Goal: Task Accomplishment & Management: Complete application form

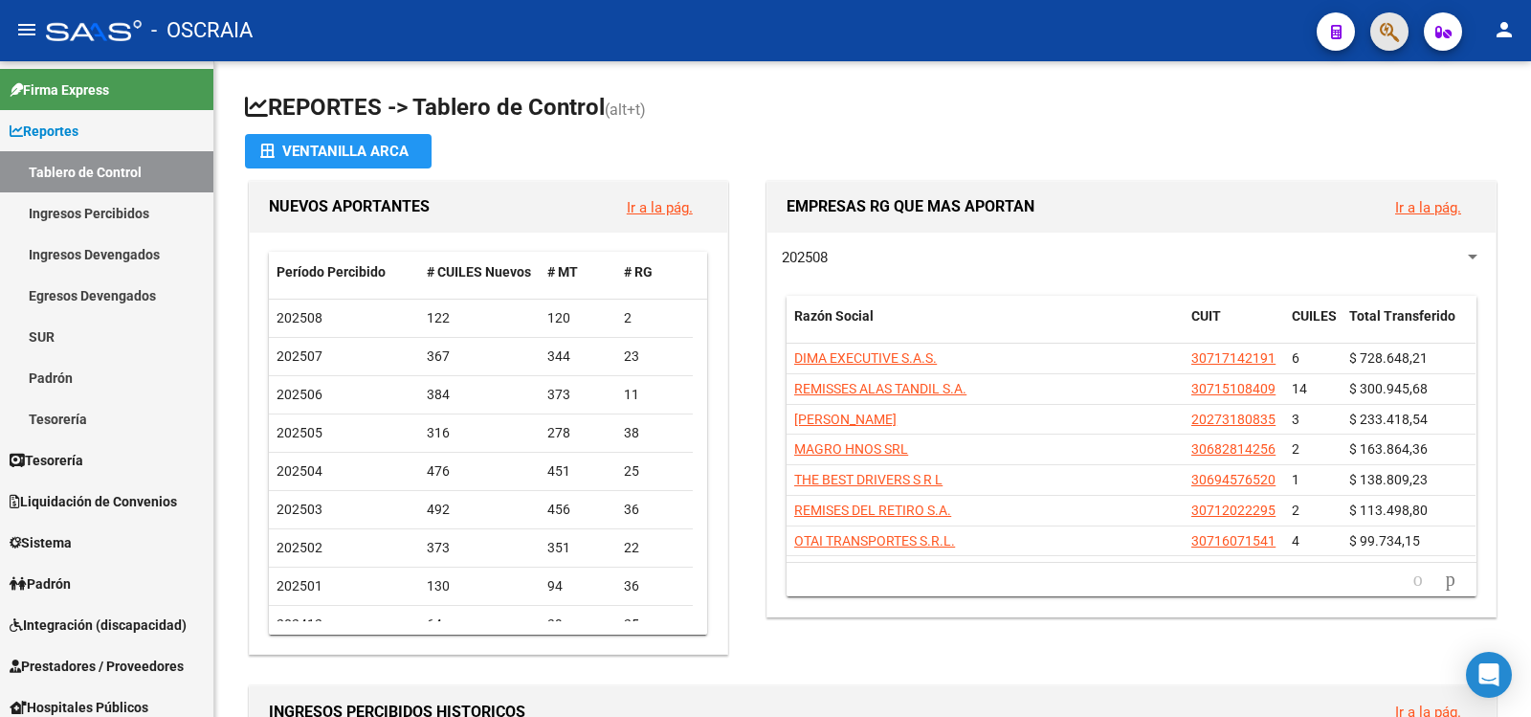
click at [1379, 31] on button "button" at bounding box center [1389, 31] width 38 height 38
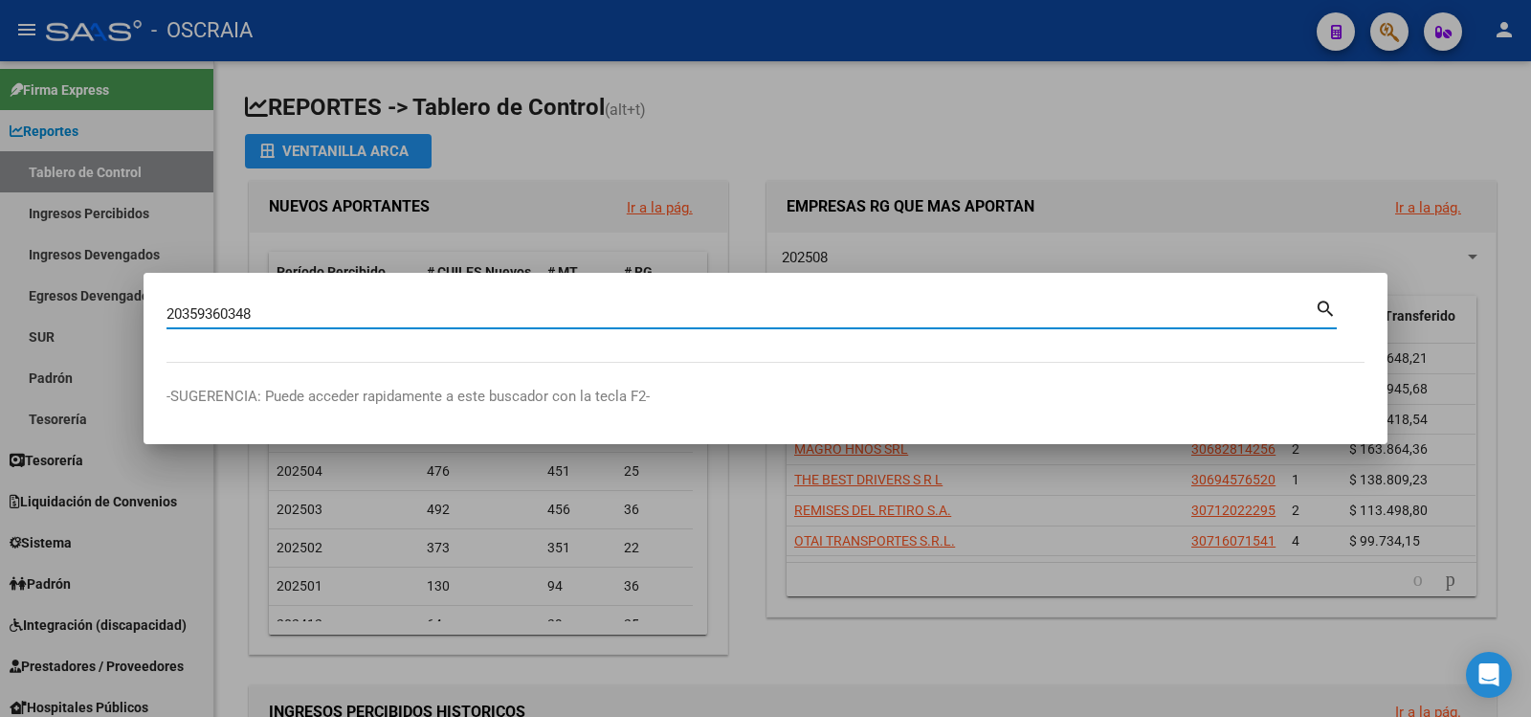
type input "20359360348"
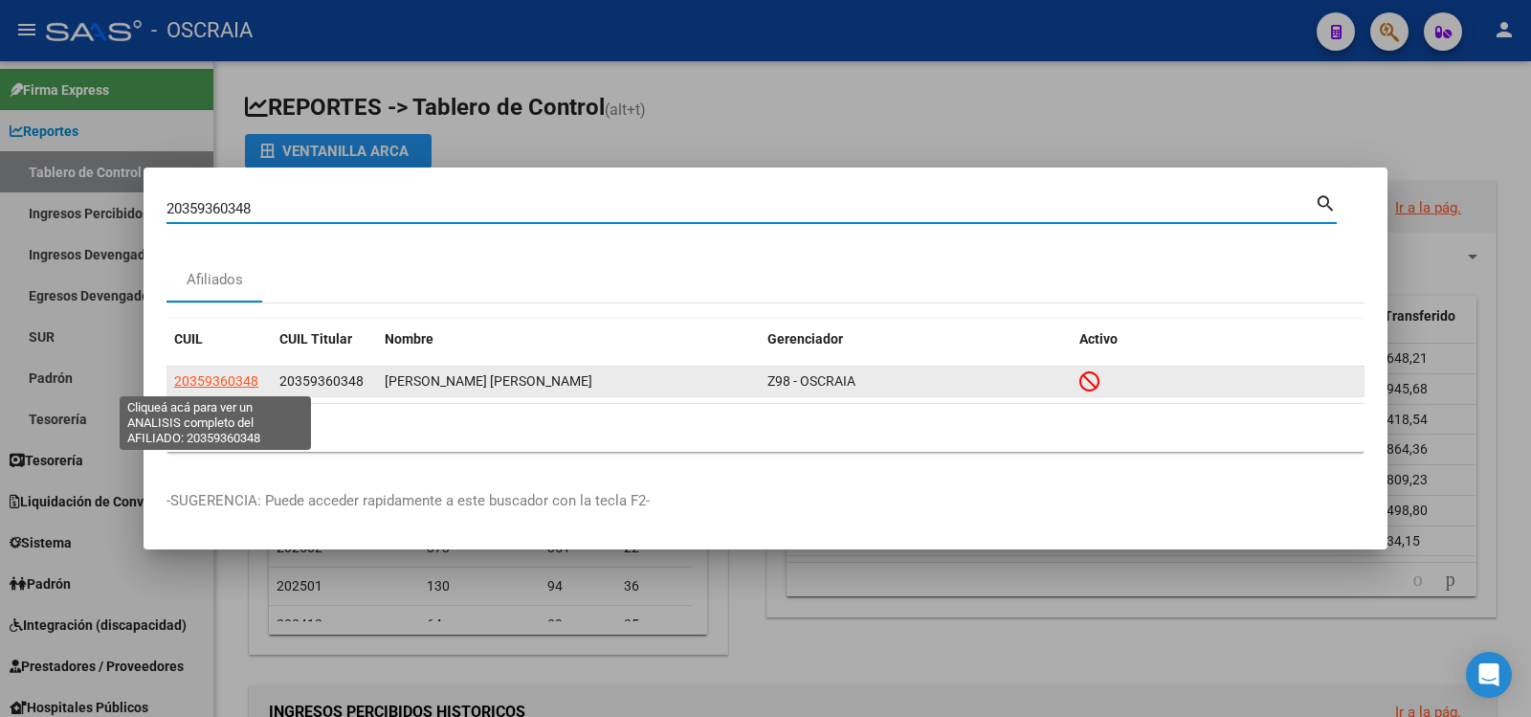
click at [210, 383] on span "20359360348" at bounding box center [216, 380] width 84 height 15
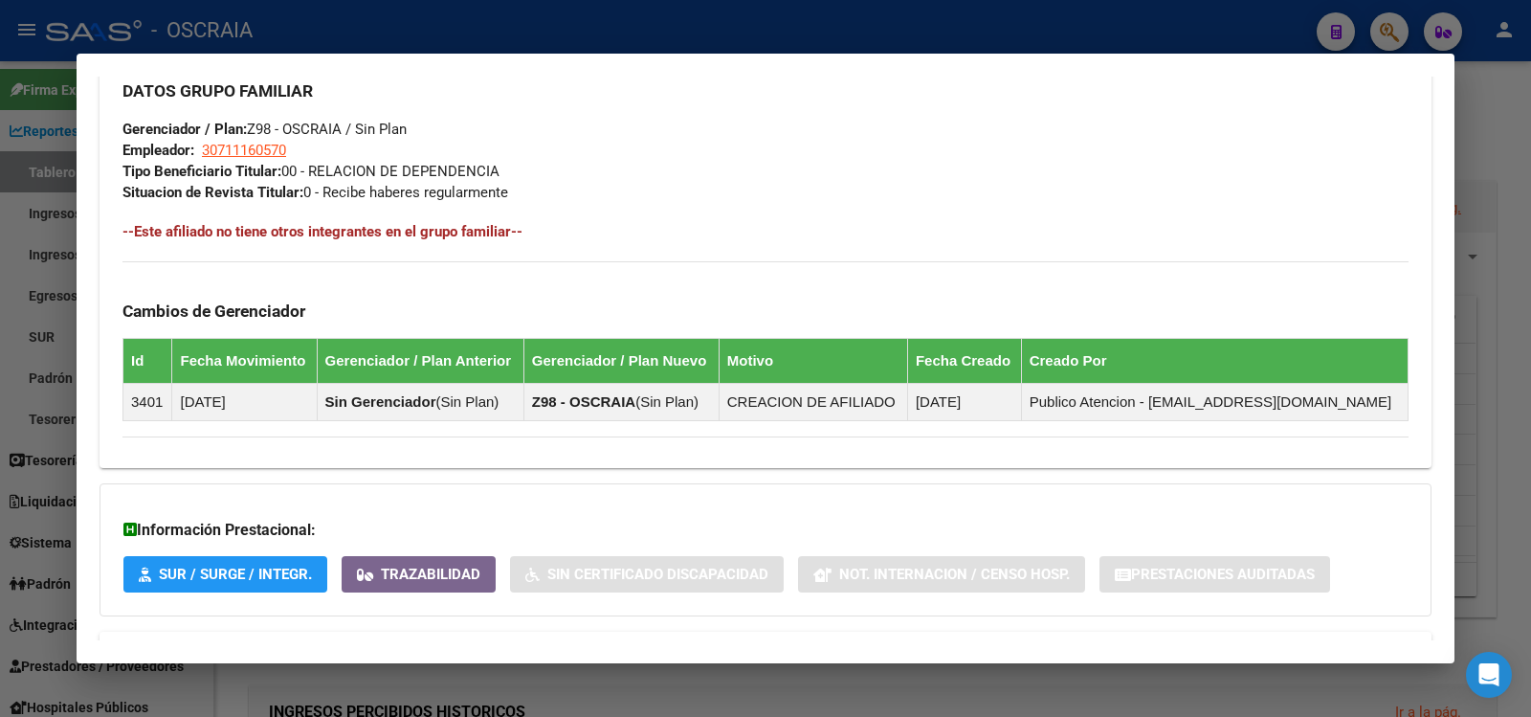
scroll to position [1036, 0]
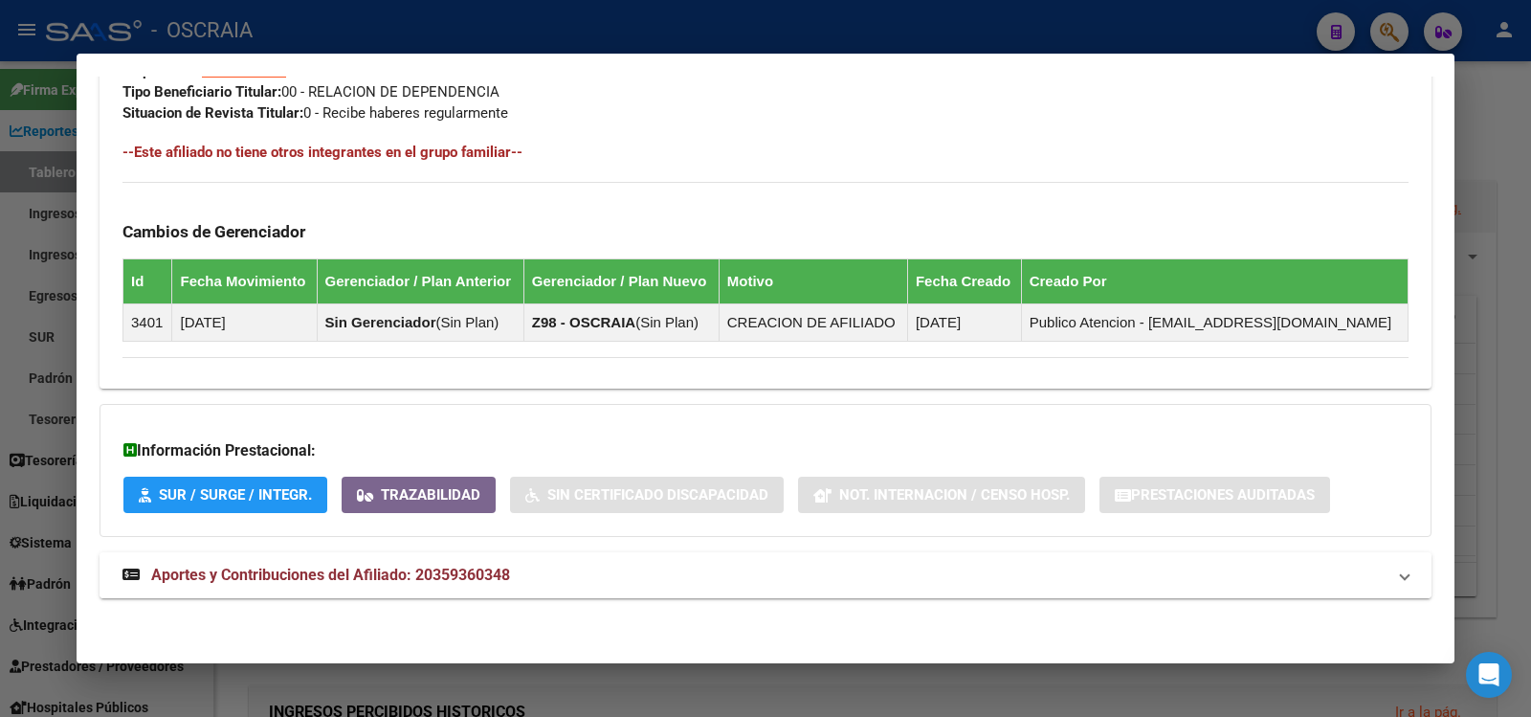
click at [479, 570] on span "Aportes y Contribuciones del Afiliado: 20359360348" at bounding box center [330, 574] width 359 height 18
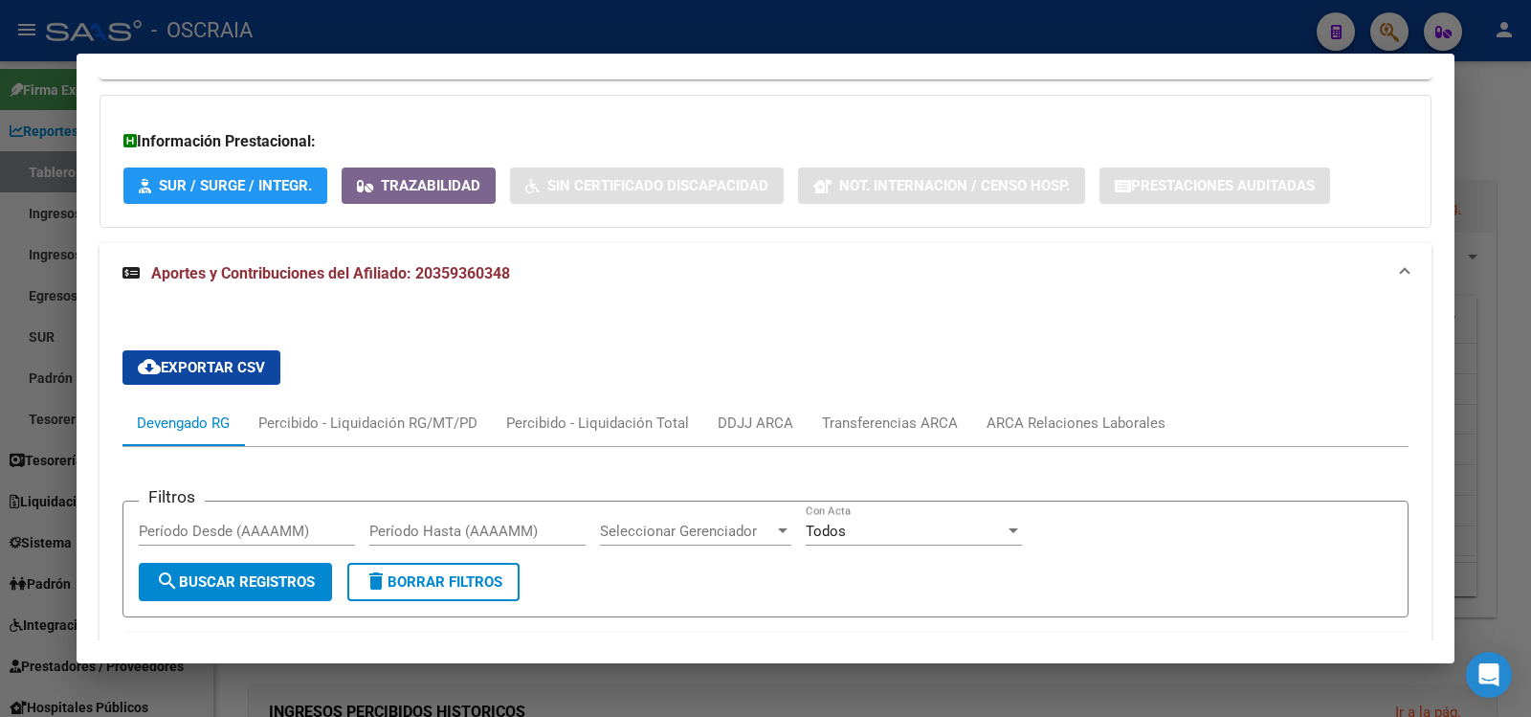
scroll to position [0, 0]
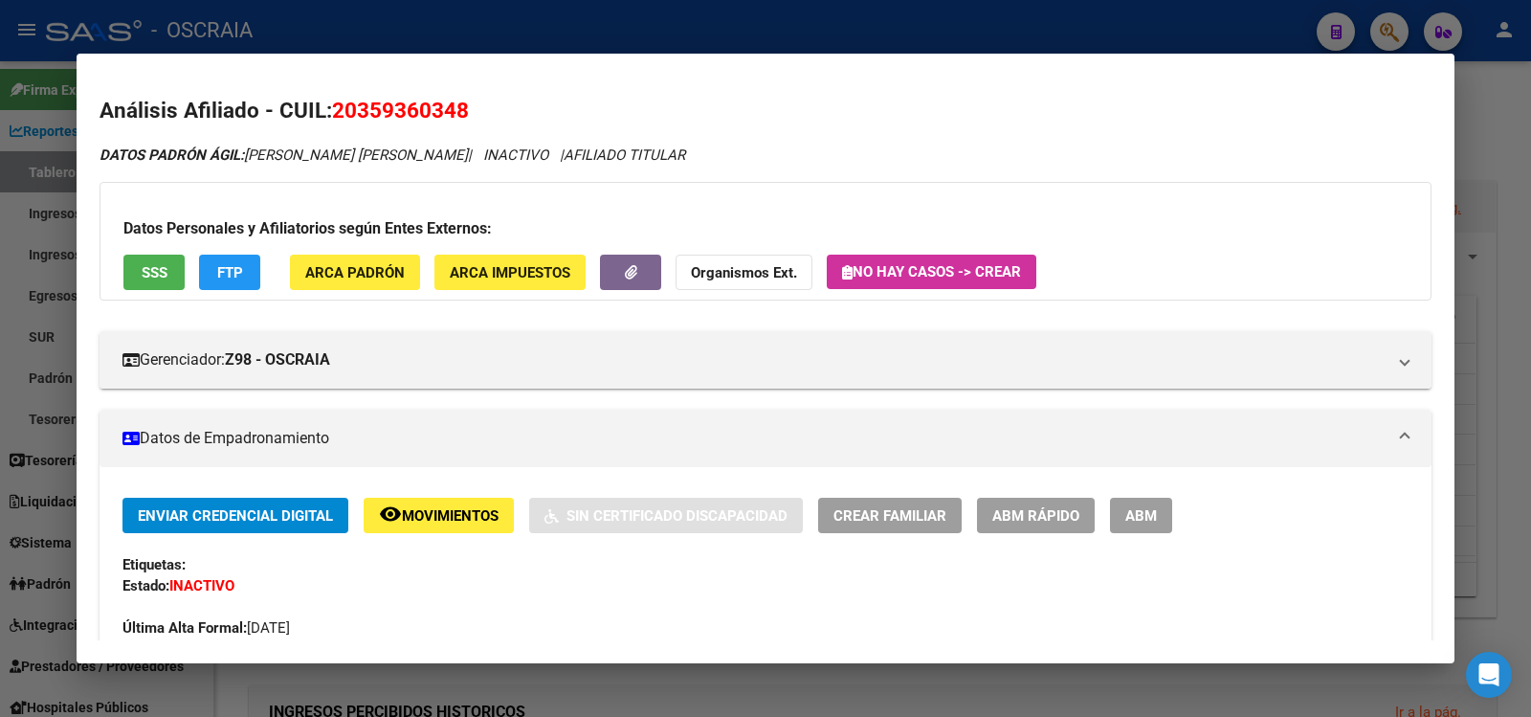
click at [386, 110] on span "20359360348" at bounding box center [400, 110] width 137 height 25
copy span "20359360348"
click at [232, 276] on span "FTP" at bounding box center [230, 272] width 26 height 17
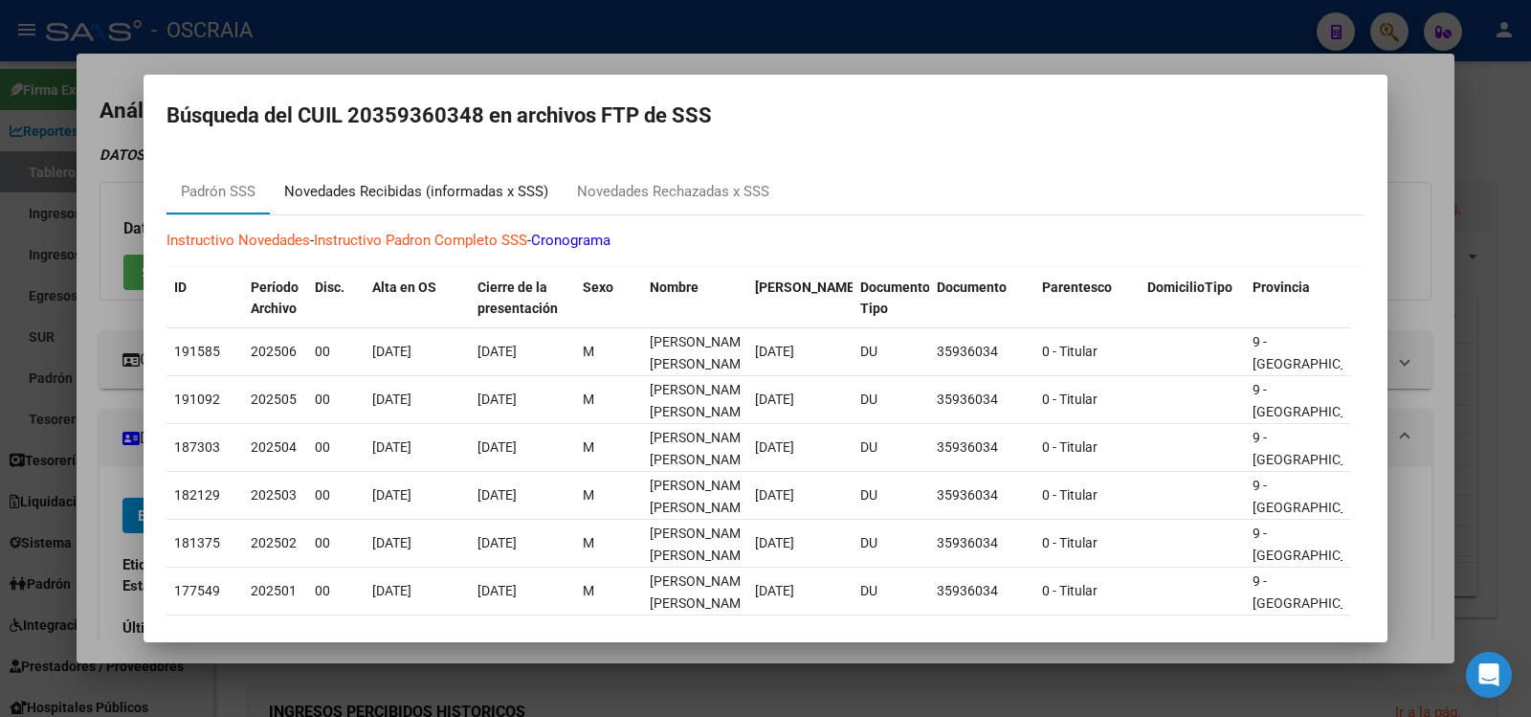
click at [448, 189] on div "Novedades Recibidas (informadas x SSS)" at bounding box center [416, 192] width 264 height 22
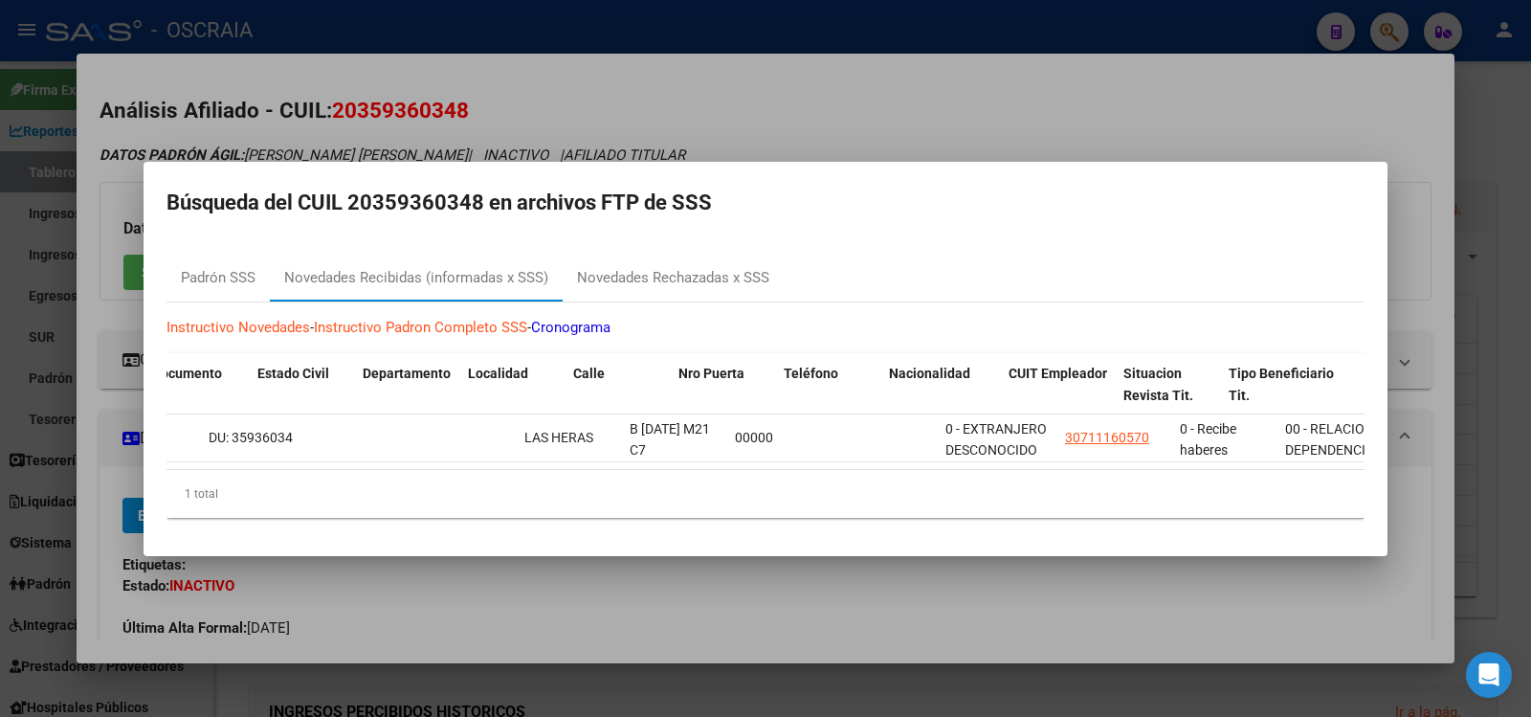
scroll to position [0, 1424]
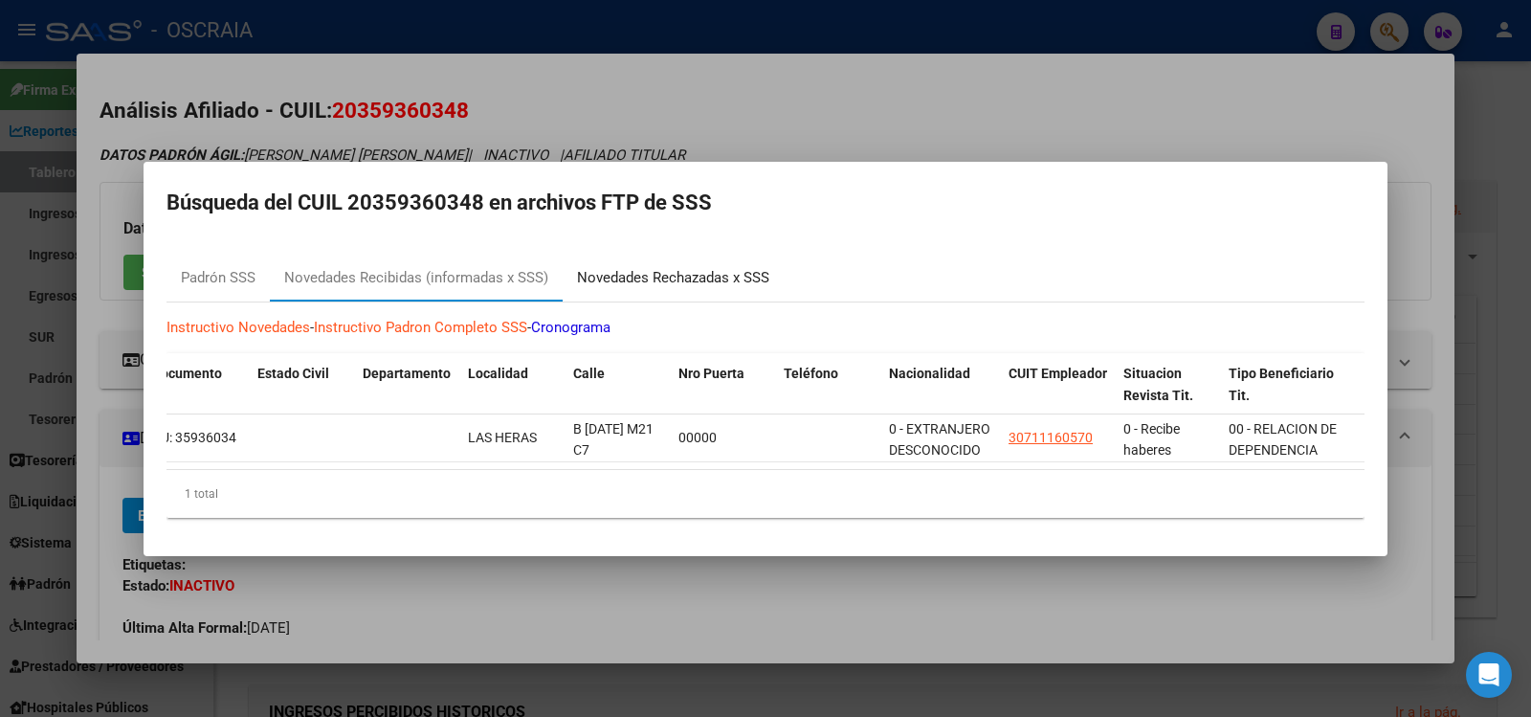
drag, startPoint x: 674, startPoint y: 276, endPoint x: 784, endPoint y: 305, distance: 113.9
click at [673, 276] on div "Novedades Rechazadas x SSS" at bounding box center [673, 278] width 192 height 22
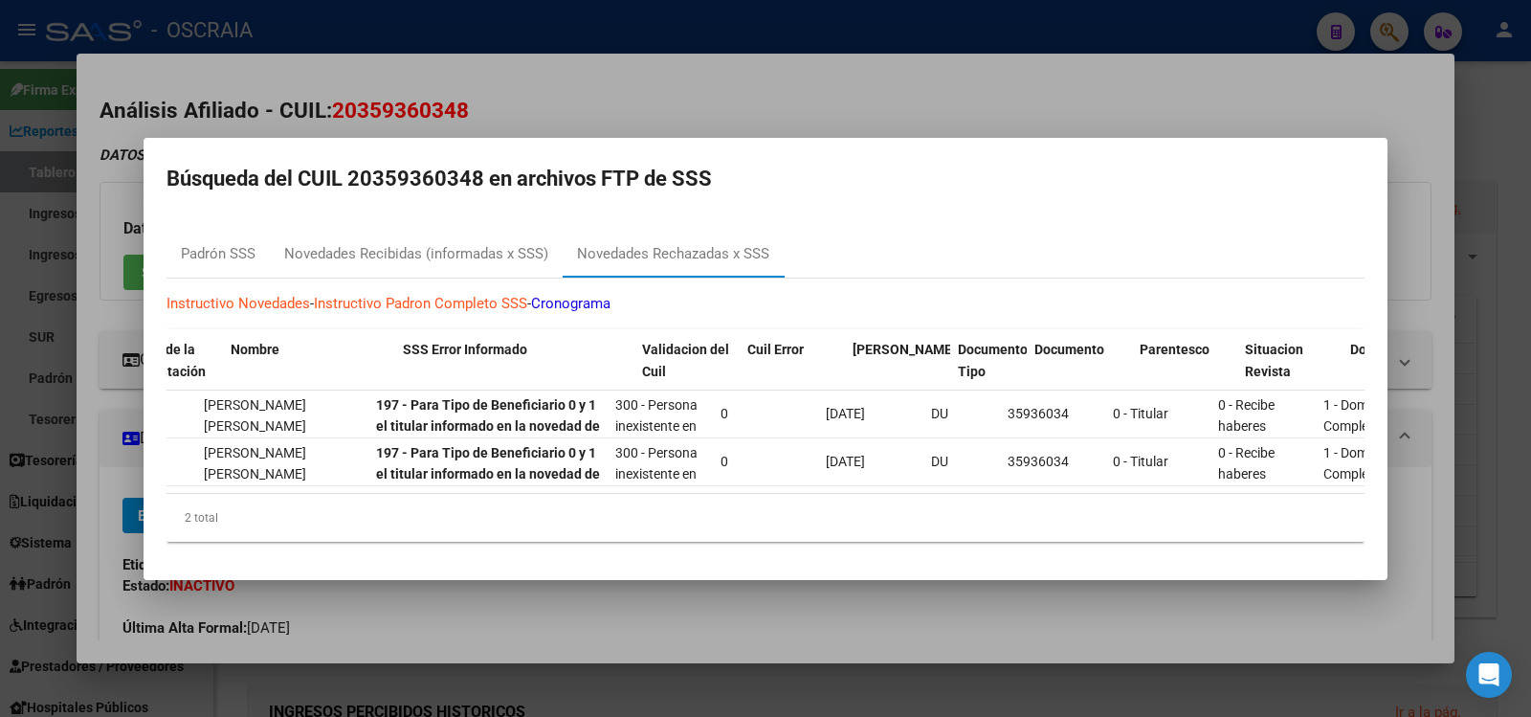
scroll to position [0, 623]
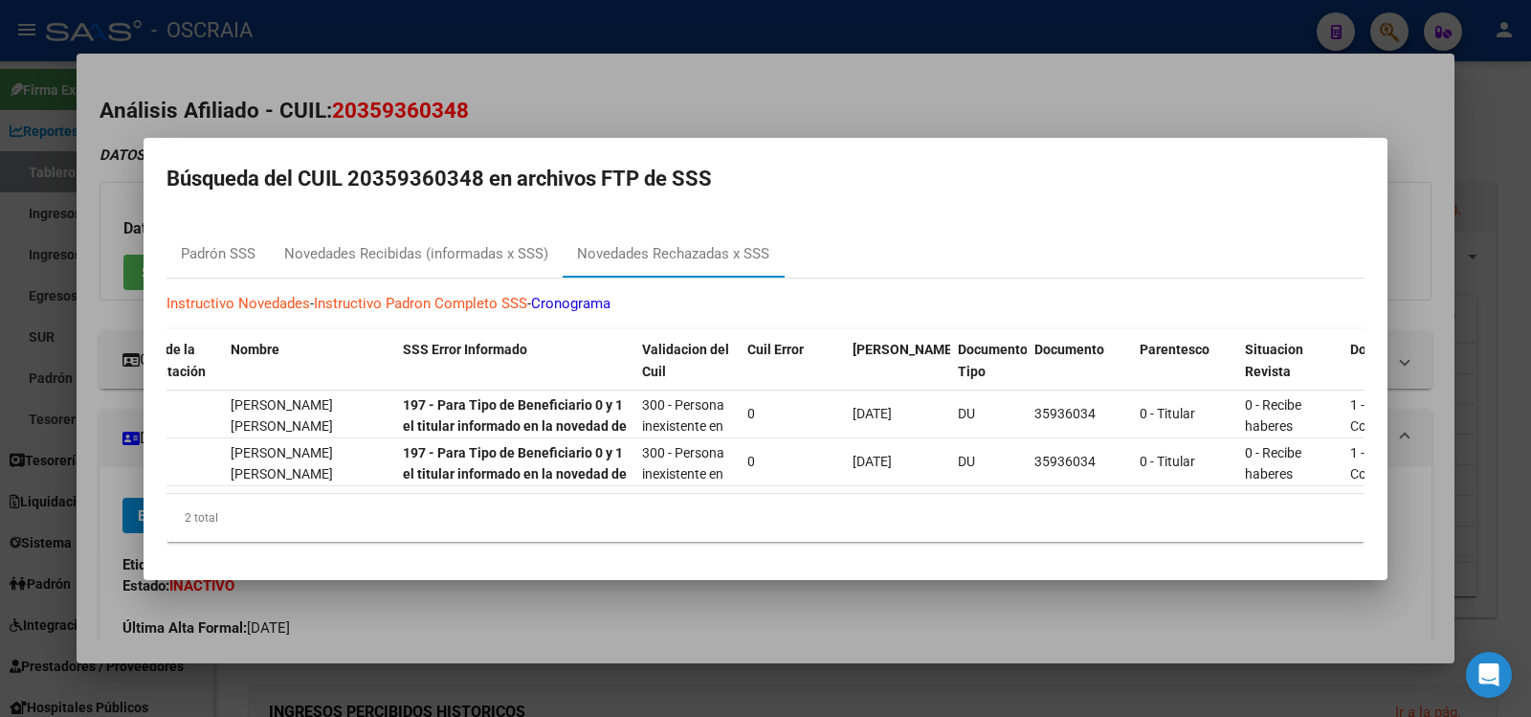
drag, startPoint x: 536, startPoint y: 504, endPoint x: 430, endPoint y: 504, distance: 106.2
click at [396, 502] on div "2 total" at bounding box center [765, 518] width 1198 height 48
click at [562, 126] on div at bounding box center [765, 358] width 1531 height 717
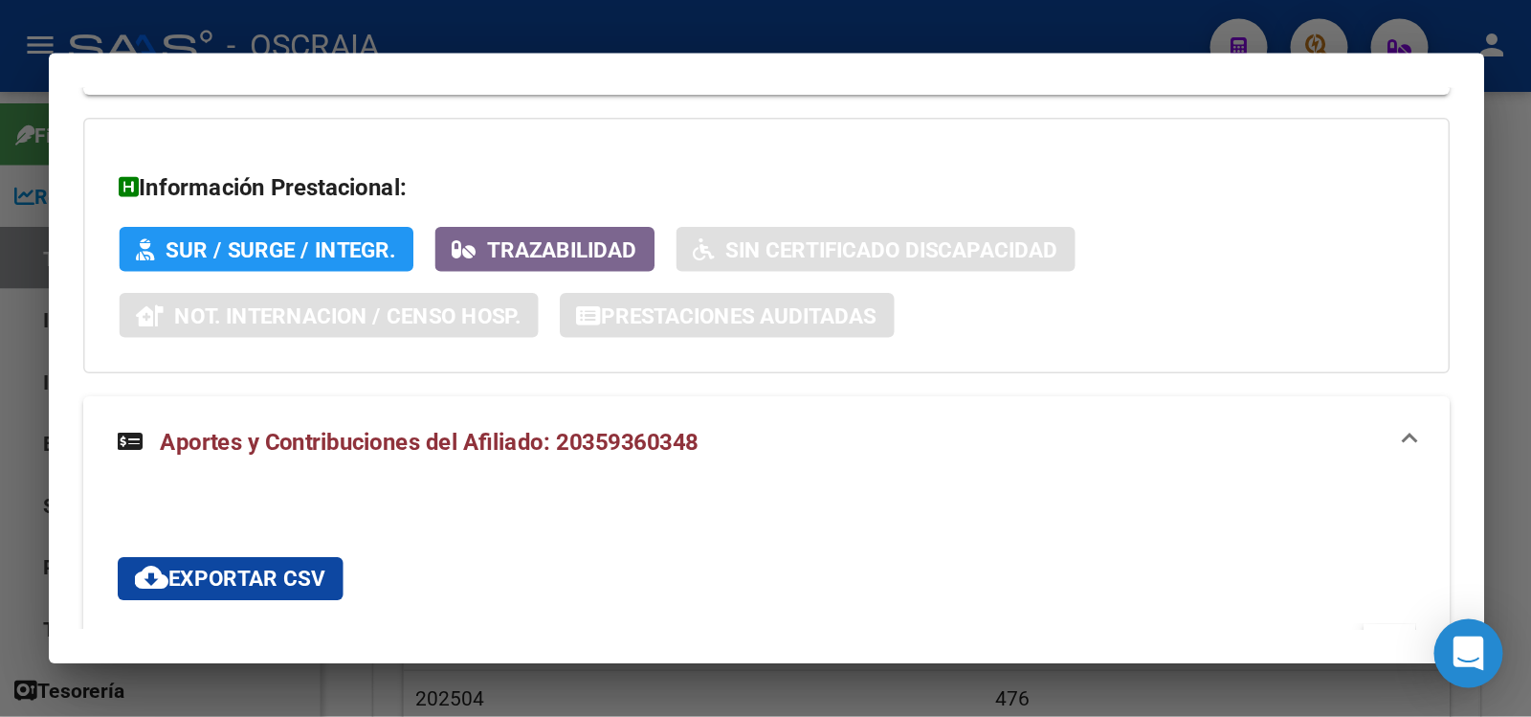
scroll to position [2021, 0]
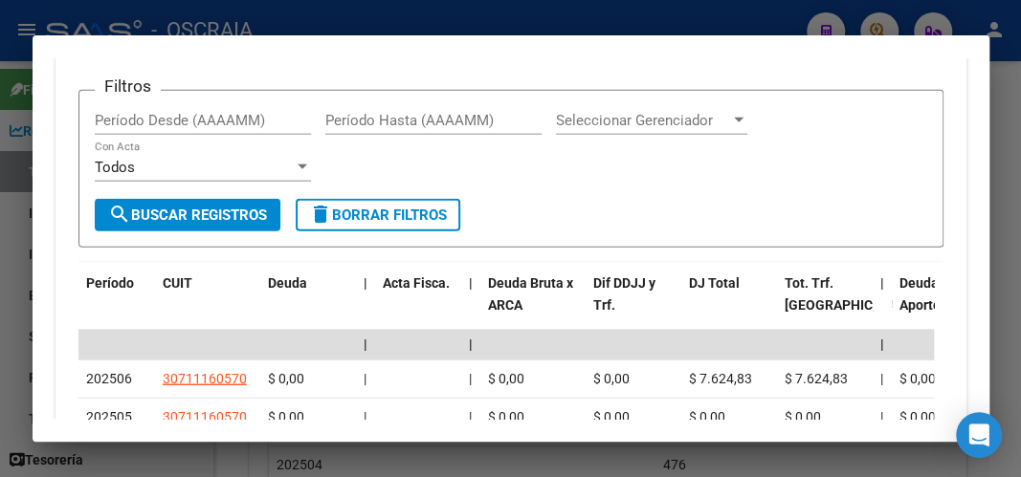
click at [659, 188] on form "Filtros Período Desde (AAAAMM) Período Hasta (AAAAMM) Seleccionar Gerenciador S…" at bounding box center [510, 169] width 865 height 159
click at [999, 207] on div at bounding box center [510, 238] width 1021 height 477
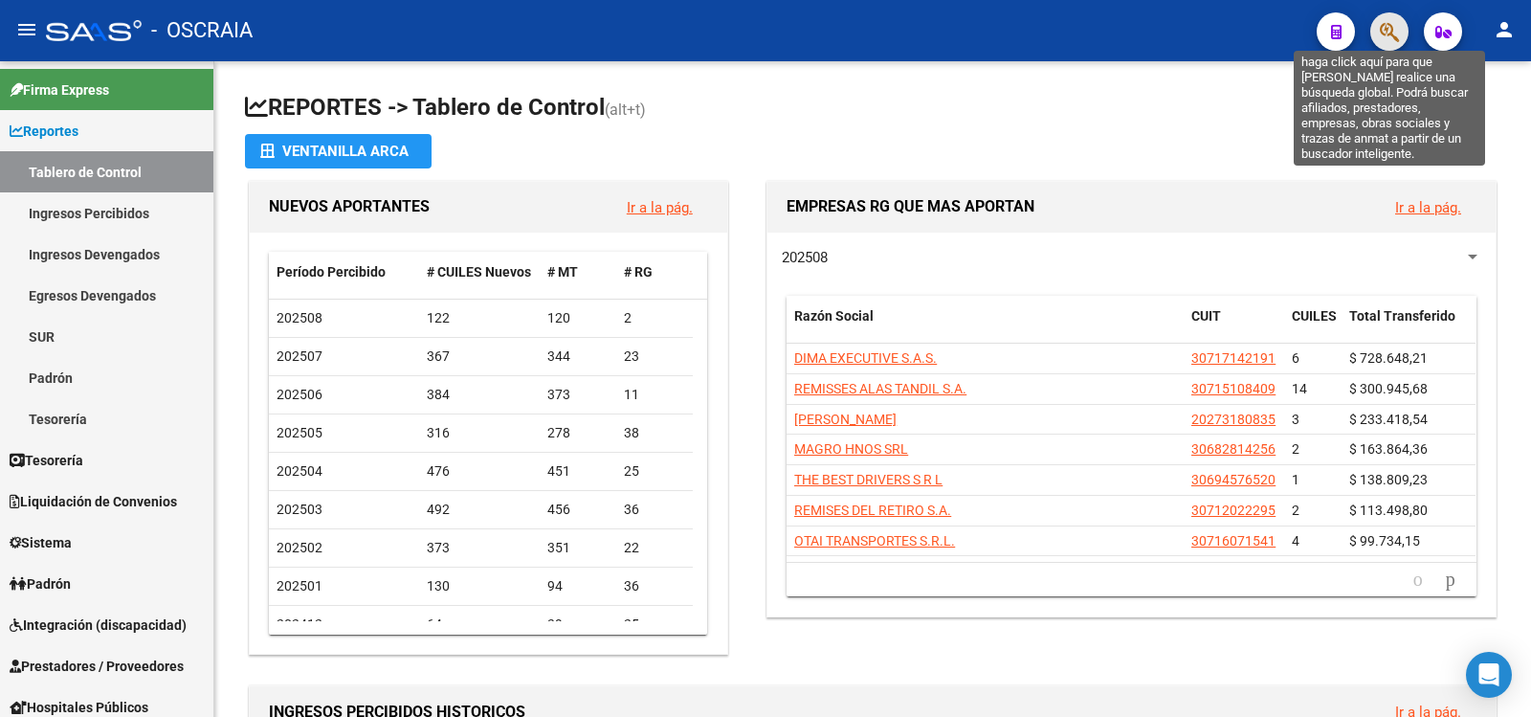
click at [1380, 32] on icon "button" at bounding box center [1389, 32] width 19 height 22
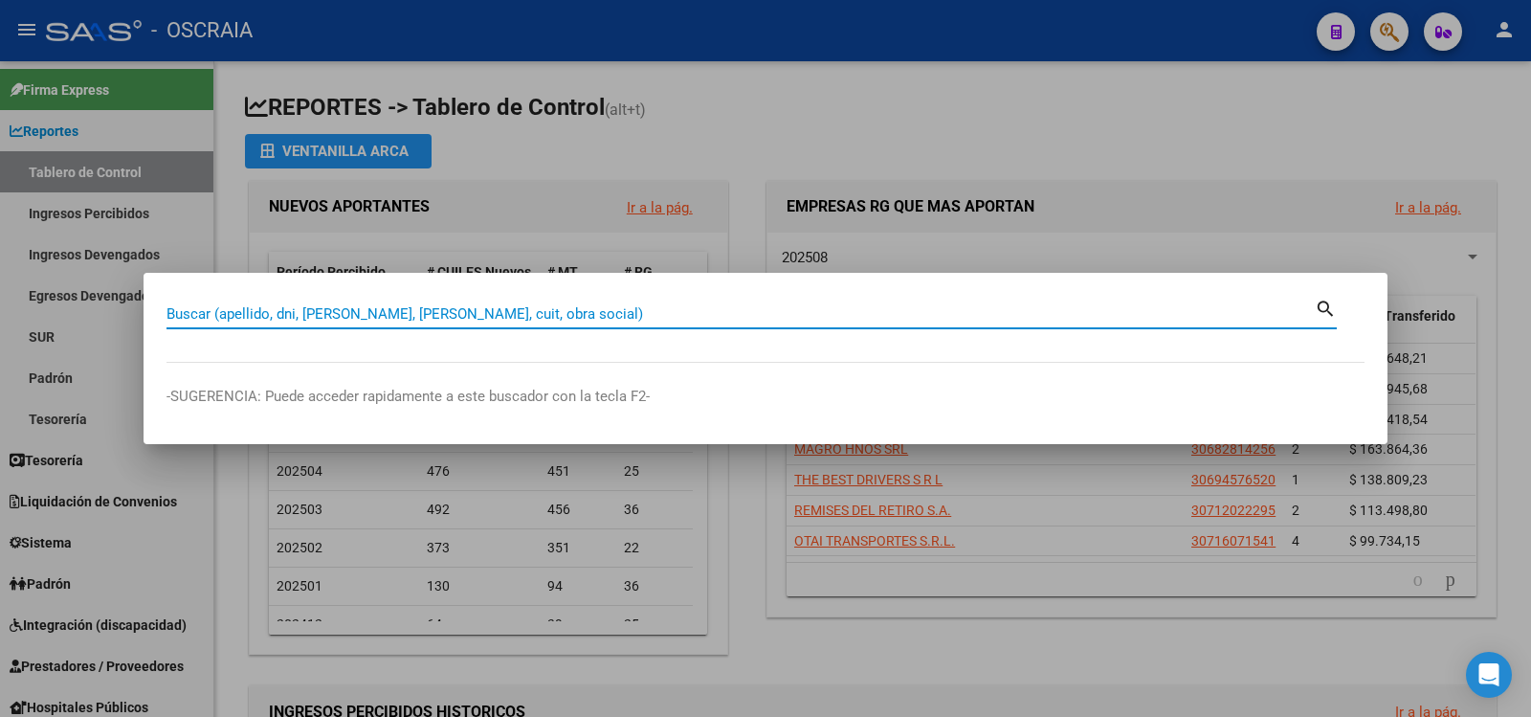
paste input "13504297"
type input "13504297"
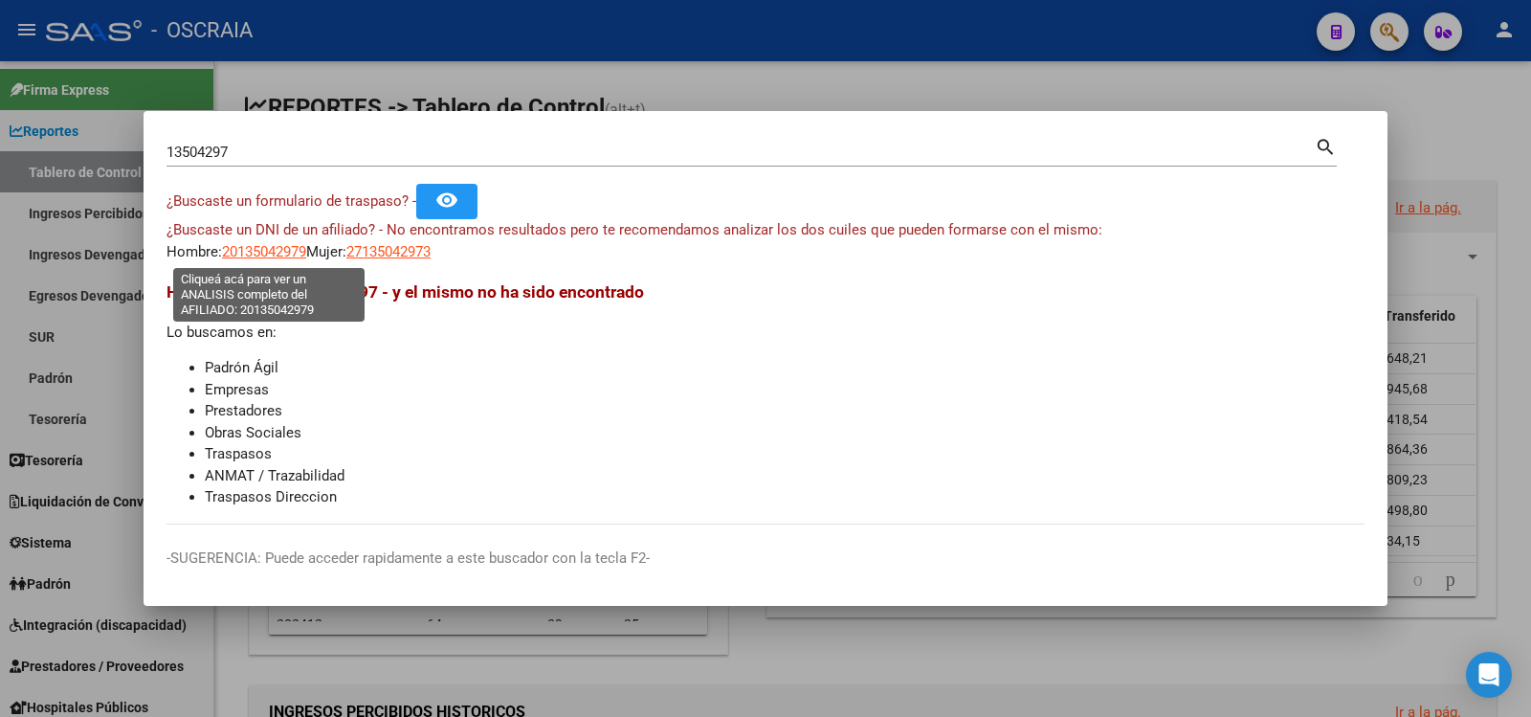
click at [281, 252] on span "20135042979" at bounding box center [264, 251] width 84 height 17
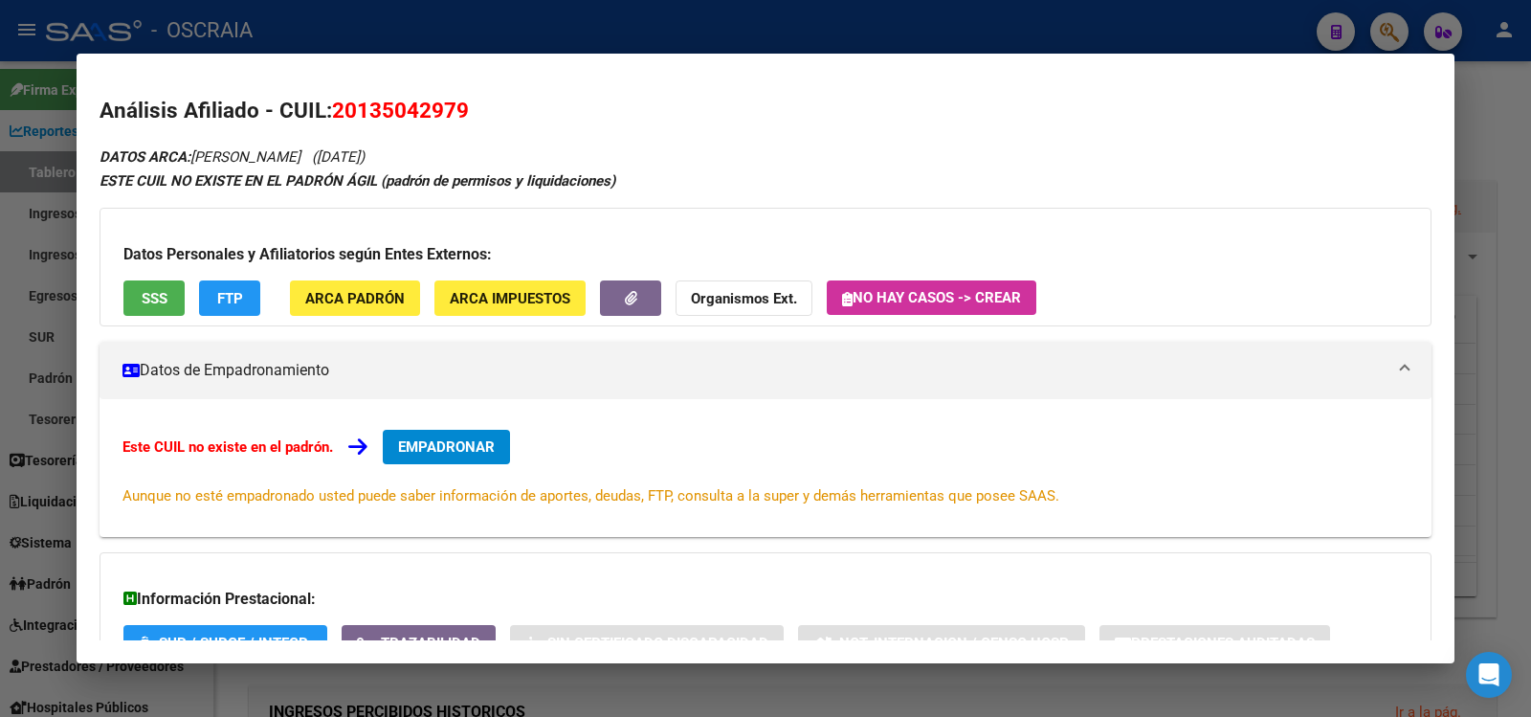
scroll to position [148, 0]
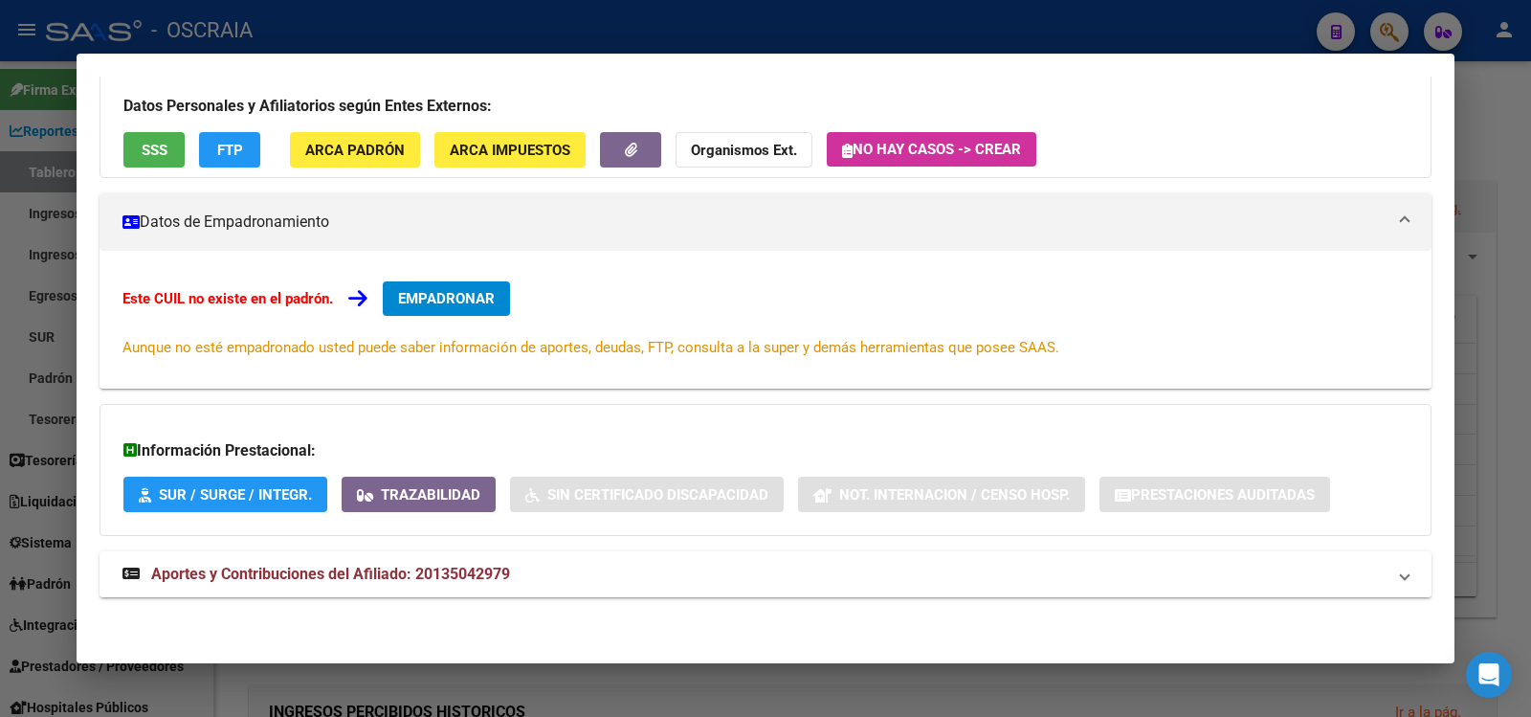
click at [439, 579] on span "Aportes y Contribuciones del Afiliado: 20135042979" at bounding box center [330, 573] width 359 height 18
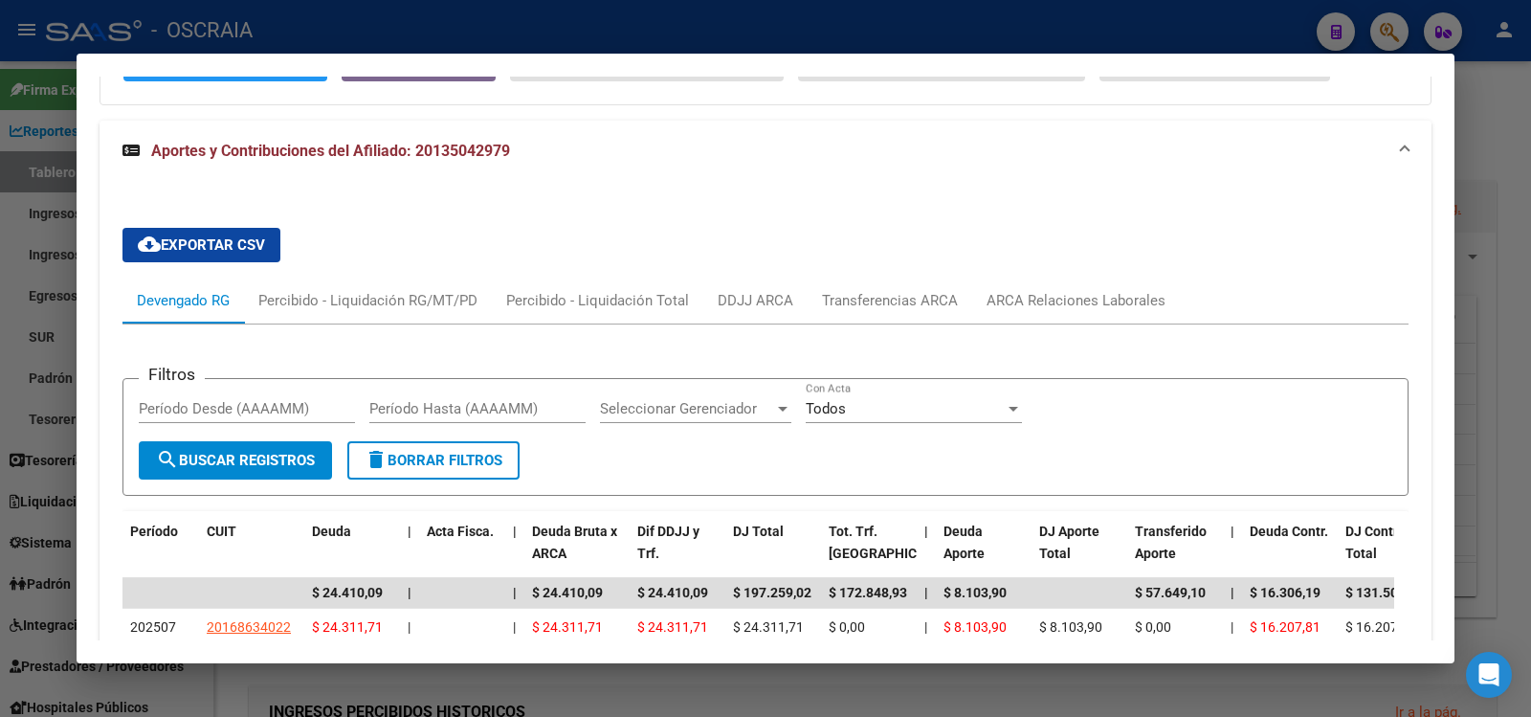
scroll to position [898, 0]
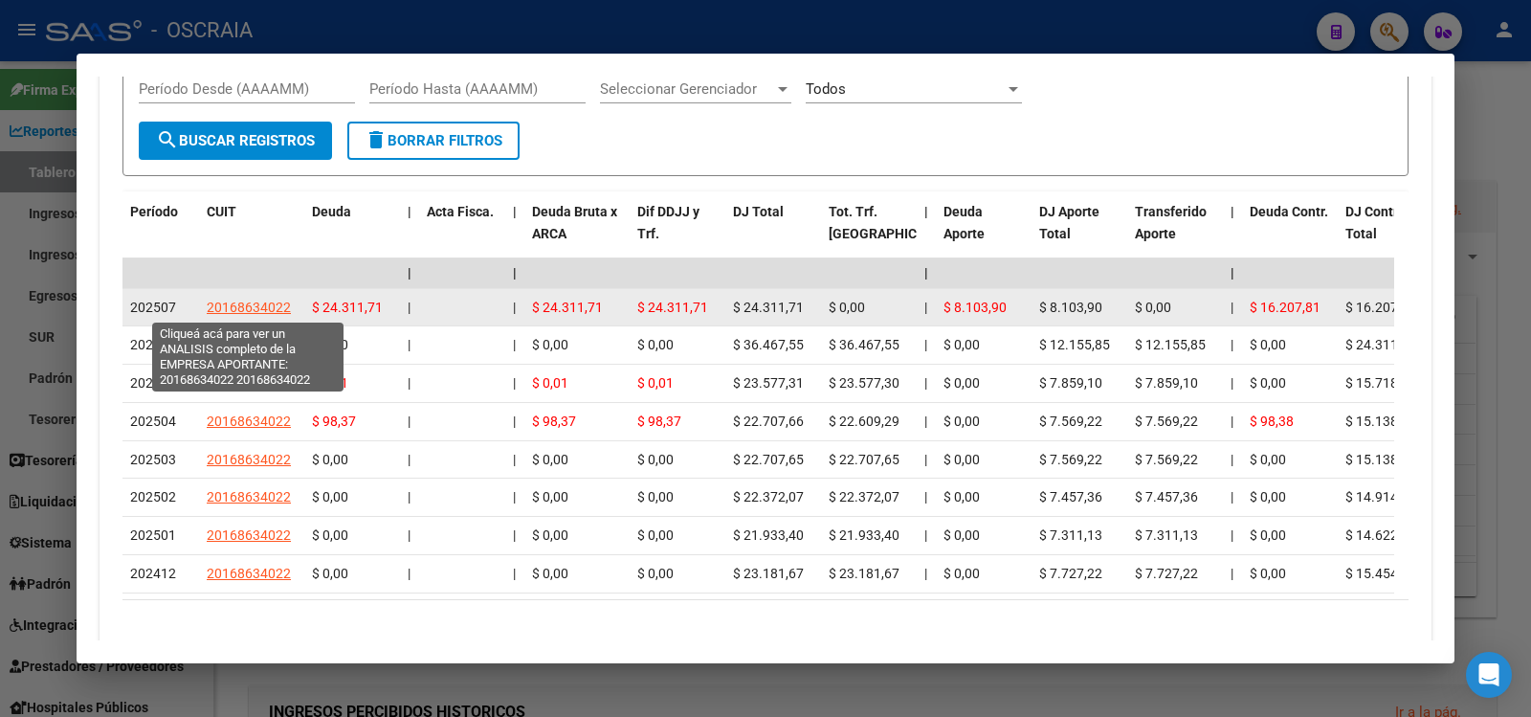
click at [283, 301] on span "20168634022" at bounding box center [249, 306] width 84 height 15
type textarea "20168634022"
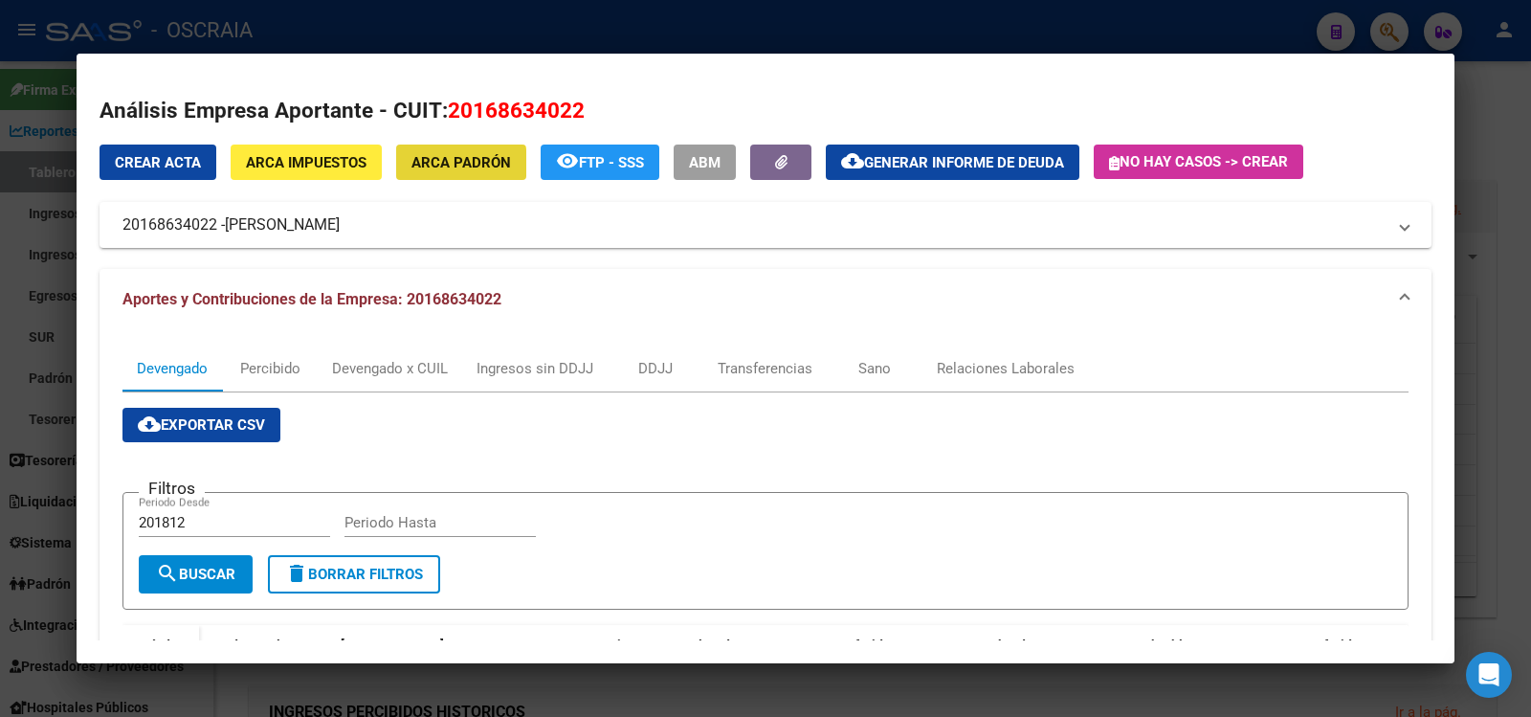
drag, startPoint x: 453, startPoint y: 174, endPoint x: 432, endPoint y: 169, distance: 20.7
click at [432, 169] on span "ARCA Padrón" at bounding box center [460, 162] width 99 height 17
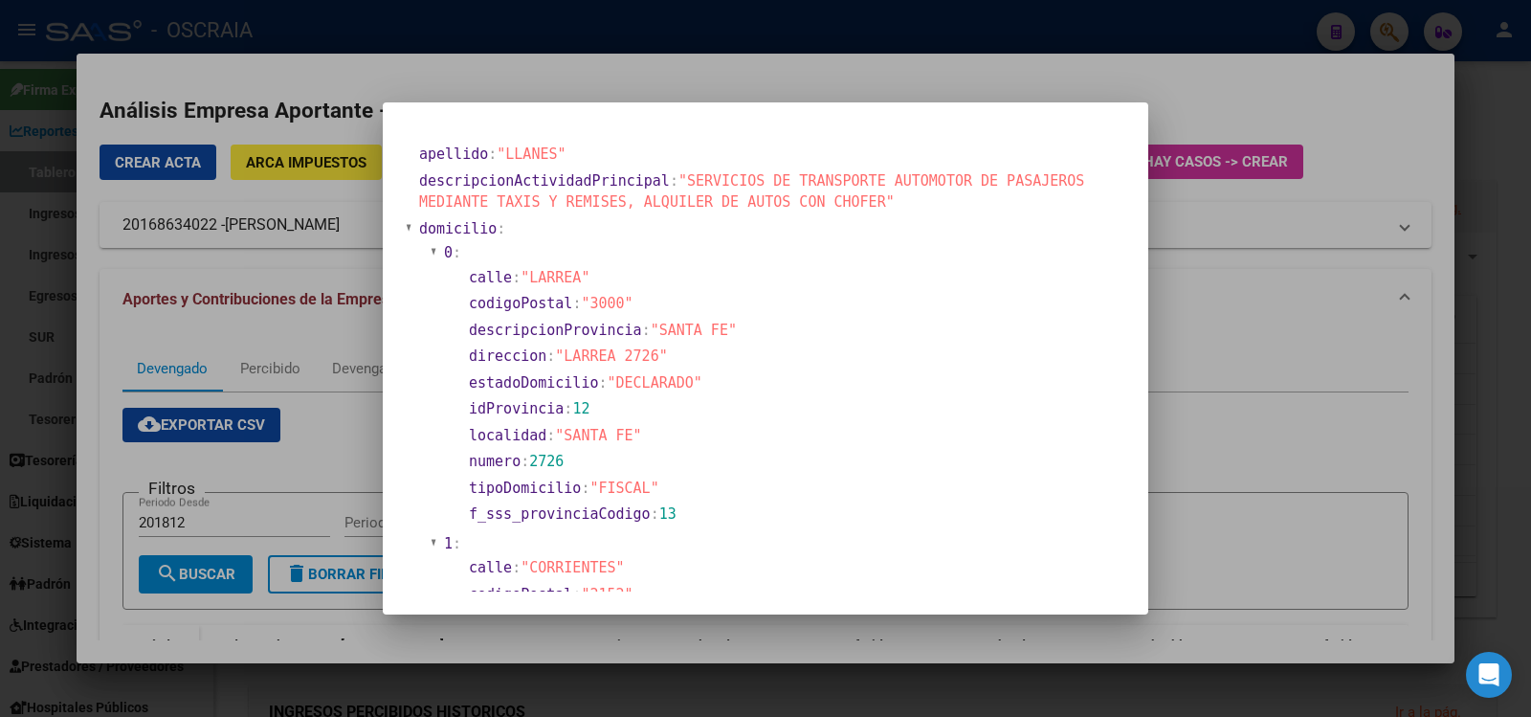
click at [1155, 107] on div at bounding box center [765, 358] width 1531 height 717
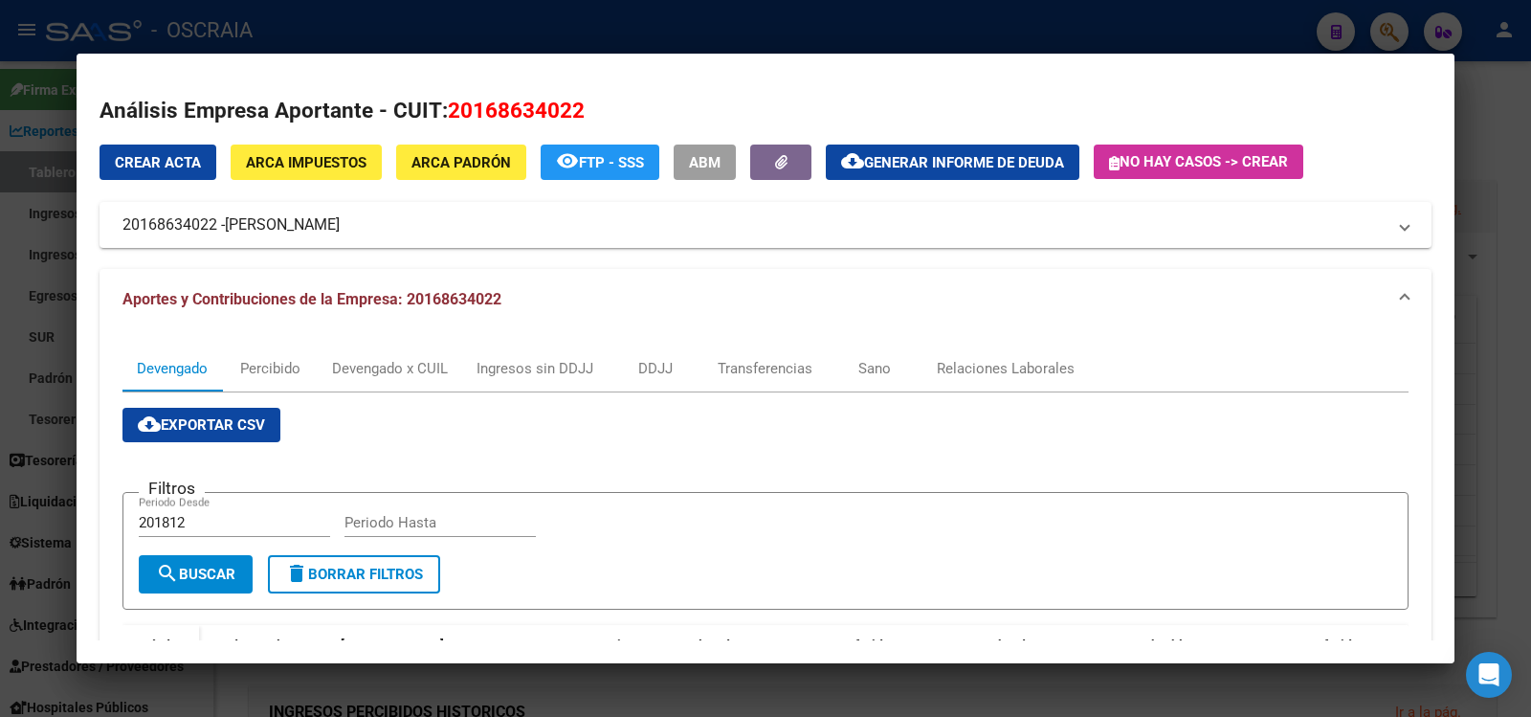
click at [506, 23] on div at bounding box center [765, 358] width 1531 height 717
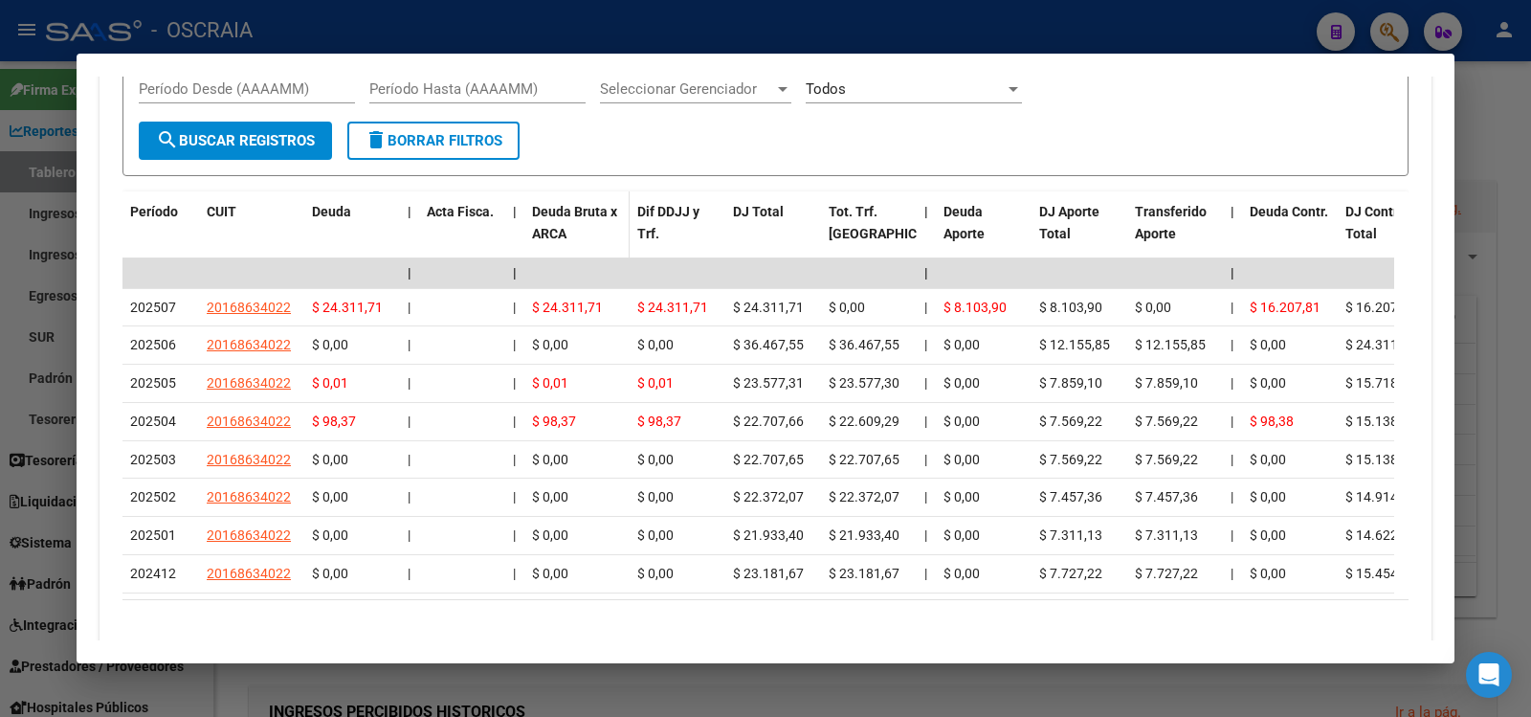
scroll to position [0, 0]
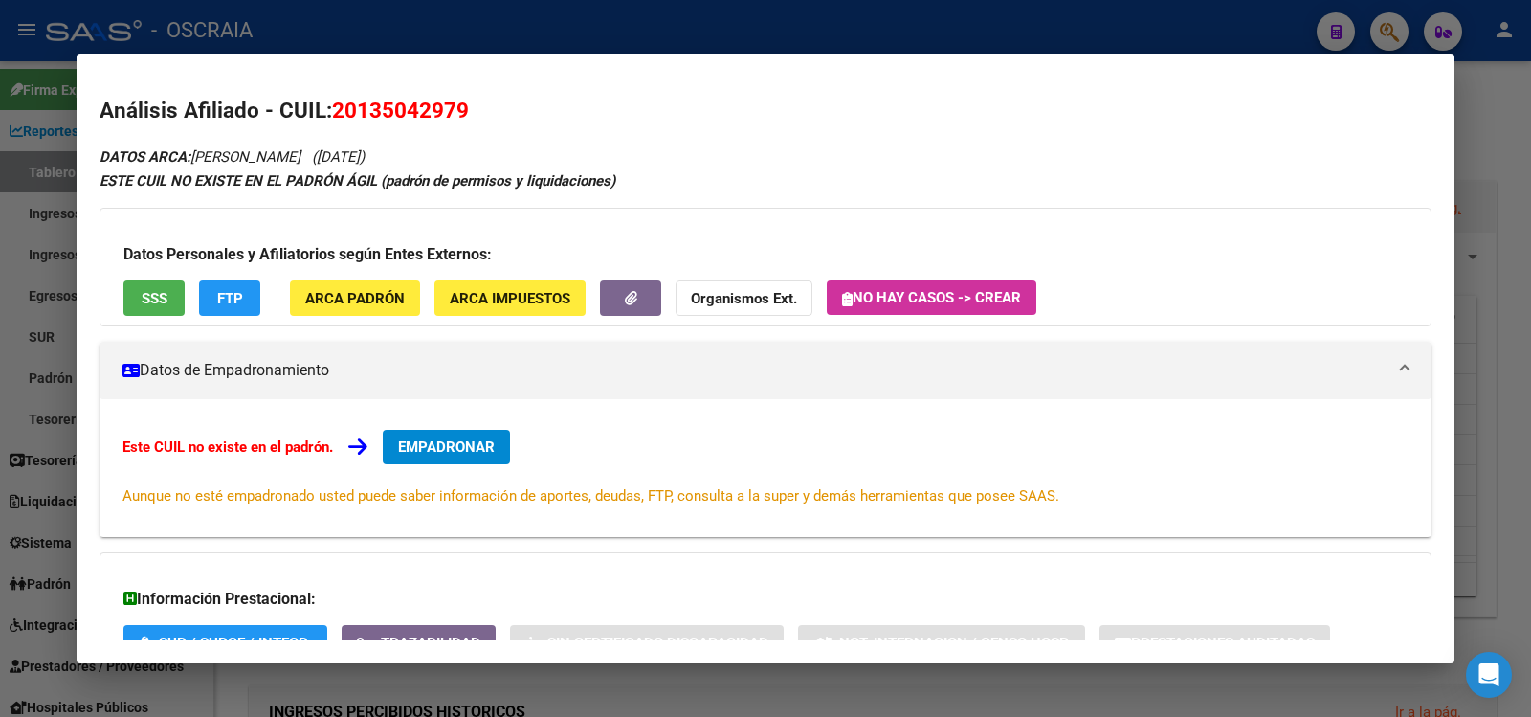
drag, startPoint x: 195, startPoint y: 151, endPoint x: 342, endPoint y: 158, distance: 147.5
click at [342, 158] on icon "DATOS ARCA: [PERSON_NAME] ([DATE])" at bounding box center [231, 156] width 265 height 17
copy icon "[PERSON_NAME]"
click at [394, 103] on span "20135042979" at bounding box center [400, 110] width 137 height 25
click at [394, 104] on span "20135042979" at bounding box center [400, 110] width 137 height 25
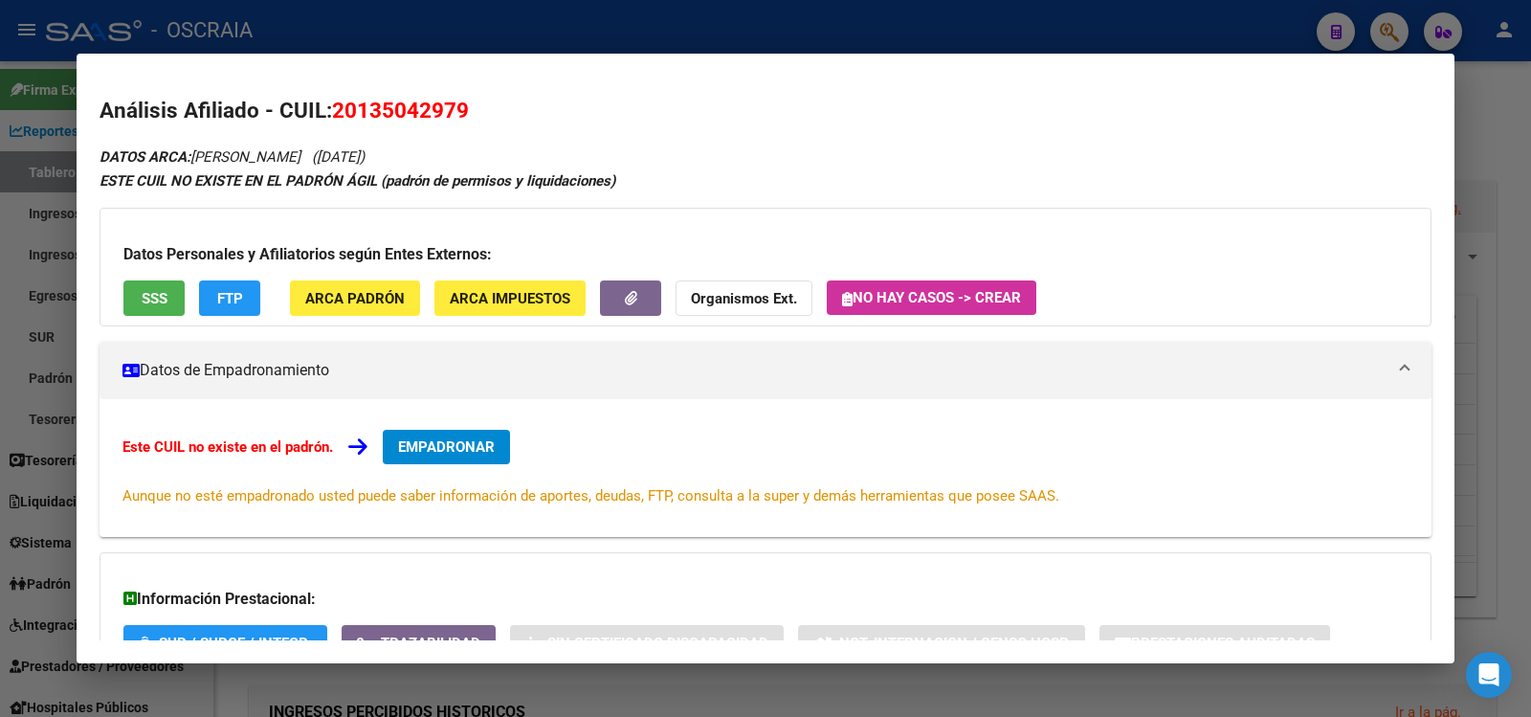
copy span "20135042979"
click at [587, 46] on div at bounding box center [765, 358] width 1531 height 717
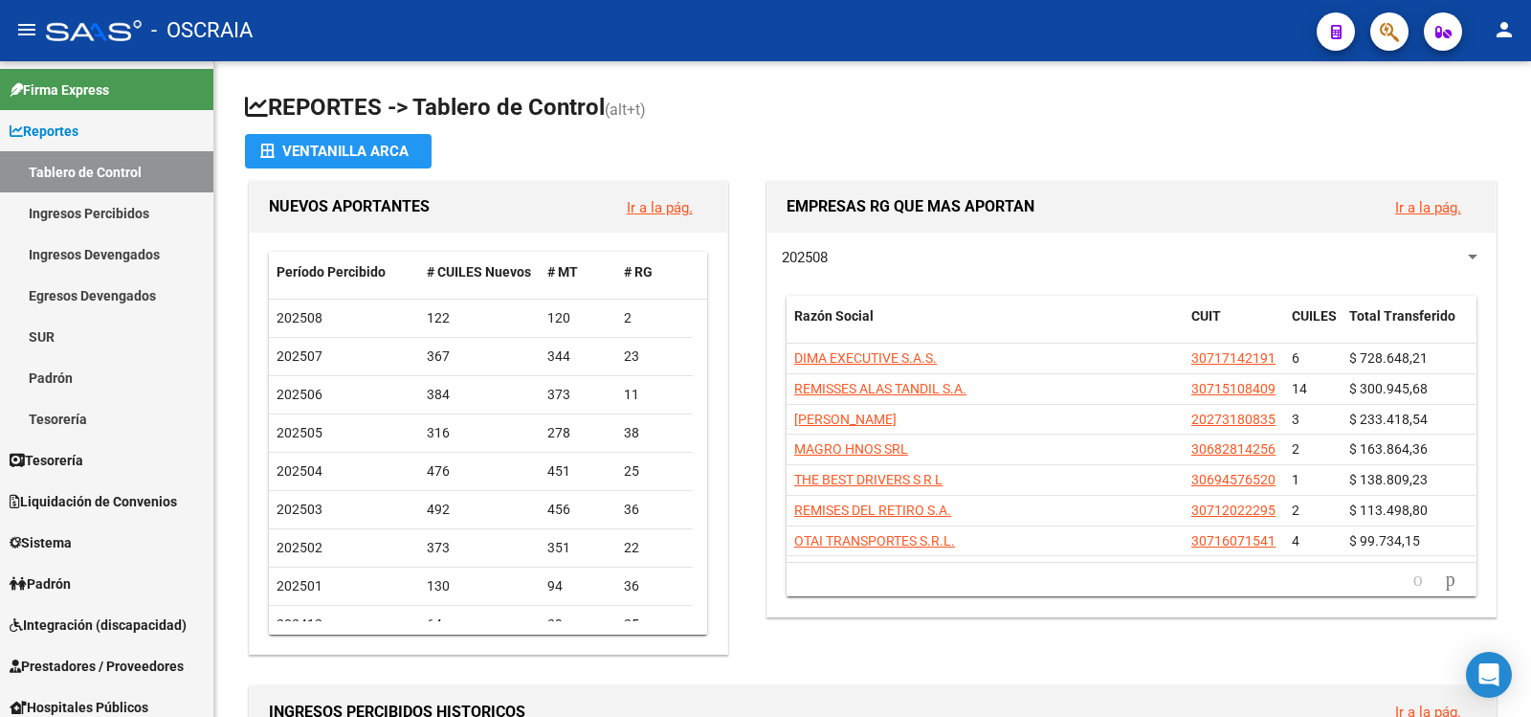
click at [1378, 25] on button "button" at bounding box center [1389, 31] width 38 height 38
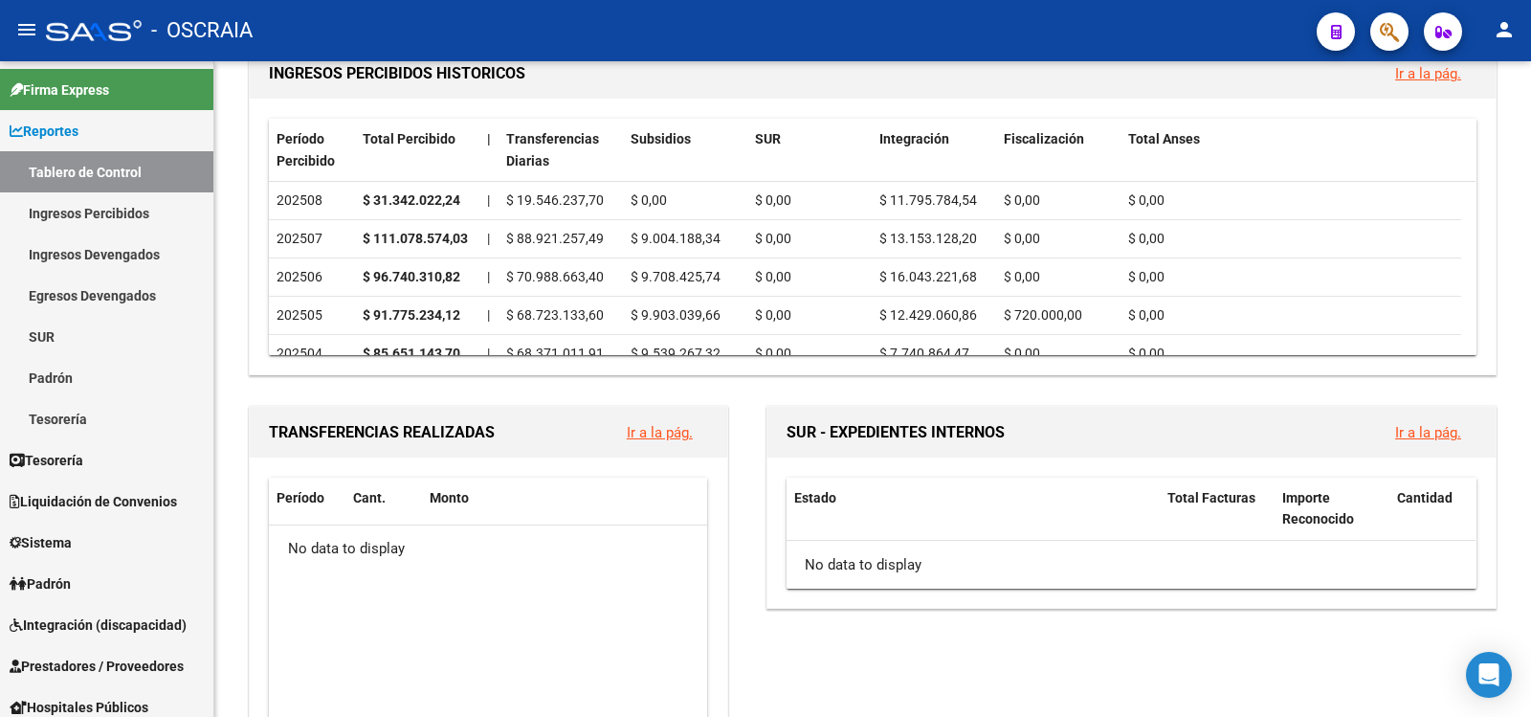
click at [1374, 50] on div at bounding box center [1382, 30] width 54 height 39
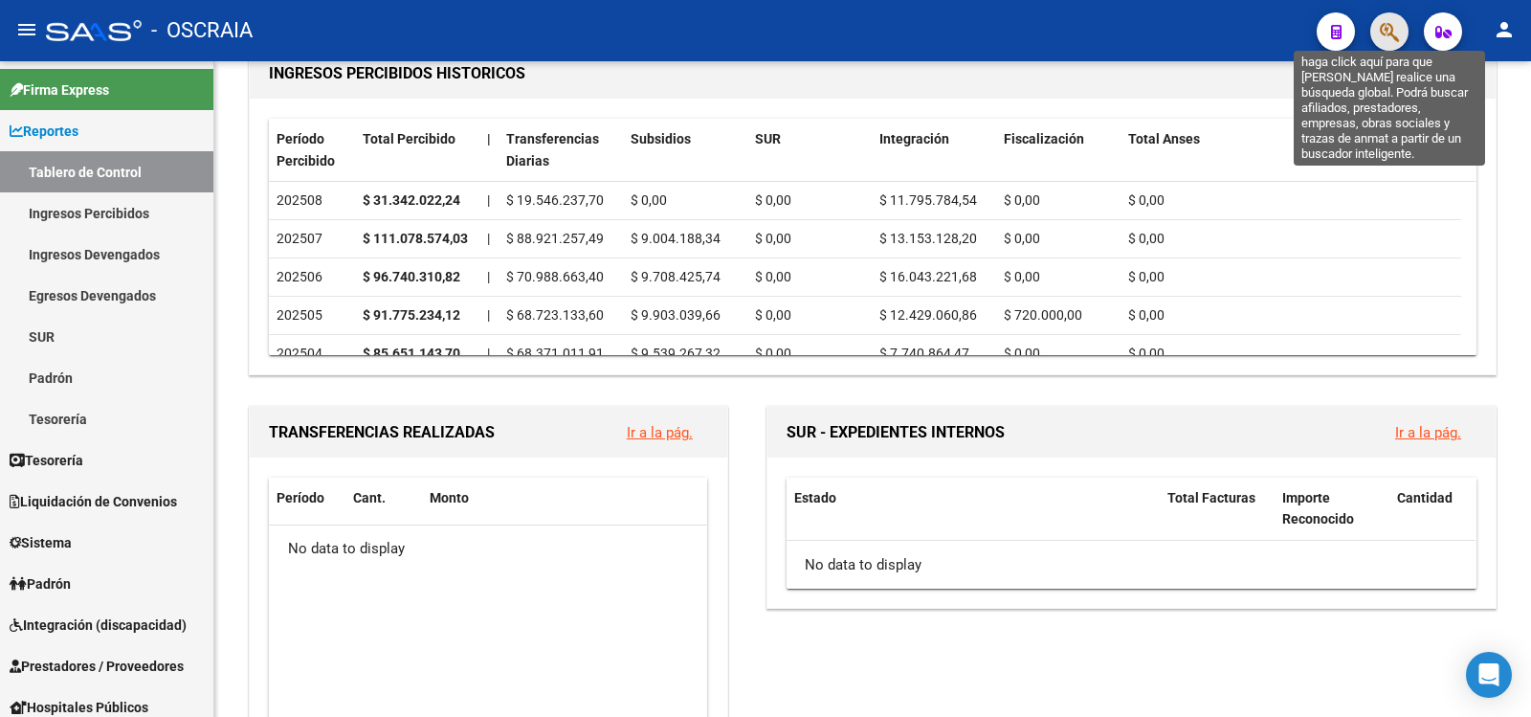
click at [1389, 32] on icon "button" at bounding box center [1389, 32] width 19 height 22
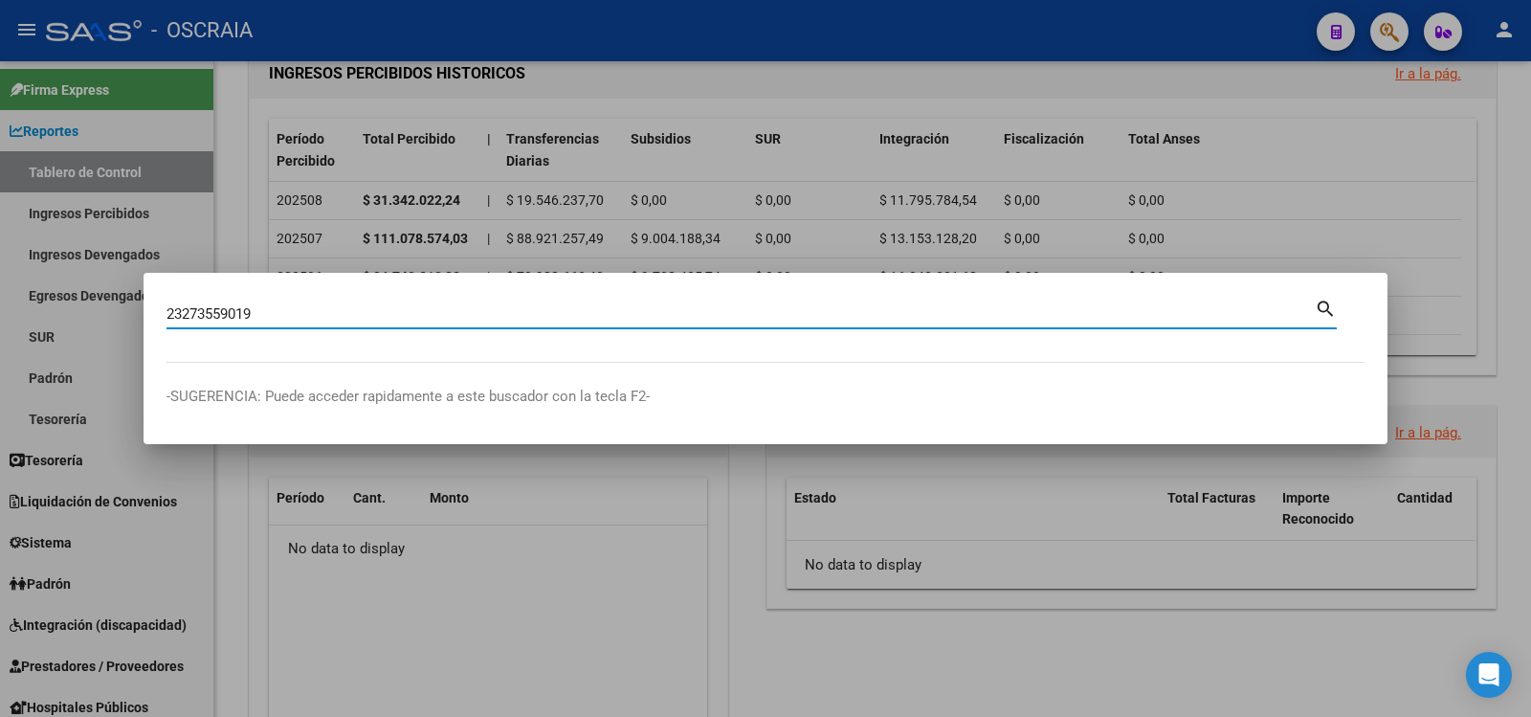
type input "23273559019"
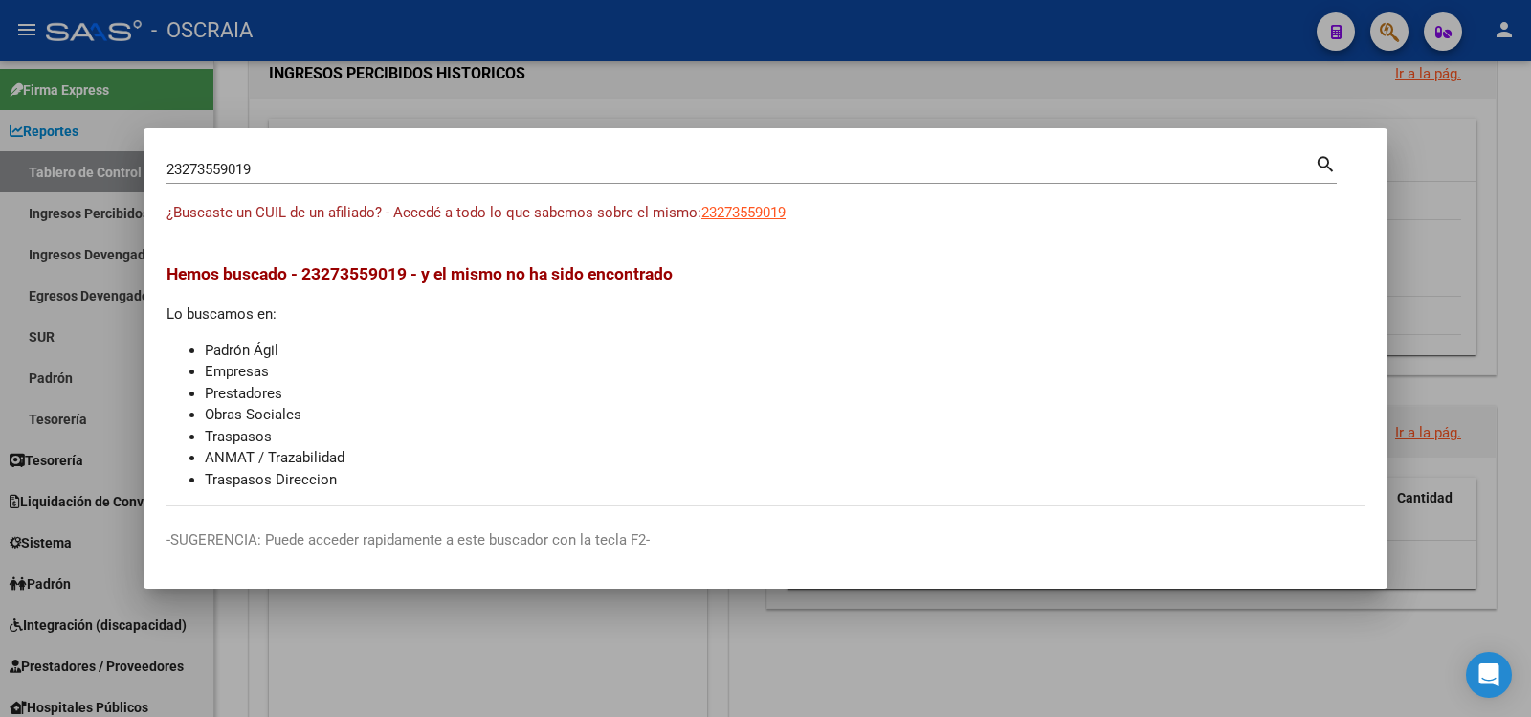
drag, startPoint x: 787, startPoint y: 241, endPoint x: 772, endPoint y: 214, distance: 30.9
click at [774, 218] on div "¿Buscaste un CUIL de un afiliado? - Accedé a todo lo que sabemos sobre el mismo…" at bounding box center [765, 223] width 1198 height 43
click at [772, 214] on span "23273559019" at bounding box center [743, 212] width 84 height 17
copy span "19"
type textarea "23273559019"
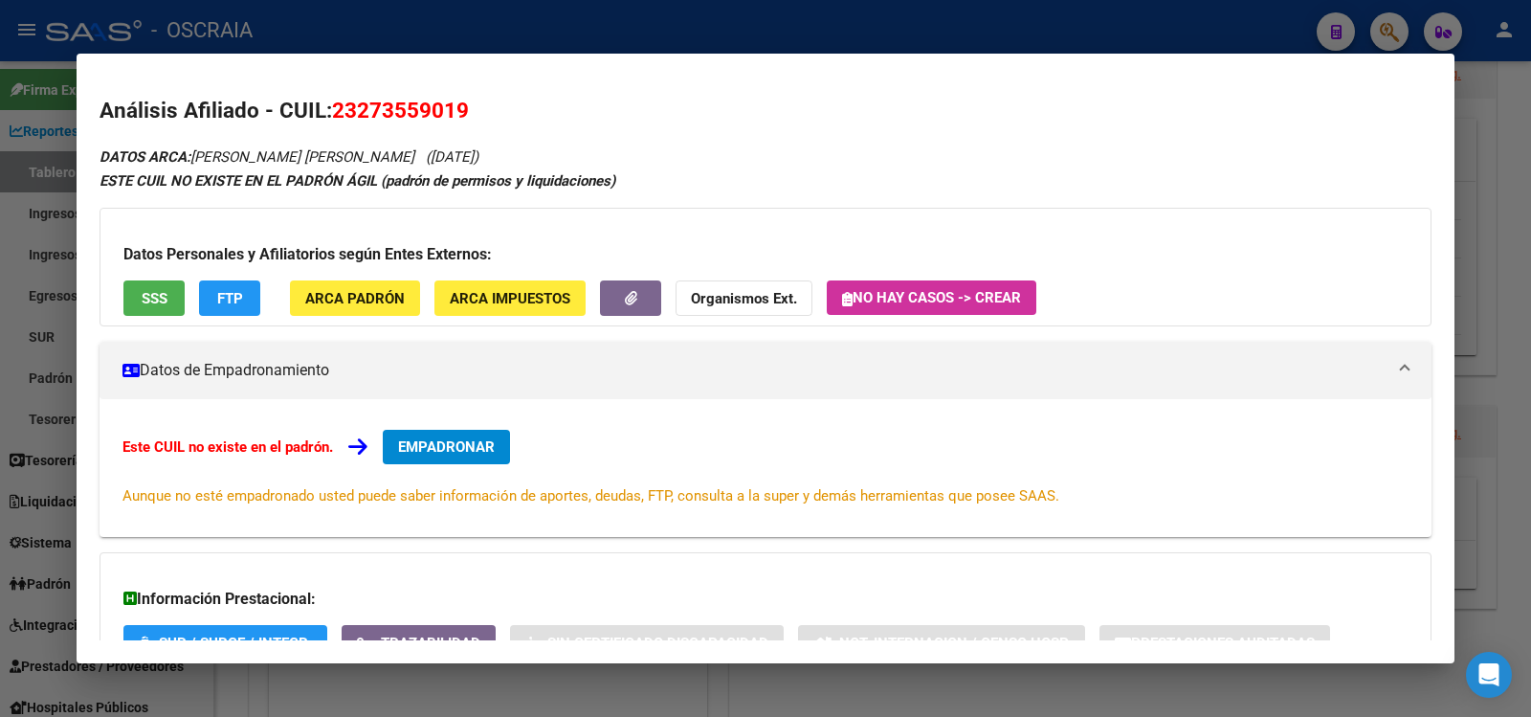
scroll to position [148, 0]
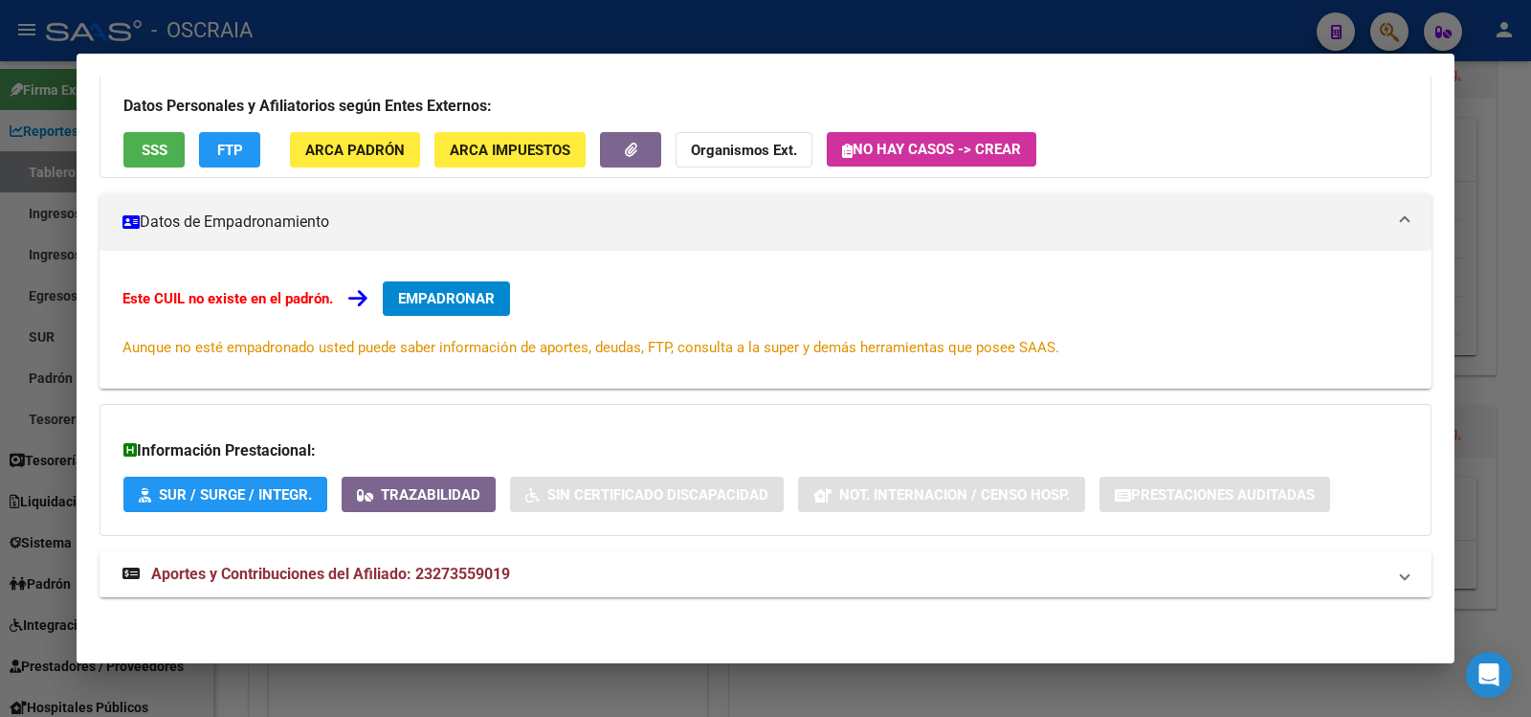
click at [409, 561] on mat-expansion-panel-header "Aportes y Contribuciones del Afiliado: 23273559019" at bounding box center [765, 574] width 1332 height 46
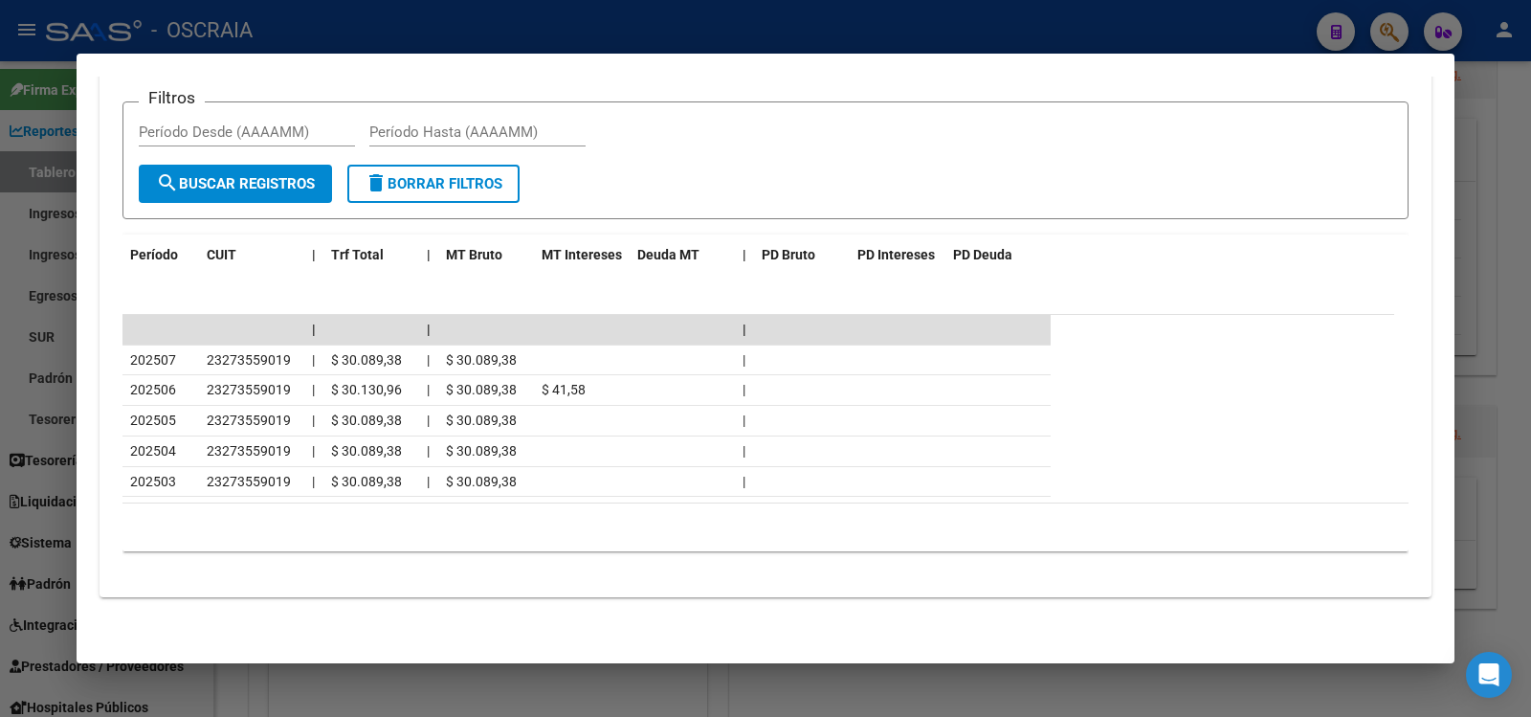
scroll to position [0, 0]
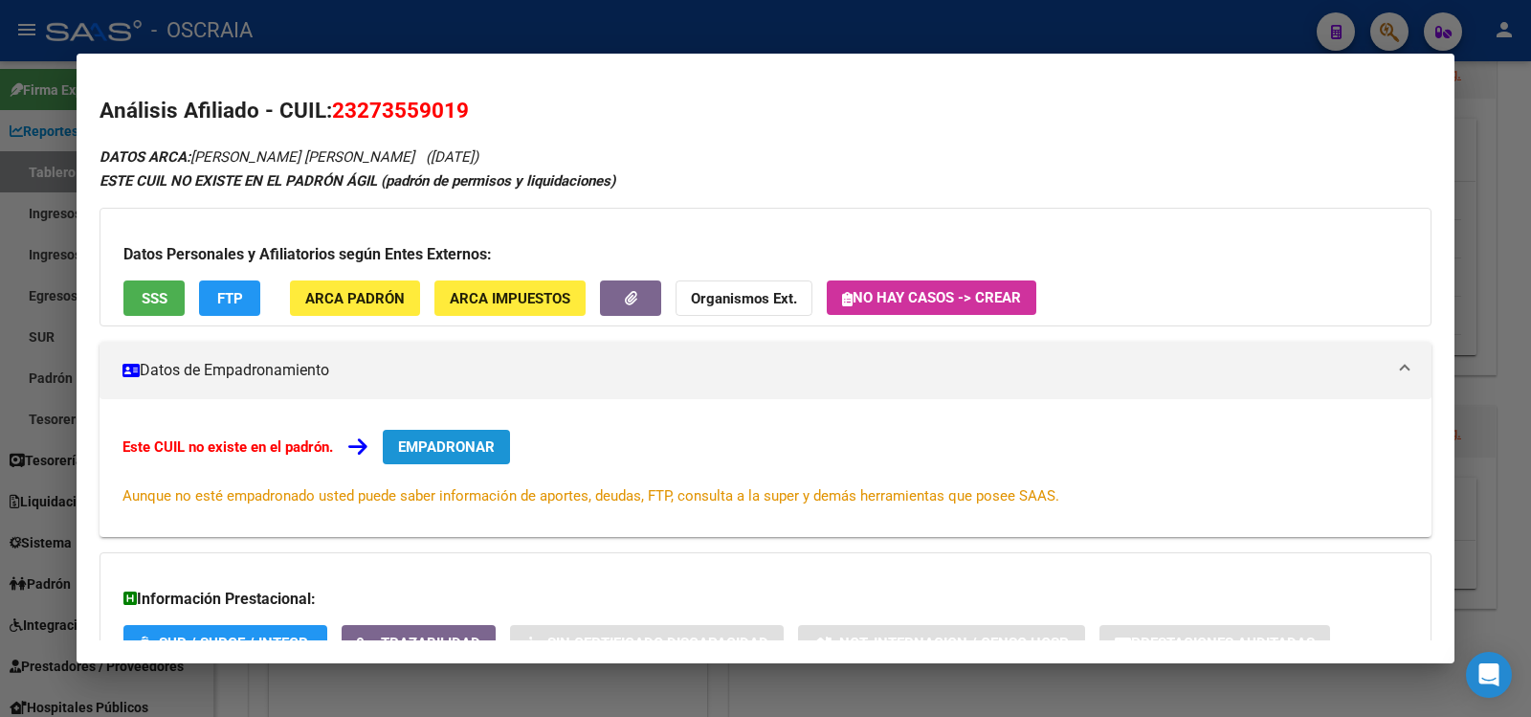
click at [468, 438] on span "EMPADRONAR" at bounding box center [446, 446] width 97 height 17
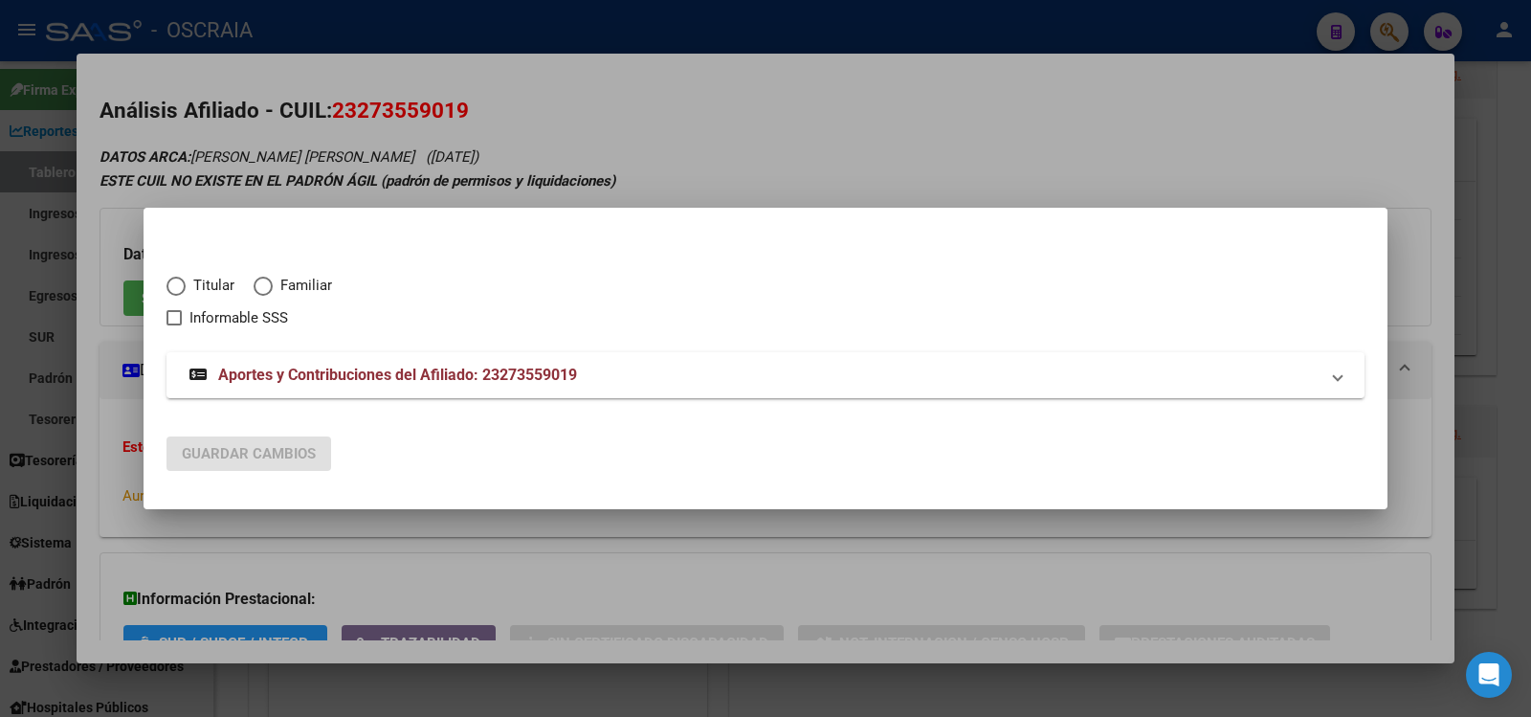
click at [215, 287] on span "Titular" at bounding box center [210, 286] width 49 height 22
click at [186, 287] on input "Titular" at bounding box center [175, 285] width 19 height 19
radio input "true"
checkbox input "true"
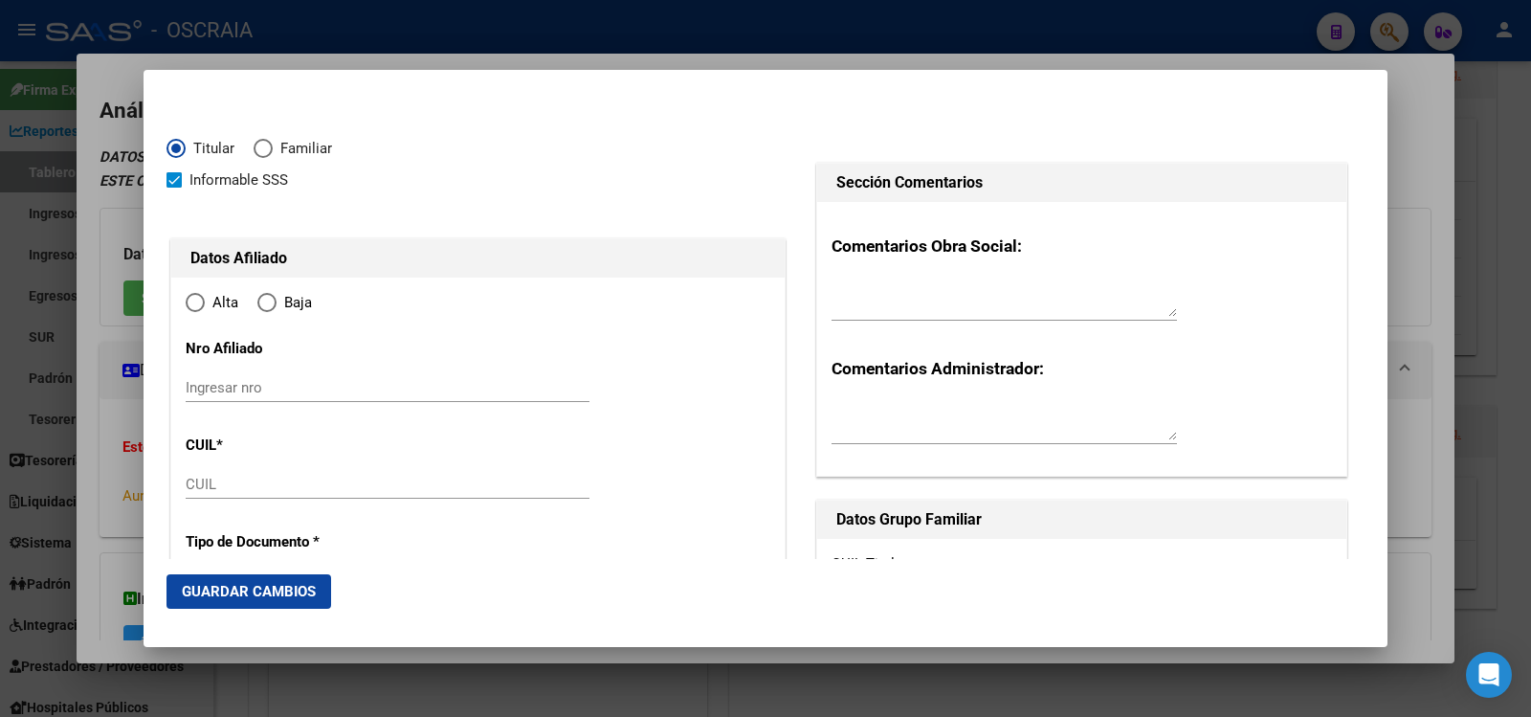
type input "23-27355901-9"
type input "27355901"
type input "[PERSON_NAME]"
type input "[DATE]"
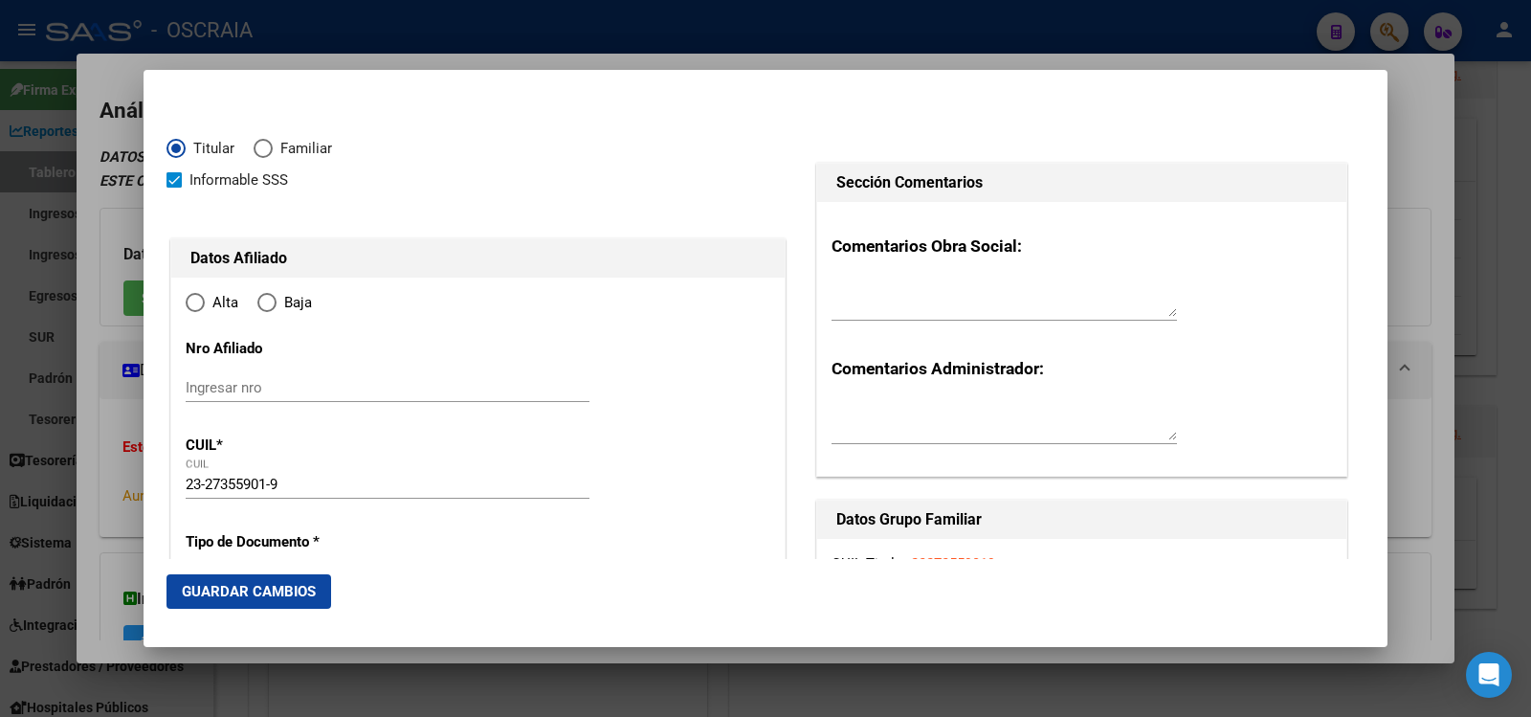
type input "WILDE"
type input "1875"
type input "LAS FLORES"
type input "1600"
radio input "true"
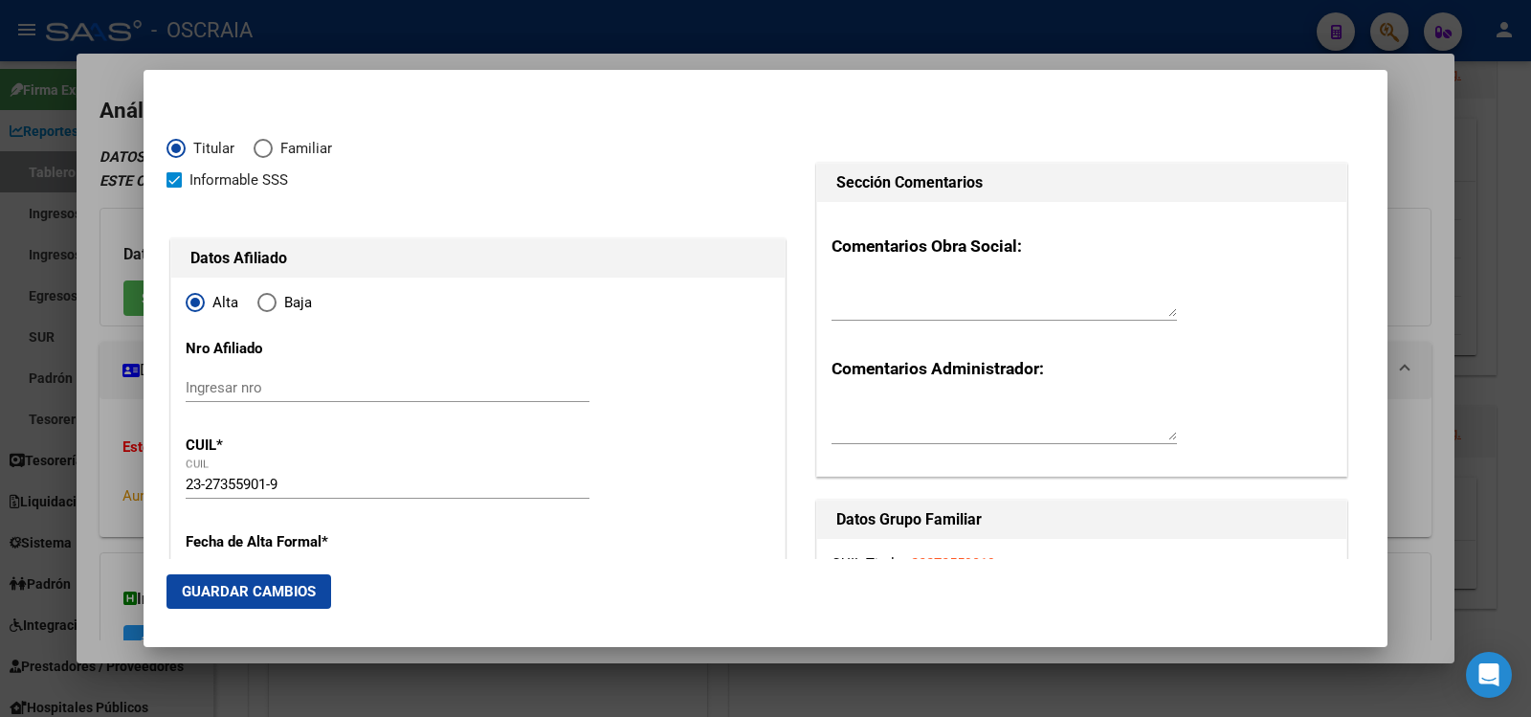
click at [431, 376] on div "Ingresar nro" at bounding box center [388, 387] width 404 height 29
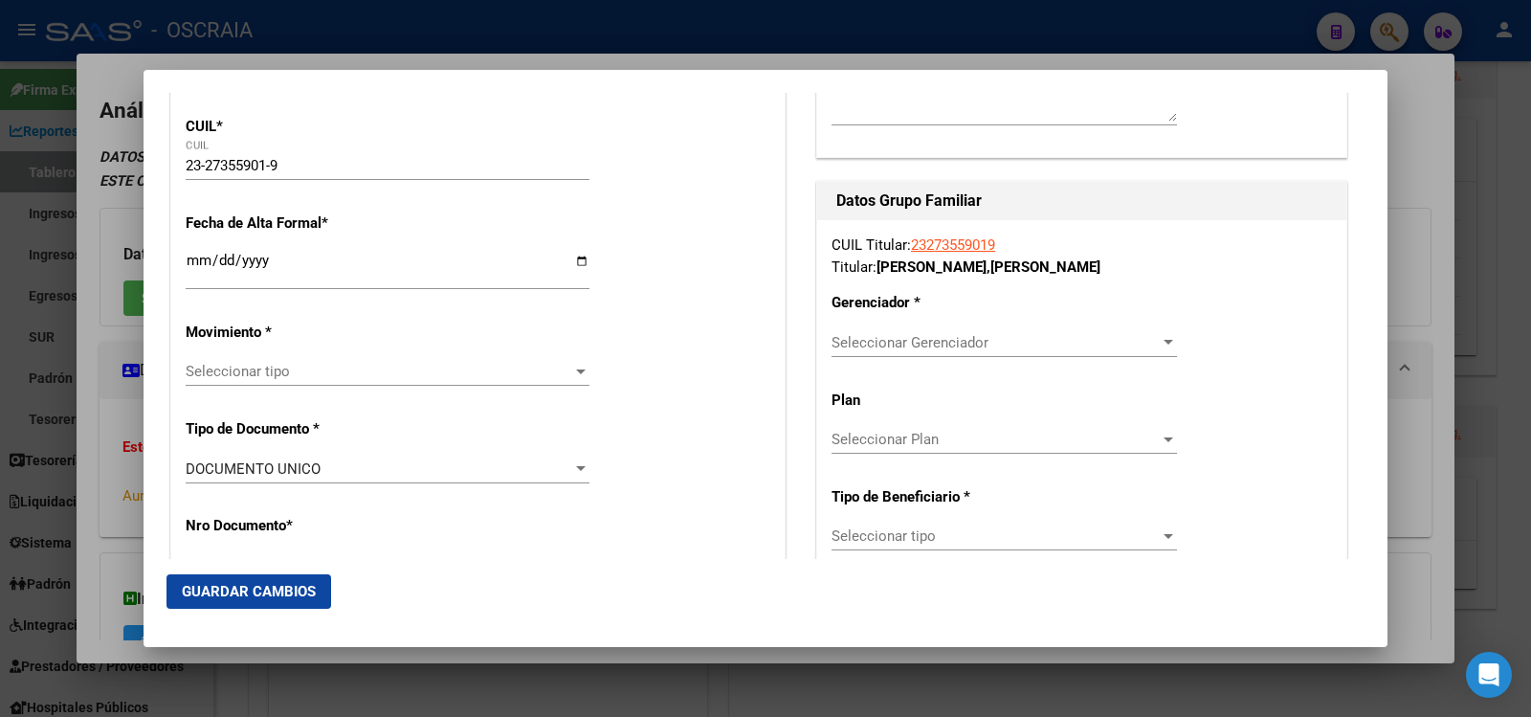
type input "23273559019/0"
click at [187, 256] on input "Ingresar fecha" at bounding box center [388, 268] width 404 height 31
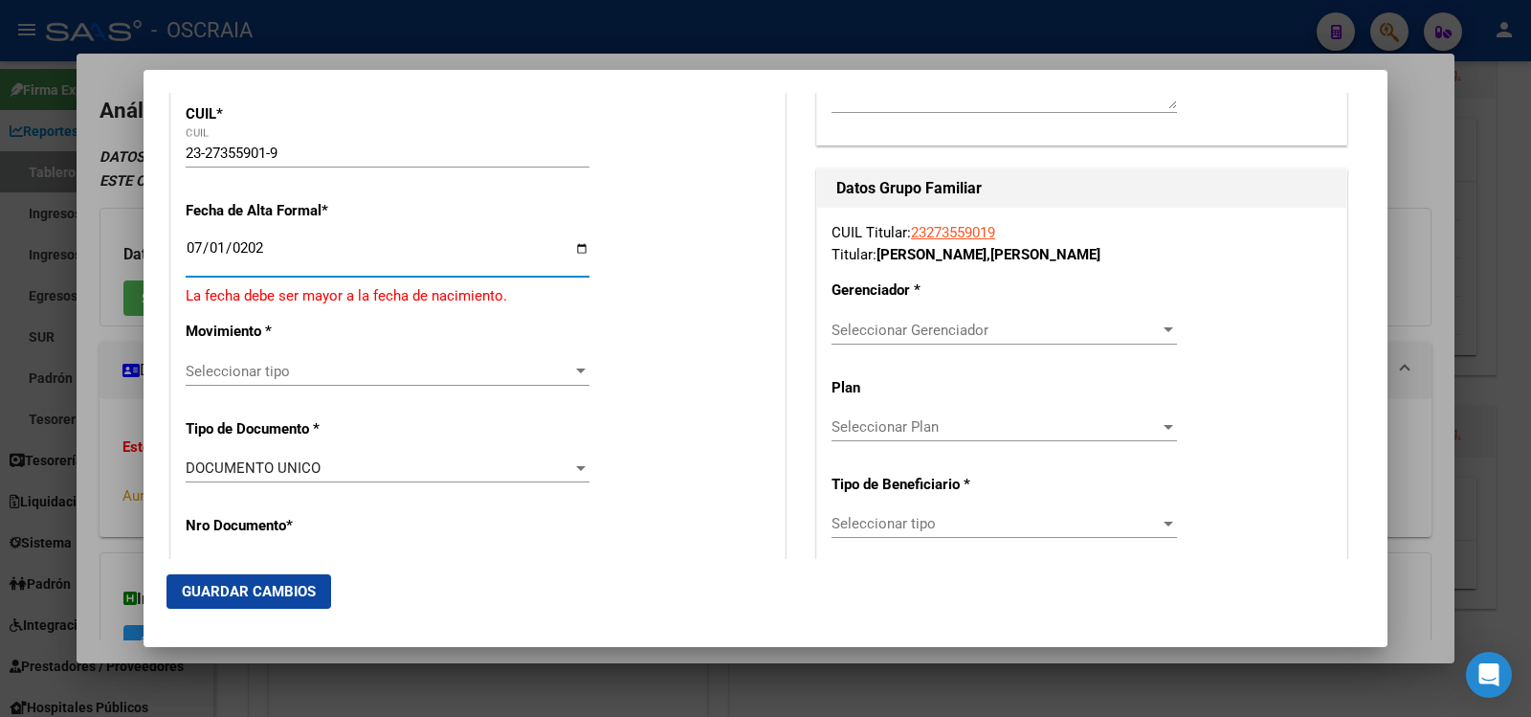
type input "[DATE]"
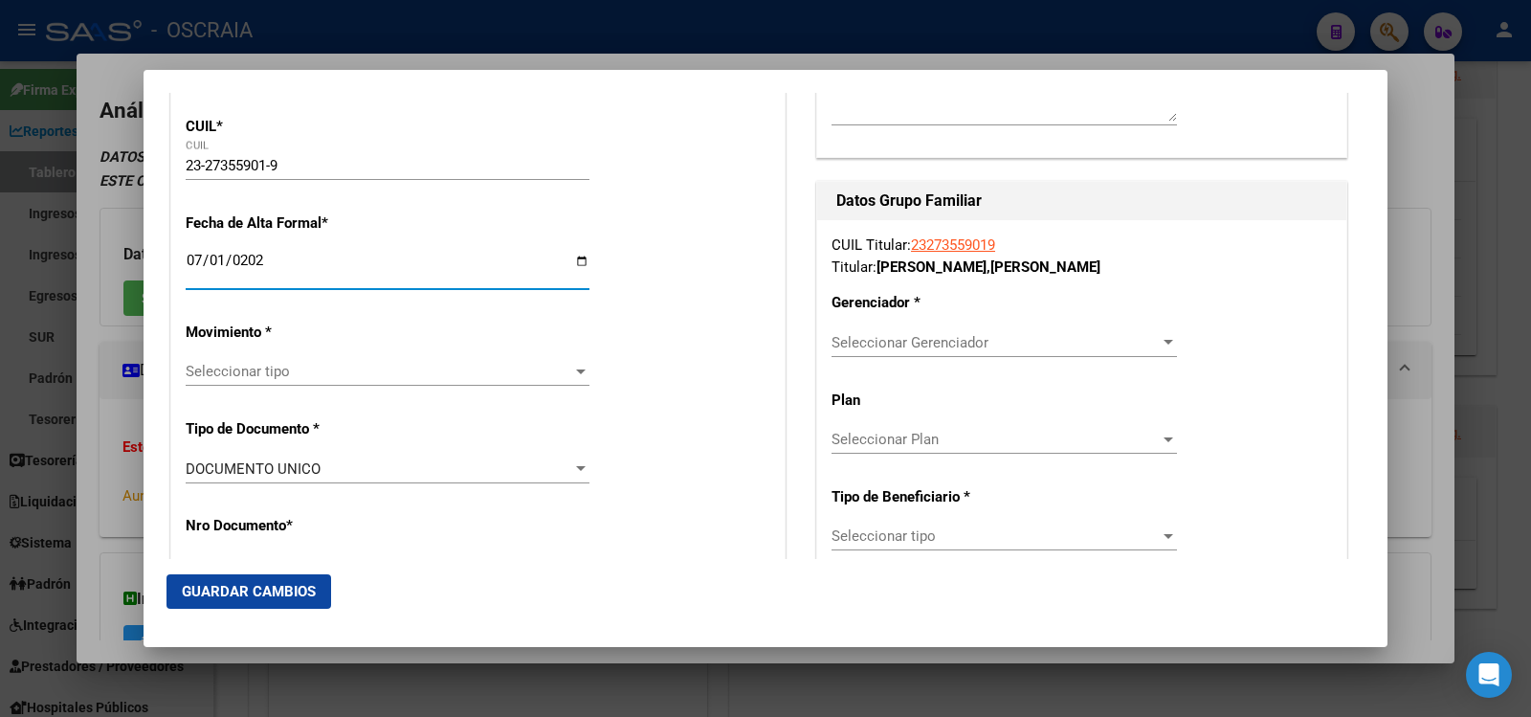
click at [369, 381] on div "Seleccionar tipo Seleccionar tipo" at bounding box center [388, 371] width 404 height 29
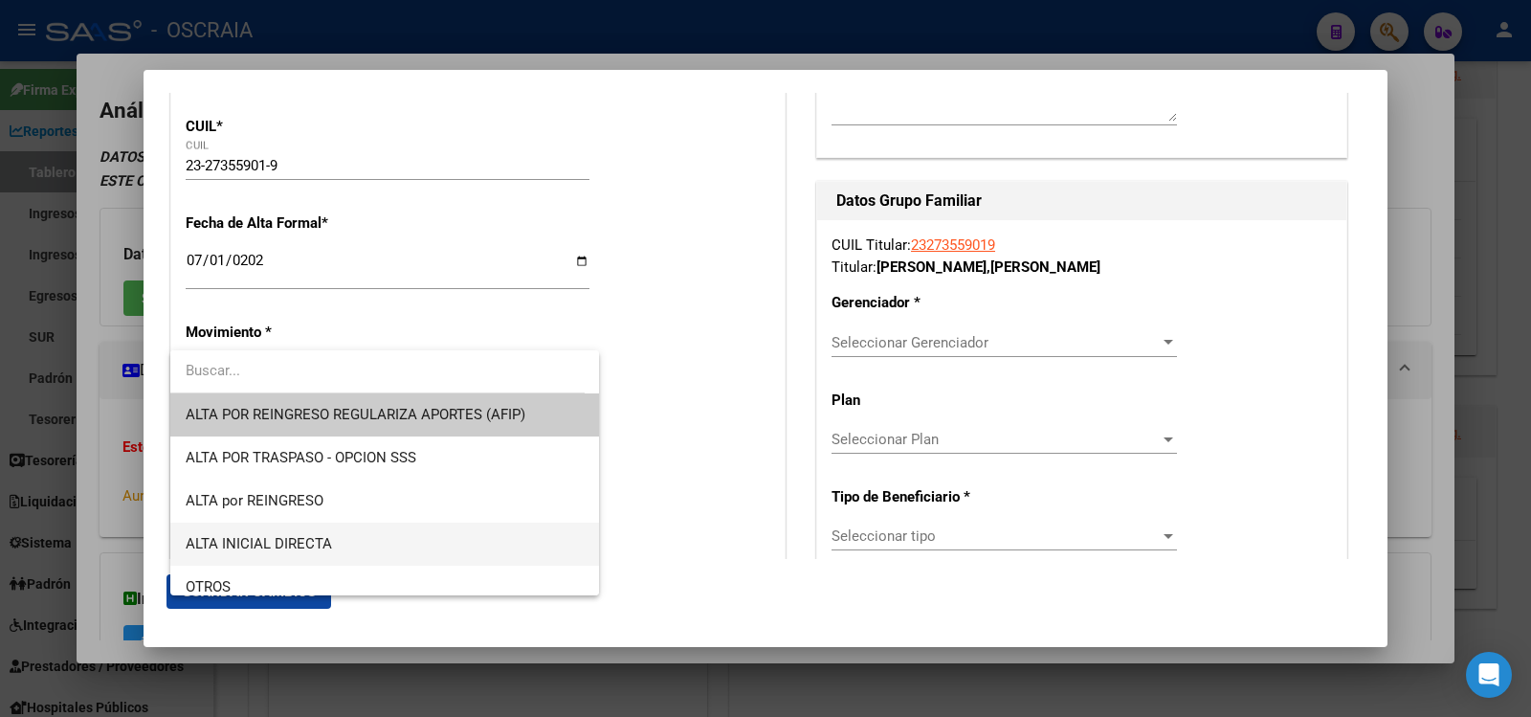
click at [400, 532] on span "ALTA INICIAL DIRECTA" at bounding box center [385, 543] width 398 height 43
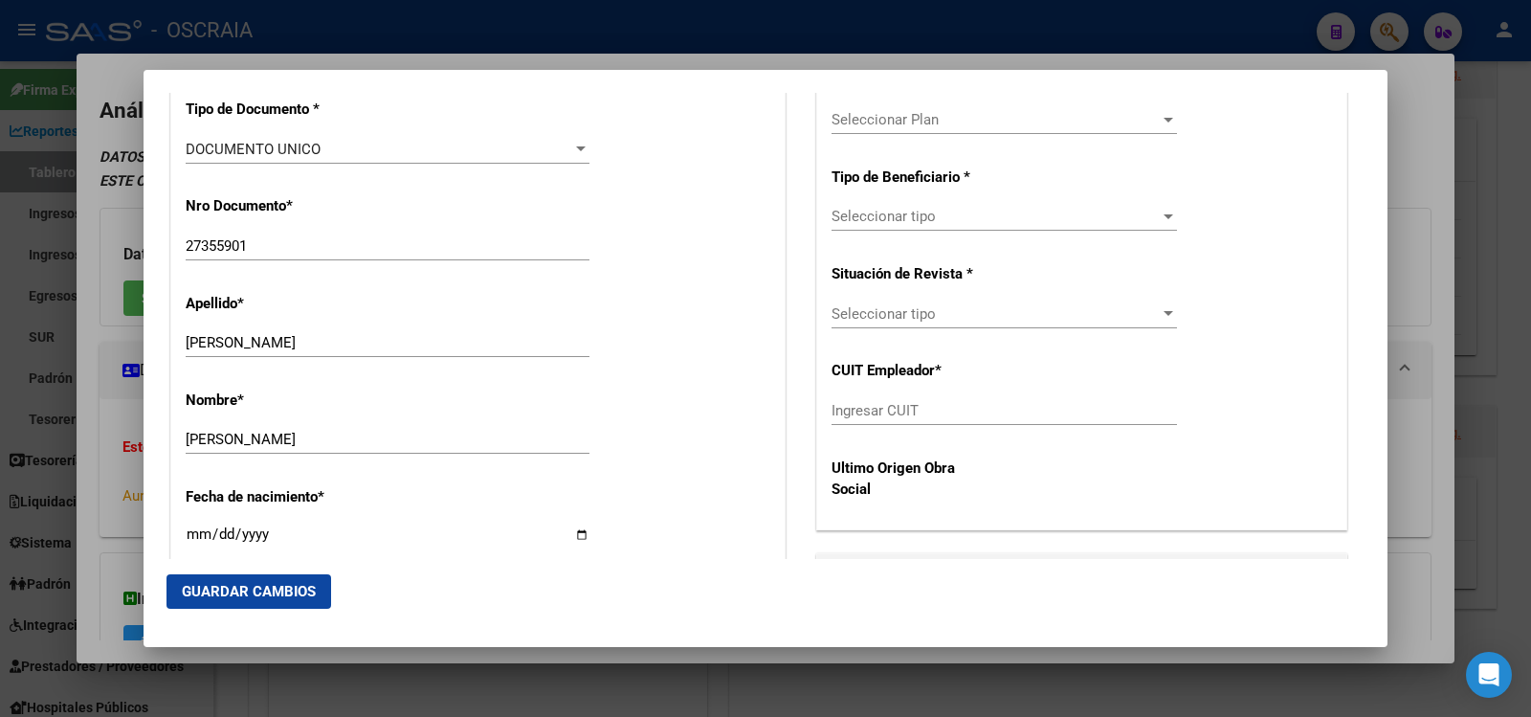
scroll to position [957, 0]
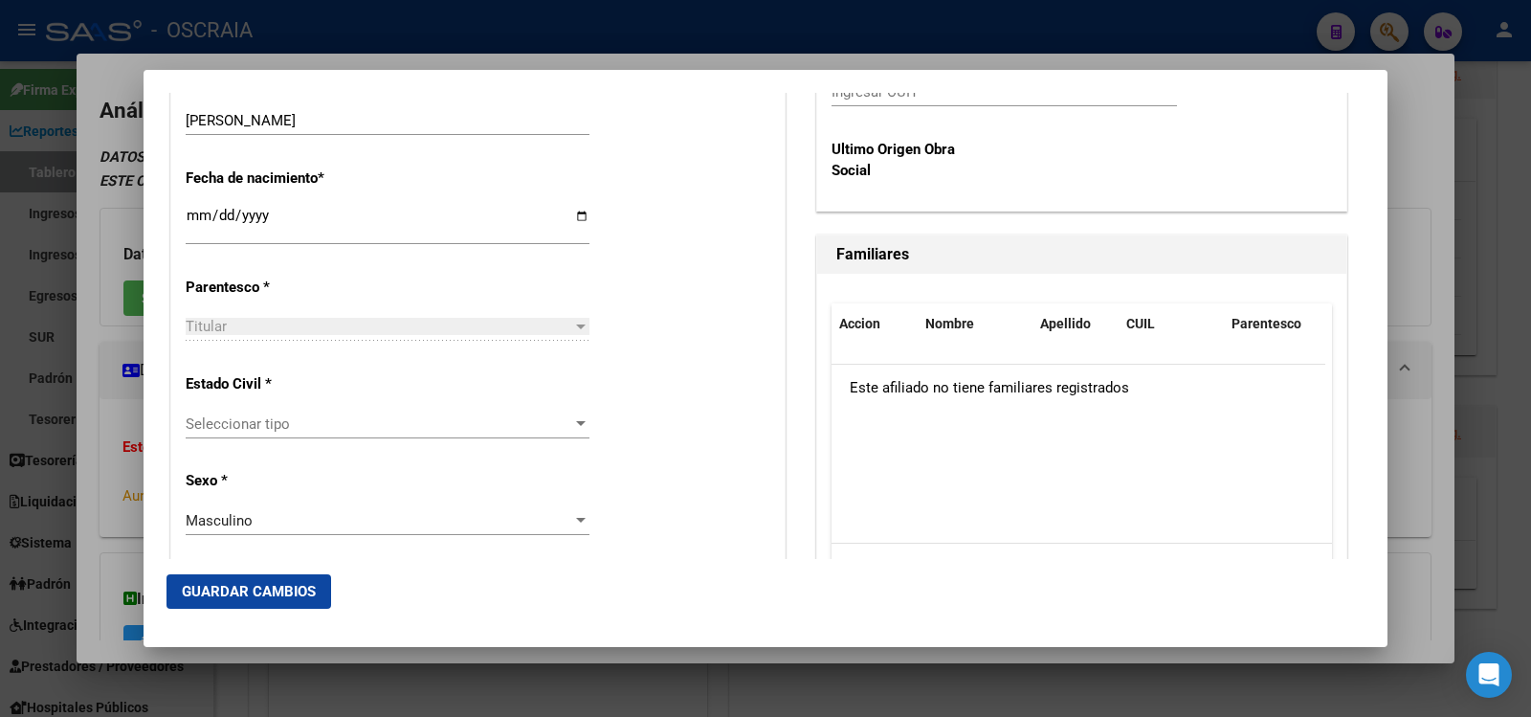
click at [390, 426] on span "Seleccionar tipo" at bounding box center [379, 423] width 386 height 17
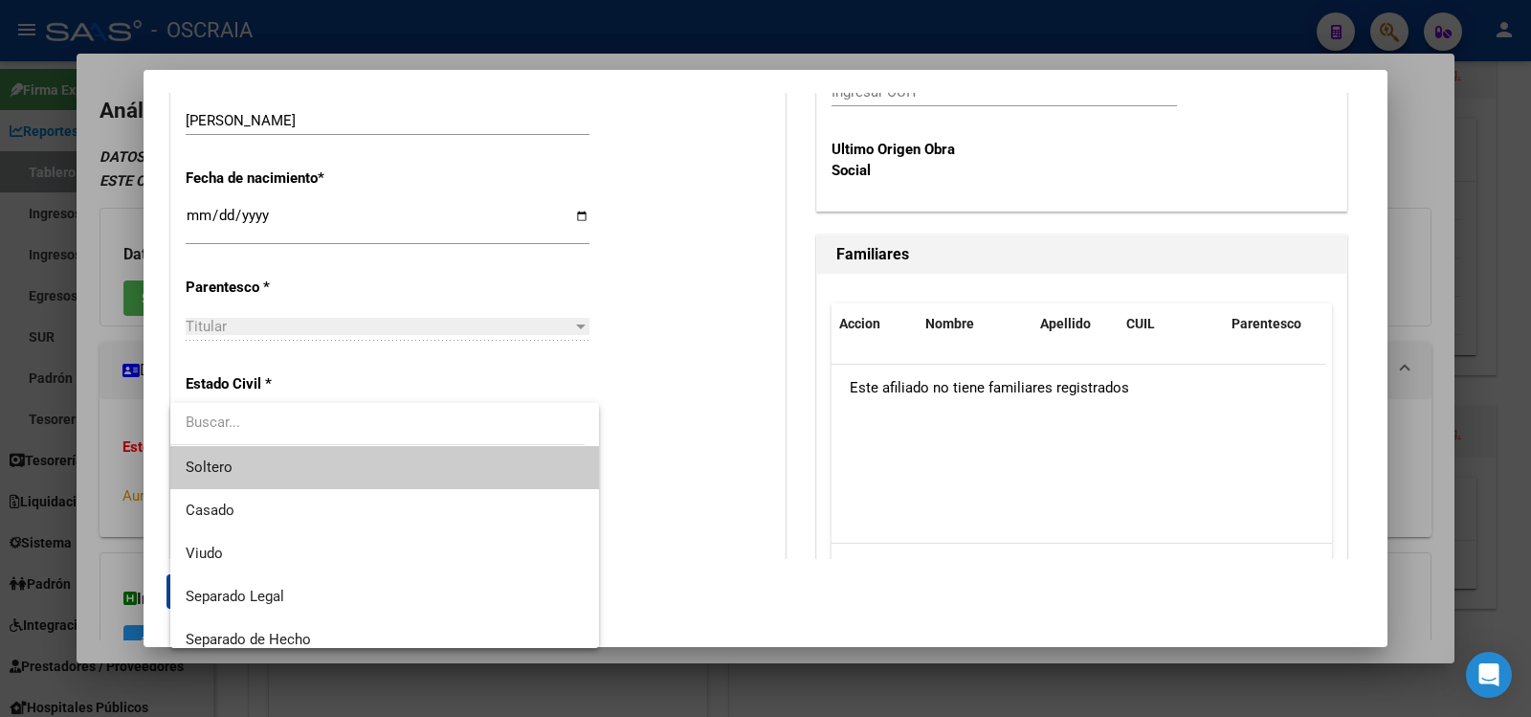
click at [383, 459] on span "Soltero" at bounding box center [385, 467] width 398 height 43
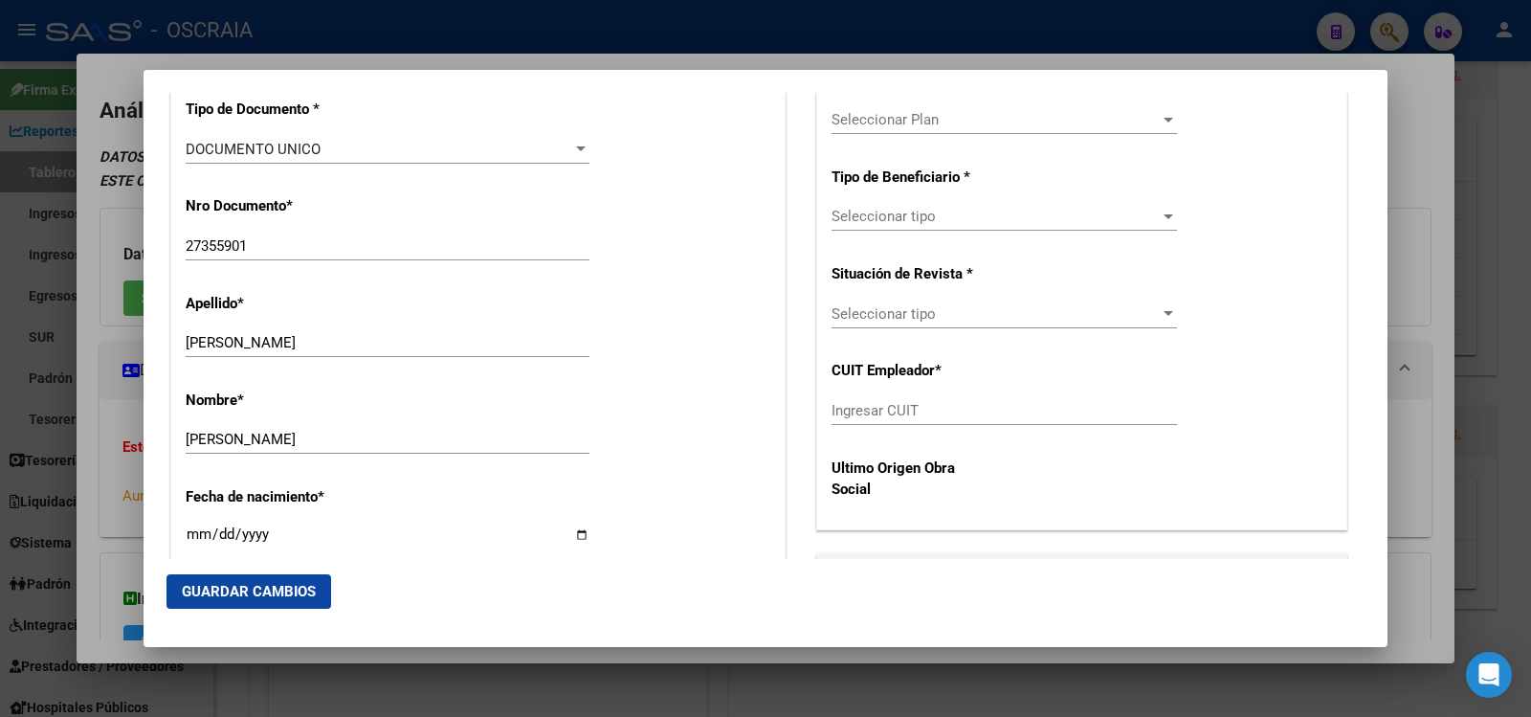
scroll to position [319, 0]
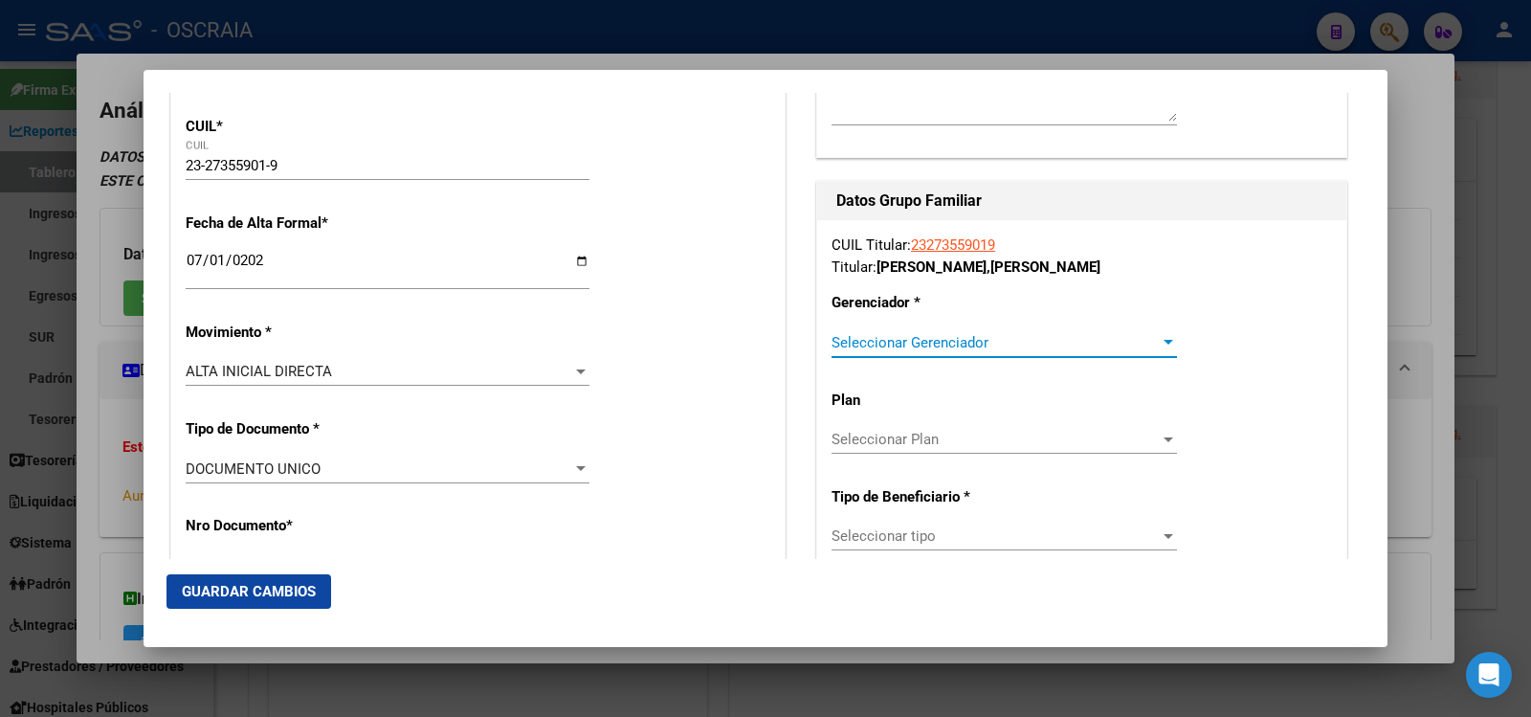
click at [1027, 342] on span "Seleccionar Gerenciador" at bounding box center [995, 342] width 328 height 17
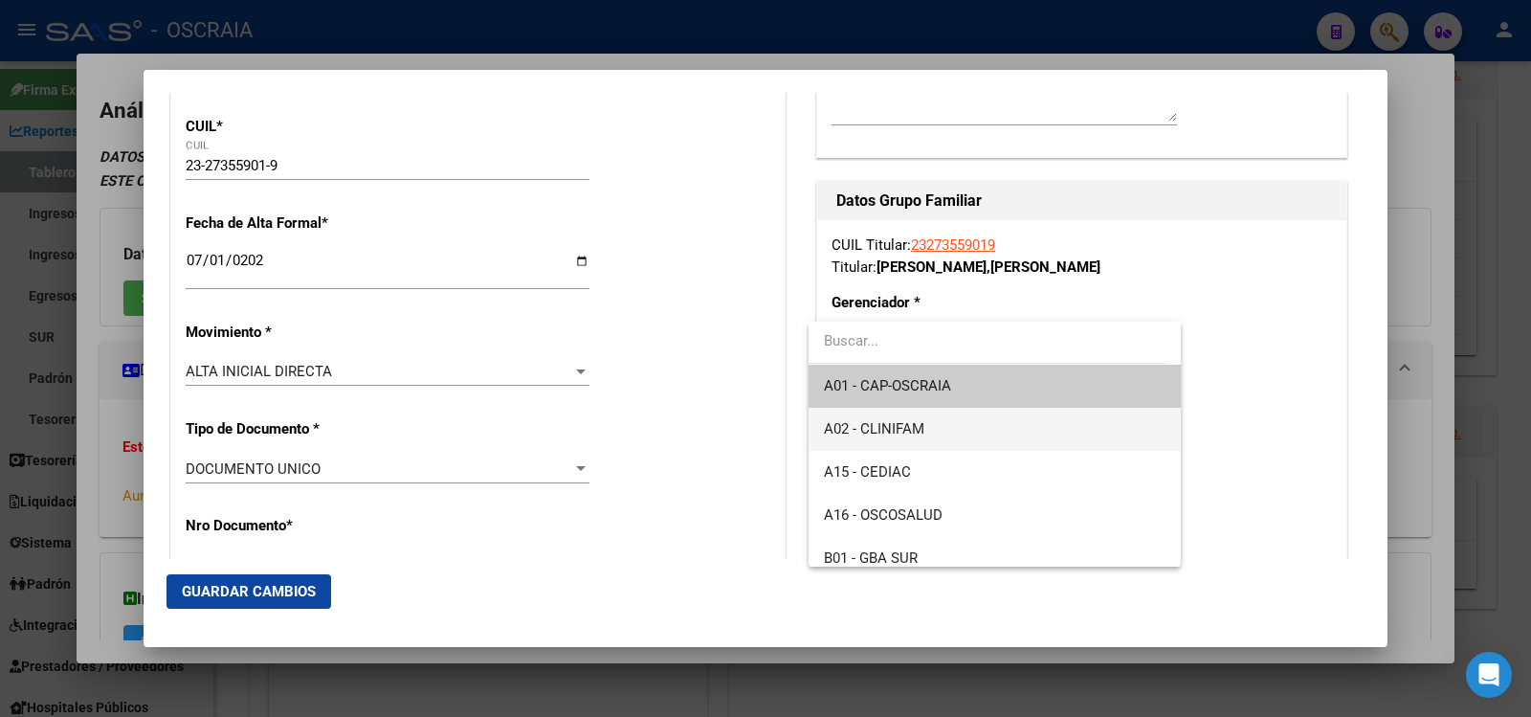
scroll to position [143, 0]
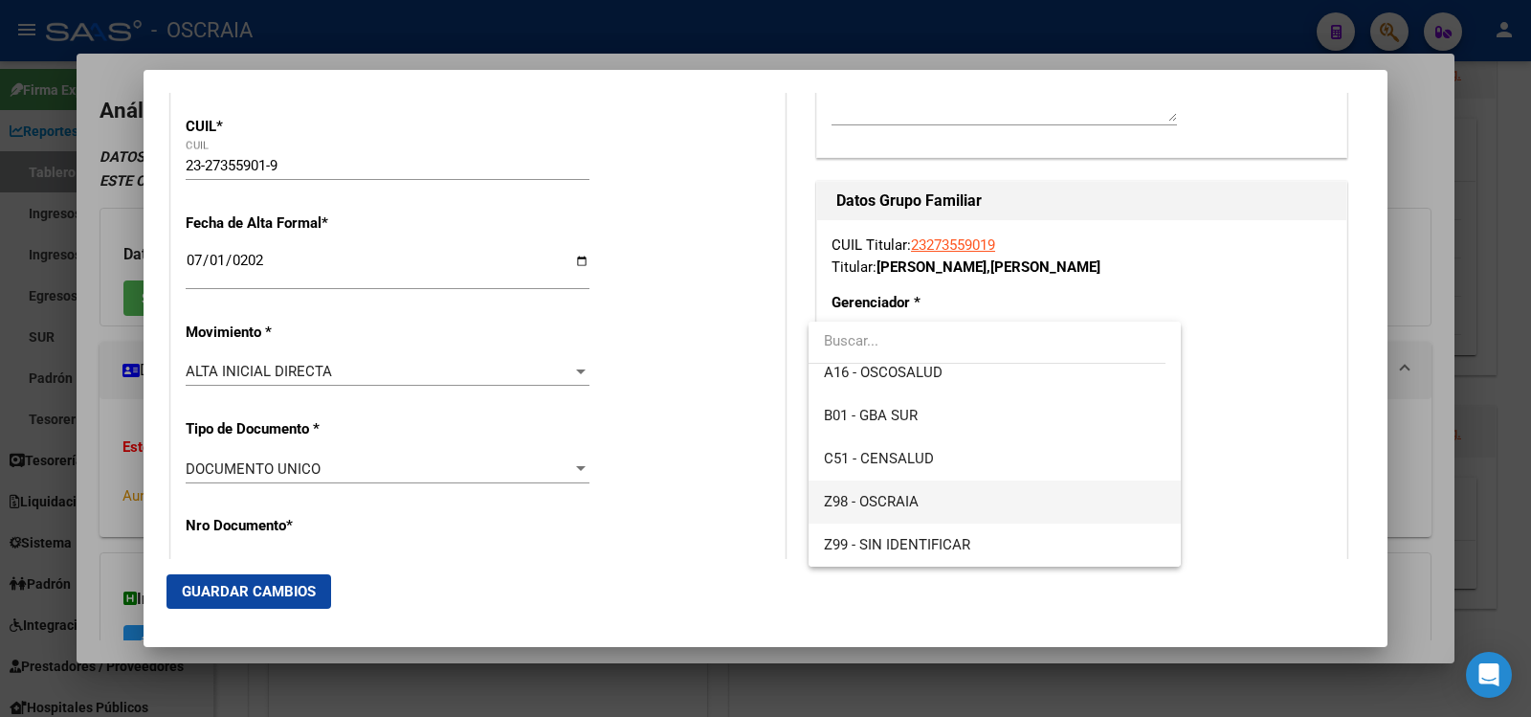
click at [991, 489] on span "Z98 - OSCRAIA" at bounding box center [994, 501] width 341 height 43
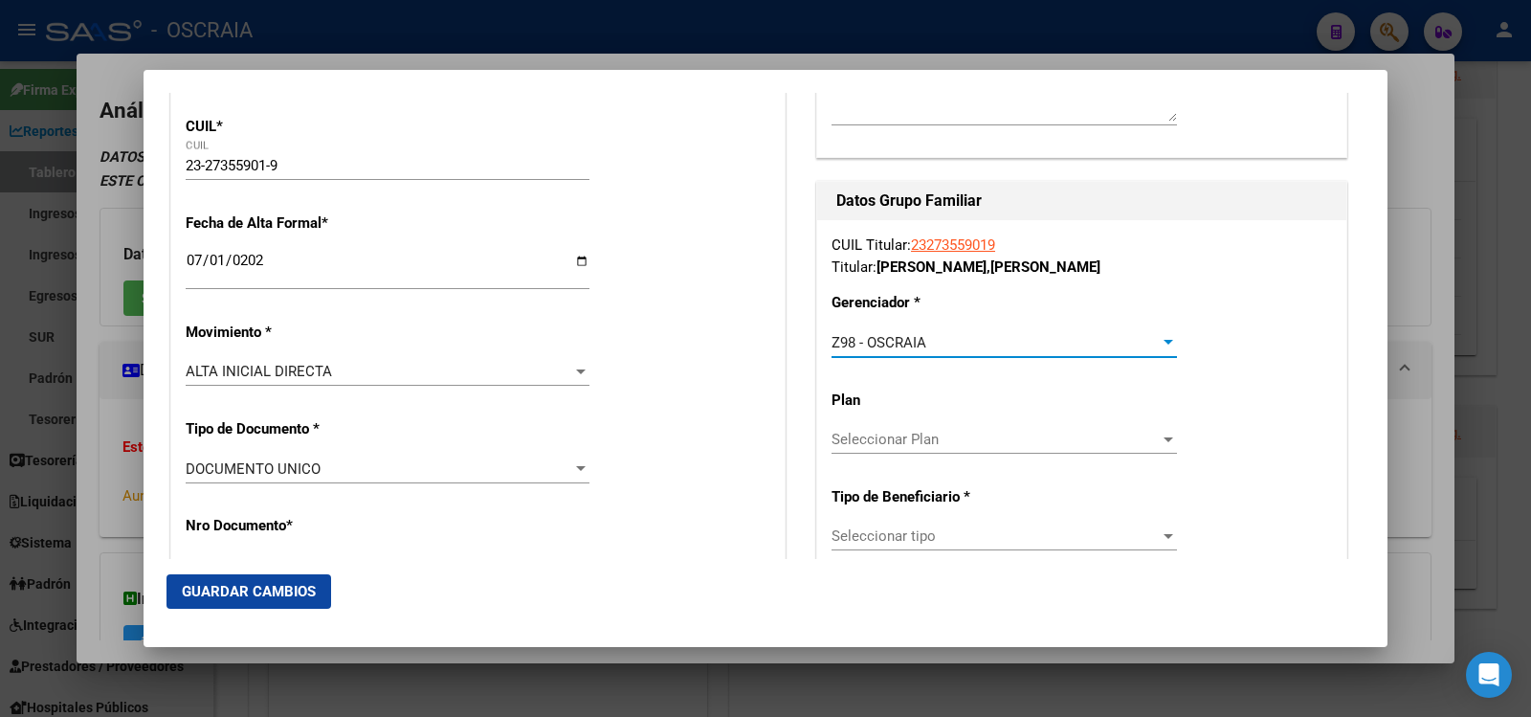
scroll to position [638, 0]
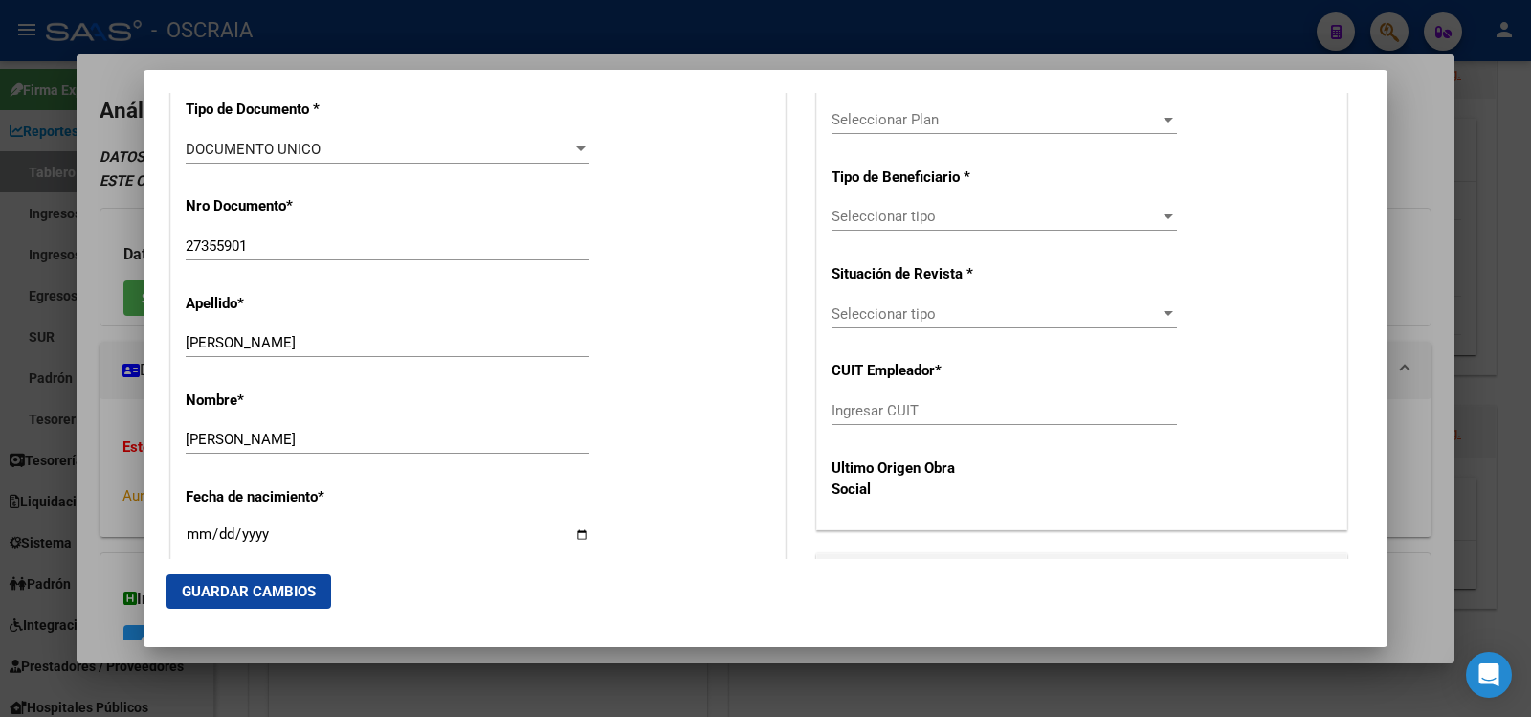
click at [944, 224] on span "Seleccionar tipo" at bounding box center [995, 216] width 328 height 17
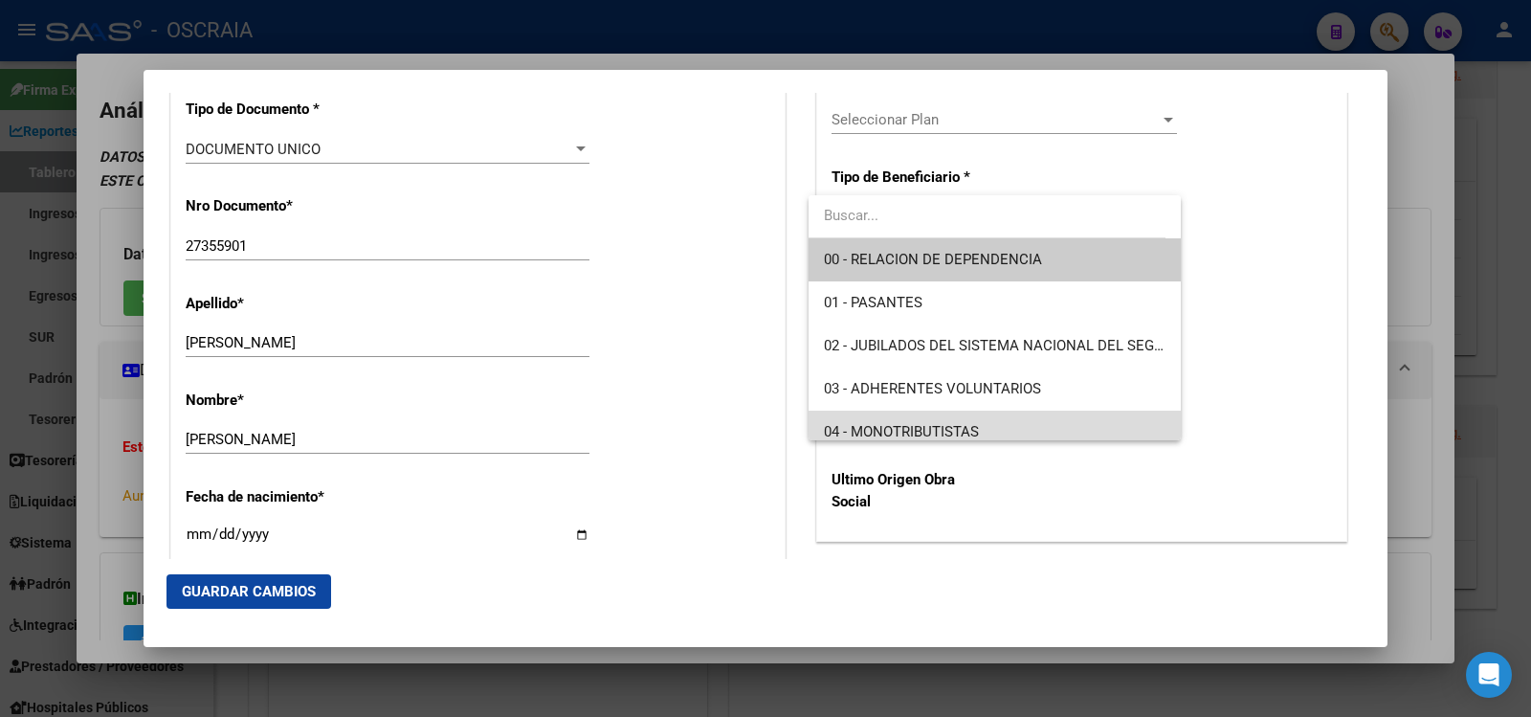
click at [997, 423] on span "04 - MONOTRIBUTISTAS" at bounding box center [994, 431] width 341 height 43
type input "23-27355901-9"
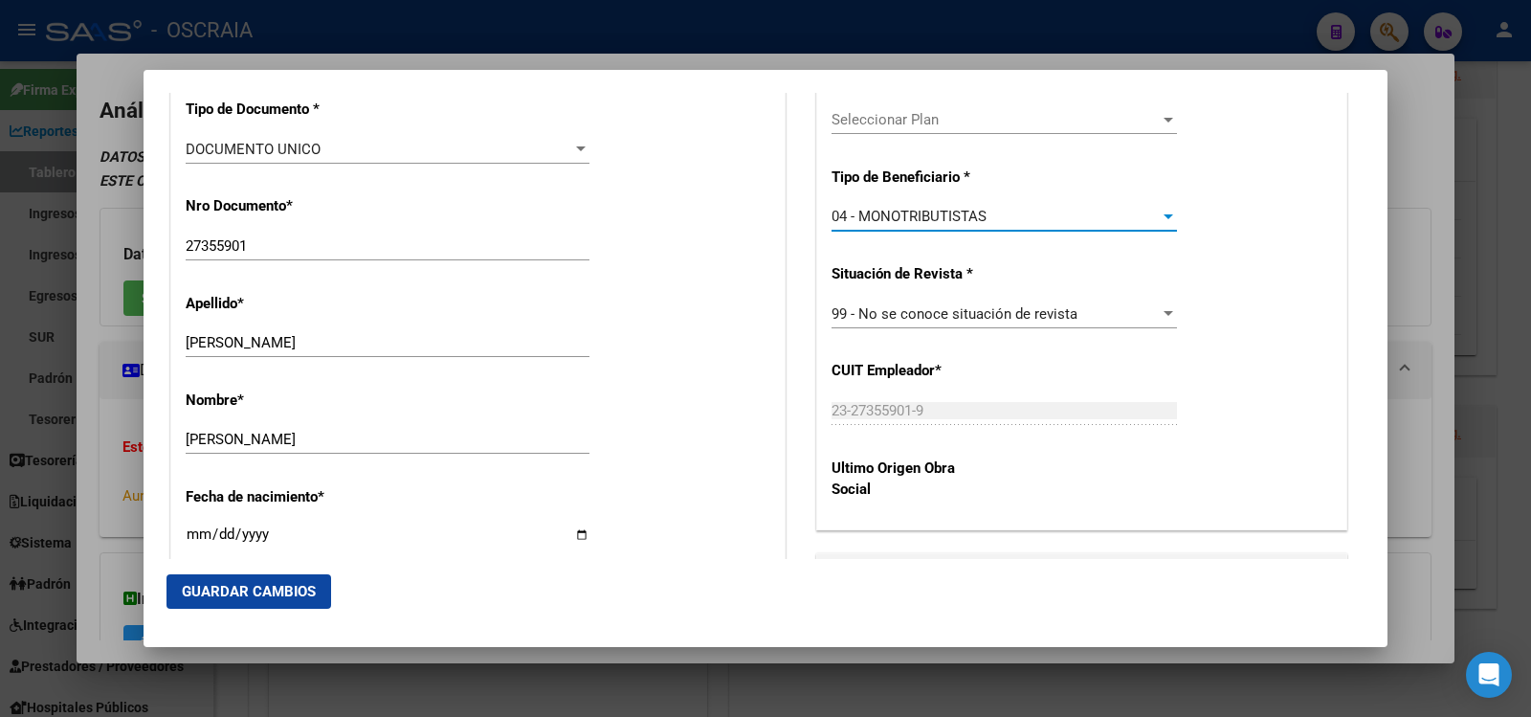
scroll to position [0, 0]
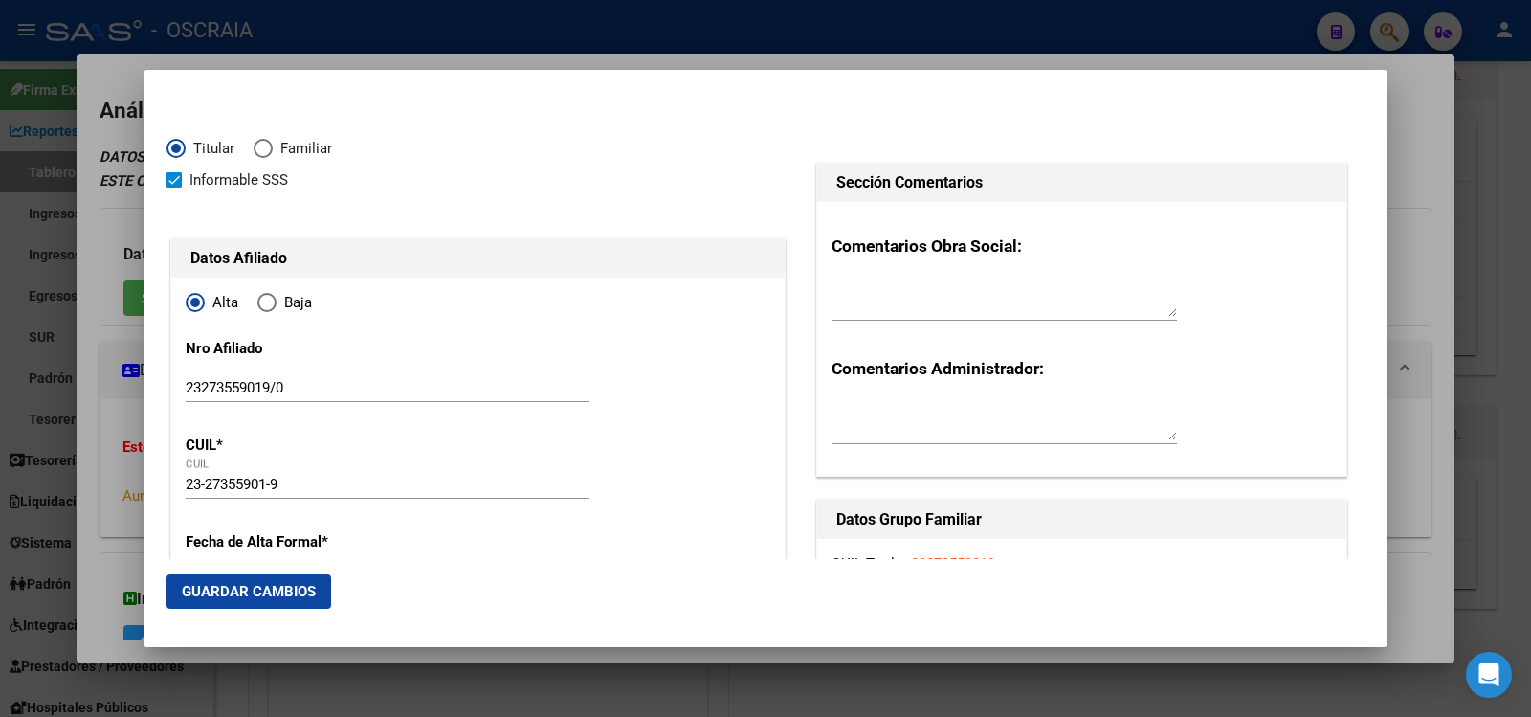
drag, startPoint x: 256, startPoint y: 583, endPoint x: 570, endPoint y: 579, distance: 313.8
click at [256, 585] on span "Guardar Cambios" at bounding box center [249, 591] width 134 height 17
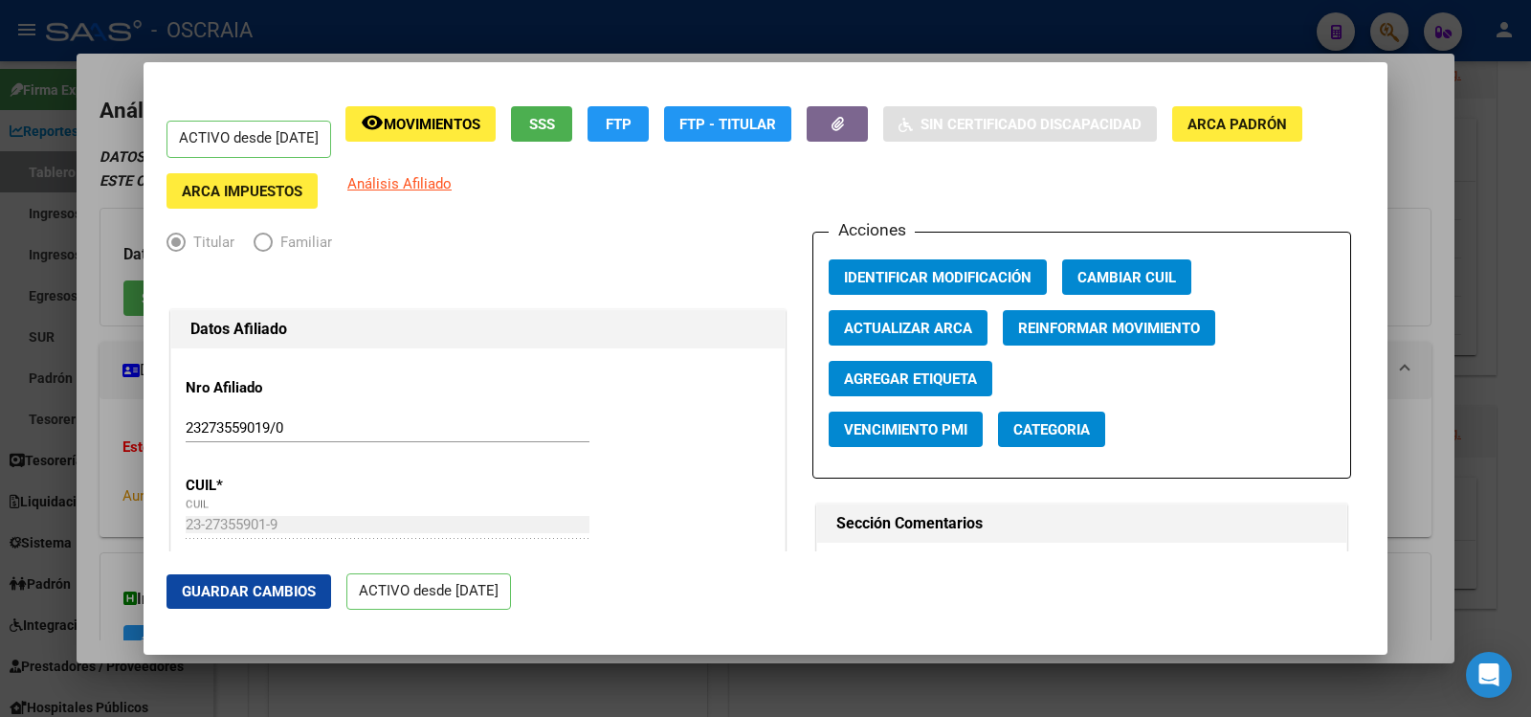
drag, startPoint x: 686, startPoint y: 19, endPoint x: 704, endPoint y: 24, distance: 18.8
click at [694, 19] on div at bounding box center [765, 358] width 1531 height 717
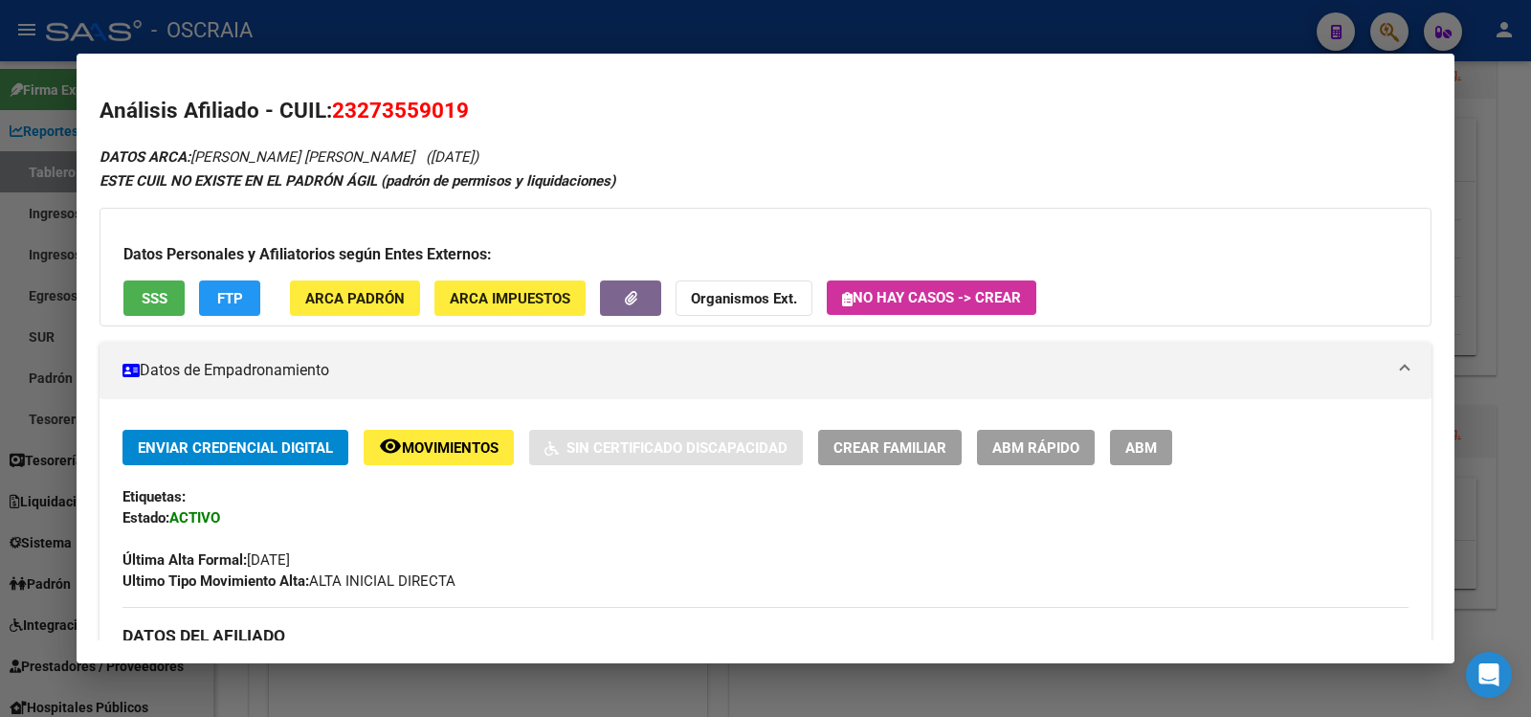
click at [413, 40] on div at bounding box center [765, 358] width 1531 height 717
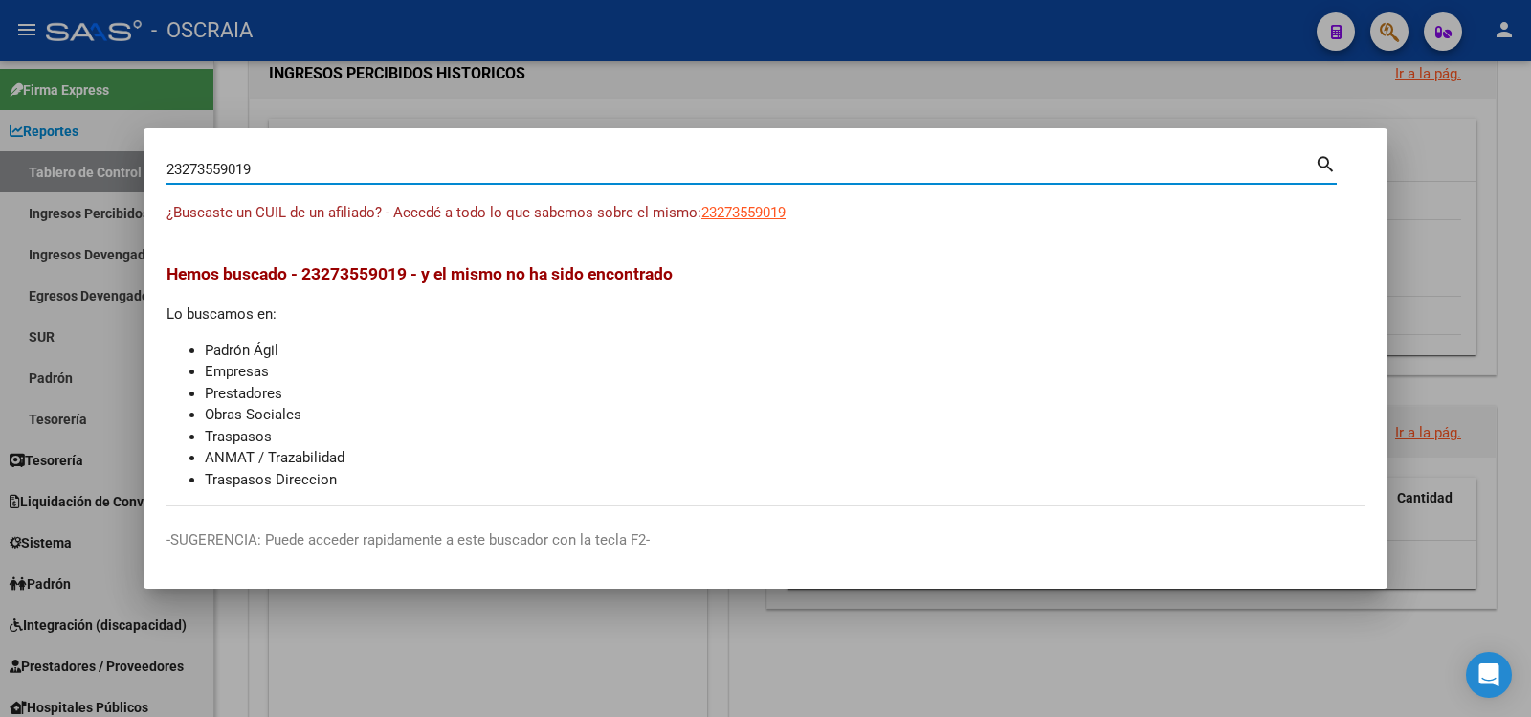
drag, startPoint x: 376, startPoint y: 165, endPoint x: 0, endPoint y: 172, distance: 376.1
click at [0, 172] on div "23273559019 Buscar (apellido, dni, cuil, nro traspaso, cuit, obra social) searc…" at bounding box center [765, 358] width 1531 height 717
type input "35909777"
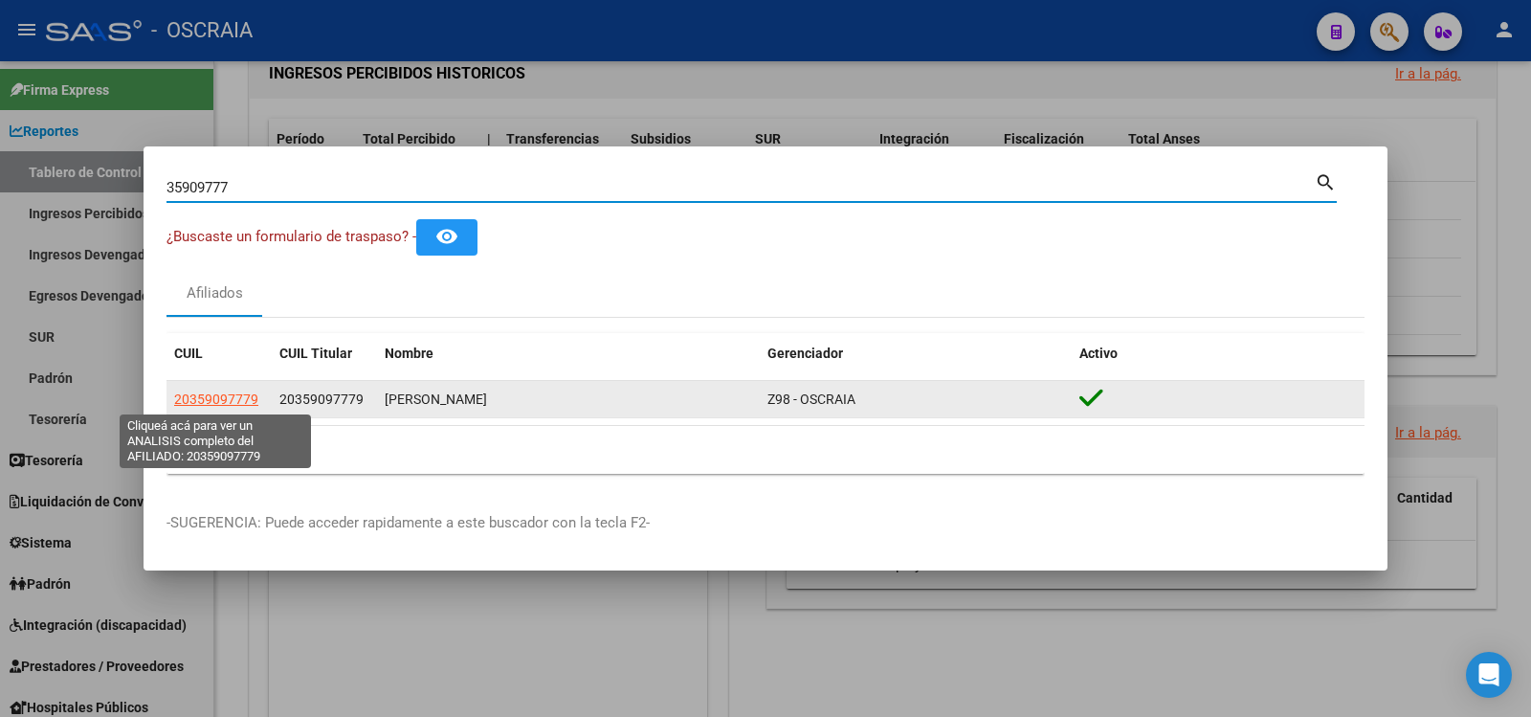
click at [237, 391] on span "20359097779" at bounding box center [216, 398] width 84 height 15
type textarea "20359097779"
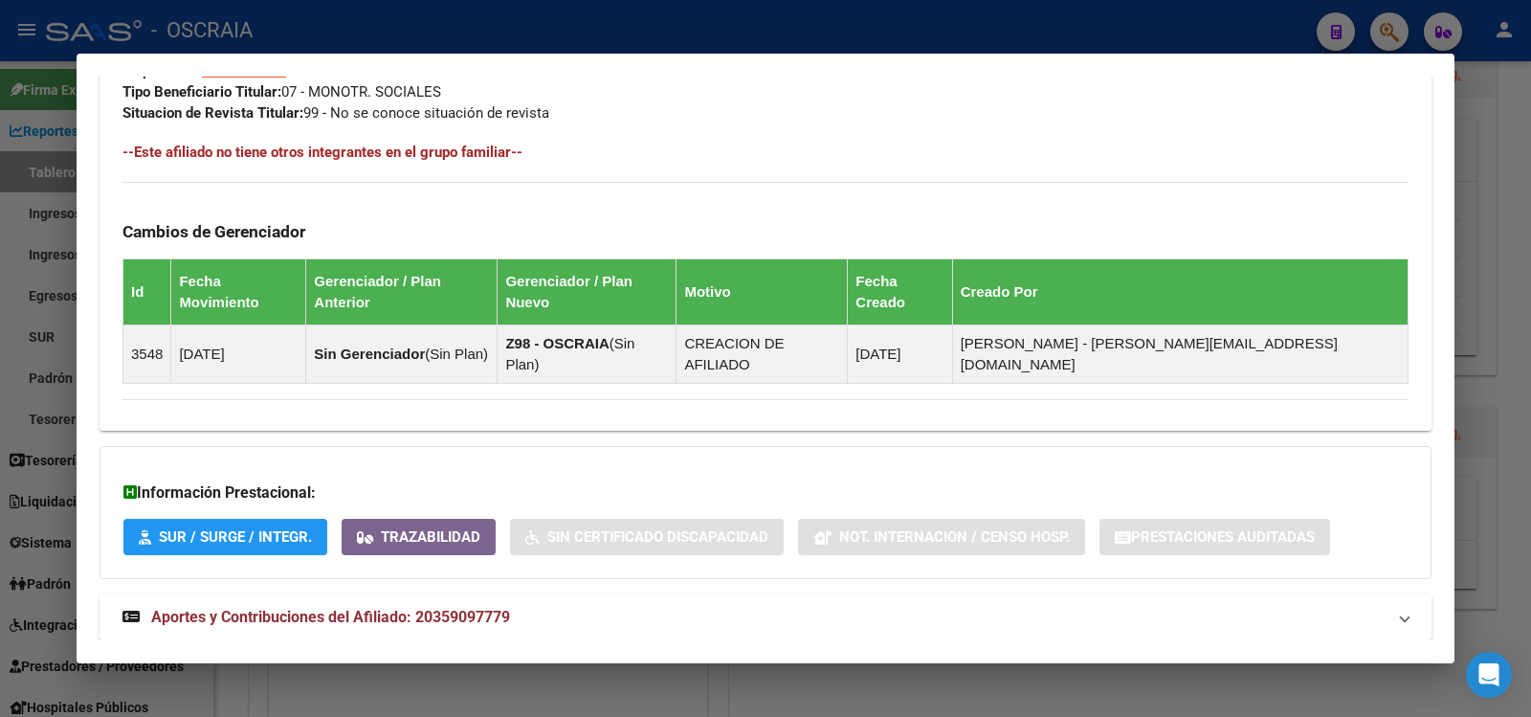
click at [423, 607] on span "Aportes y Contribuciones del Afiliado: 20359097779" at bounding box center [330, 616] width 359 height 18
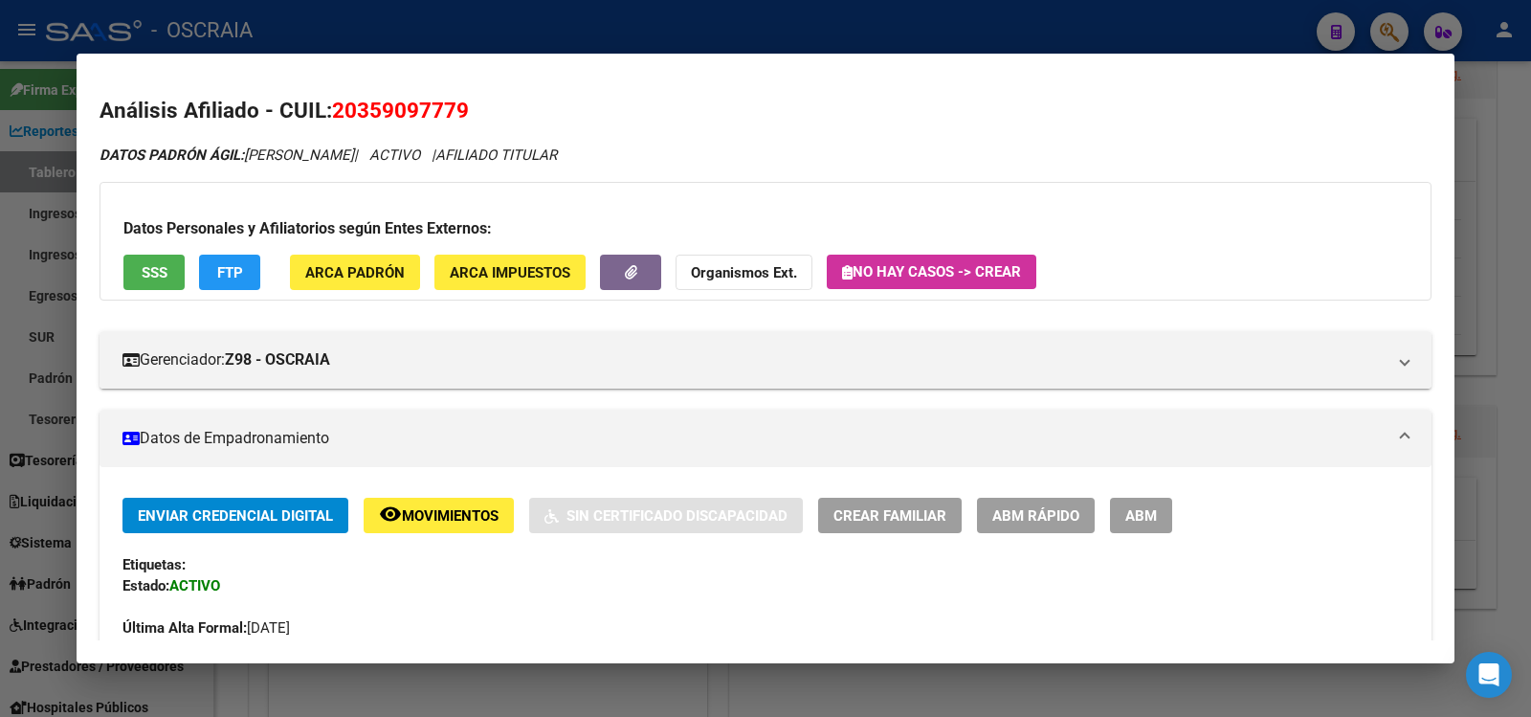
click at [804, 21] on div at bounding box center [765, 358] width 1531 height 717
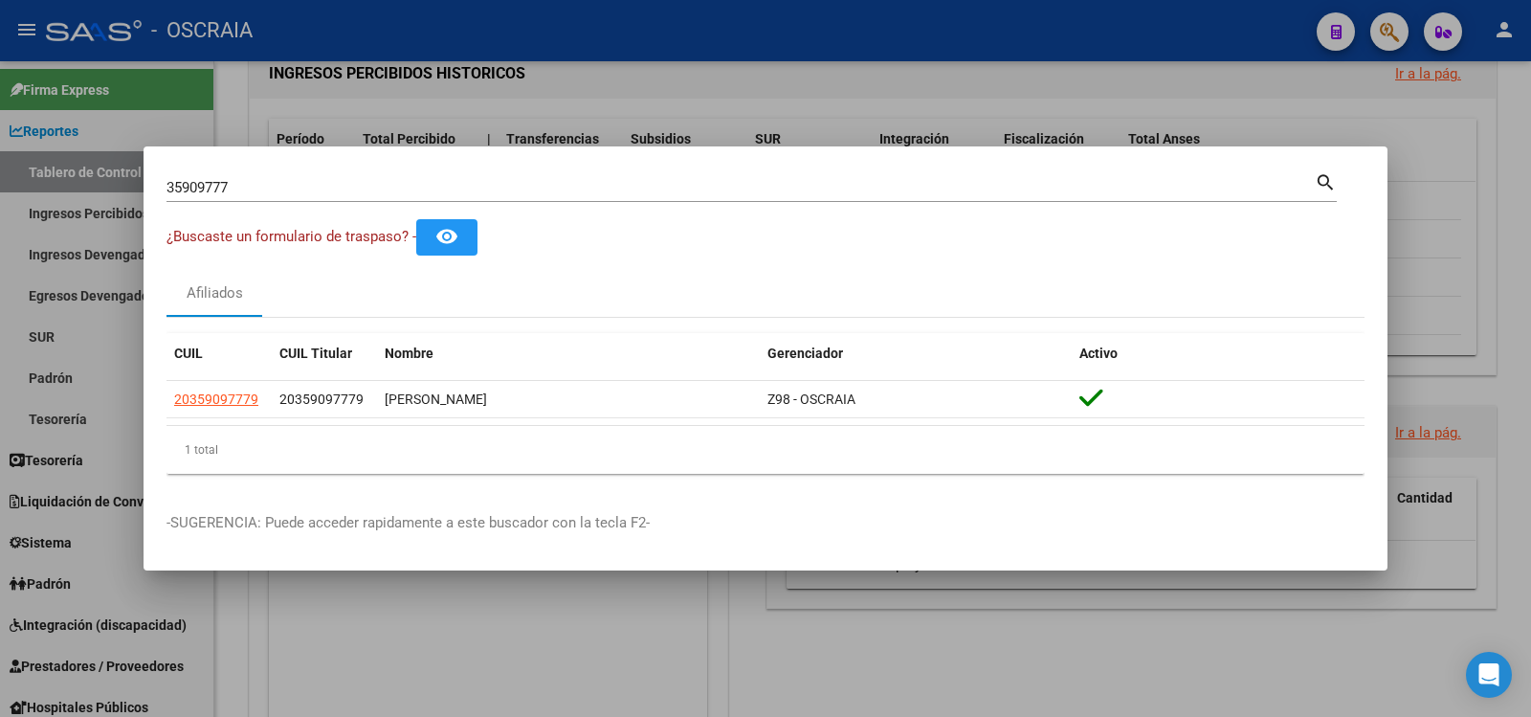
click at [550, 179] on div "35909777 Buscar (apellido, dni, [PERSON_NAME], [PERSON_NAME], cuit, obra social)" at bounding box center [740, 187] width 1148 height 29
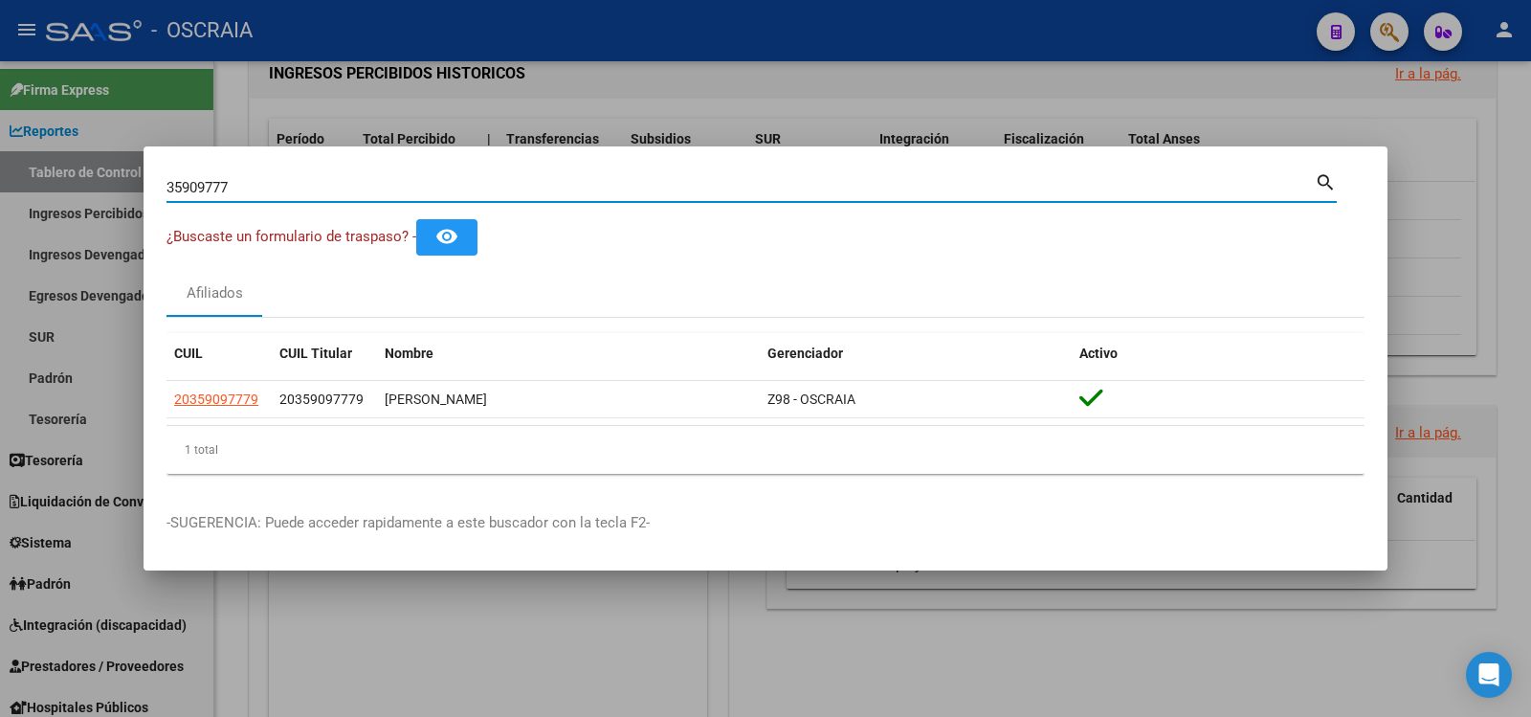
click at [550, 179] on input "35909777" at bounding box center [740, 187] width 1148 height 17
drag, startPoint x: 550, startPoint y: 180, endPoint x: 0, endPoint y: 212, distance: 551.1
click at [0, 217] on div "35909777 Buscar (apellido, dni, cuil, nro traspaso, cuit, obra social) search ¿…" at bounding box center [765, 358] width 1531 height 717
type input "20964000744"
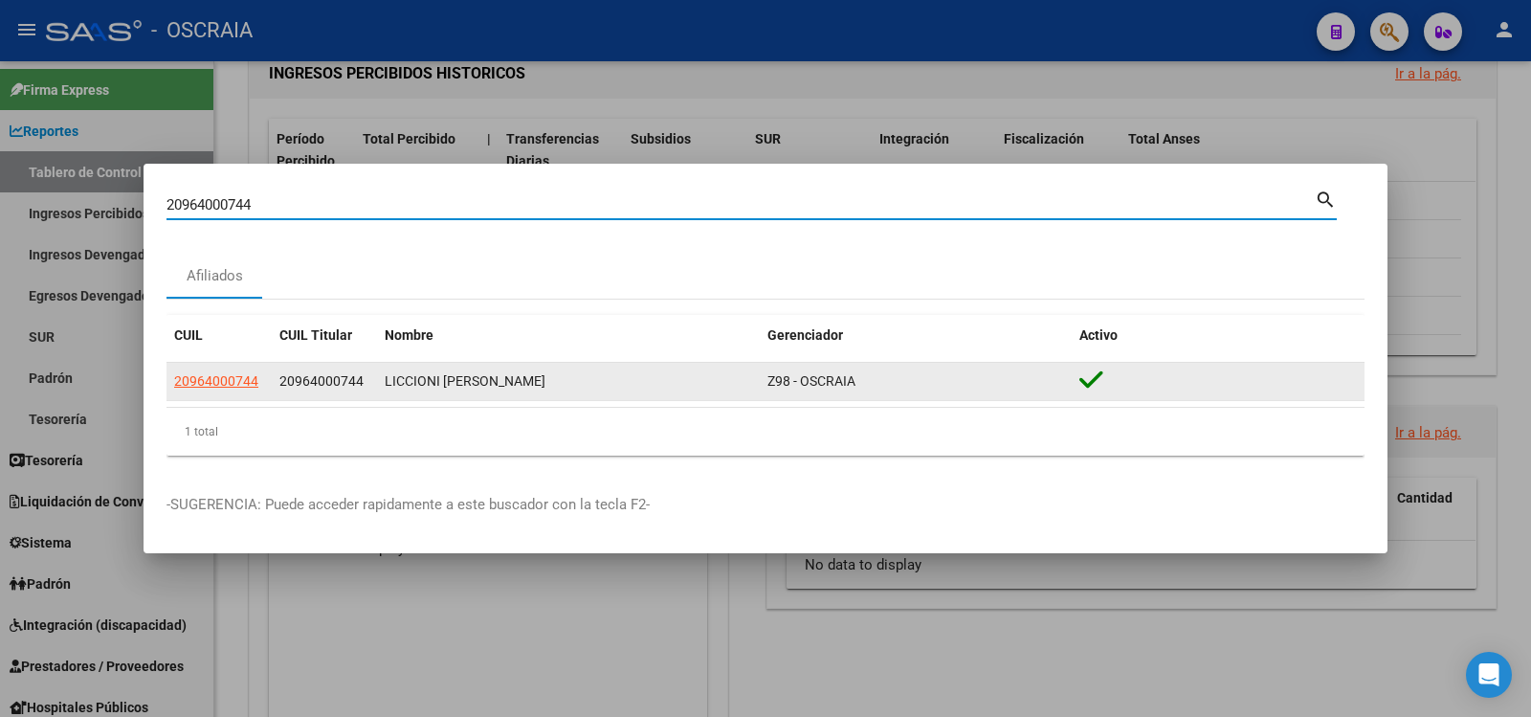
click at [246, 379] on span "20964000744" at bounding box center [216, 380] width 84 height 15
type textarea "20964000744"
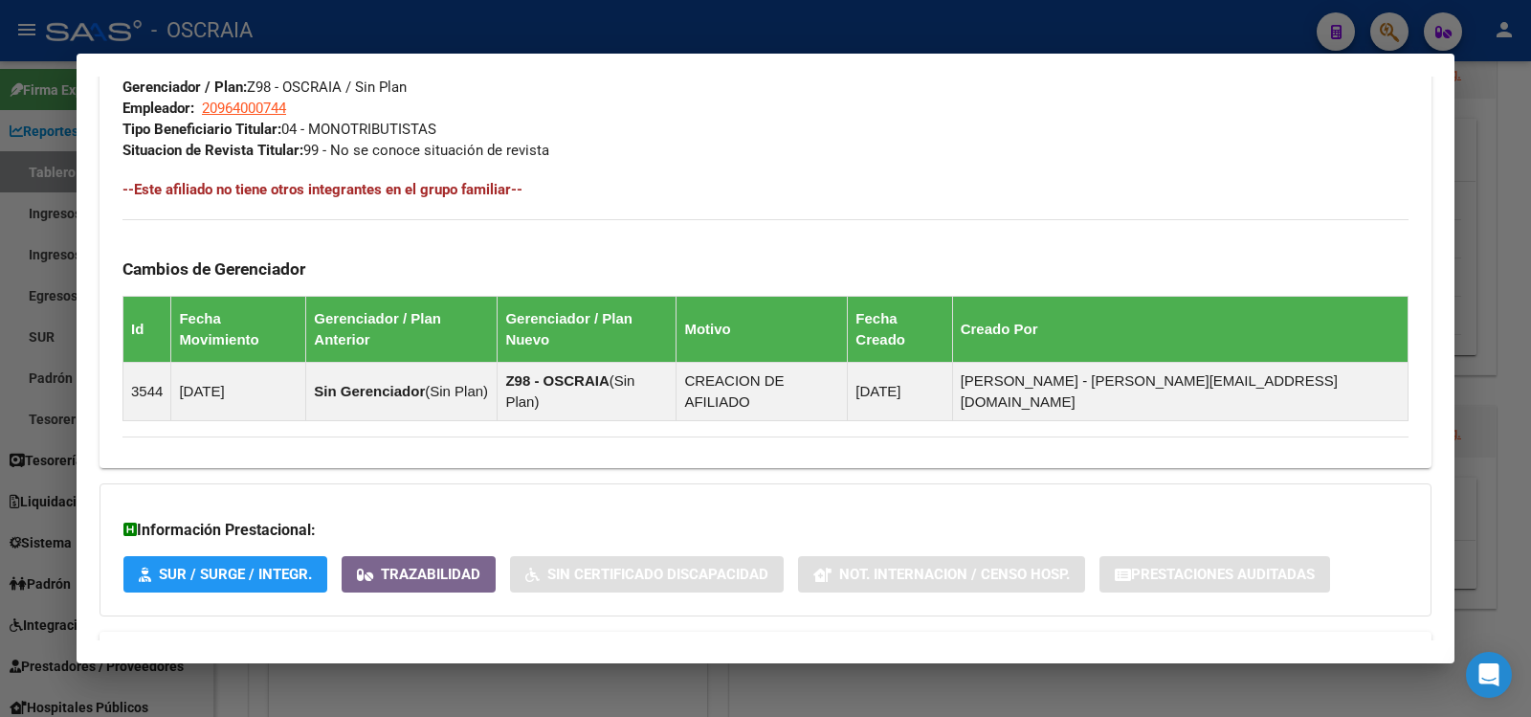
scroll to position [994, 0]
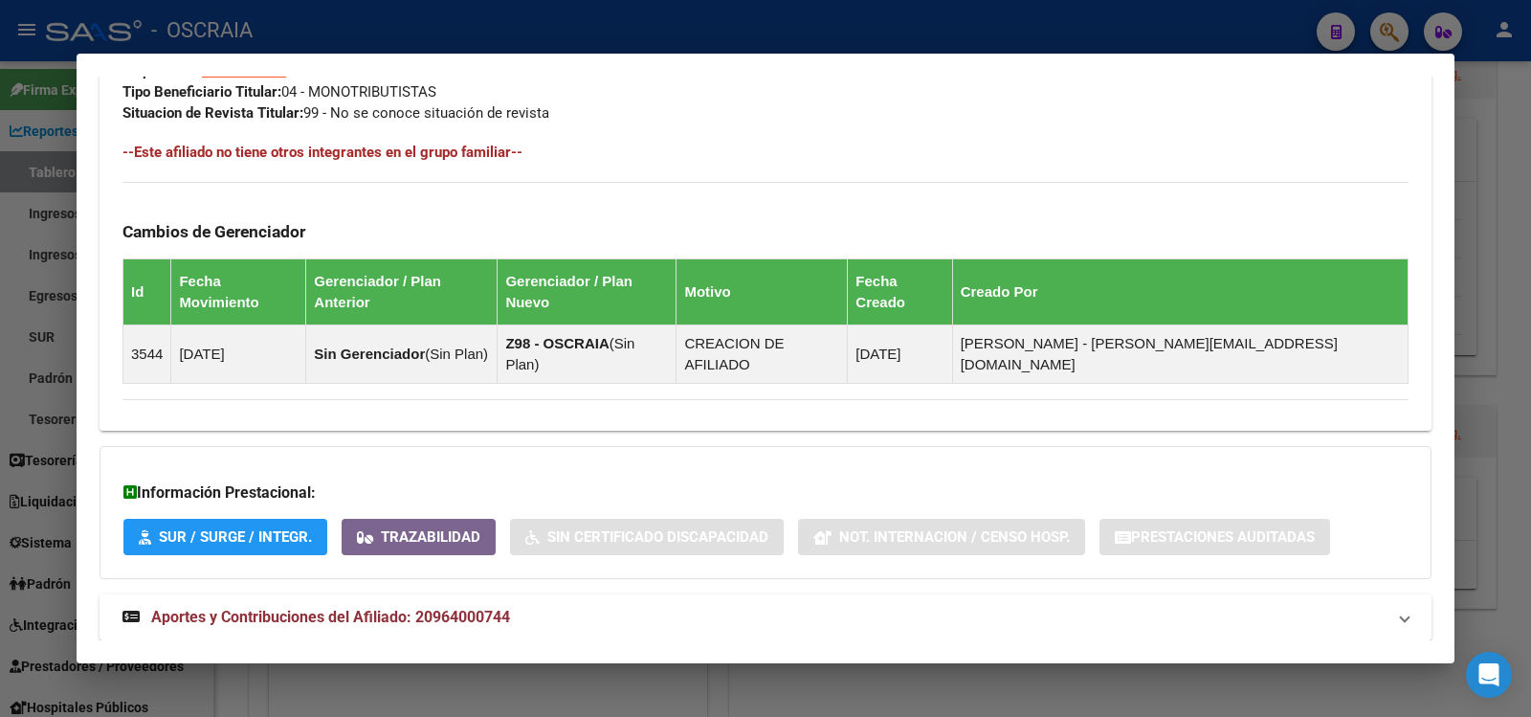
click at [377, 607] on span "Aportes y Contribuciones del Afiliado: 20964000744" at bounding box center [330, 616] width 359 height 18
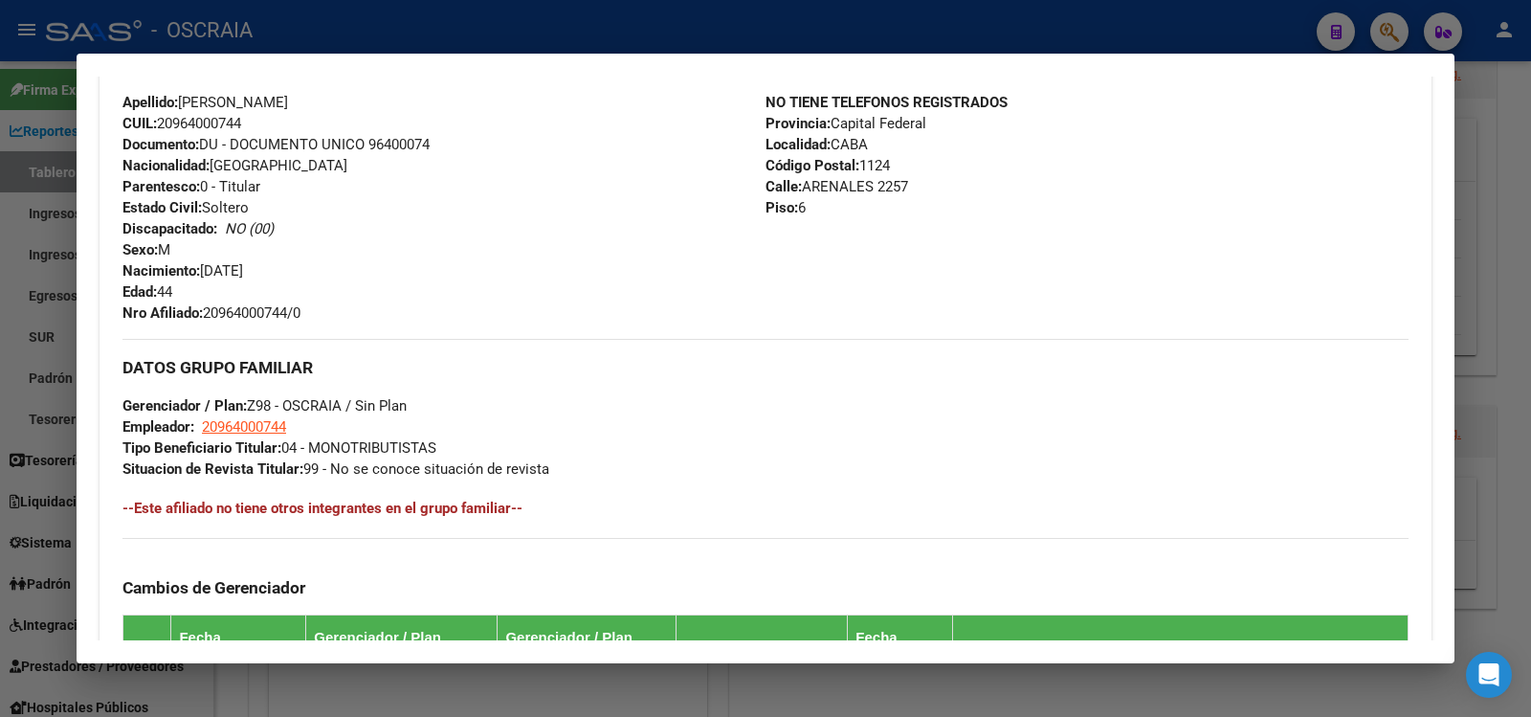
scroll to position [0, 0]
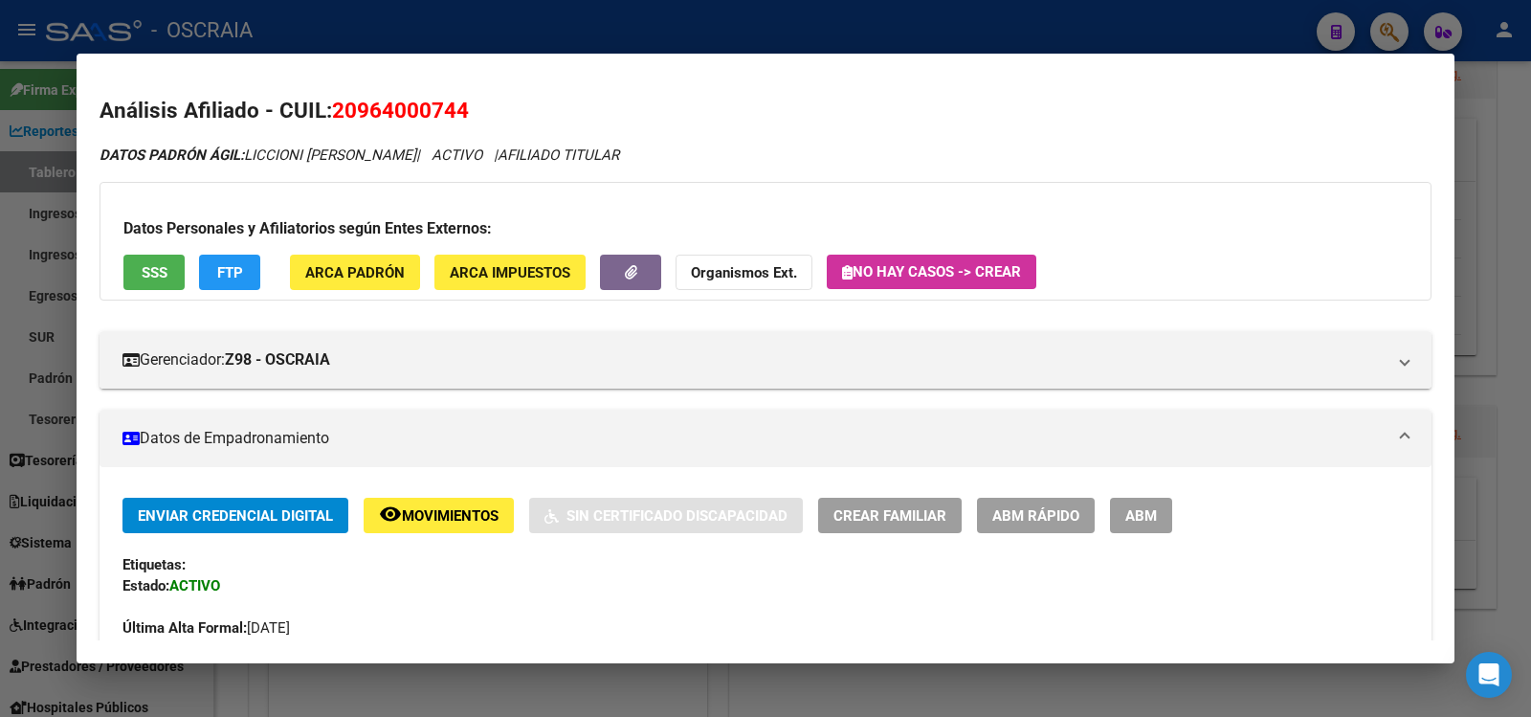
click at [607, 49] on div at bounding box center [765, 358] width 1531 height 717
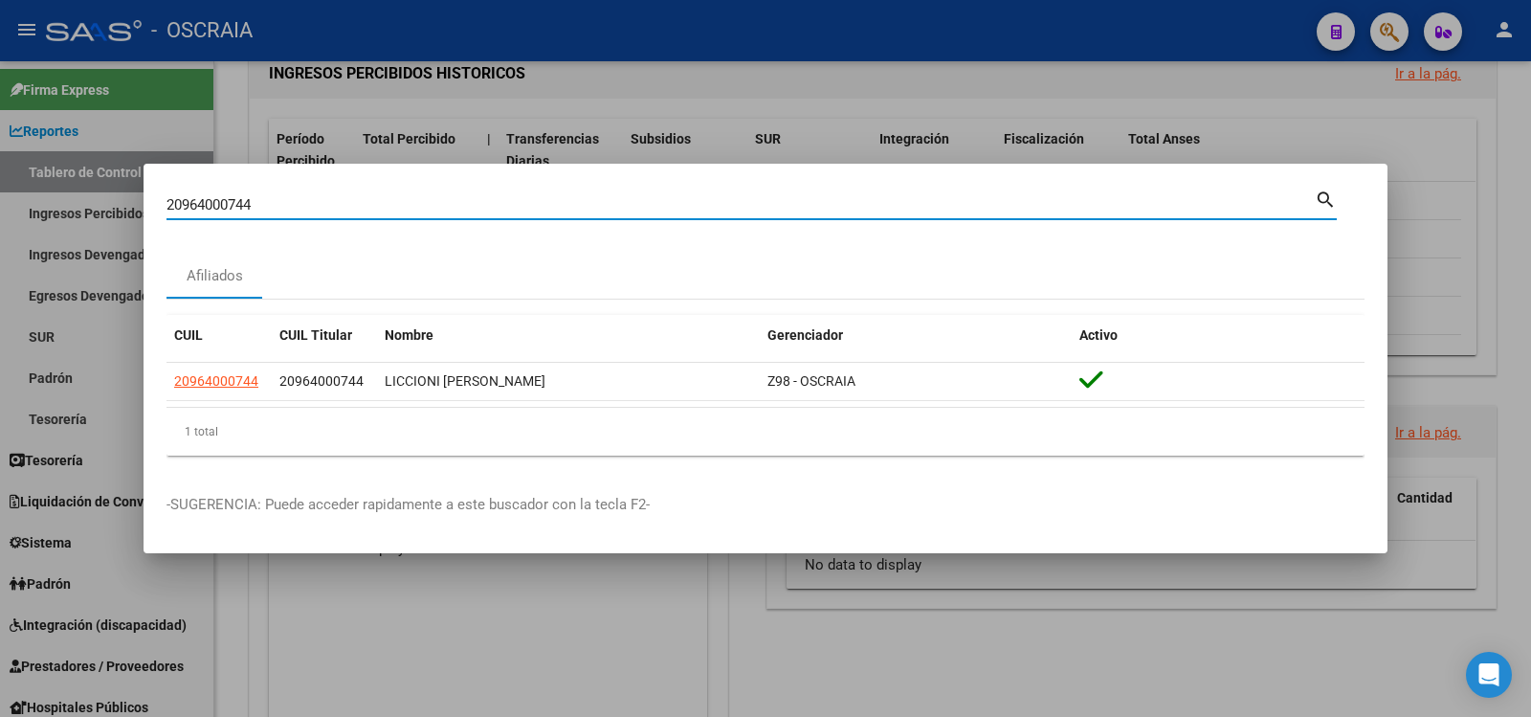
drag, startPoint x: 421, startPoint y: 204, endPoint x: 0, endPoint y: 191, distance: 421.1
click at [0, 192] on div "20964000744 Buscar (apellido, dni, cuil, nro traspaso, cuit, obra social) searc…" at bounding box center [765, 358] width 1531 height 717
type input "27181631444"
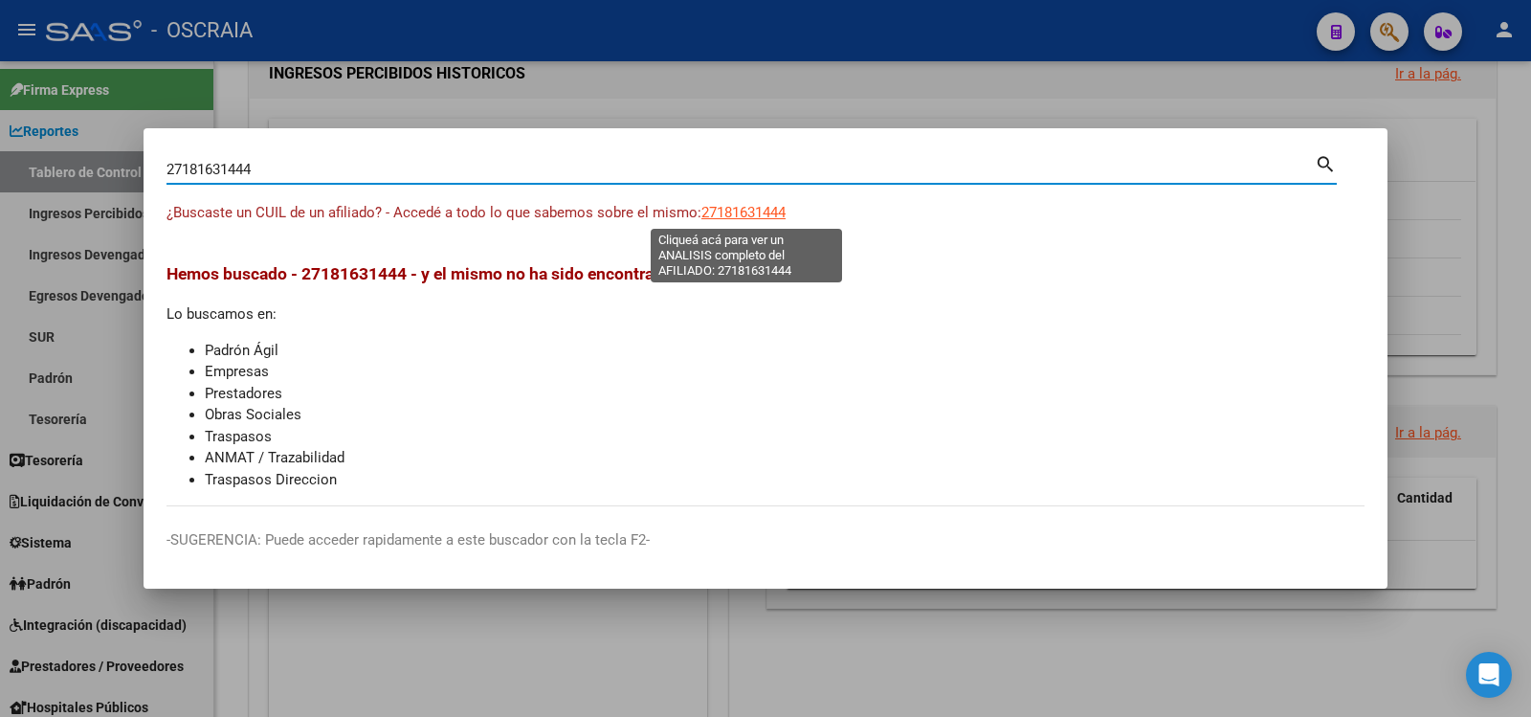
click at [740, 207] on span "27181631444" at bounding box center [743, 212] width 84 height 17
type textarea "27181631444"
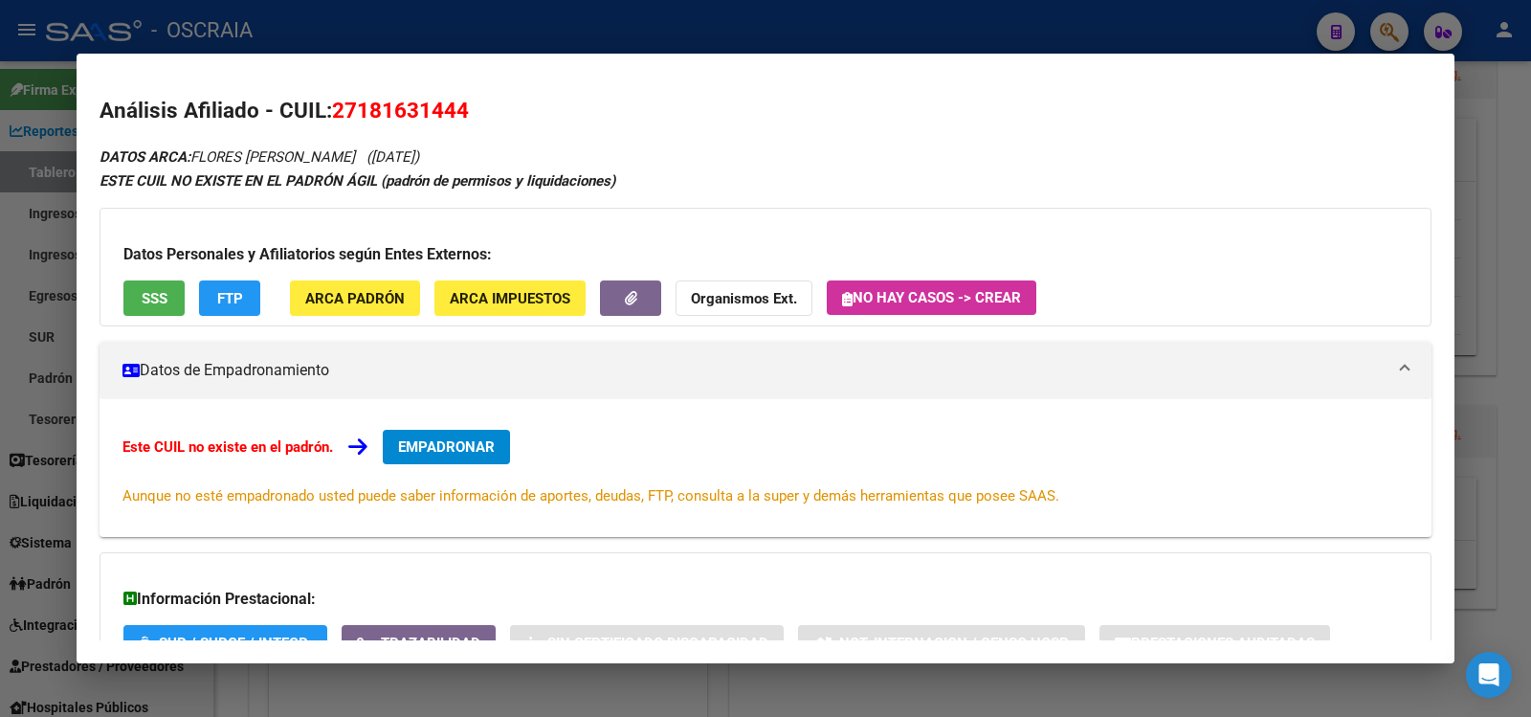
scroll to position [148, 0]
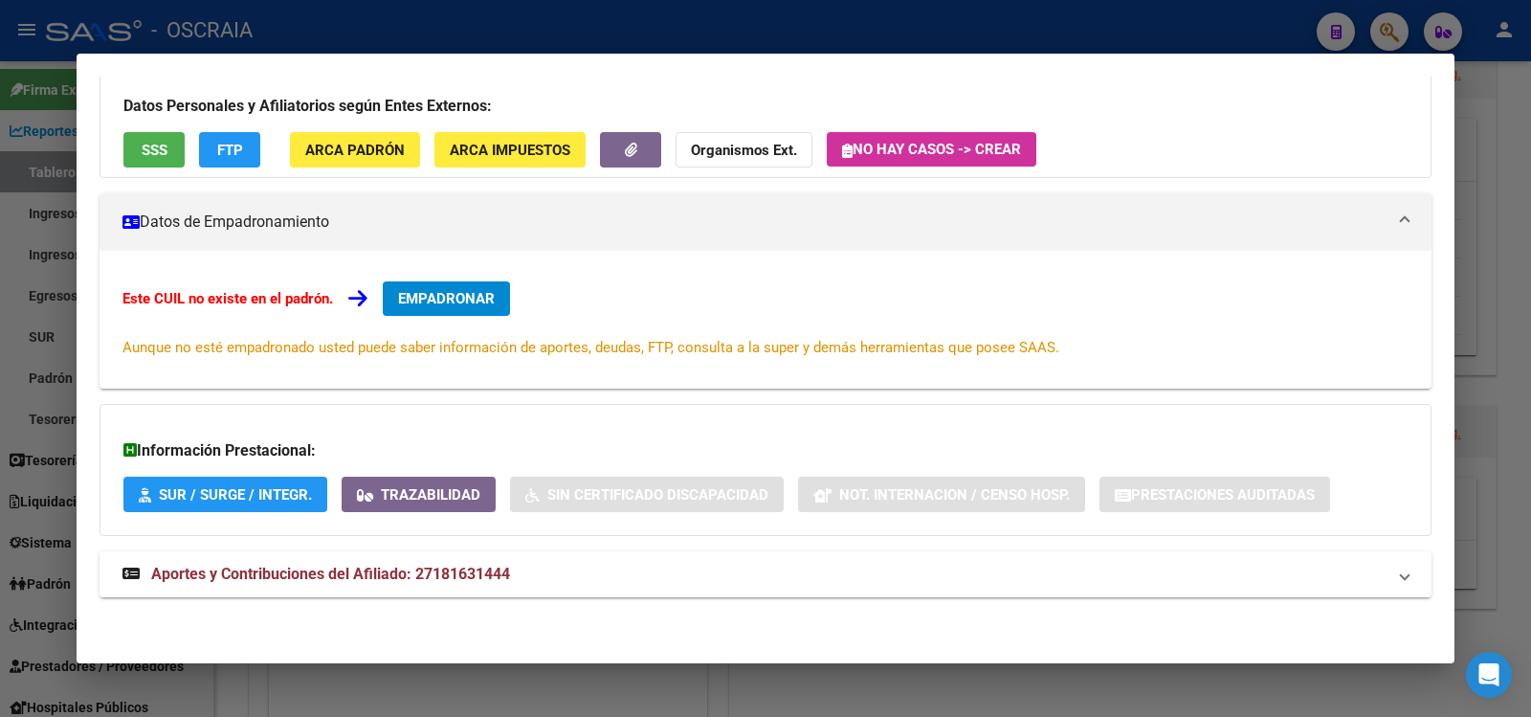
click at [489, 581] on span "Aportes y Contribuciones del Afiliado: 27181631444" at bounding box center [330, 573] width 359 height 18
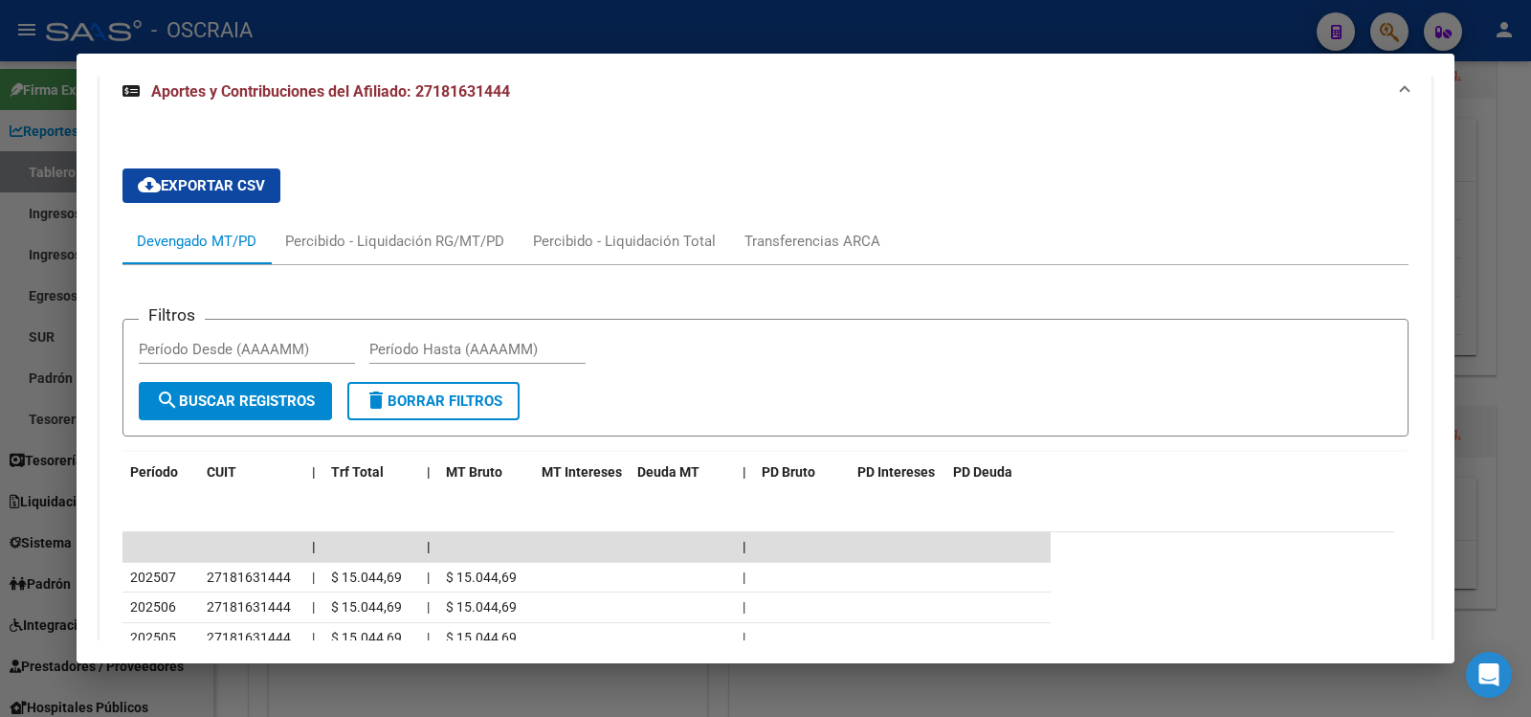
scroll to position [0, 0]
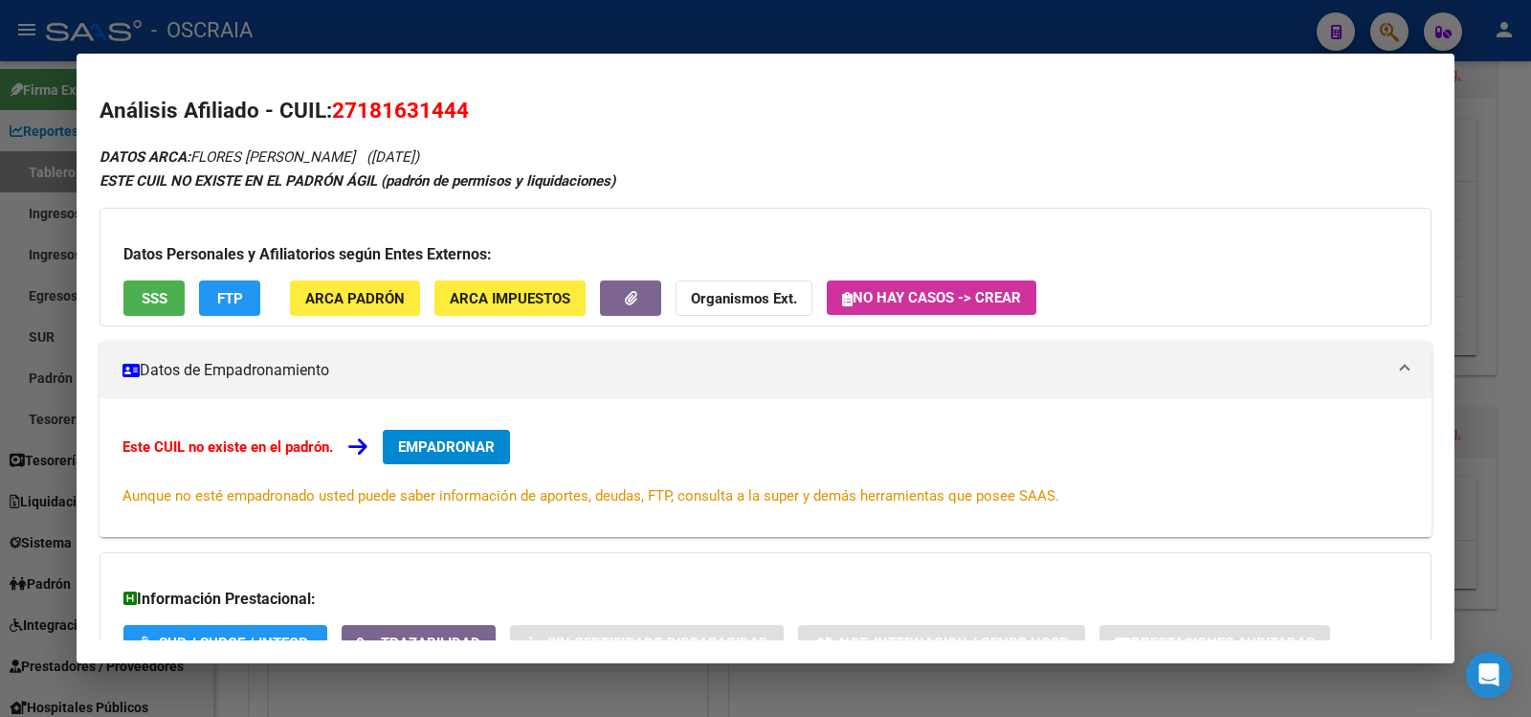
click at [399, 101] on span "27181631444" at bounding box center [400, 110] width 137 height 25
copy span "27181631444"
click at [443, 450] on span "EMPADRONAR" at bounding box center [446, 446] width 97 height 17
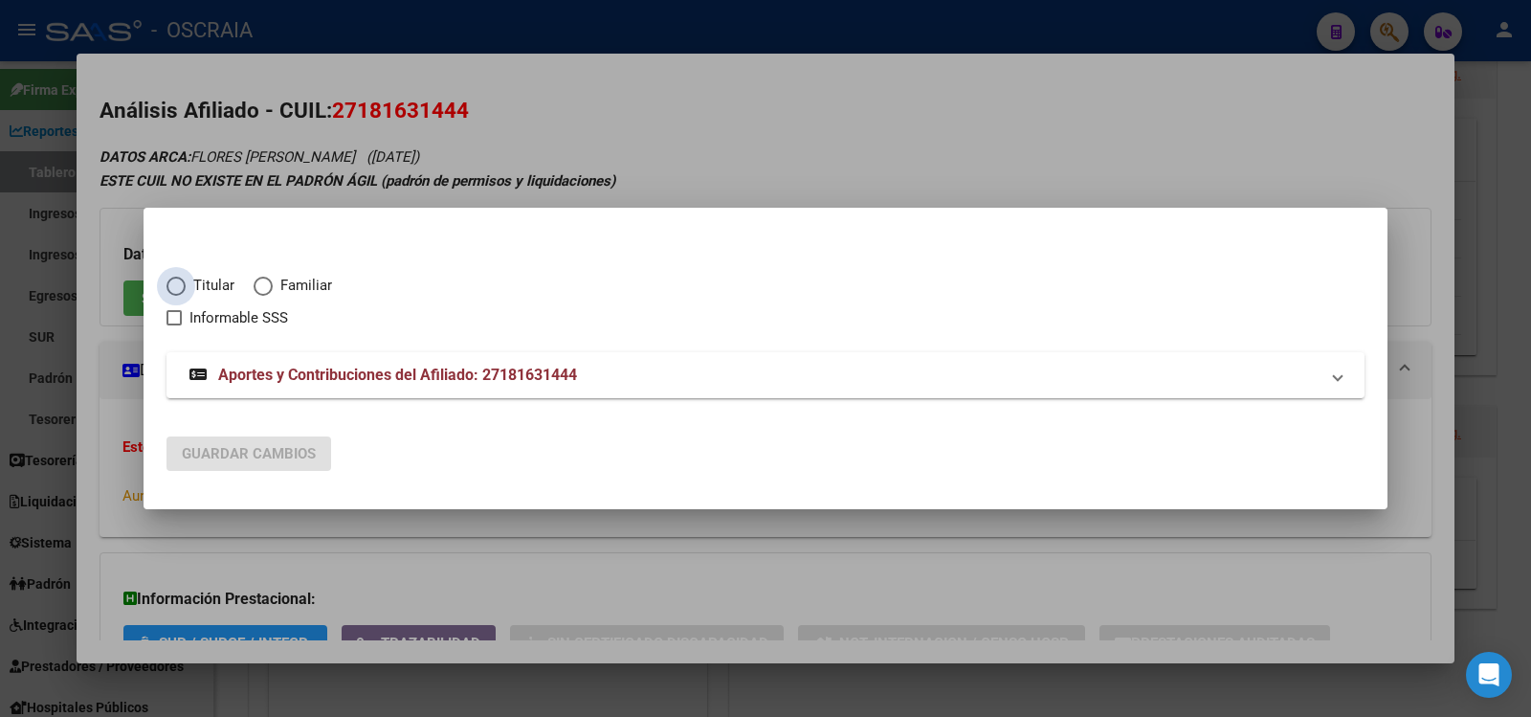
click at [215, 282] on span "Titular" at bounding box center [210, 286] width 49 height 22
click at [186, 282] on input "Titular" at bounding box center [175, 285] width 19 height 19
radio input "true"
checkbox input "true"
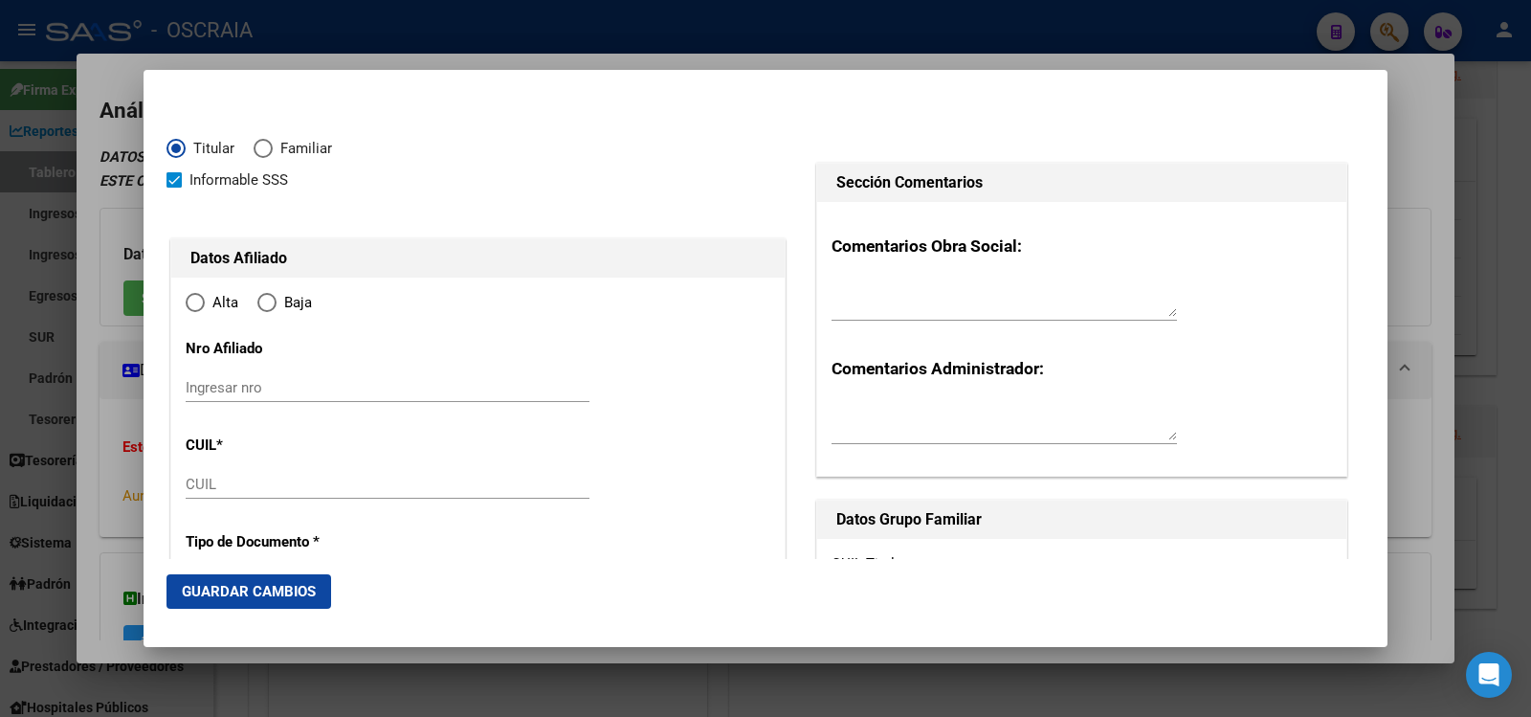
type input "27-18163144-4"
radio input "true"
click at [328, 385] on input "Ingresar nro" at bounding box center [388, 387] width 404 height 17
type input "18163144"
type input "FLORES"
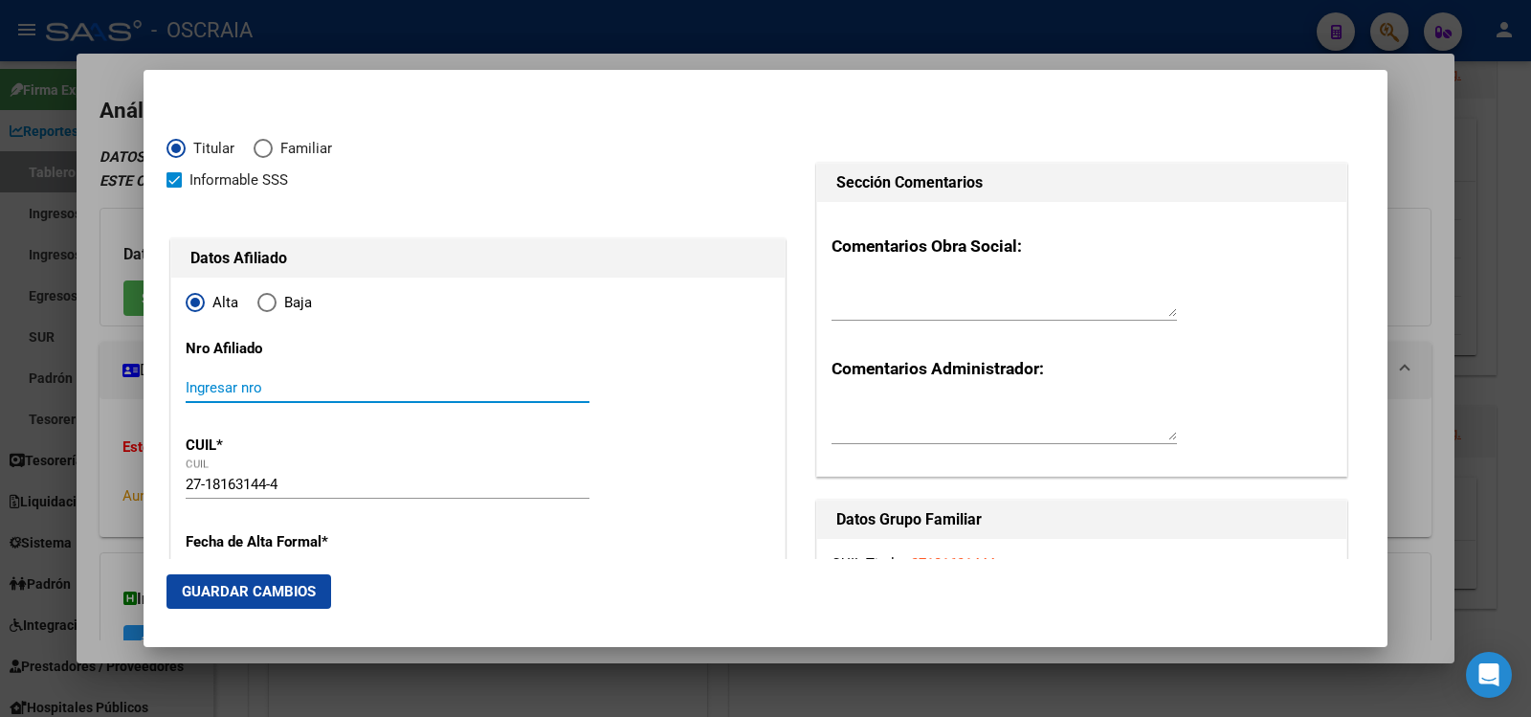
type input "[PERSON_NAME]"
type input "[DATE]"
type input "BERNAL"
type input "1876"
type input "163"
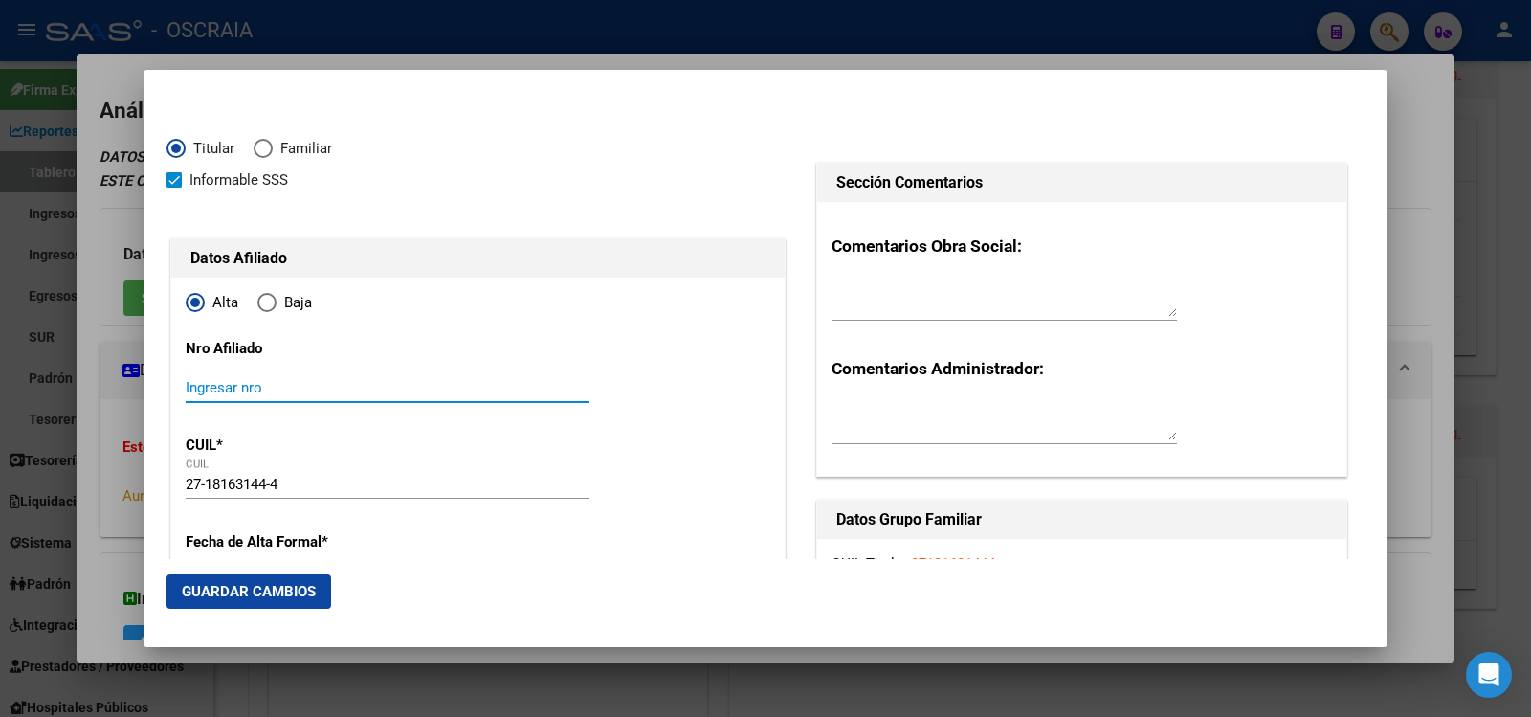
type input "726"
paste input "27-18163144-4"
click at [269, 384] on input "27-18163144-4" at bounding box center [388, 387] width 404 height 17
click at [275, 384] on input "27-18163144-4" at bounding box center [388, 387] width 404 height 17
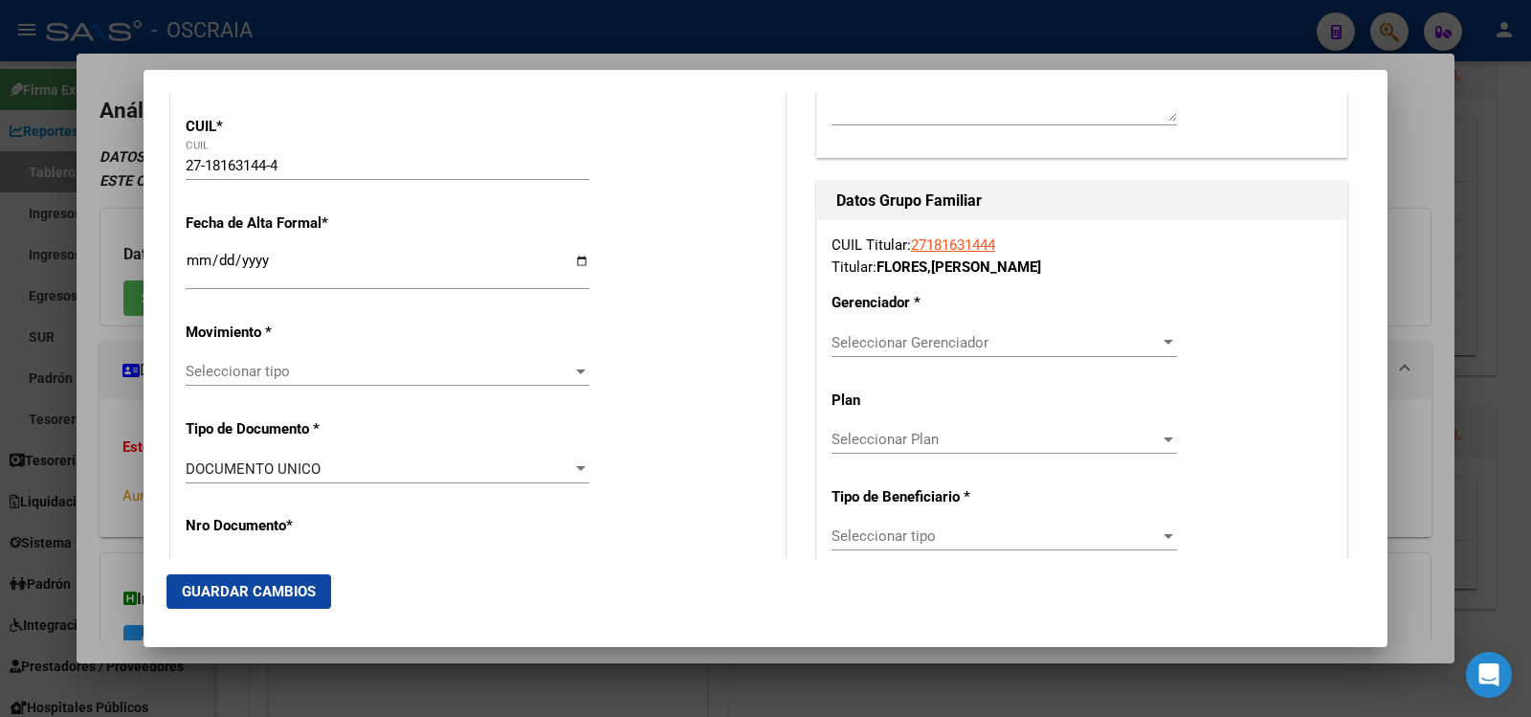
type input "27181631444/0"
click at [356, 382] on div "Seleccionar tipo Seleccionar tipo" at bounding box center [388, 371] width 404 height 29
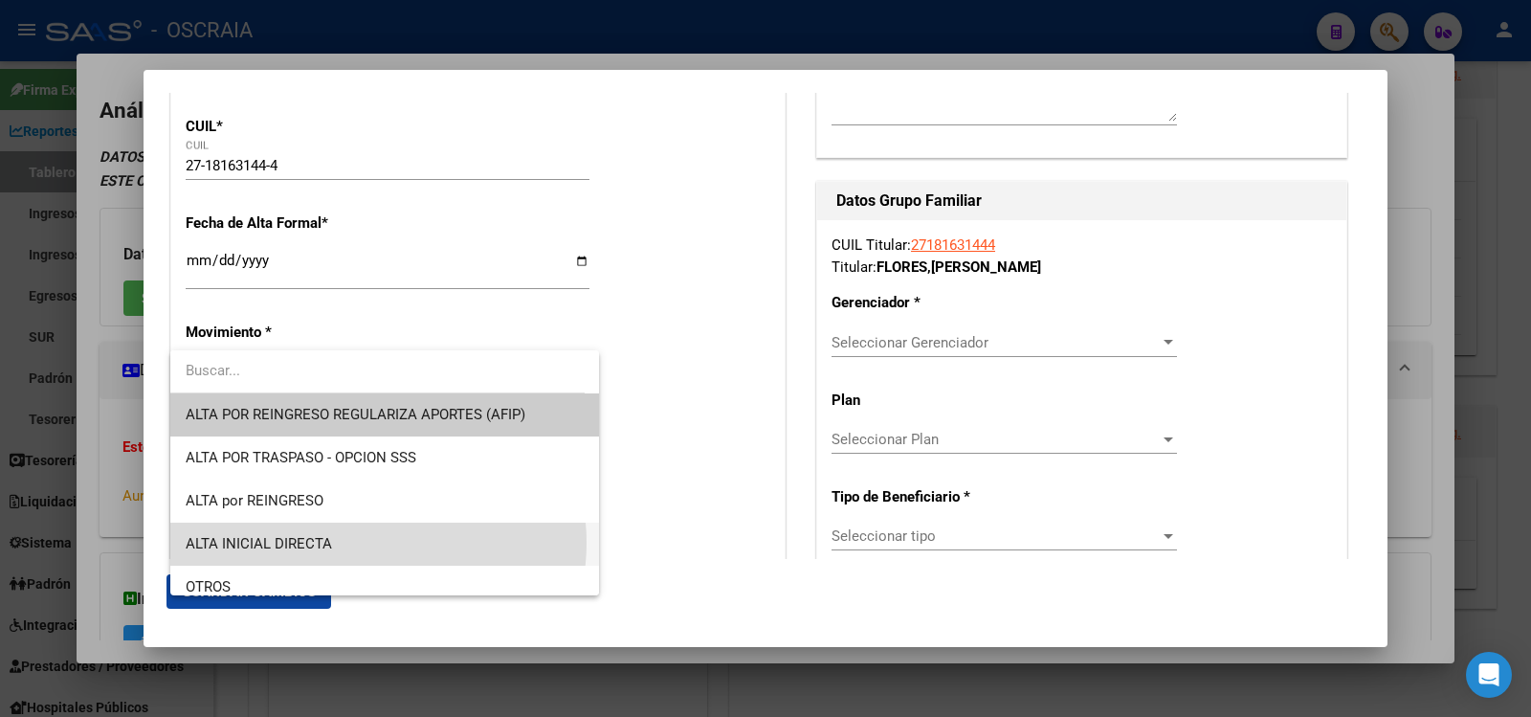
click at [372, 542] on span "ALTA INICIAL DIRECTA" at bounding box center [385, 543] width 398 height 43
drag, startPoint x: 372, startPoint y: 542, endPoint x: 385, endPoint y: 523, distance: 22.8
click at [372, 542] on div "Nro Documento * 18163144 Ingresar nro" at bounding box center [478, 561] width 585 height 97
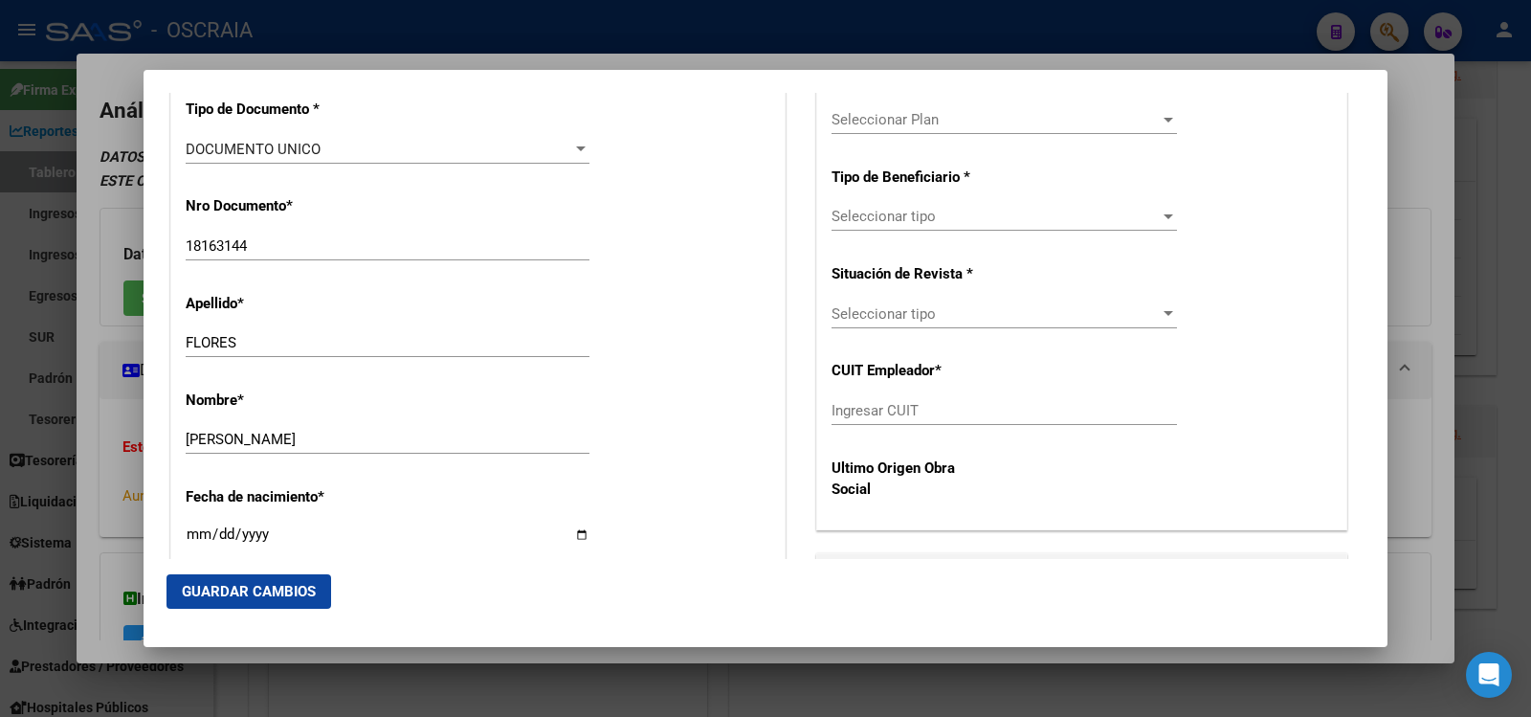
scroll to position [957, 0]
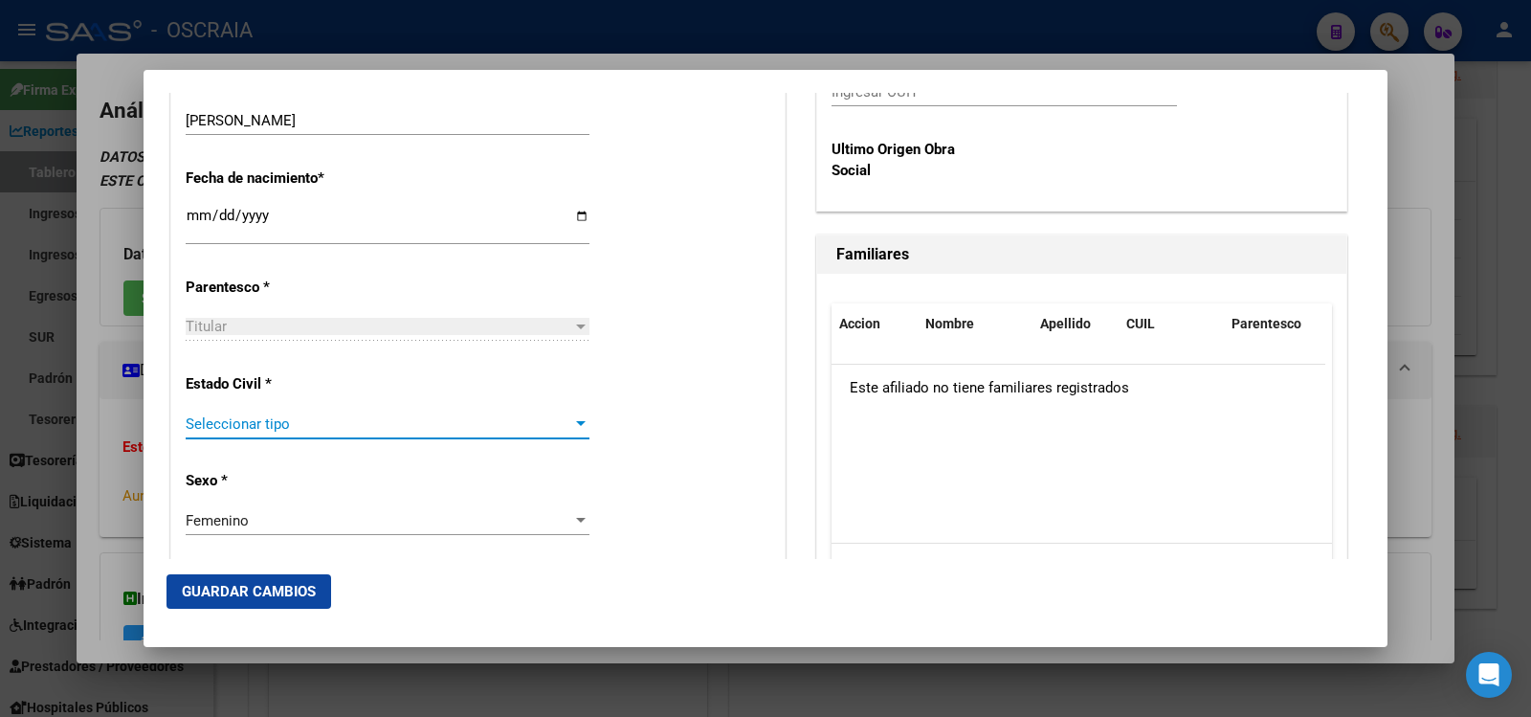
click at [408, 431] on span "Seleccionar tipo" at bounding box center [379, 423] width 386 height 17
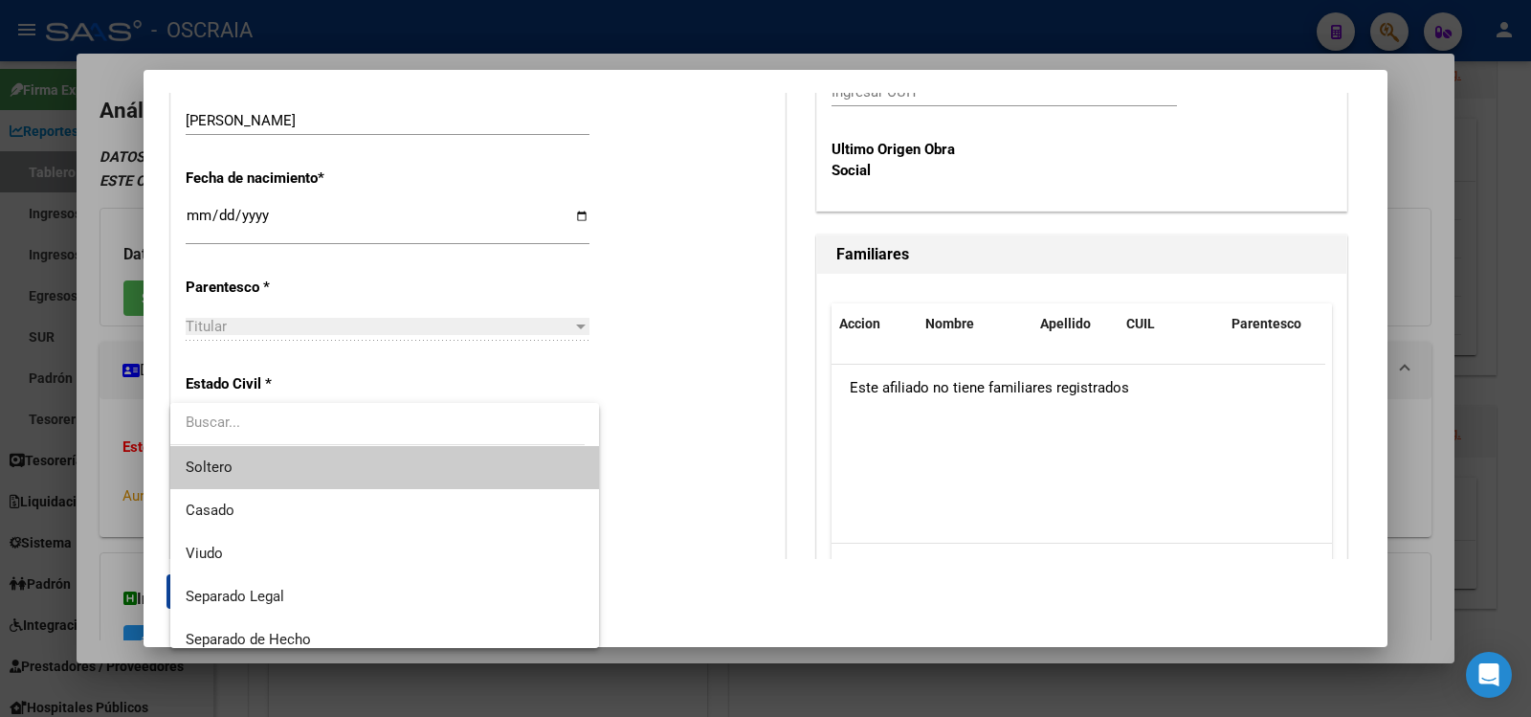
click at [404, 458] on span "Soltero" at bounding box center [385, 467] width 398 height 43
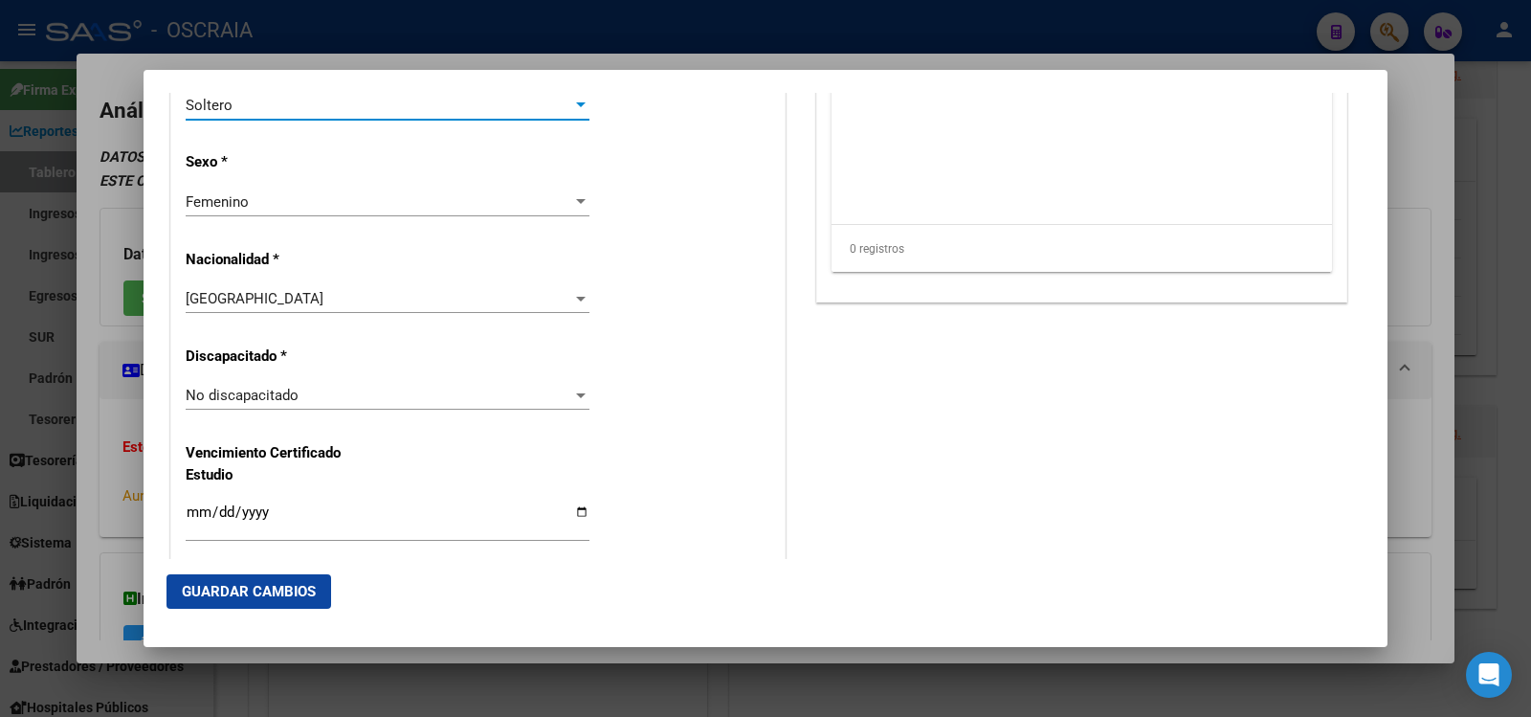
scroll to position [319, 0]
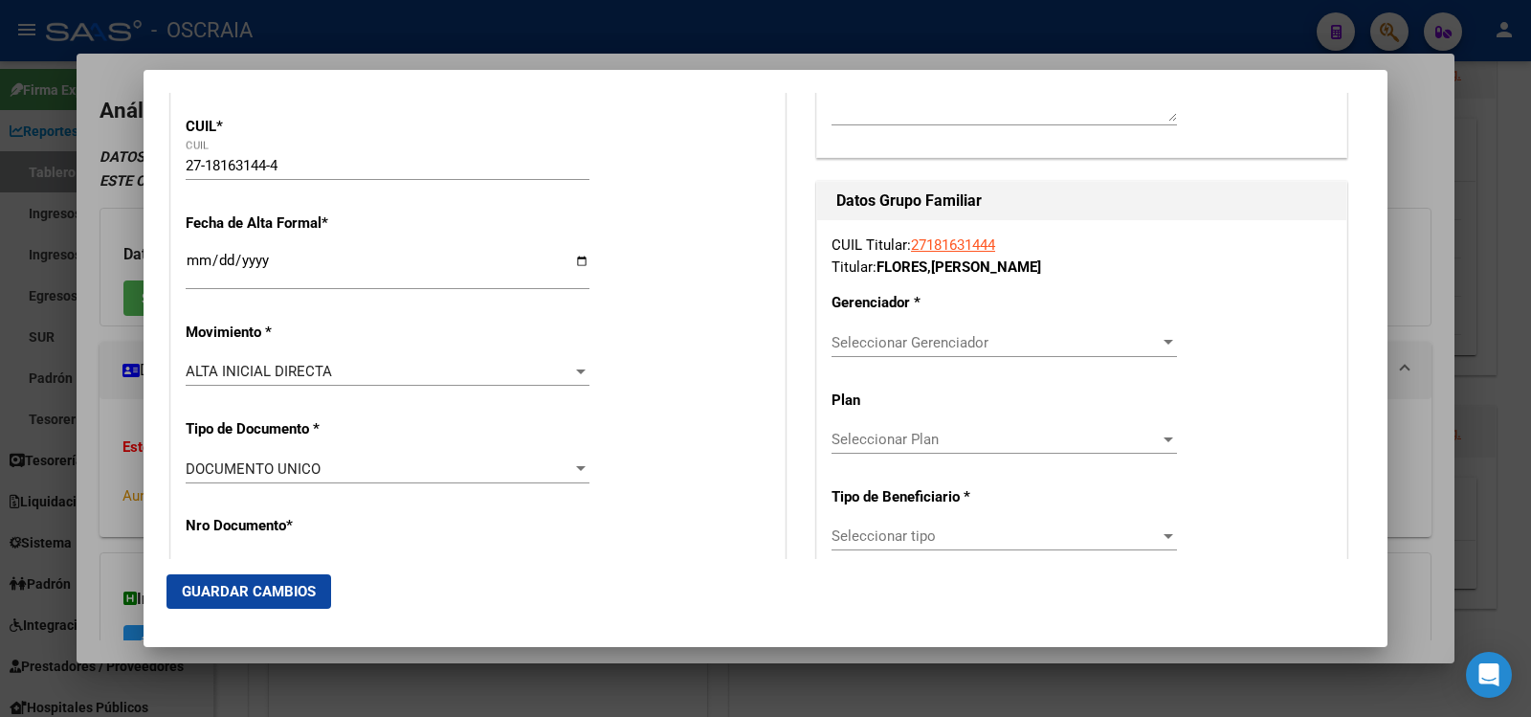
click at [939, 355] on div "Seleccionar Gerenciador Seleccionar Gerenciador" at bounding box center [1003, 342] width 345 height 29
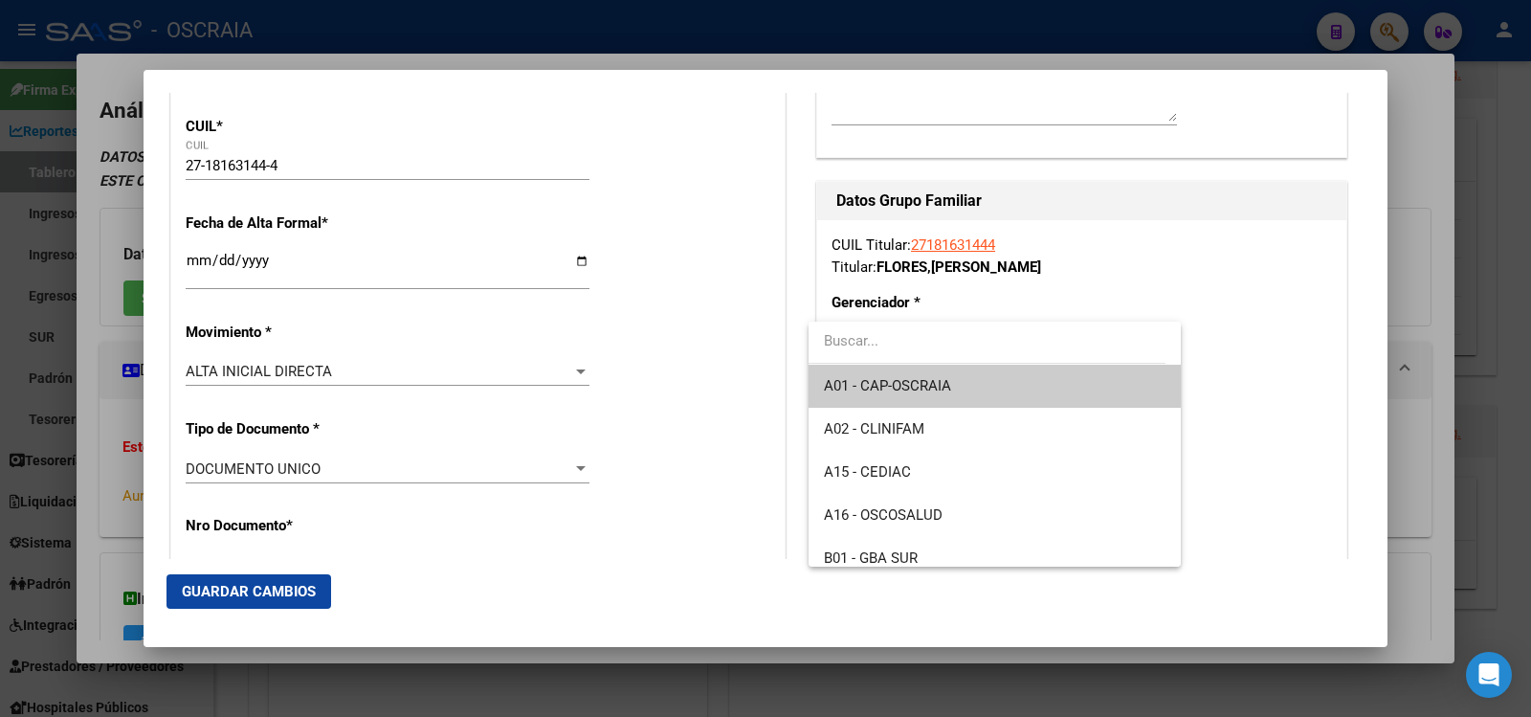
scroll to position [143, 0]
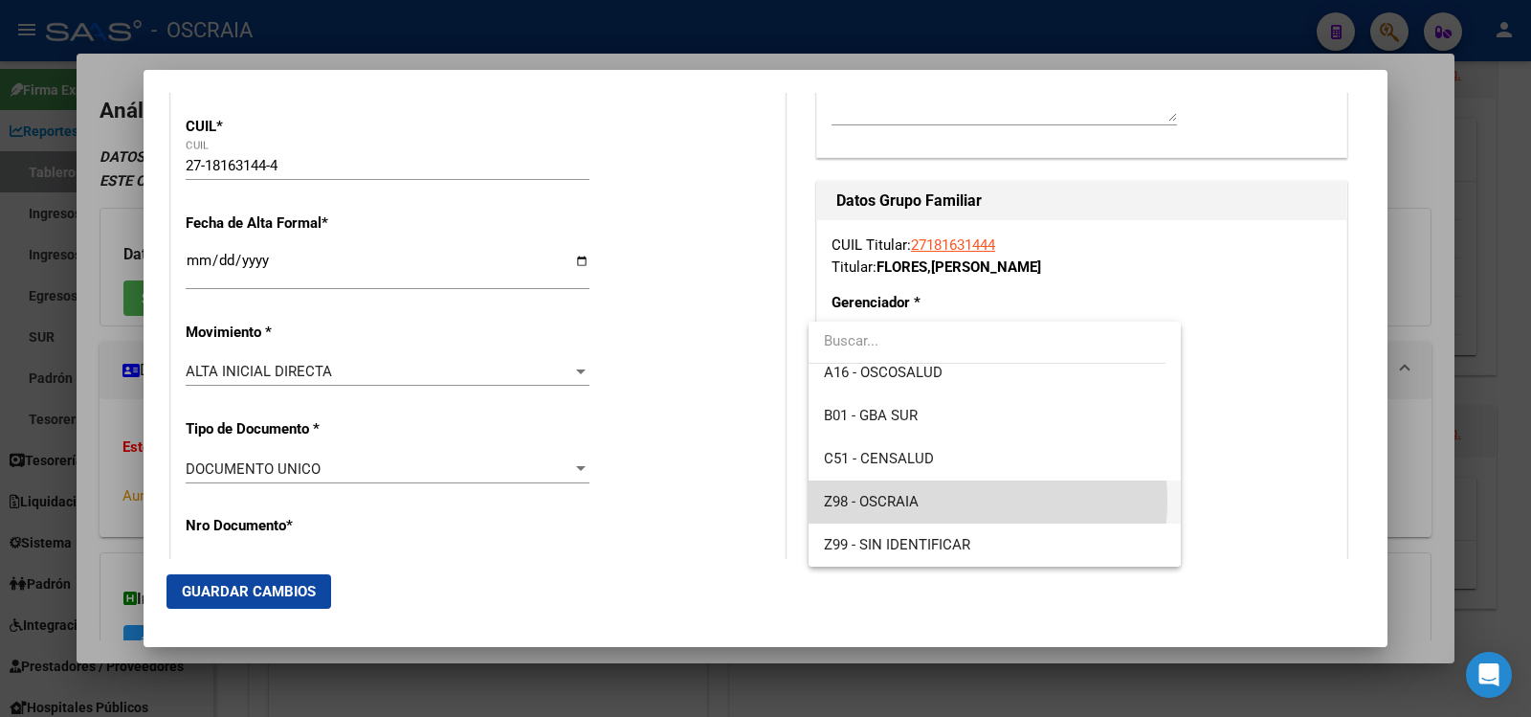
click at [940, 500] on span "Z98 - OSCRAIA" at bounding box center [994, 501] width 341 height 43
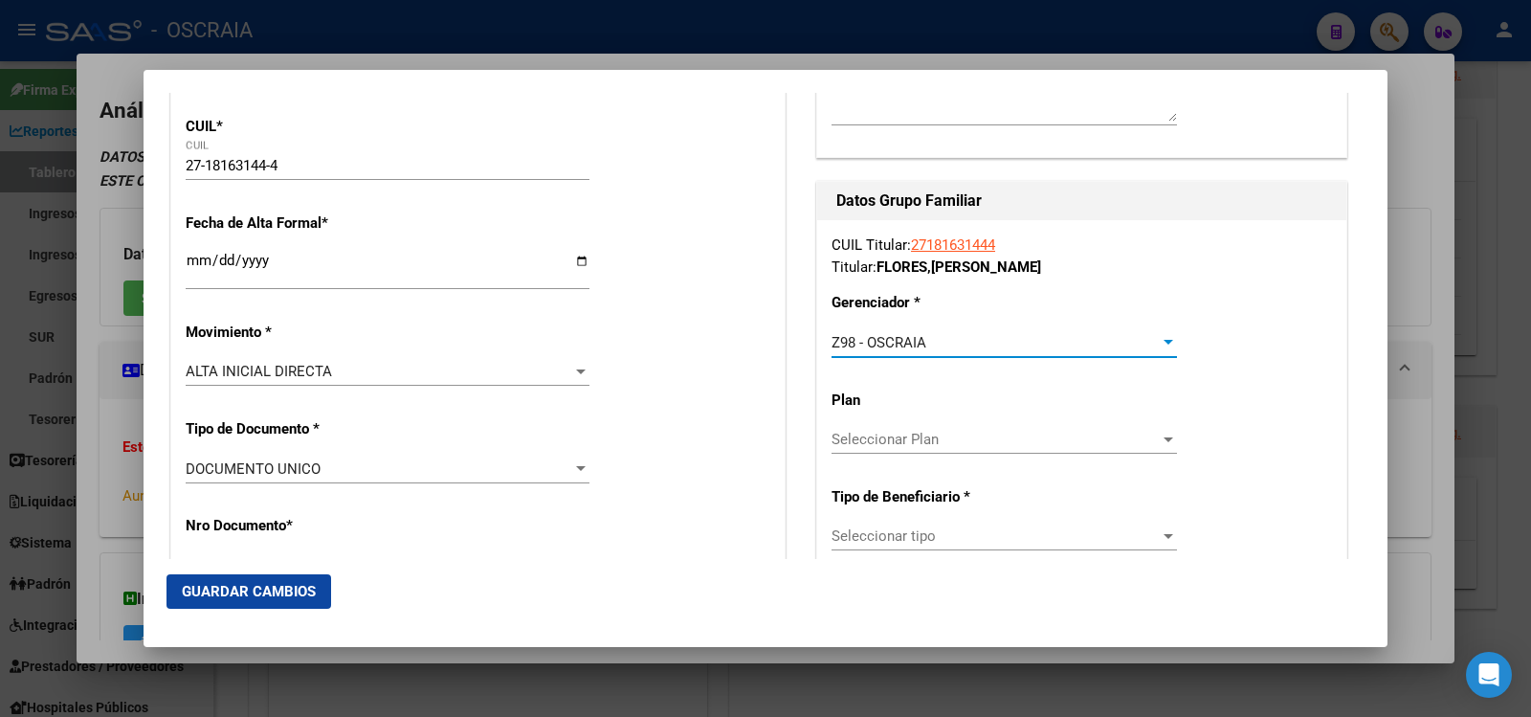
click at [945, 523] on div "Seleccionar tipo Seleccionar tipo" at bounding box center [1003, 535] width 345 height 29
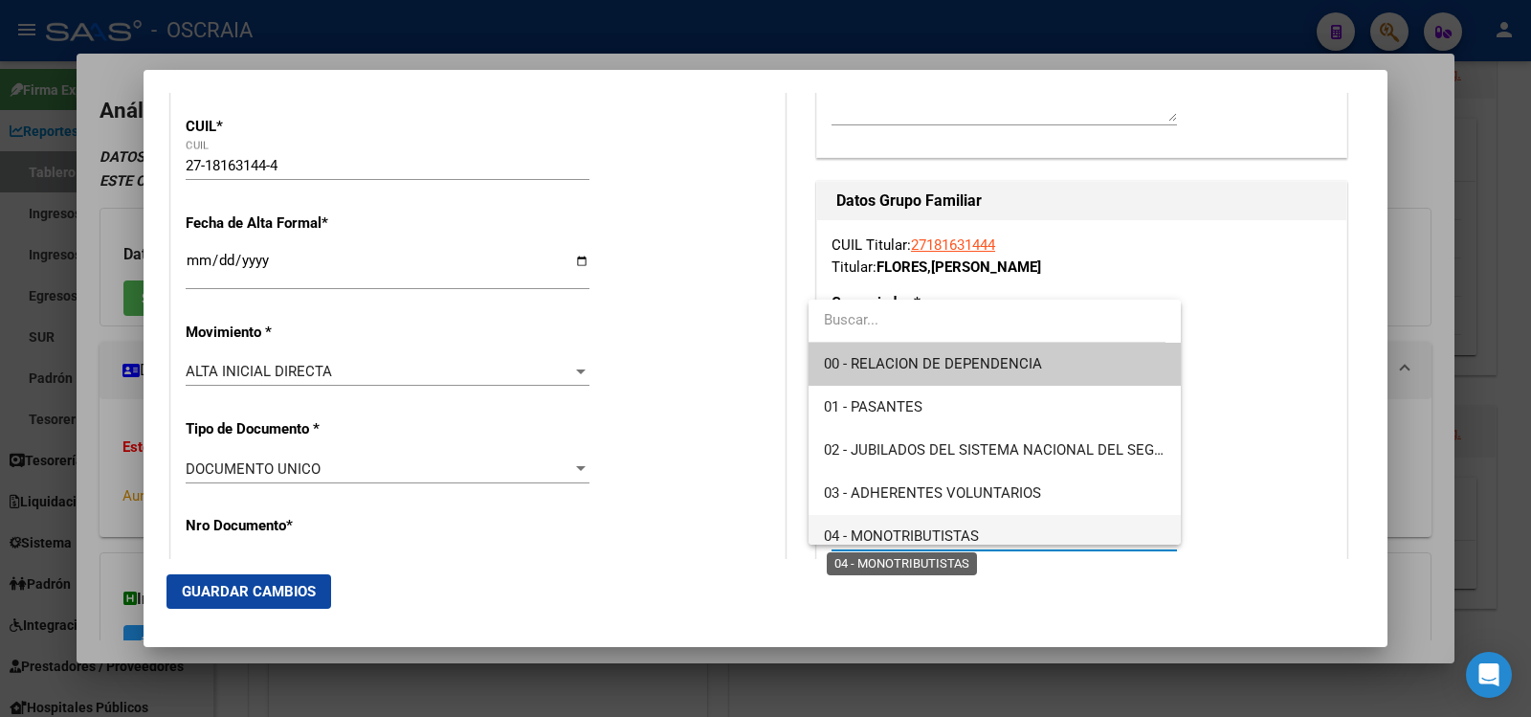
click at [969, 538] on span "04 - MONOTRIBUTISTAS" at bounding box center [901, 535] width 155 height 17
type input "27-18163144-4"
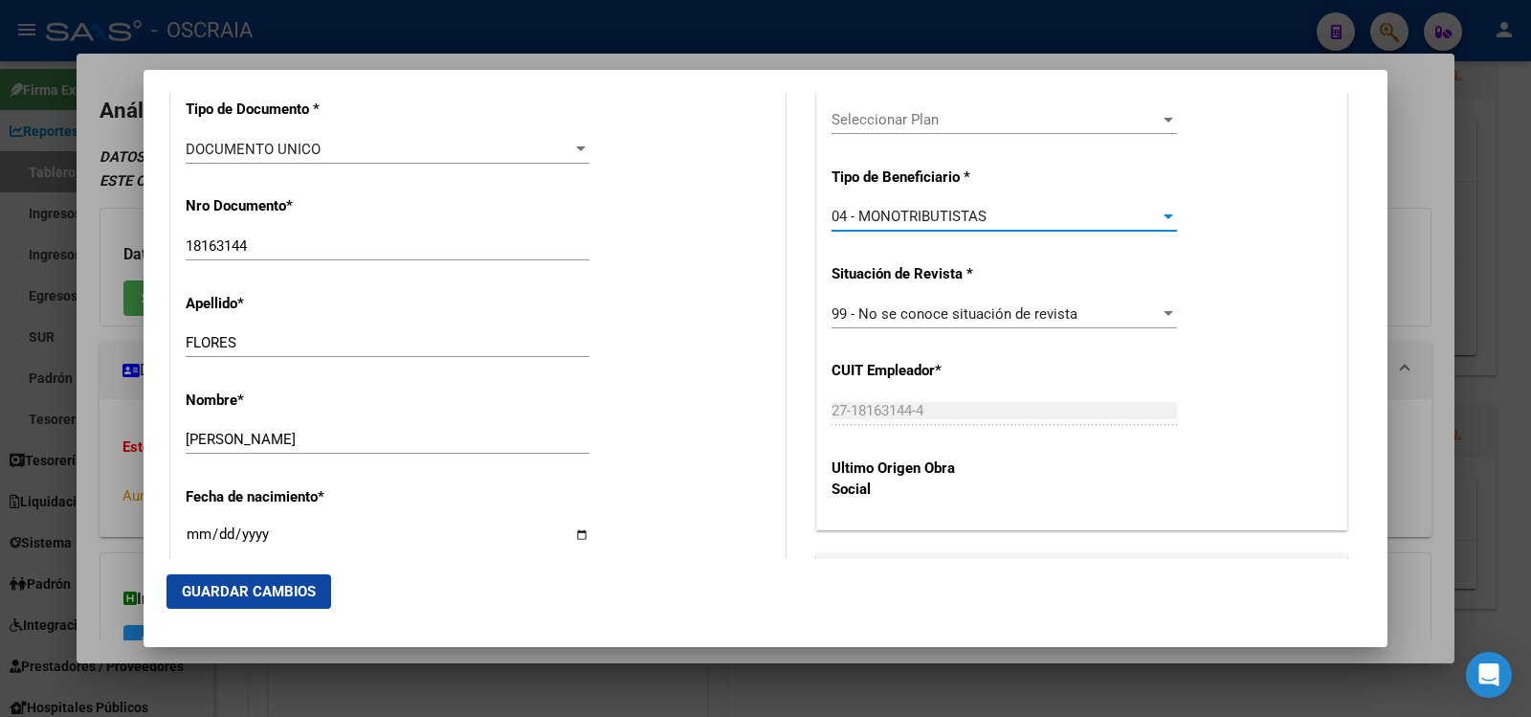
scroll to position [0, 0]
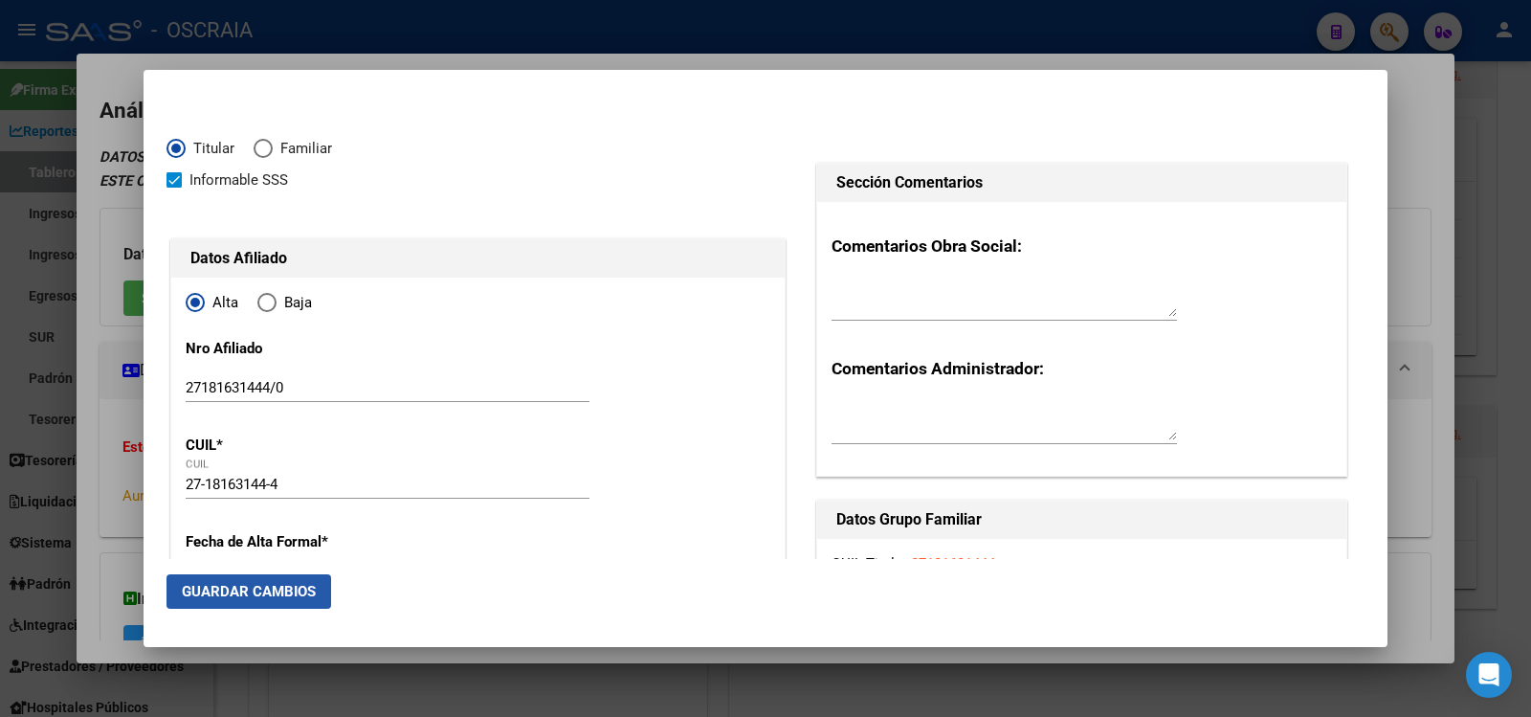
click at [276, 595] on span "Guardar Cambios" at bounding box center [249, 591] width 134 height 17
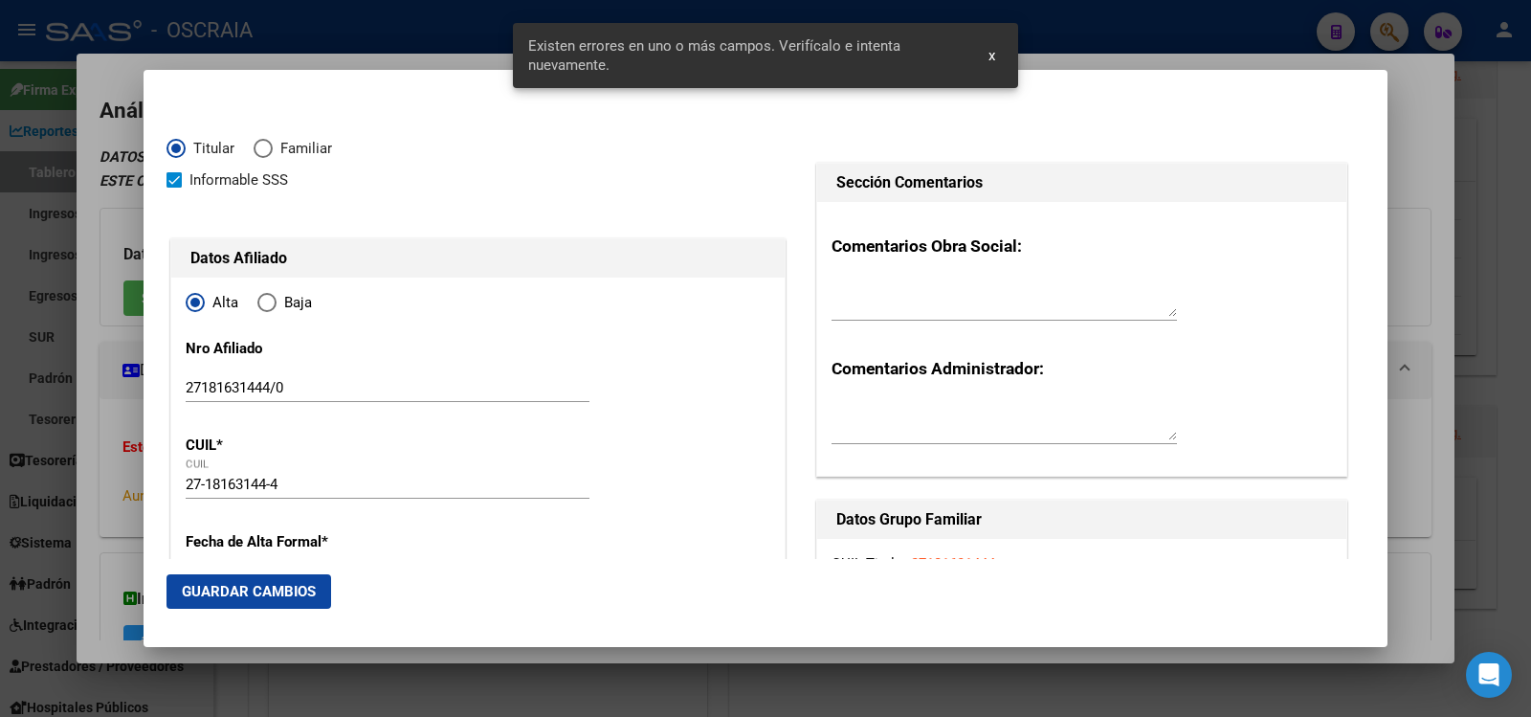
scroll to position [319, 0]
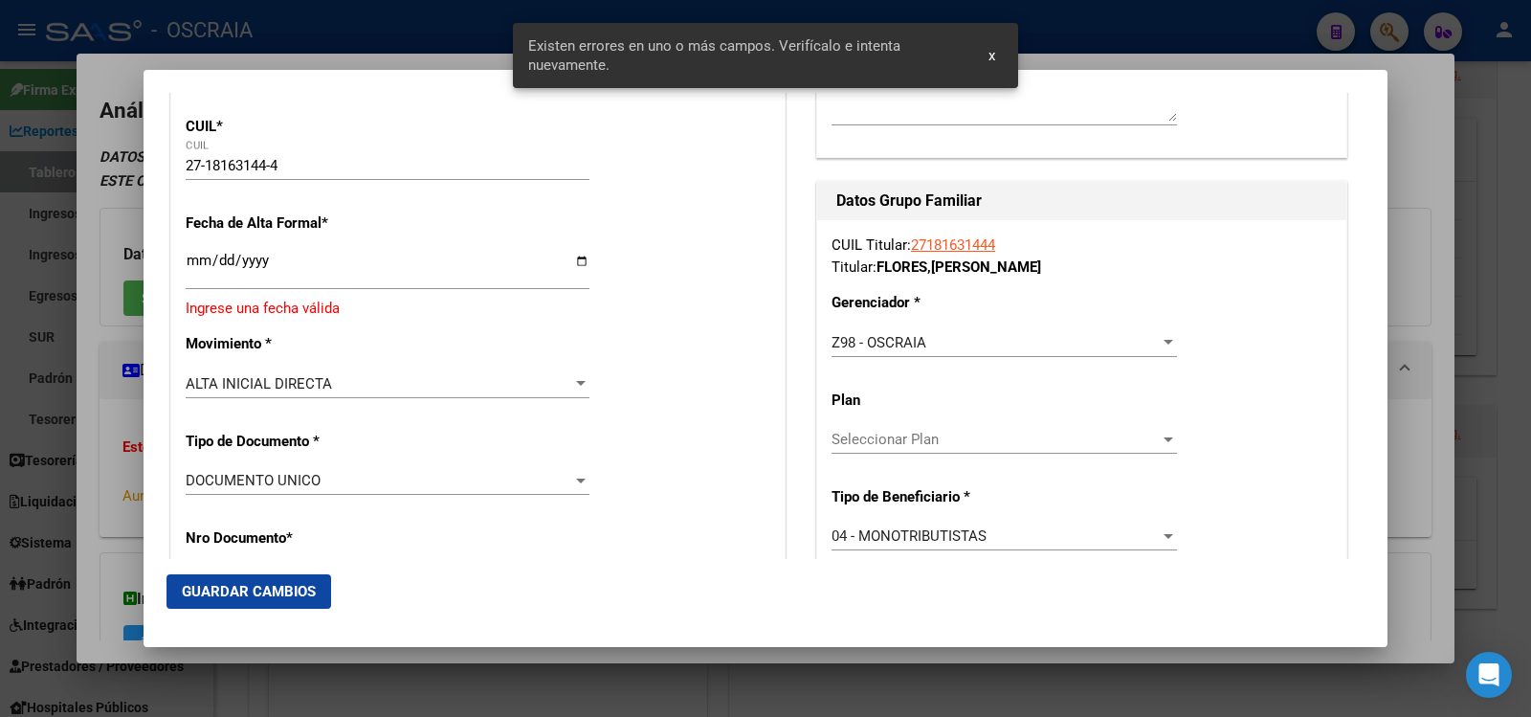
click at [194, 263] on input "Ingresar fecha" at bounding box center [388, 268] width 404 height 31
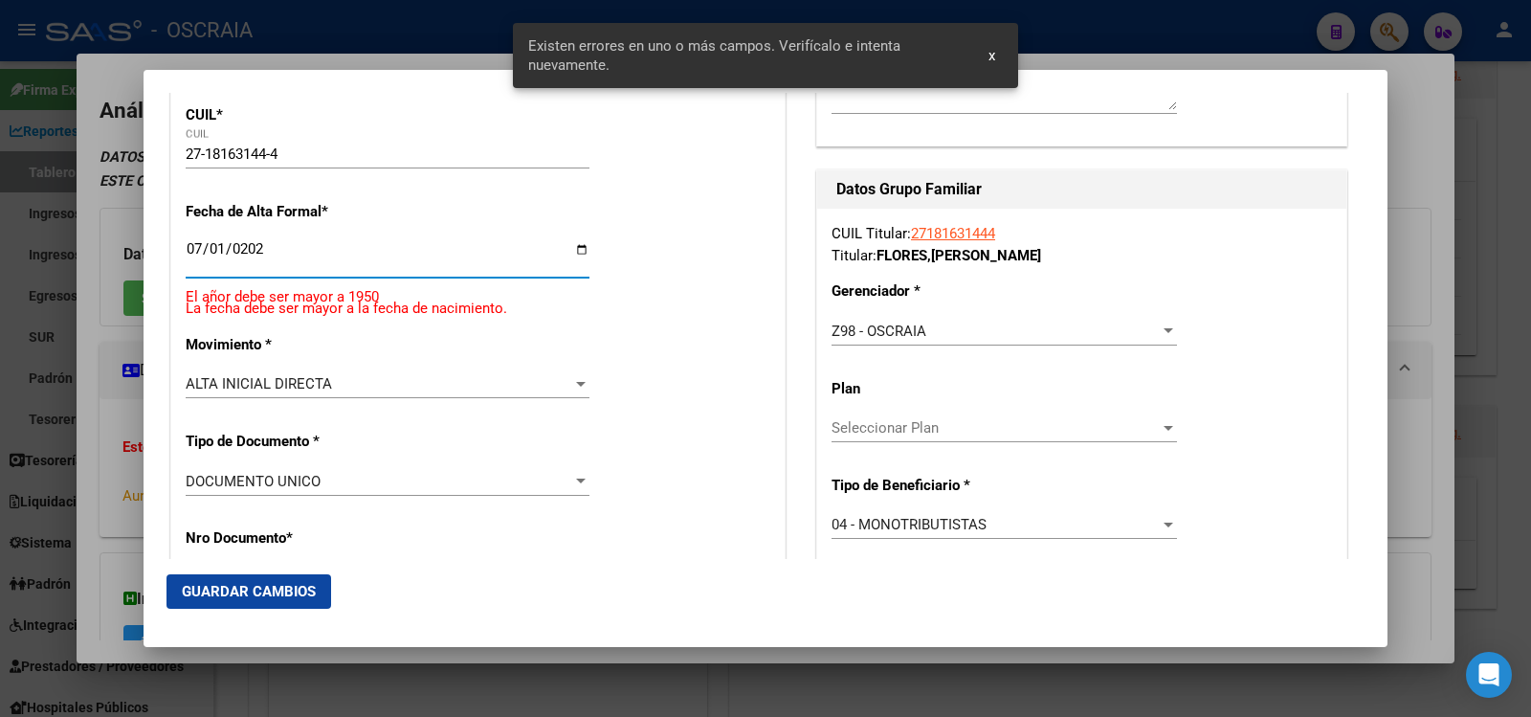
type input "[DATE]"
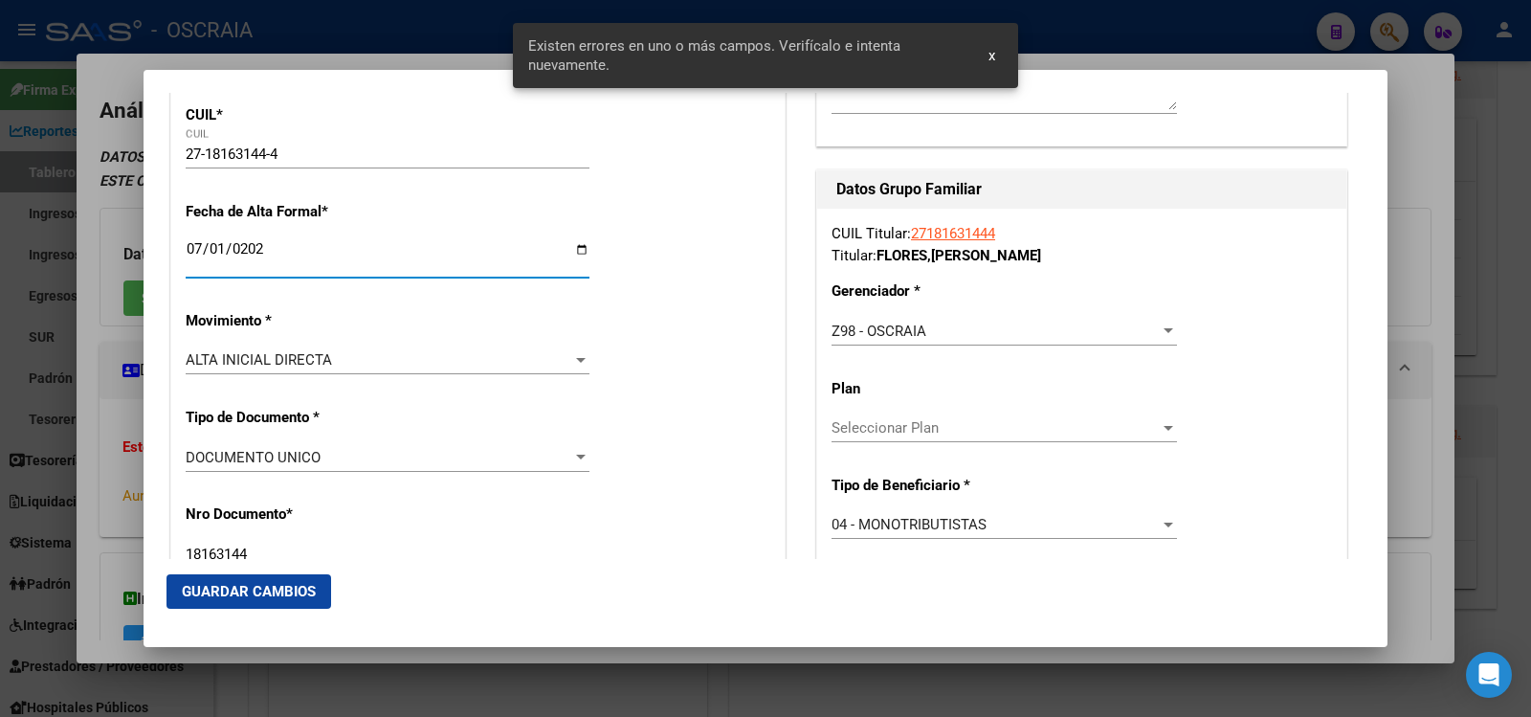
scroll to position [306, 0]
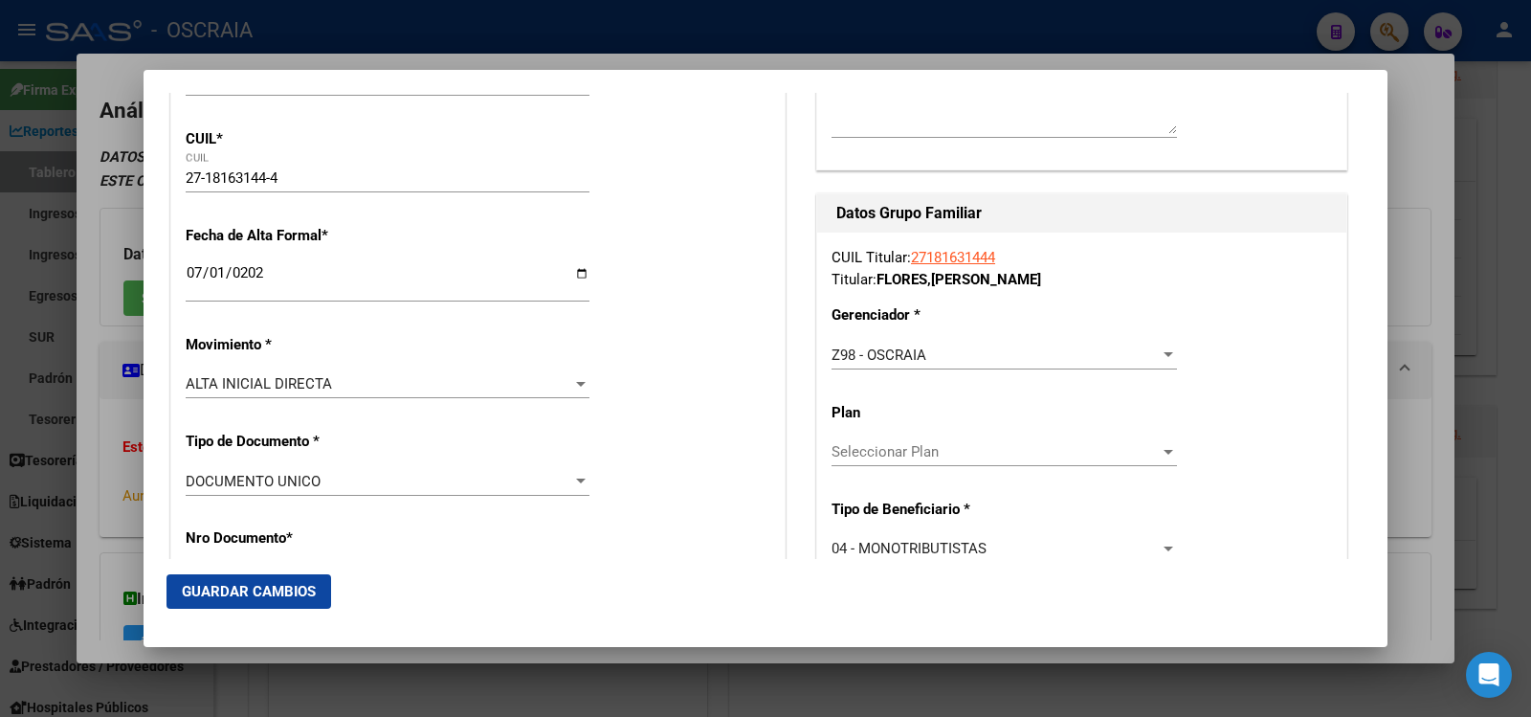
click at [271, 614] on mat-dialog-actions "Guardar Cambios" at bounding box center [765, 591] width 1198 height 65
drag, startPoint x: 271, startPoint y: 614, endPoint x: 272, endPoint y: 600, distance: 14.4
click at [271, 614] on mat-dialog-actions "Guardar Cambios" at bounding box center [765, 591] width 1198 height 65
click at [272, 600] on button "Guardar Cambios" at bounding box center [248, 591] width 165 height 34
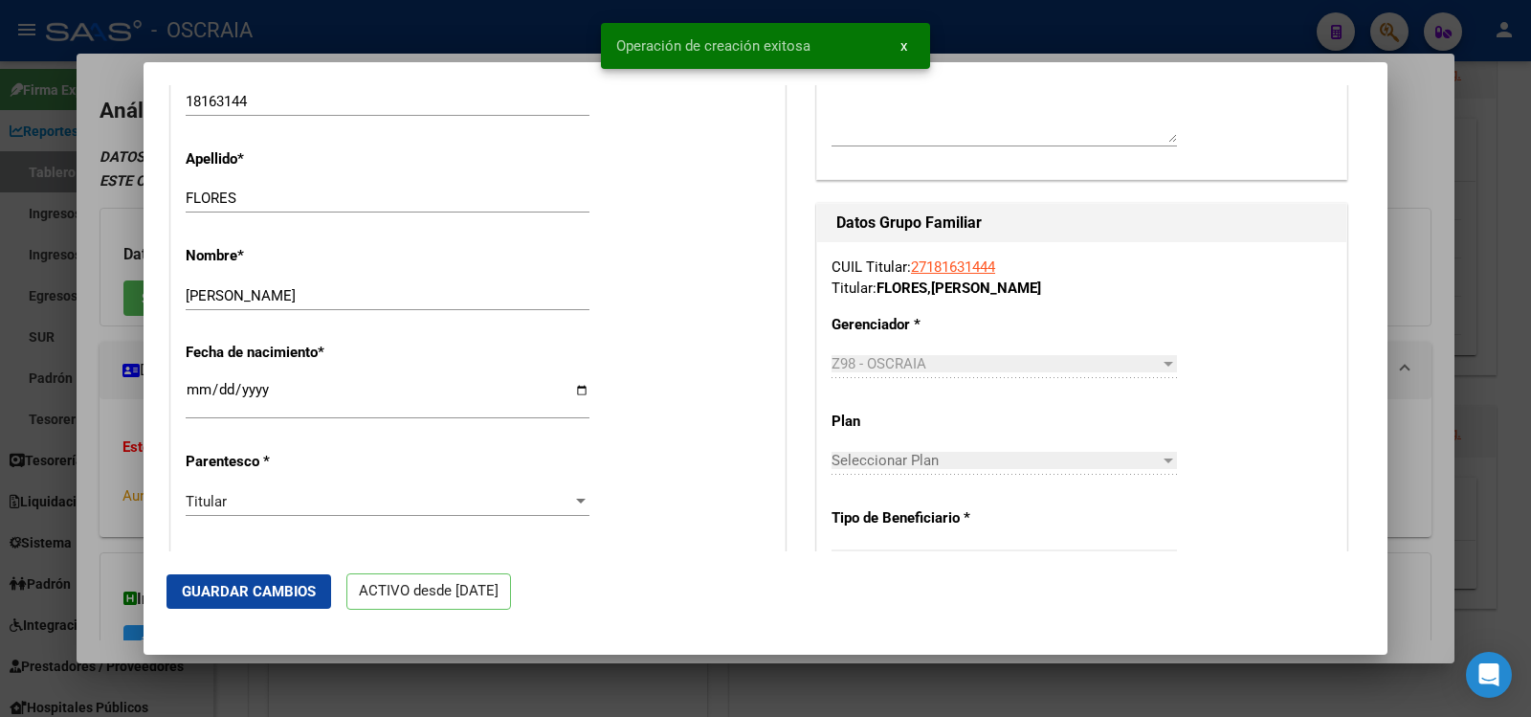
scroll to position [957, 0]
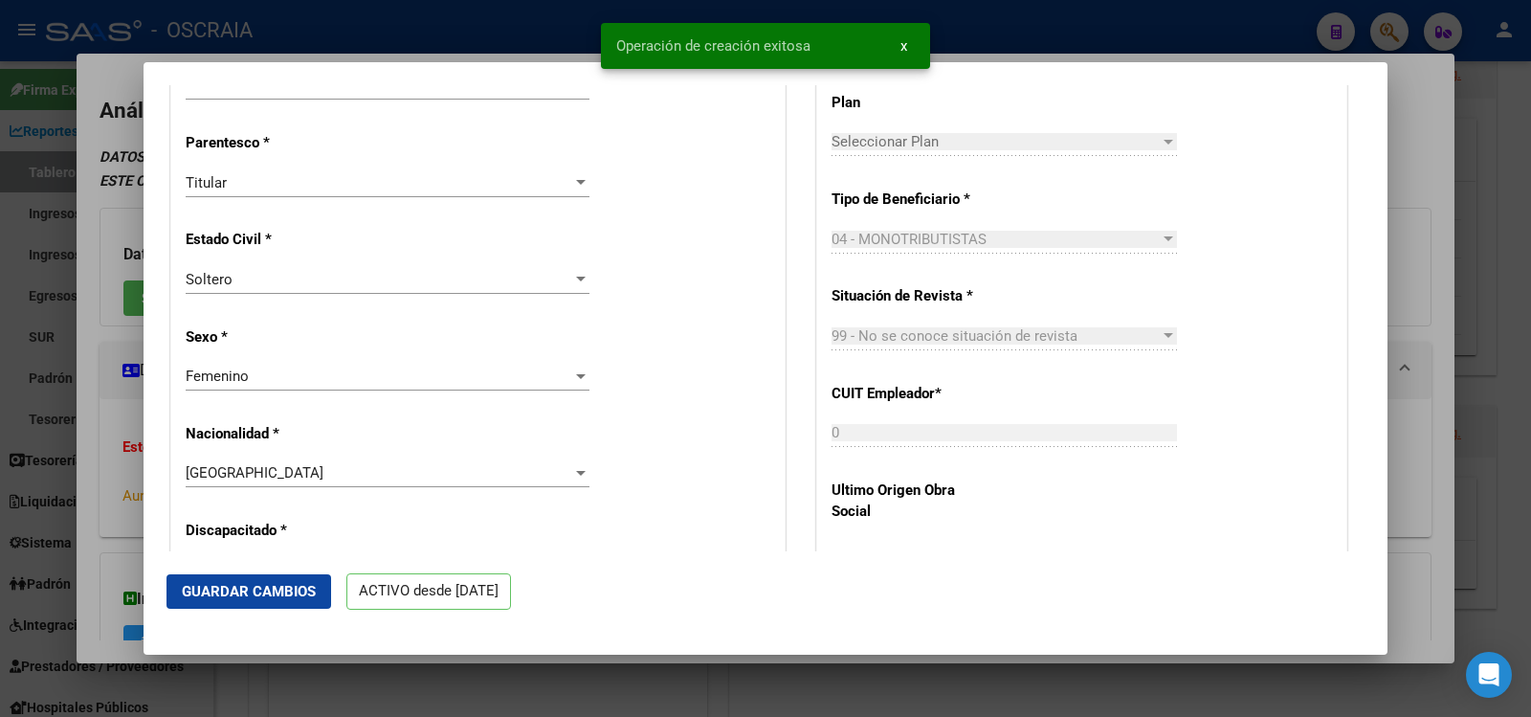
click at [1410, 346] on div at bounding box center [765, 358] width 1531 height 717
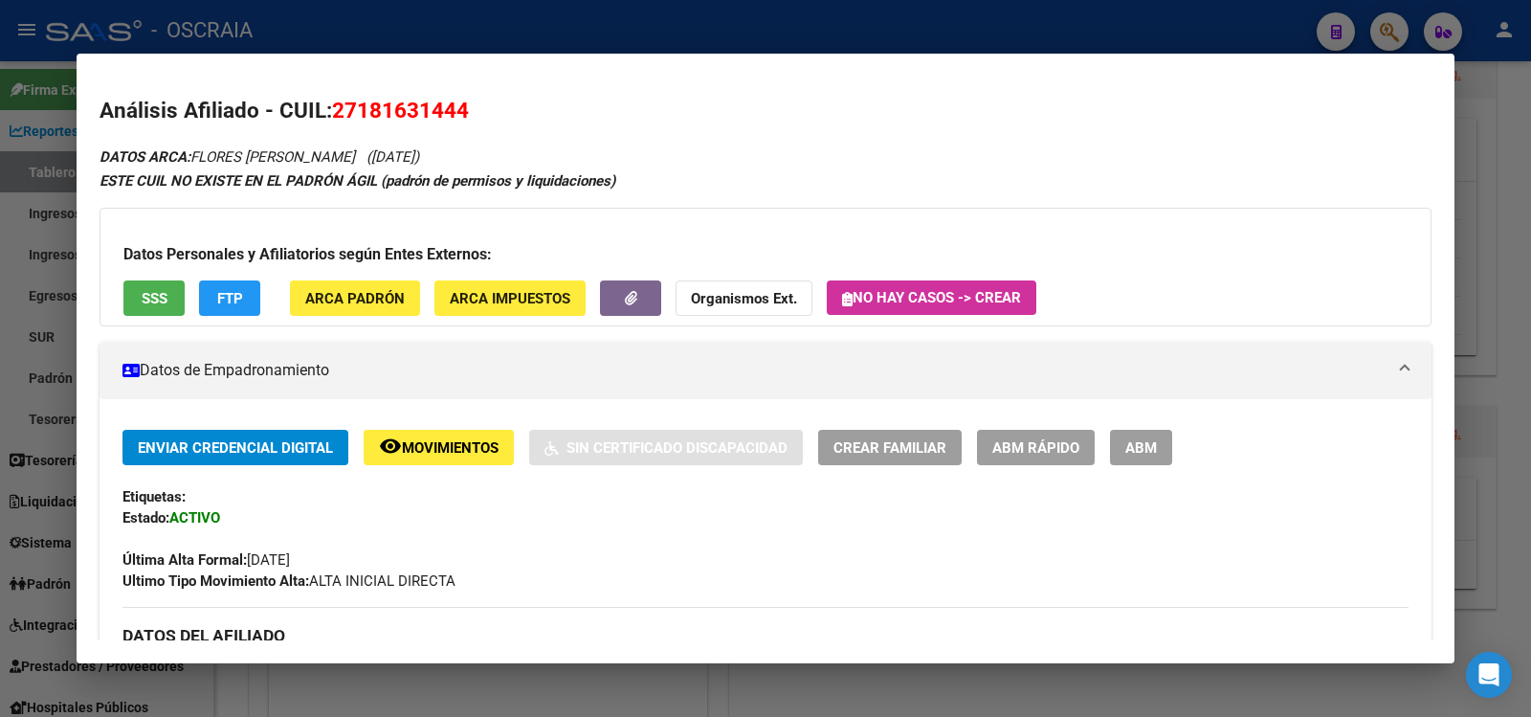
scroll to position [319, 0]
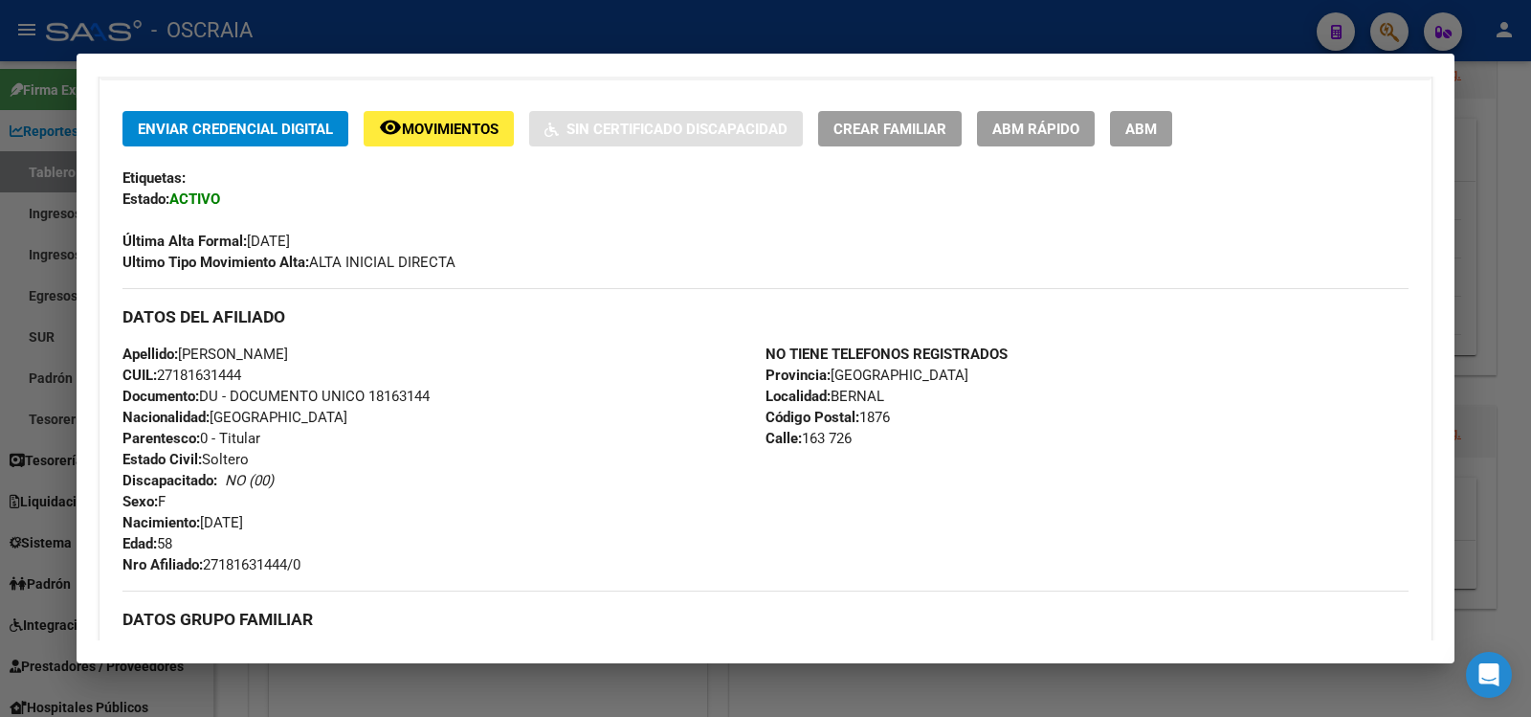
click at [394, 35] on div at bounding box center [765, 358] width 1531 height 717
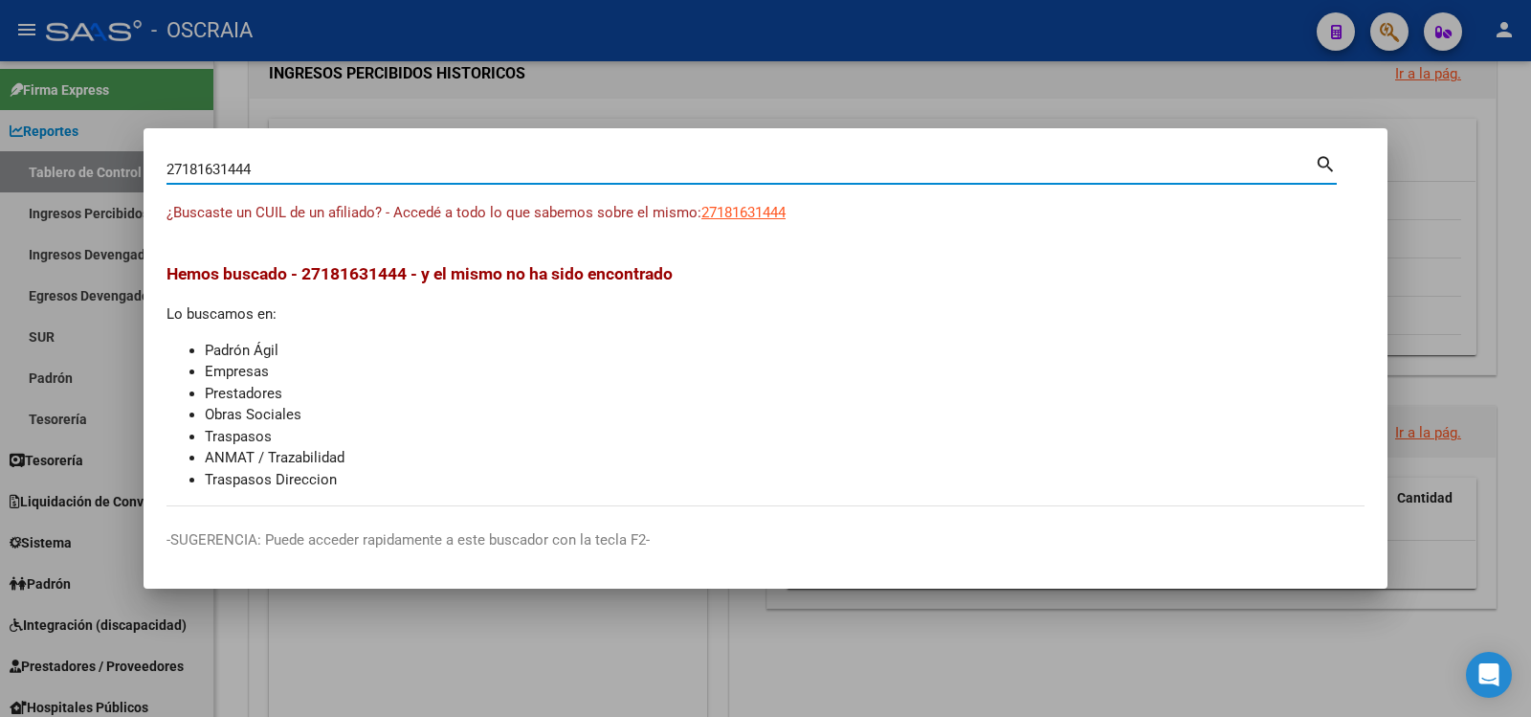
drag, startPoint x: 353, startPoint y: 173, endPoint x: 0, endPoint y: 105, distance: 359.5
click at [0, 105] on div "27181631444 Buscar (apellido, dni, cuil, nro traspaso, cuit, obra social) searc…" at bounding box center [765, 358] width 1531 height 717
type input "20455299153"
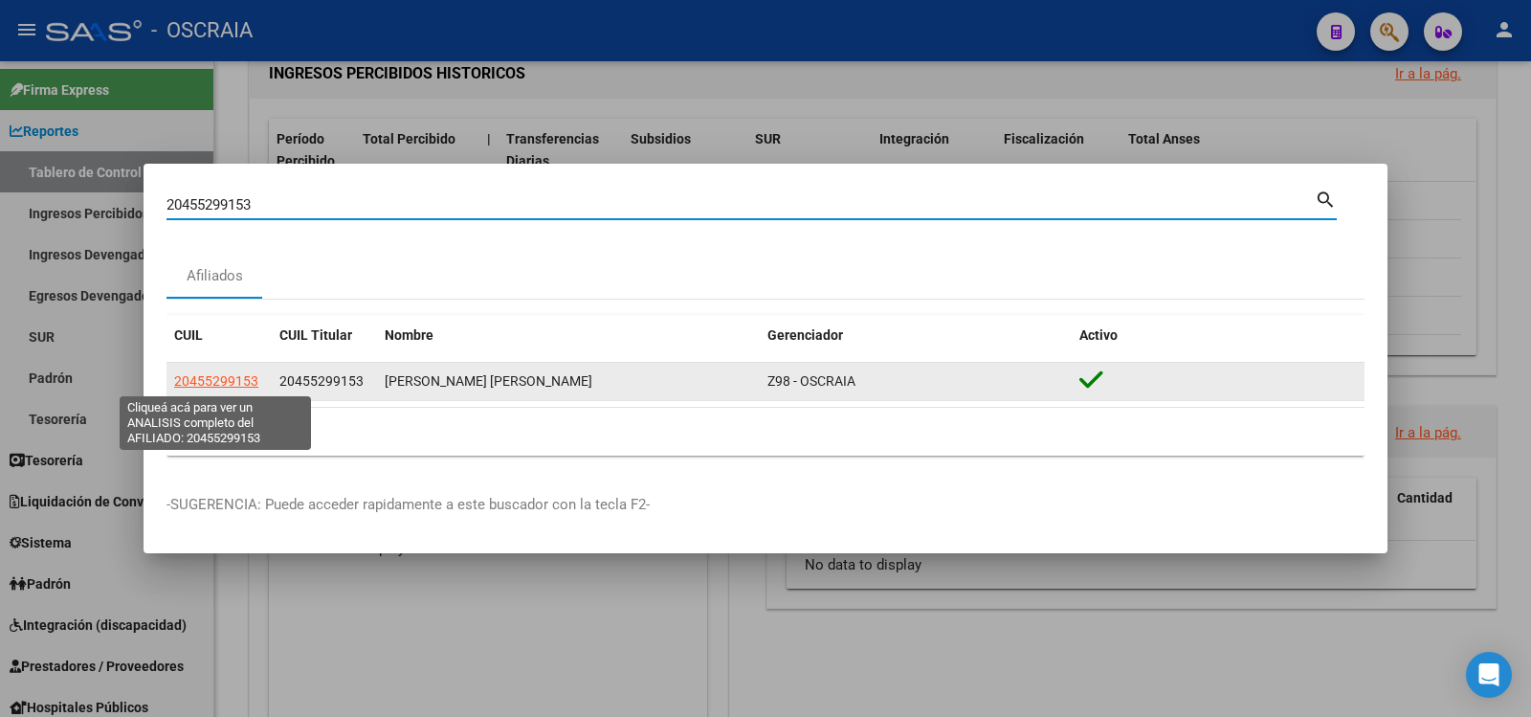
click at [215, 379] on span "20455299153" at bounding box center [216, 380] width 84 height 15
type textarea "20455299153"
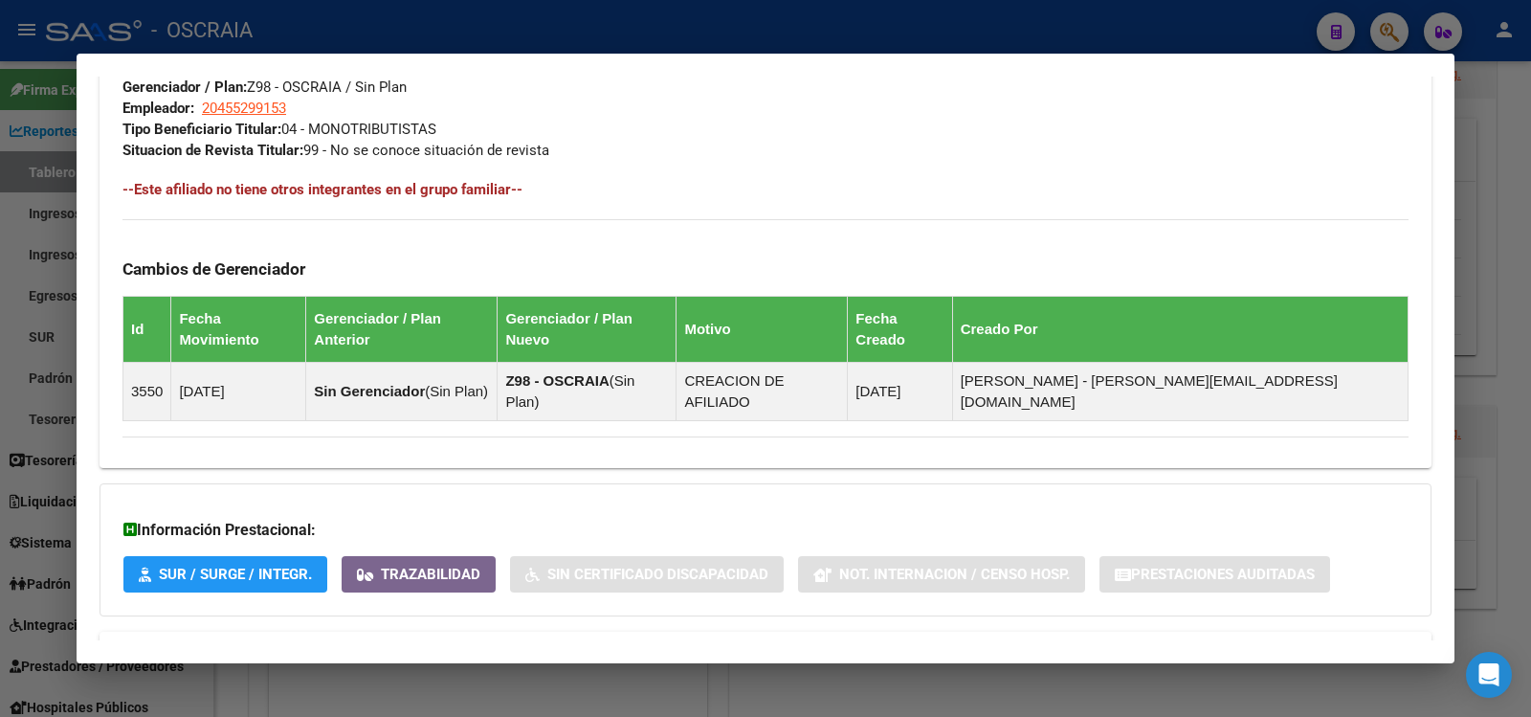
scroll to position [994, 0]
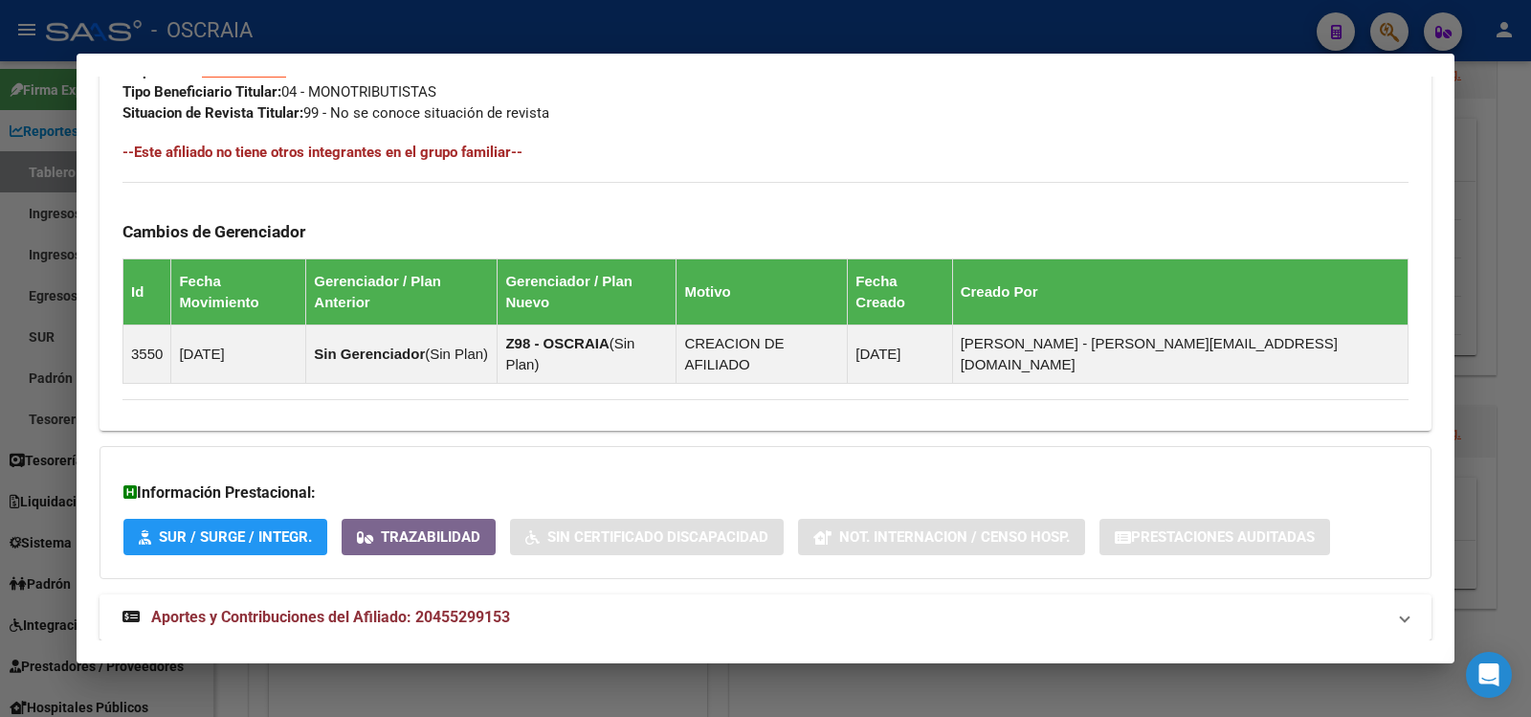
click at [384, 607] on span "Aportes y Contribuciones del Afiliado: 20455299153" at bounding box center [330, 616] width 359 height 18
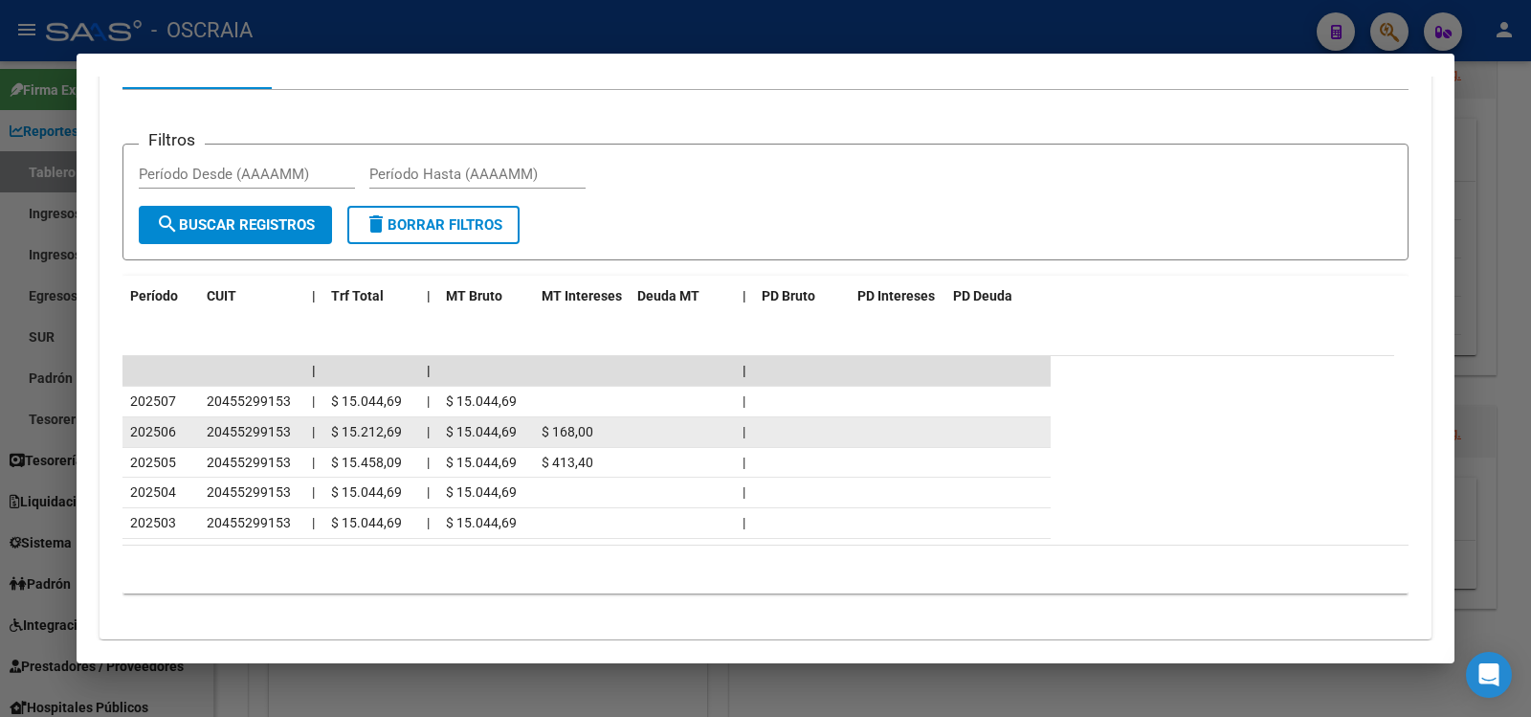
scroll to position [107, 0]
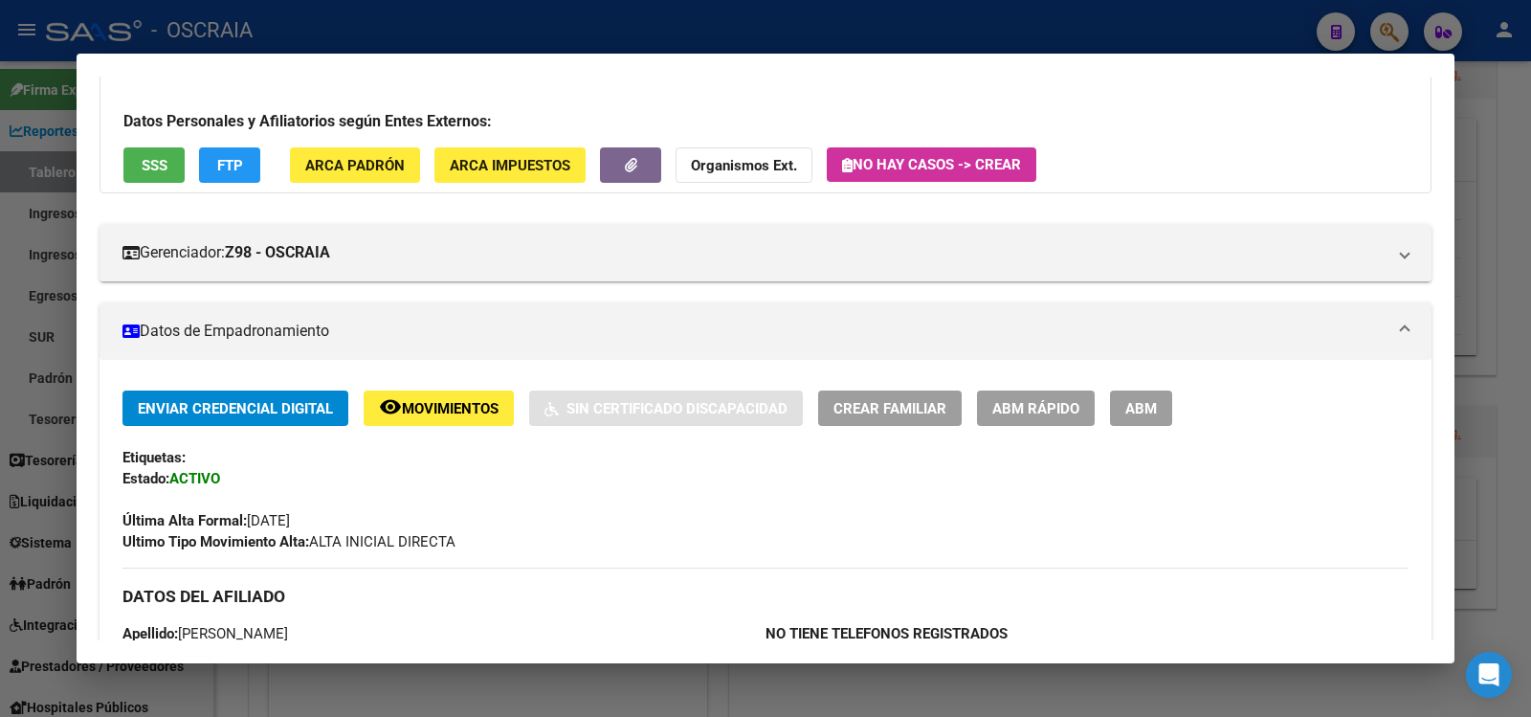
click at [427, 61] on mat-dialog-container "Análisis Afiliado - CUIL: 20455299153 DATOS PADRÓN ÁGIL: [PERSON_NAME] [PERSON_…" at bounding box center [766, 358] width 1378 height 609
click at [410, 37] on div at bounding box center [765, 358] width 1531 height 717
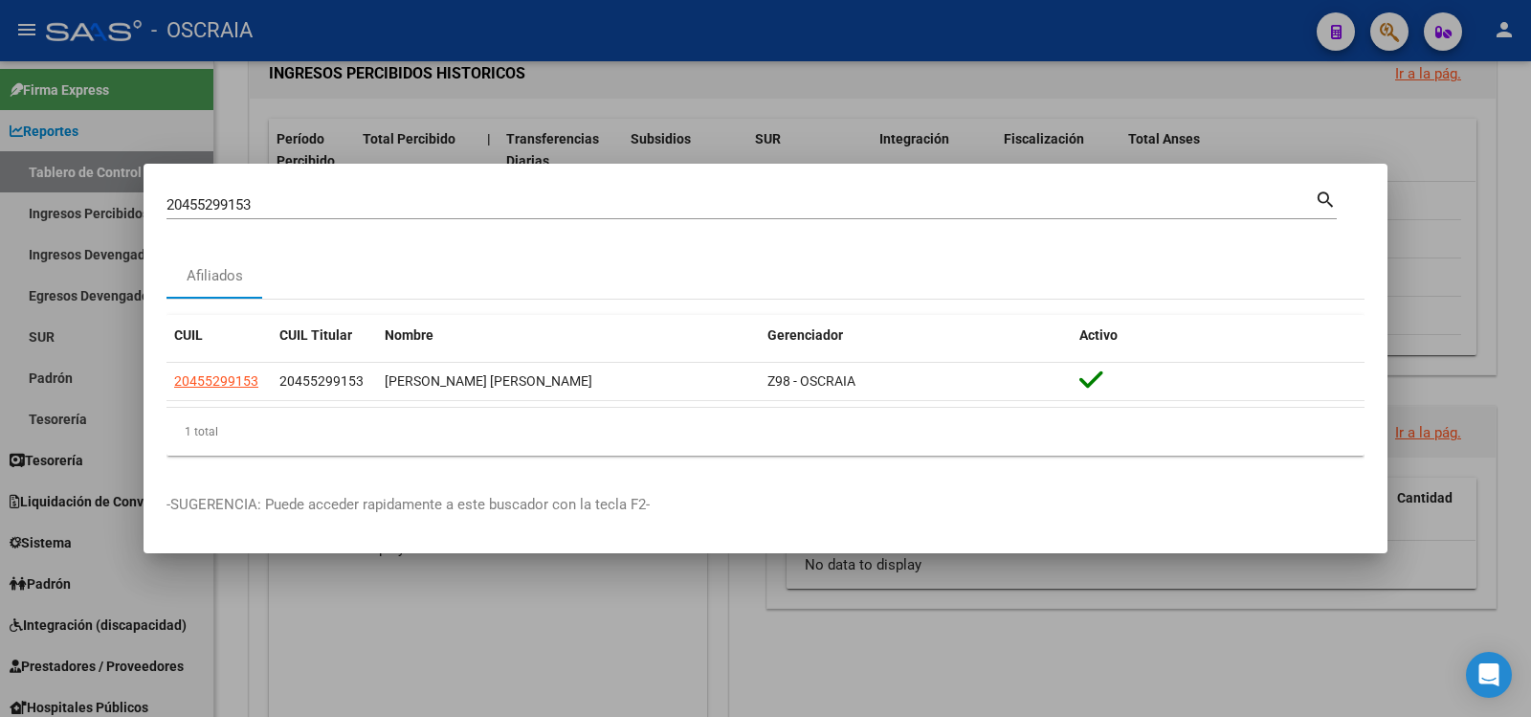
drag, startPoint x: 388, startPoint y: 194, endPoint x: 391, endPoint y: 205, distance: 10.9
click at [389, 194] on div "20455299153 Buscar (apellido, dni, [PERSON_NAME], [PERSON_NAME], cuit, obra soc…" at bounding box center [740, 204] width 1148 height 29
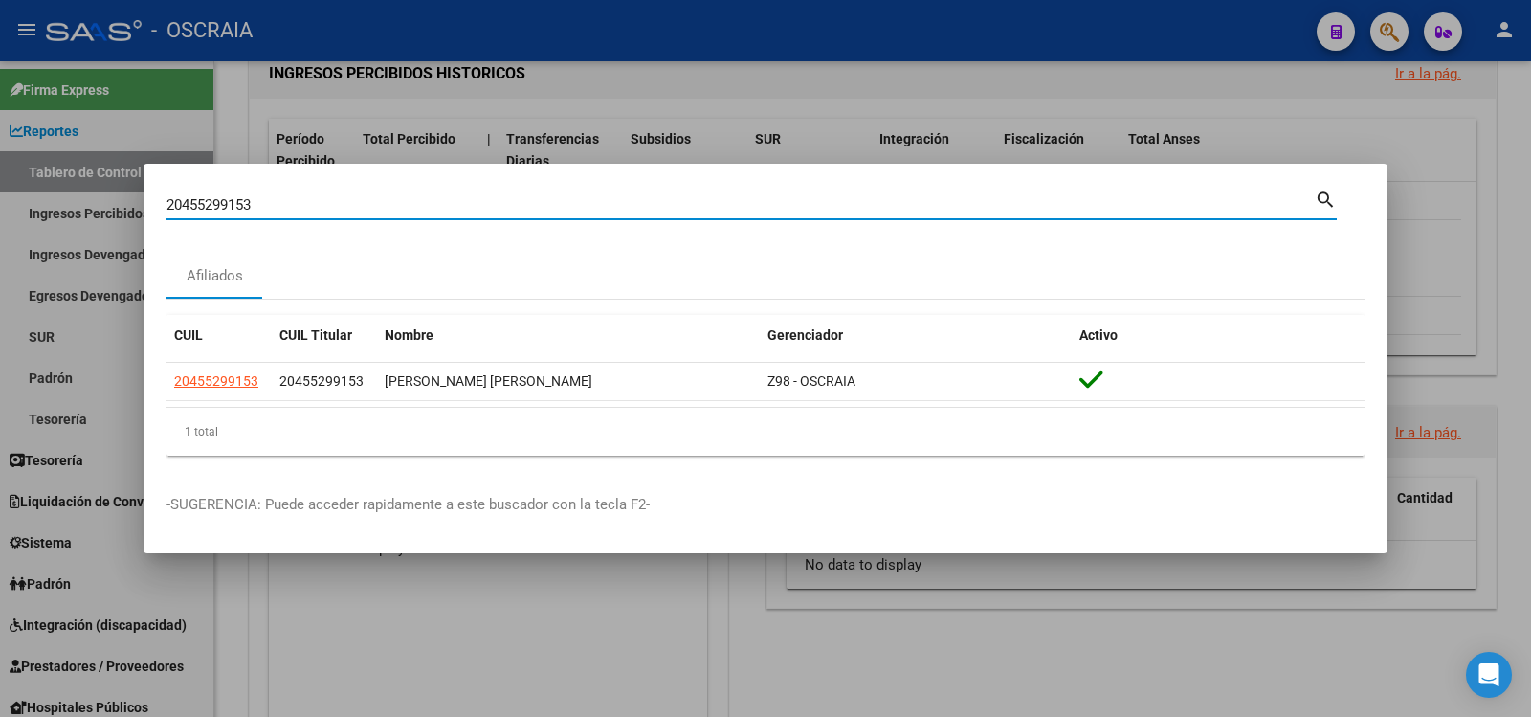
click at [391, 205] on input "20455299153" at bounding box center [740, 204] width 1148 height 17
click at [0, 165] on div "20455299153 Buscar (apellido, dni, cuil, nro traspaso, cuit, obra social) searc…" at bounding box center [765, 358] width 1531 height 717
type input "20924364891"
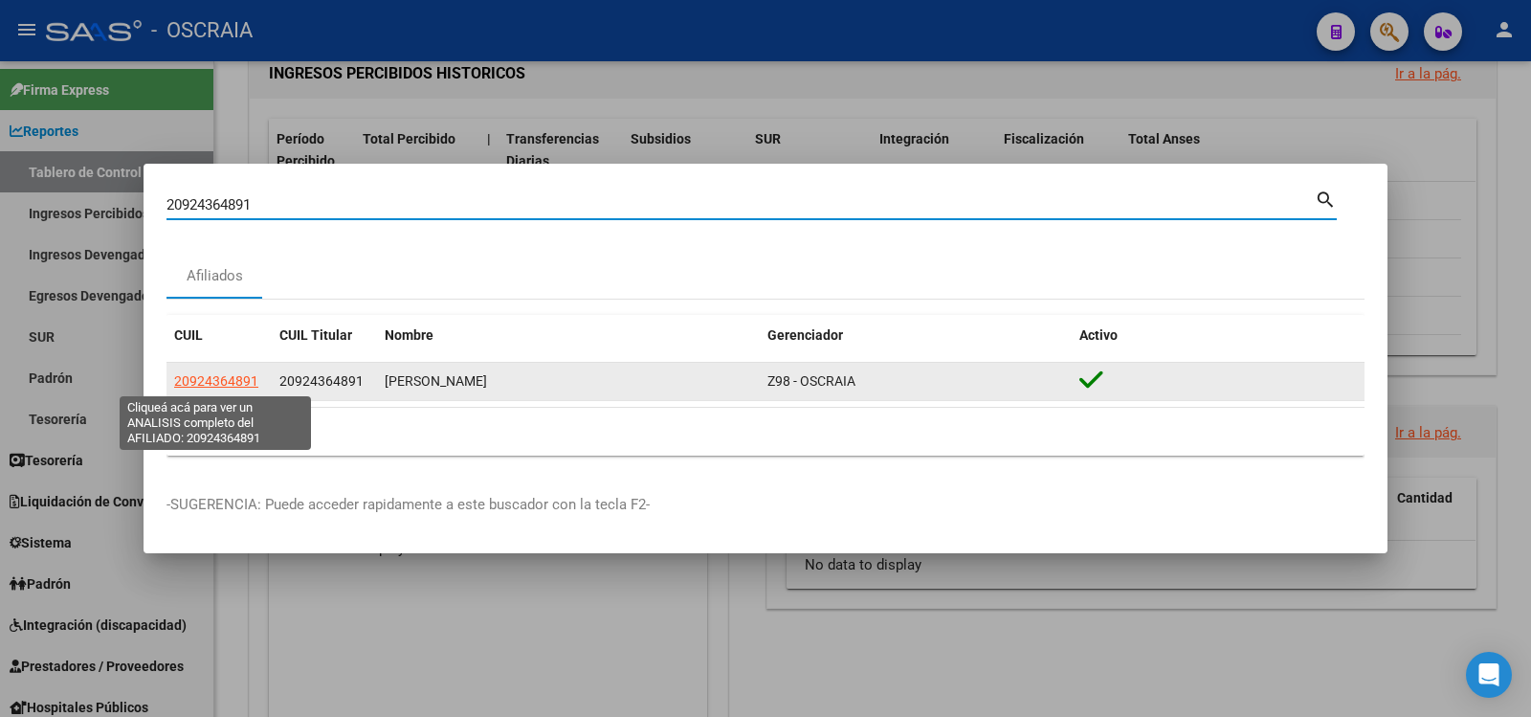
click at [199, 374] on span "20924364891" at bounding box center [216, 380] width 84 height 15
type textarea "20924364891"
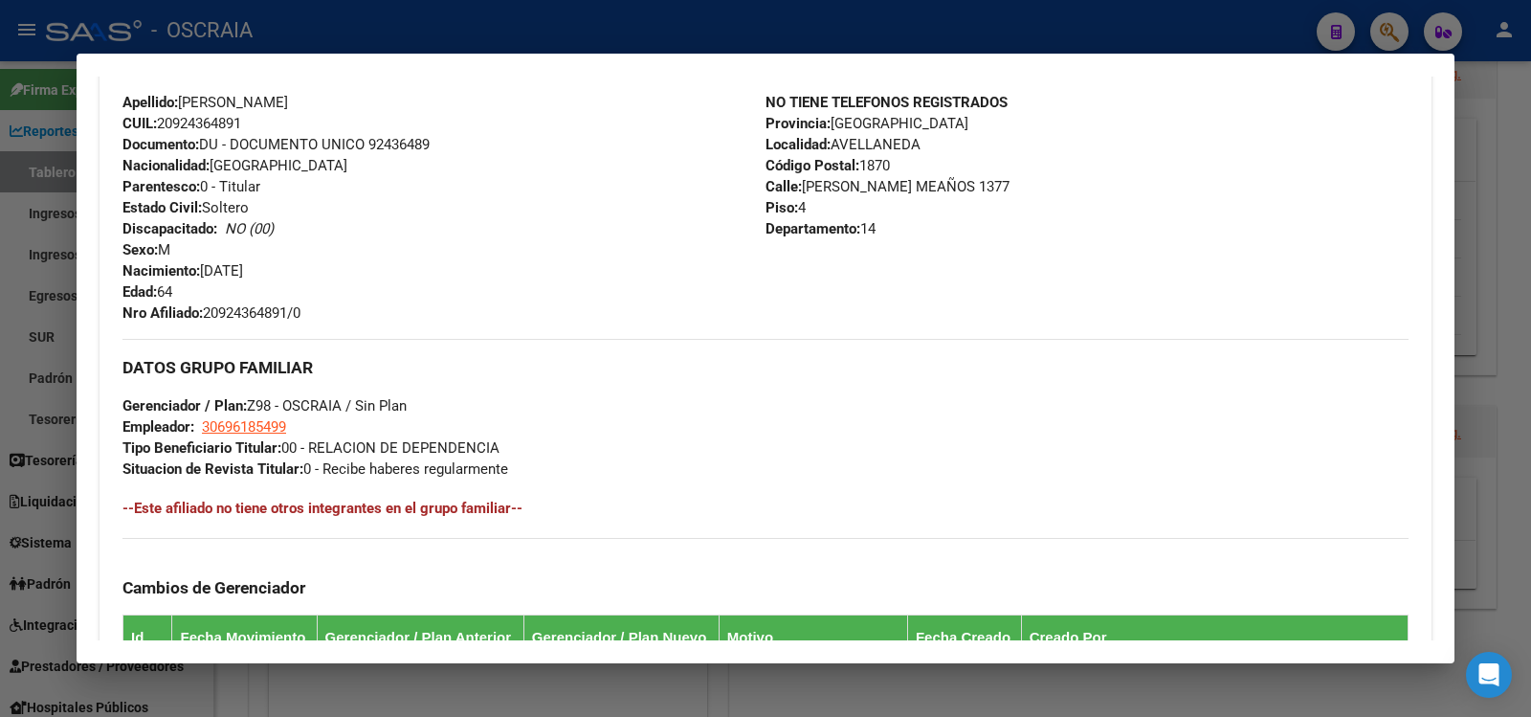
scroll to position [994, 0]
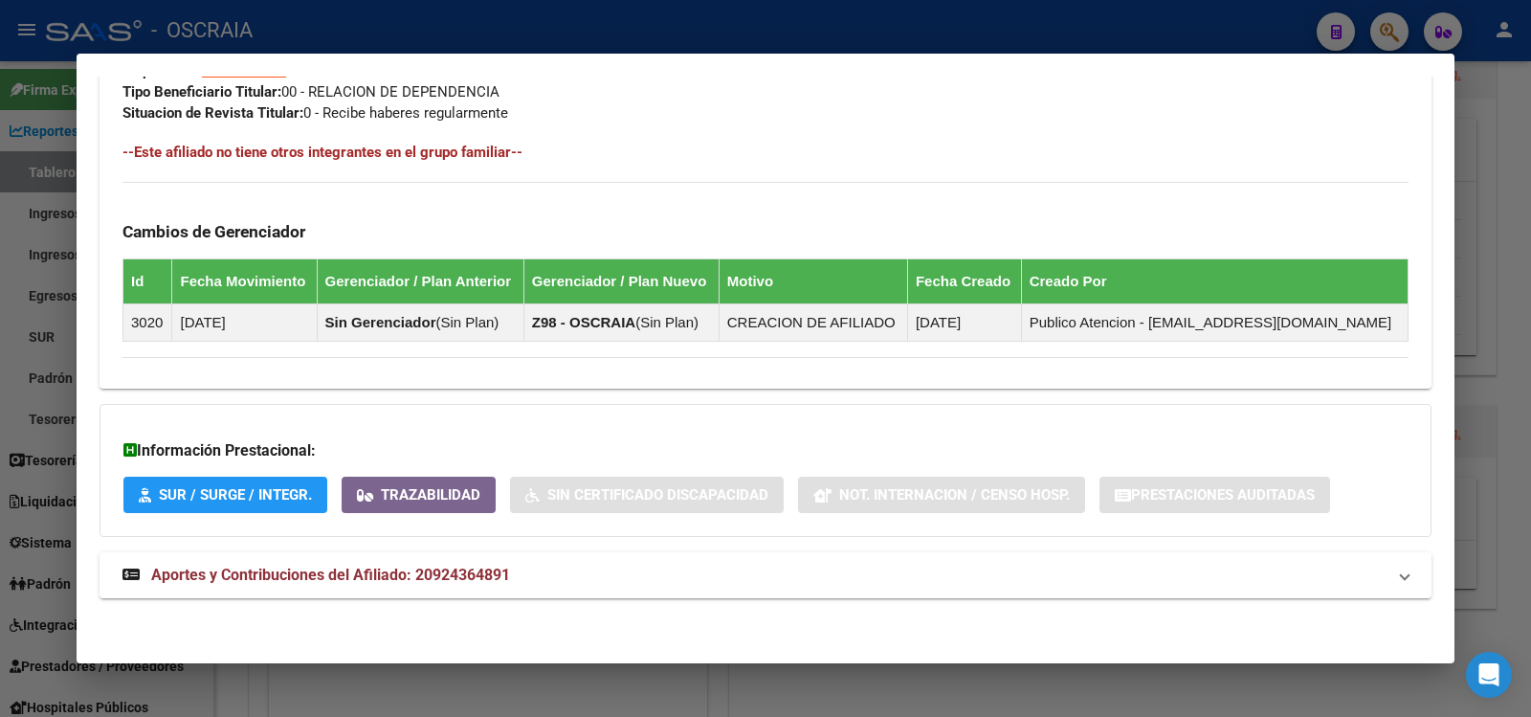
click at [331, 565] on span "Aportes y Contribuciones del Afiliado: 20924364891" at bounding box center [330, 574] width 359 height 18
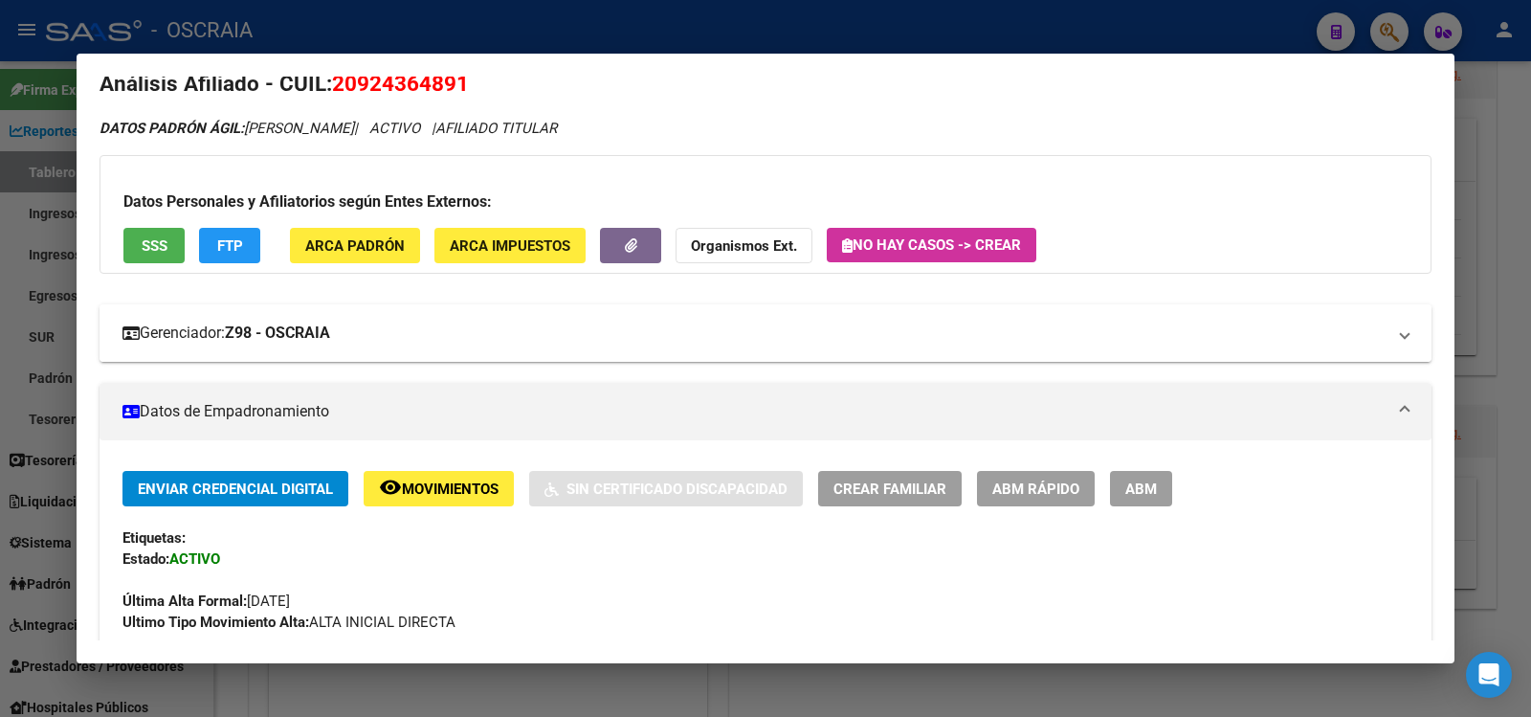
scroll to position [0, 0]
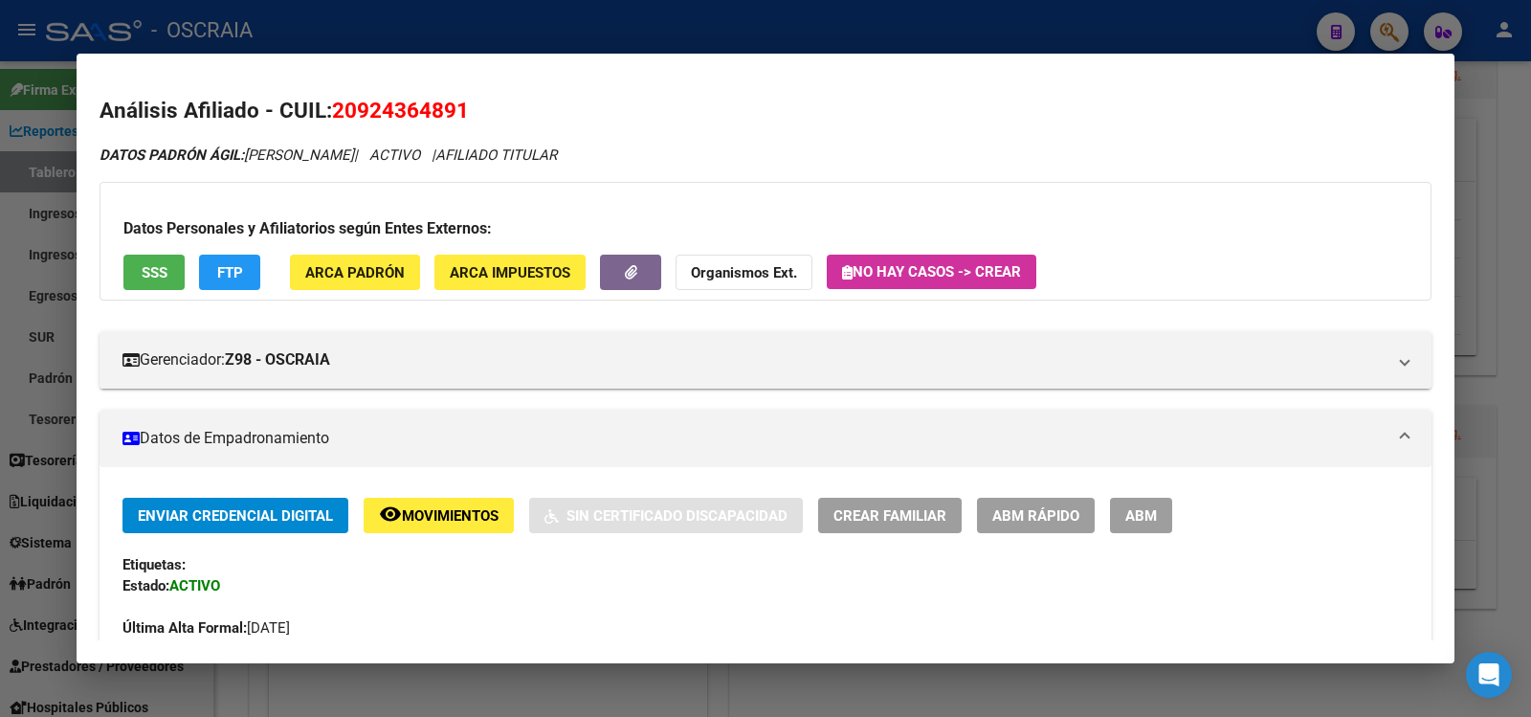
click at [434, 99] on span "20924364891" at bounding box center [400, 110] width 137 height 25
click at [434, 100] on span "20924364891" at bounding box center [400, 110] width 137 height 25
copy span "20924364891"
drag, startPoint x: 439, startPoint y: 34, endPoint x: 461, endPoint y: 27, distance: 23.3
click at [438, 34] on div at bounding box center [765, 358] width 1531 height 717
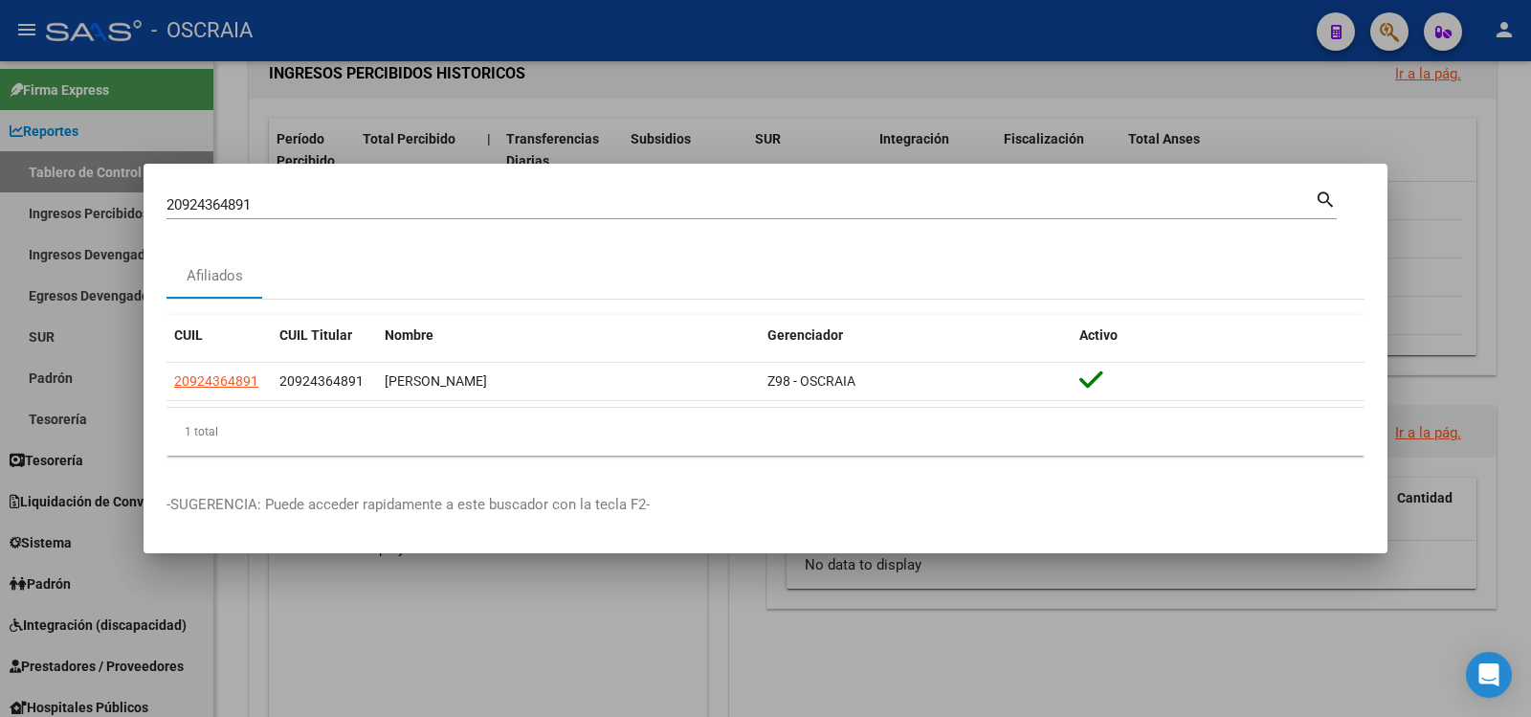
click at [502, 244] on mat-dialog-content "20924364891 Buscar (apellido, dni, cuil, [PERSON_NAME], cuit, obra social) sear…" at bounding box center [766, 329] width 1244 height 284
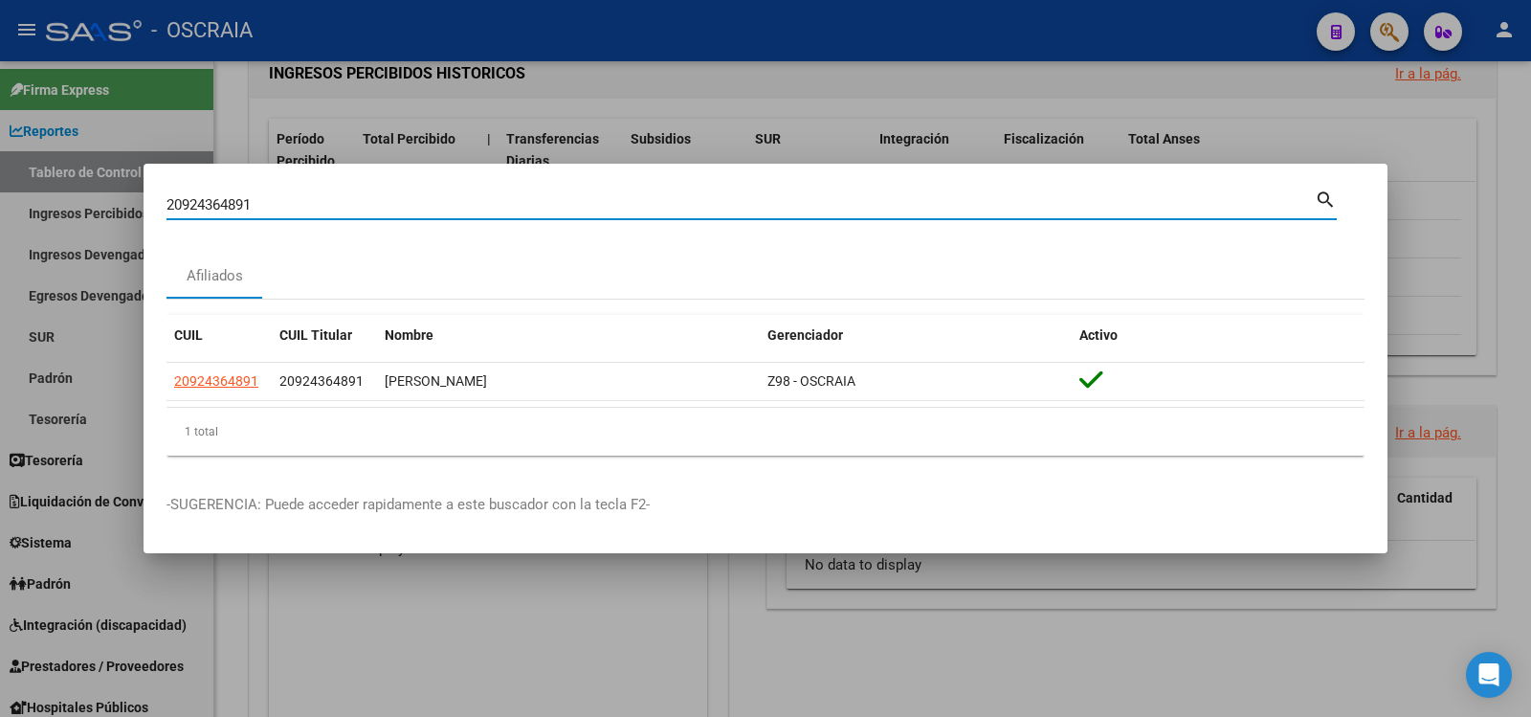
click at [497, 200] on input "20924364891" at bounding box center [740, 204] width 1148 height 17
paste input "-16711720-2"
type input "20167117202"
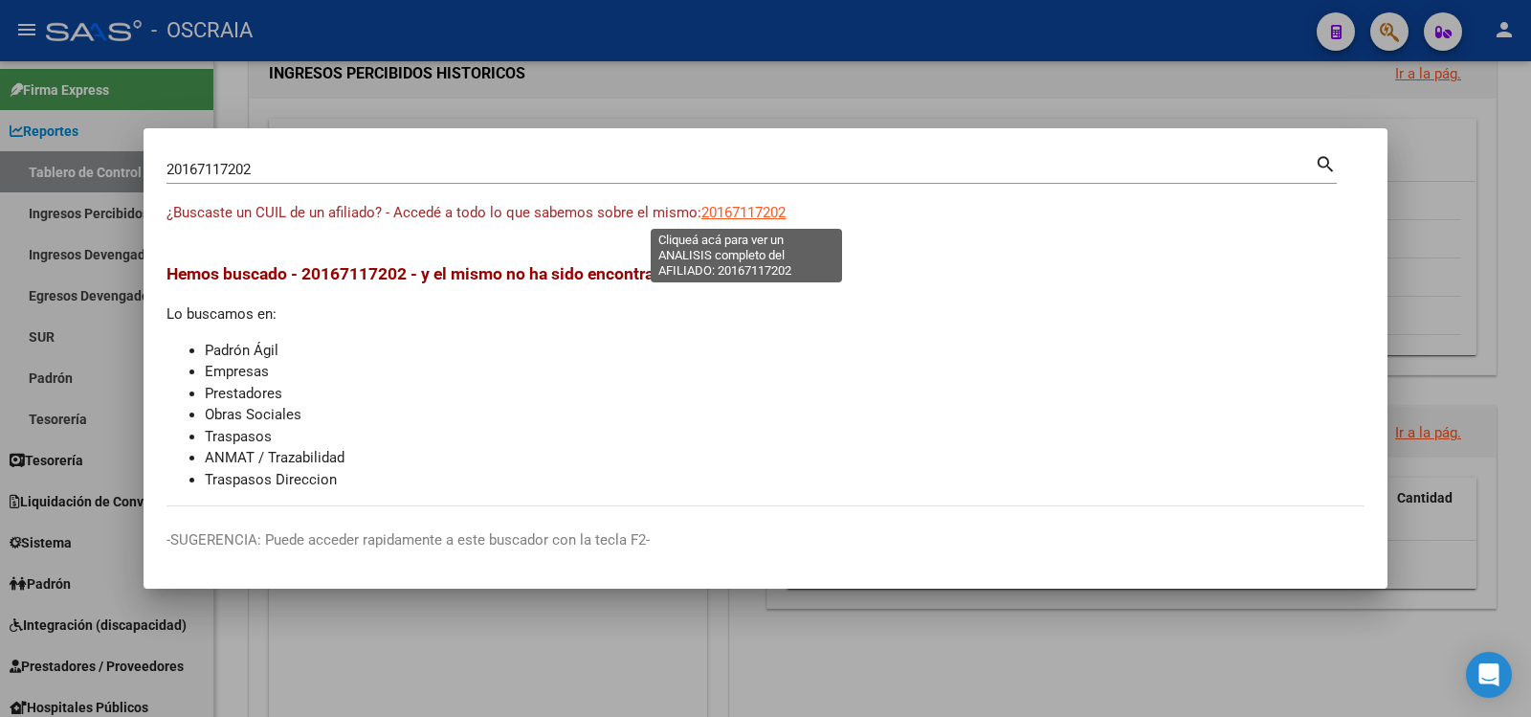
click at [740, 210] on span "20167117202" at bounding box center [743, 212] width 84 height 17
type textarea "20167117202"
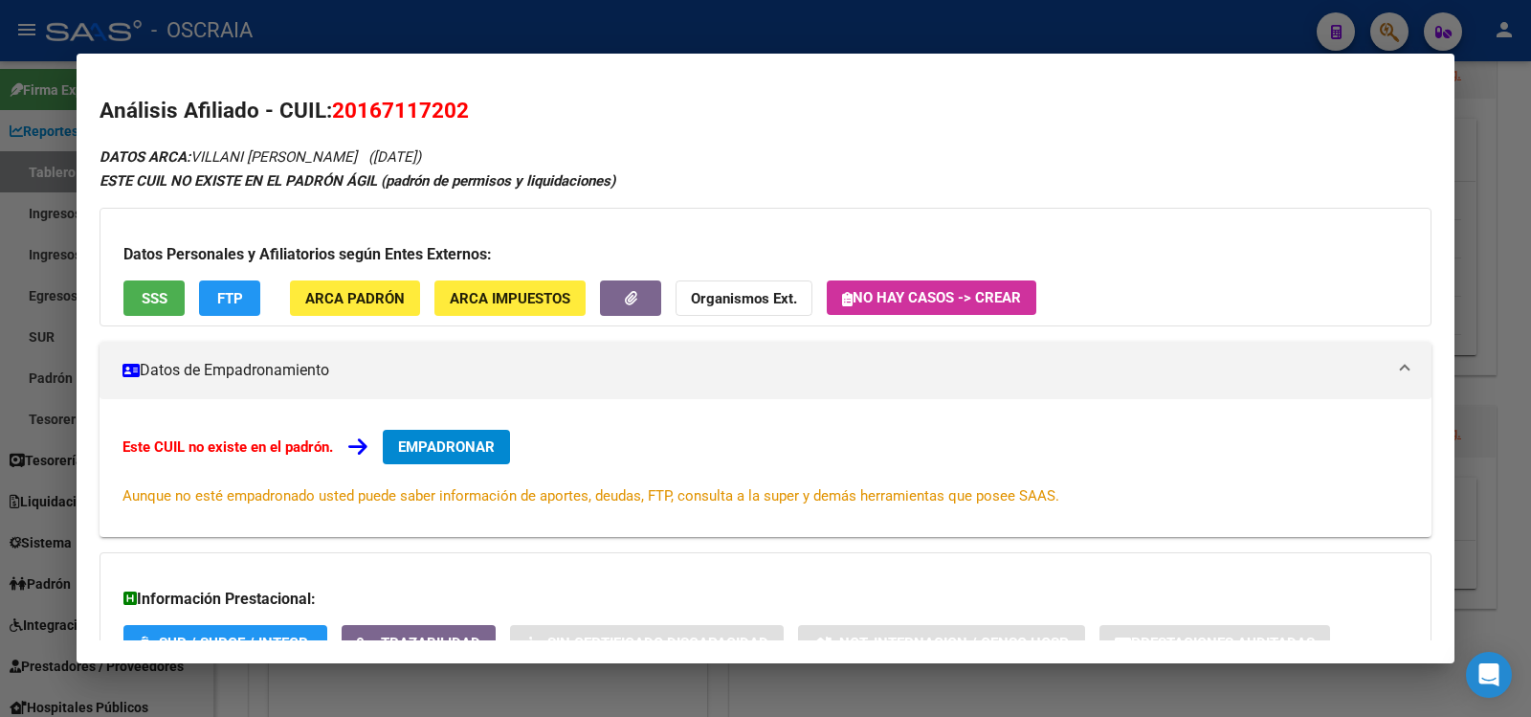
scroll to position [148, 0]
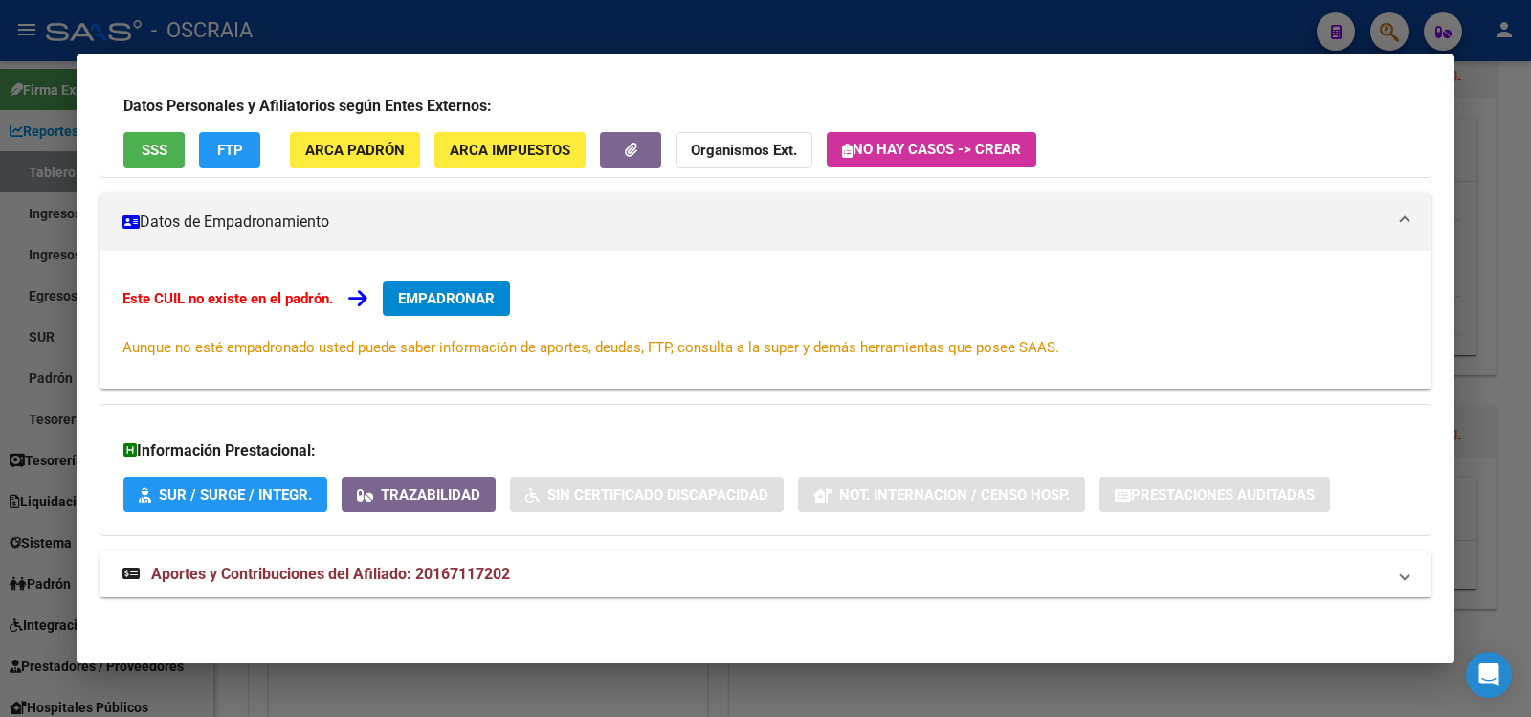
click at [471, 590] on mat-expansion-panel-header "Aportes y Contribuciones del Afiliado: 20167117202" at bounding box center [765, 574] width 1332 height 46
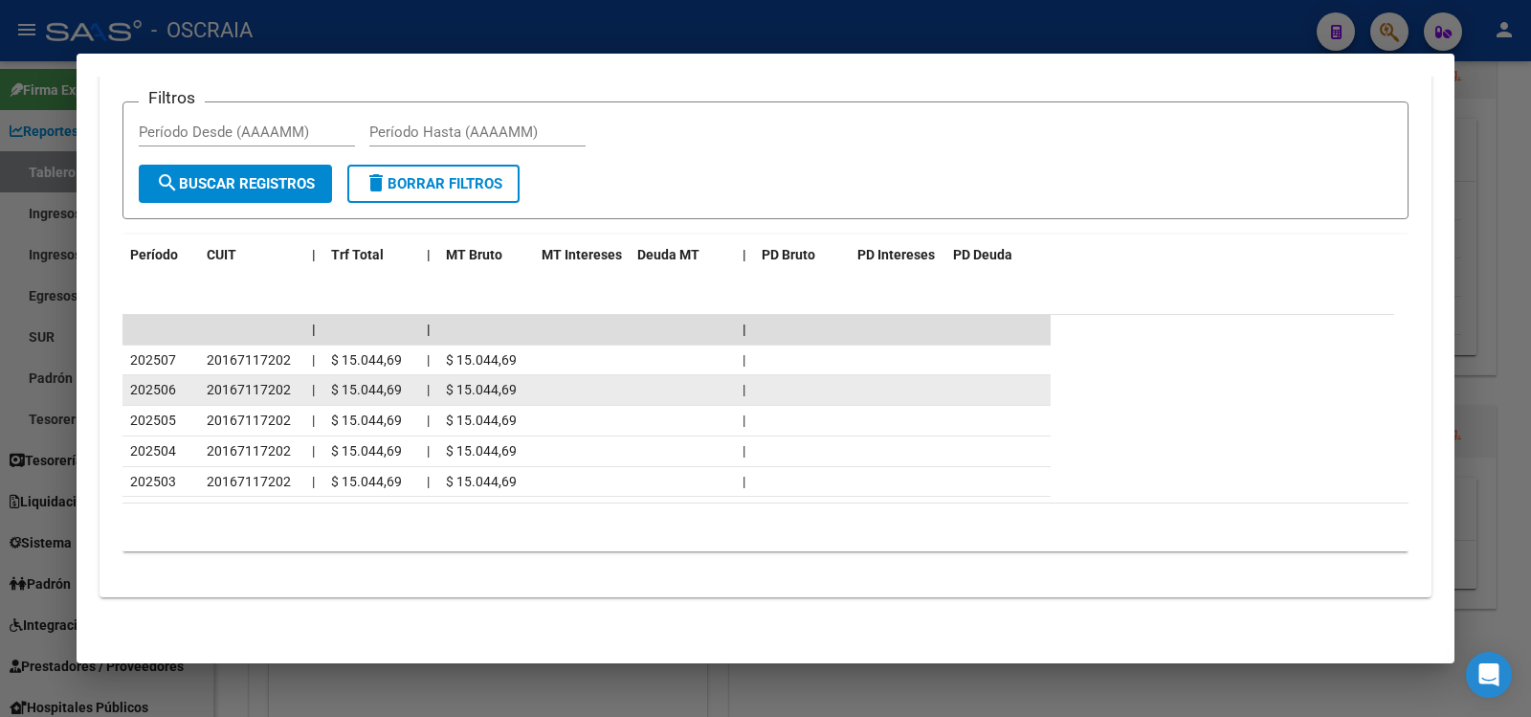
scroll to position [0, 0]
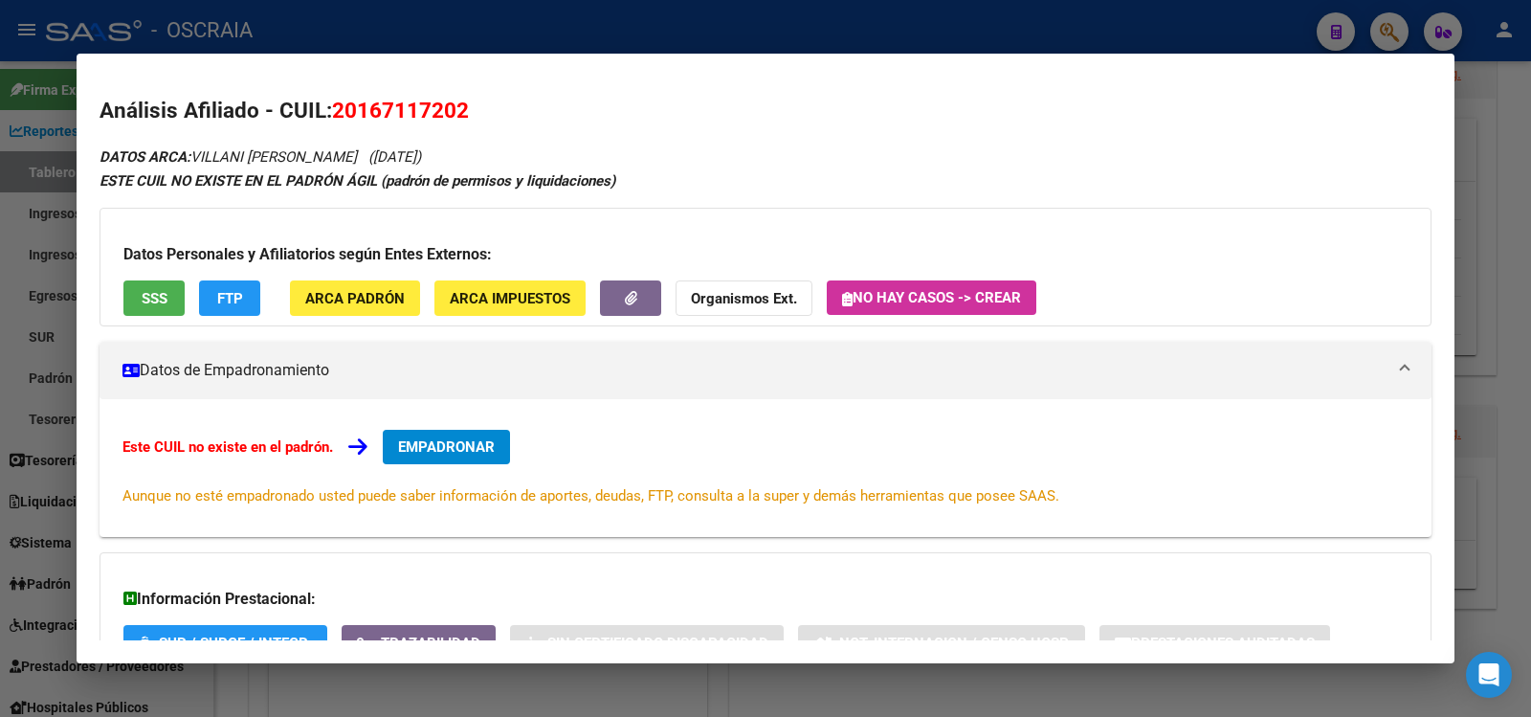
click at [490, 451] on span "EMPADRONAR" at bounding box center [446, 446] width 97 height 17
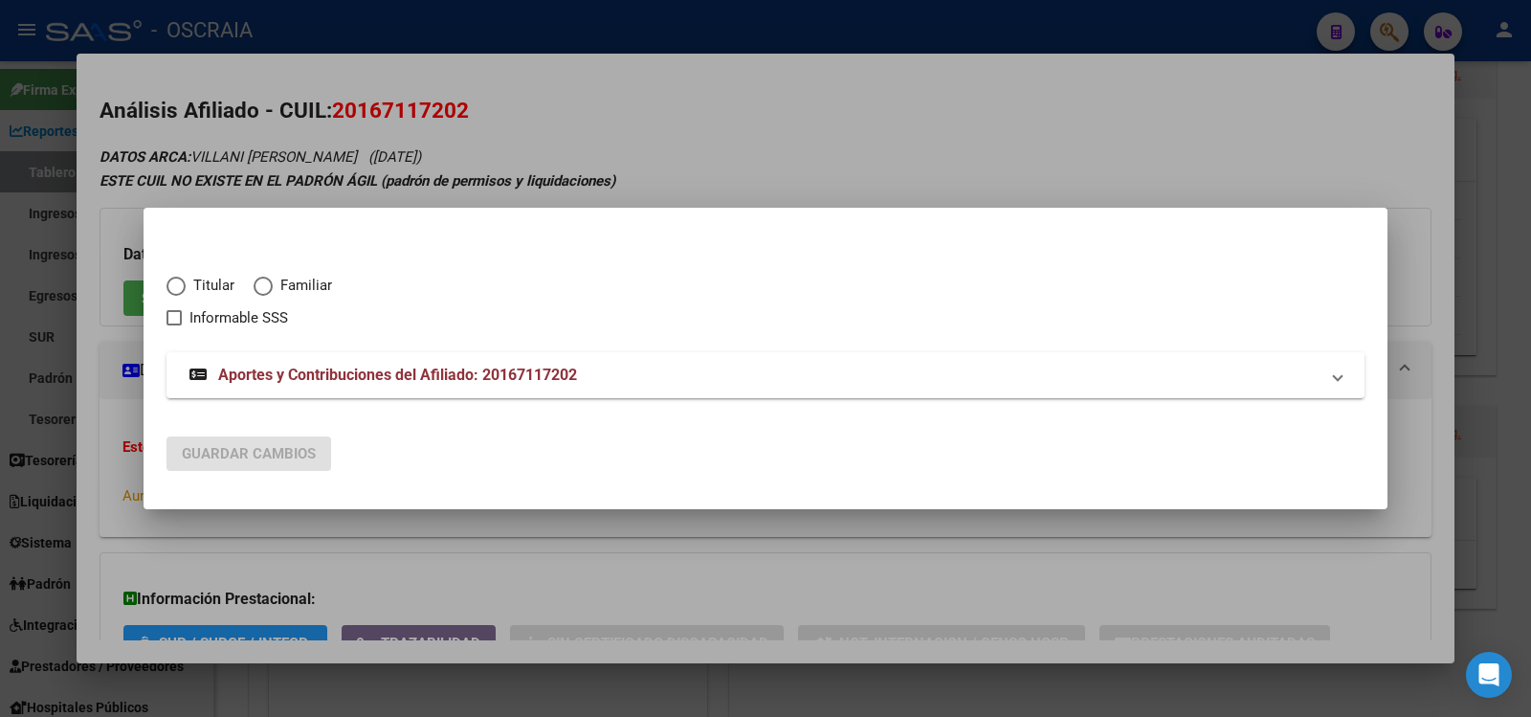
click at [214, 278] on span "Titular" at bounding box center [210, 286] width 49 height 22
click at [186, 278] on input "Titular" at bounding box center [175, 285] width 19 height 19
radio input "true"
checkbox input "true"
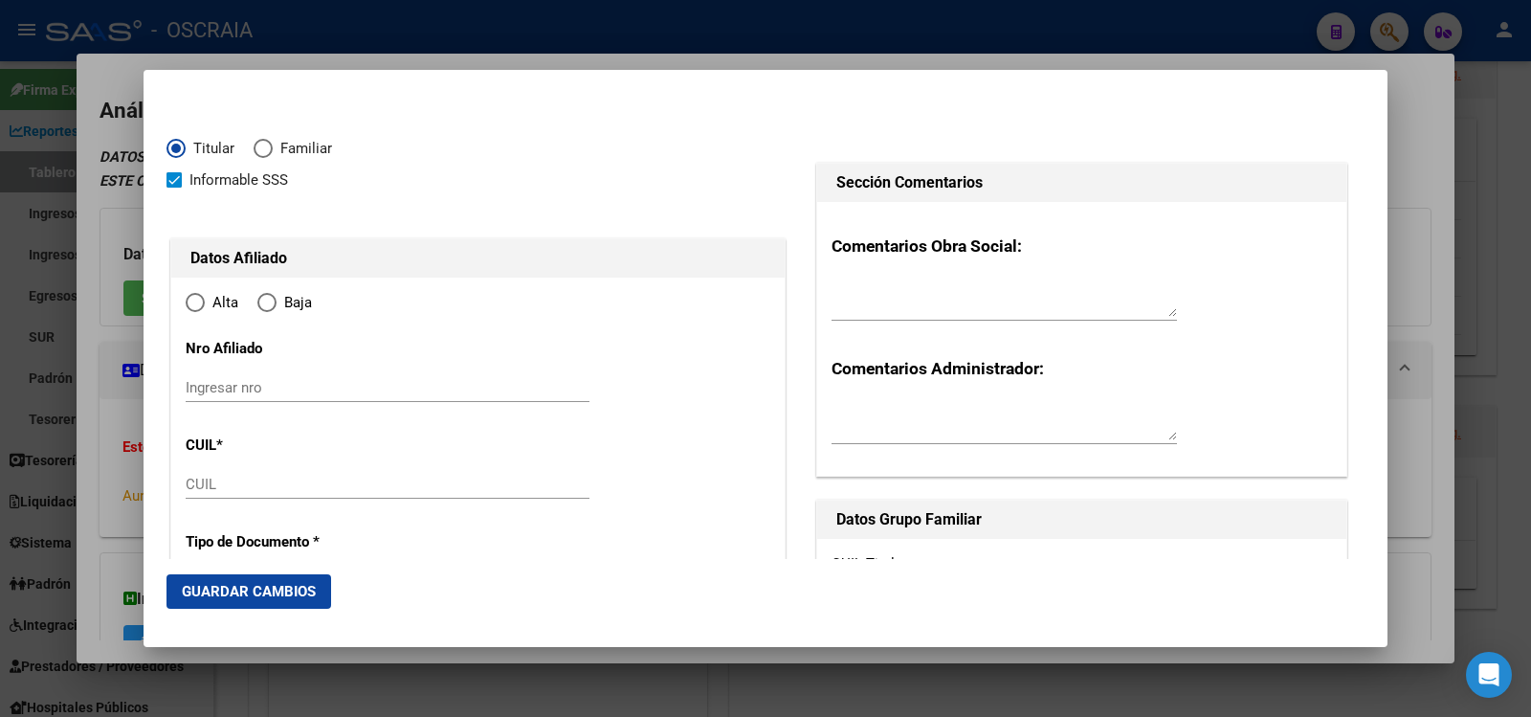
type input "20-16711720-2"
click at [315, 392] on input "Ingresar nro" at bounding box center [388, 387] width 404 height 17
type input "16711720"
type input "VILLANI"
type input "[PERSON_NAME]"
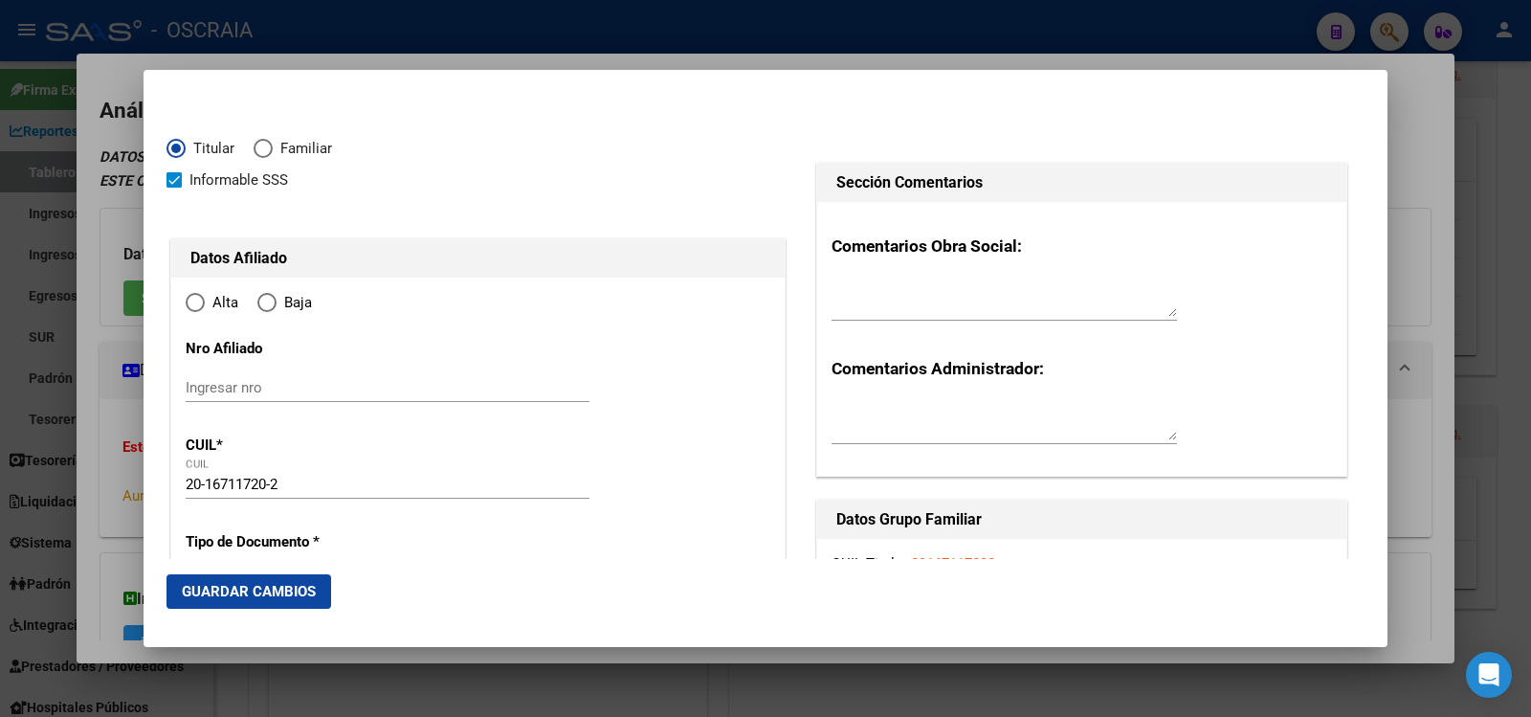
type input "[DATE]"
type input "TABLADA"
type input "1766"
type input "LADINES"
type input "245"
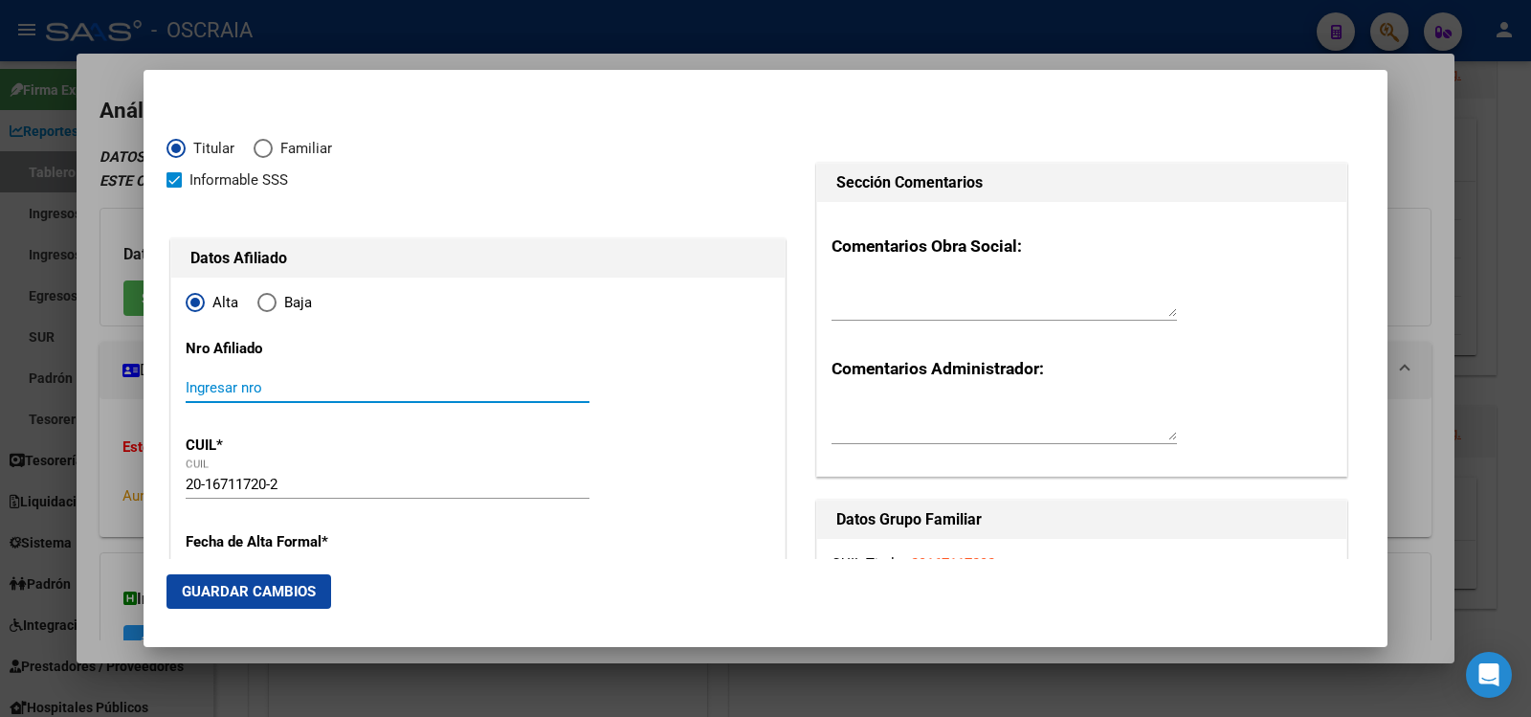
radio input "true"
paste input "20167117202"
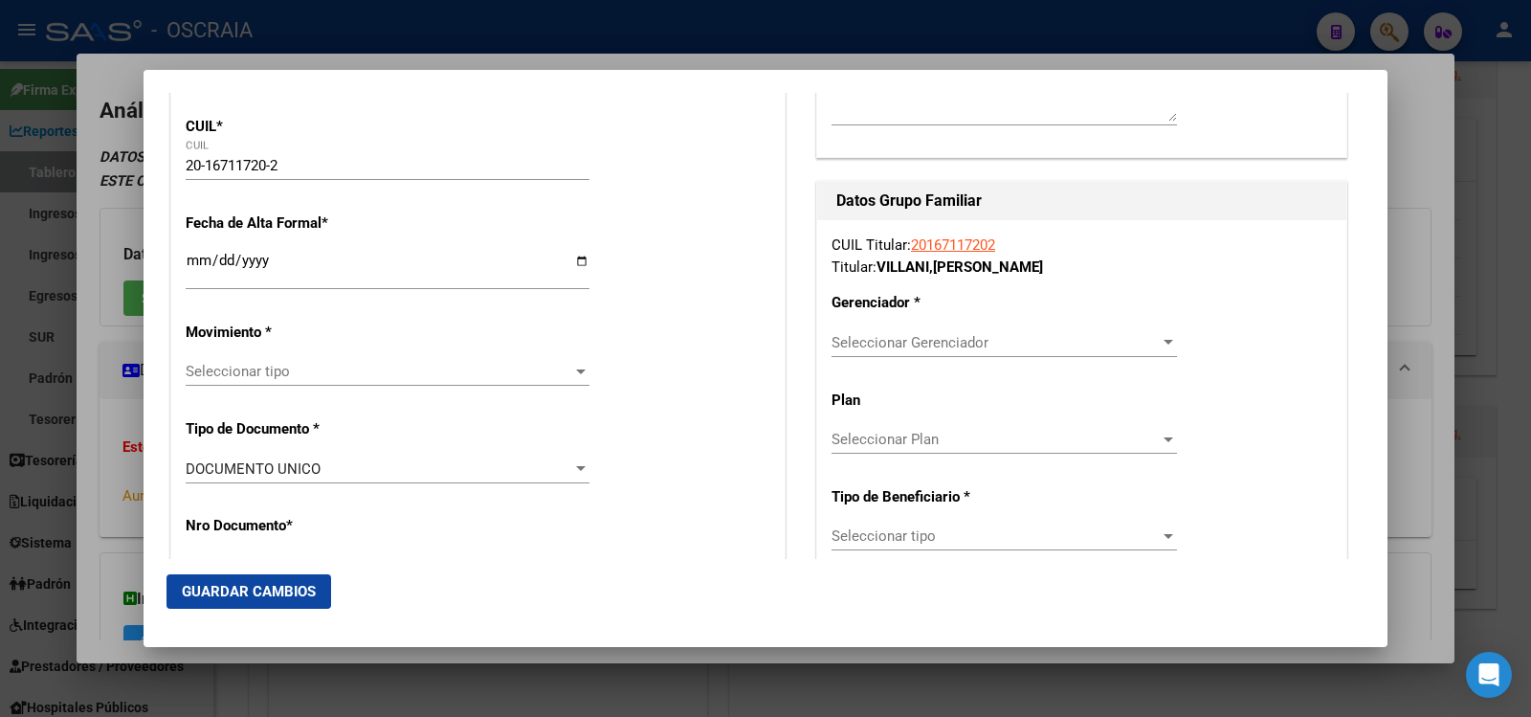
type input "20167117202/0"
click at [196, 260] on input "Ingresar fecha" at bounding box center [388, 268] width 404 height 31
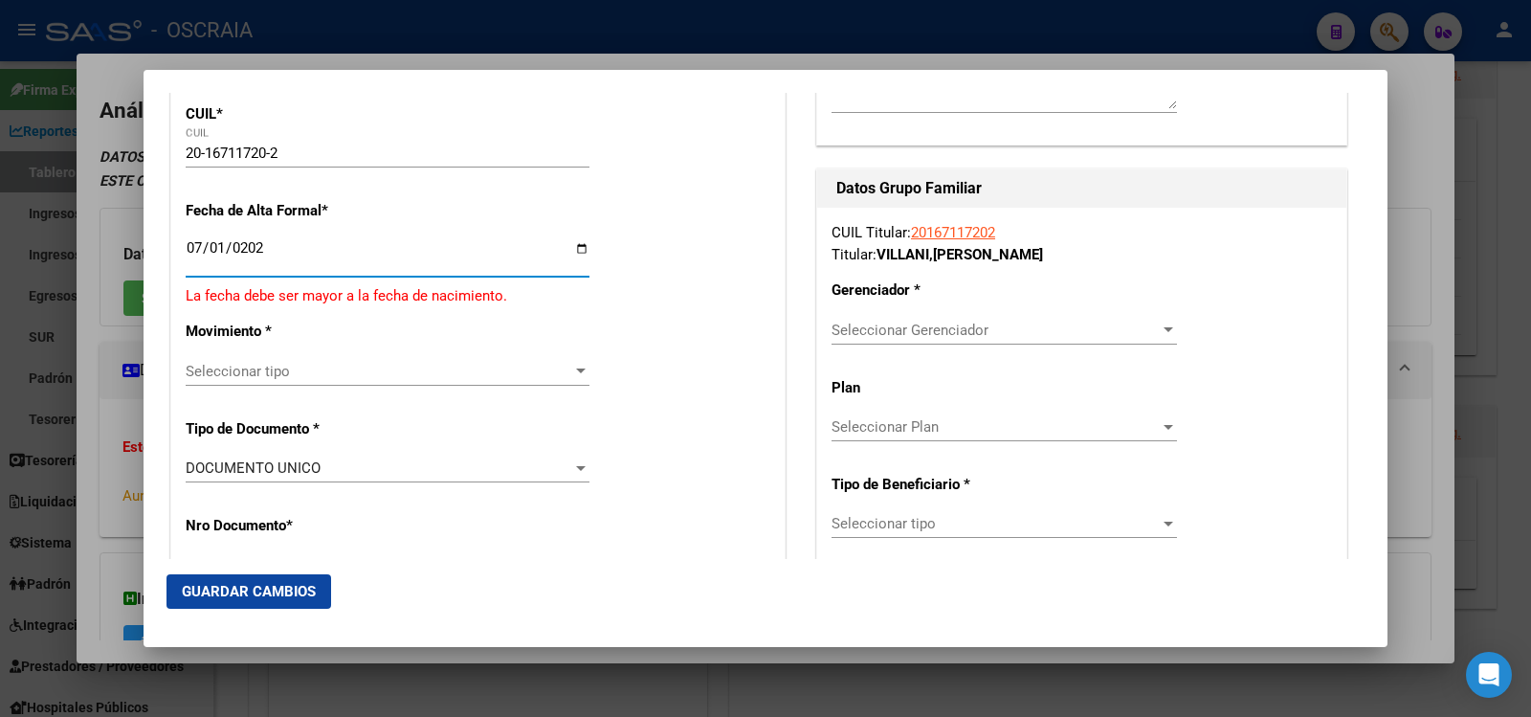
type input "[DATE]"
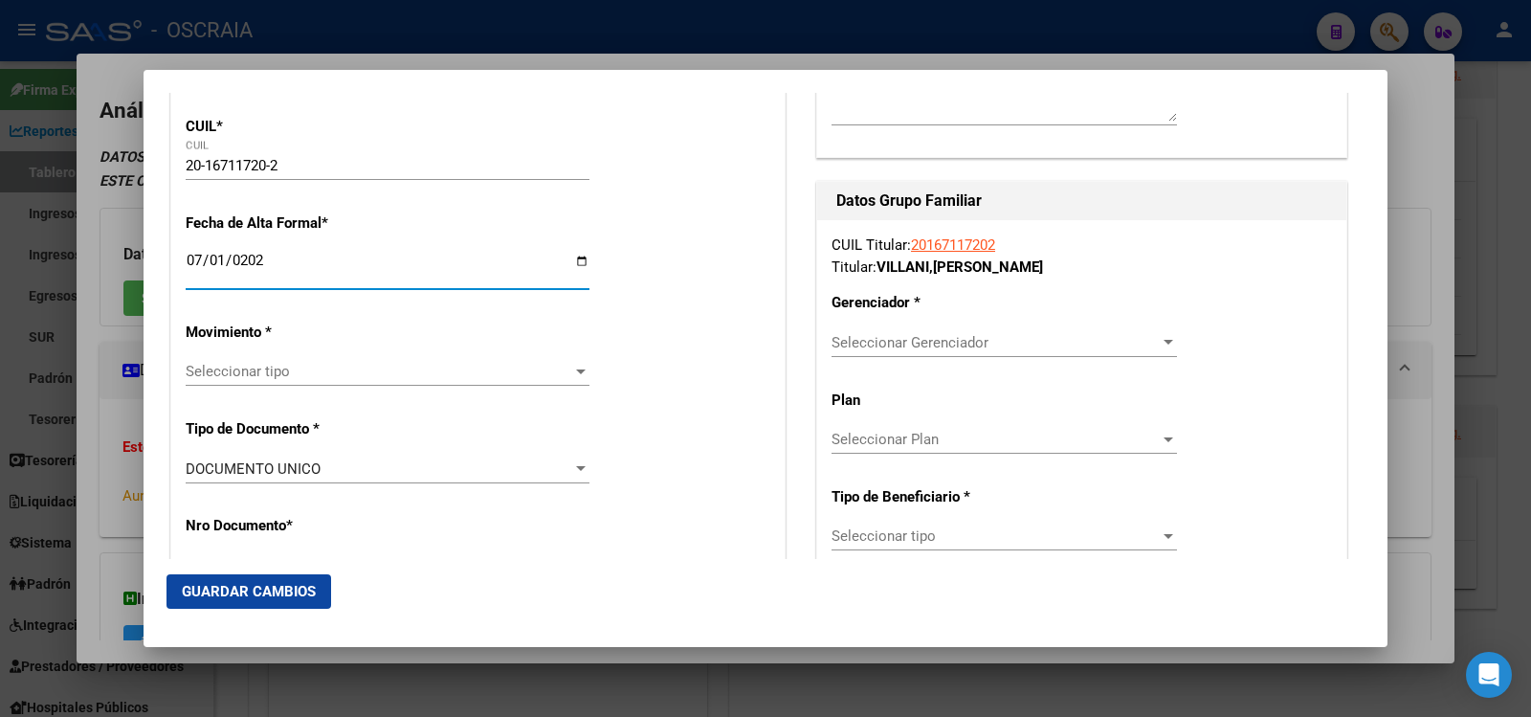
click at [320, 373] on span "Seleccionar tipo" at bounding box center [379, 371] width 386 height 17
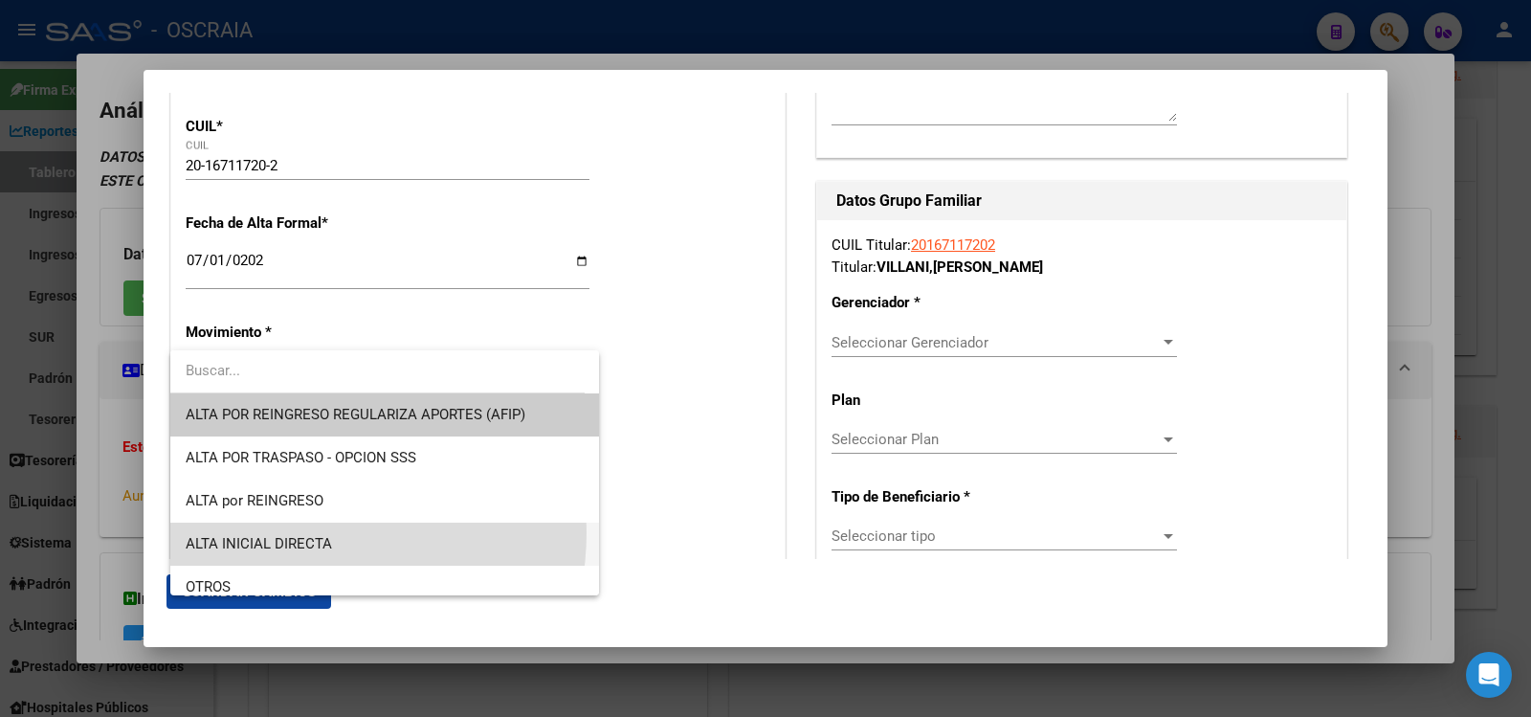
click at [292, 532] on span "ALTA INICIAL DIRECTA" at bounding box center [385, 543] width 398 height 43
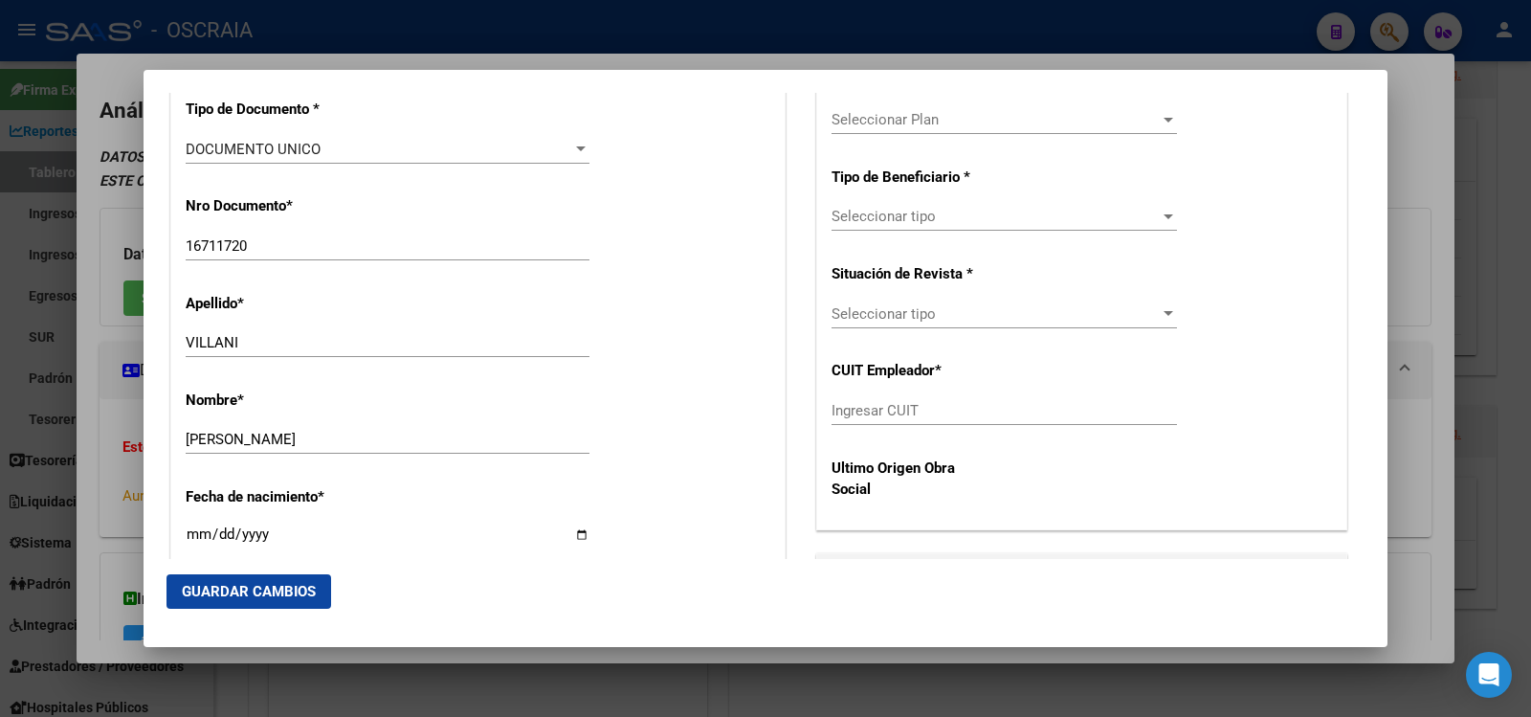
scroll to position [957, 0]
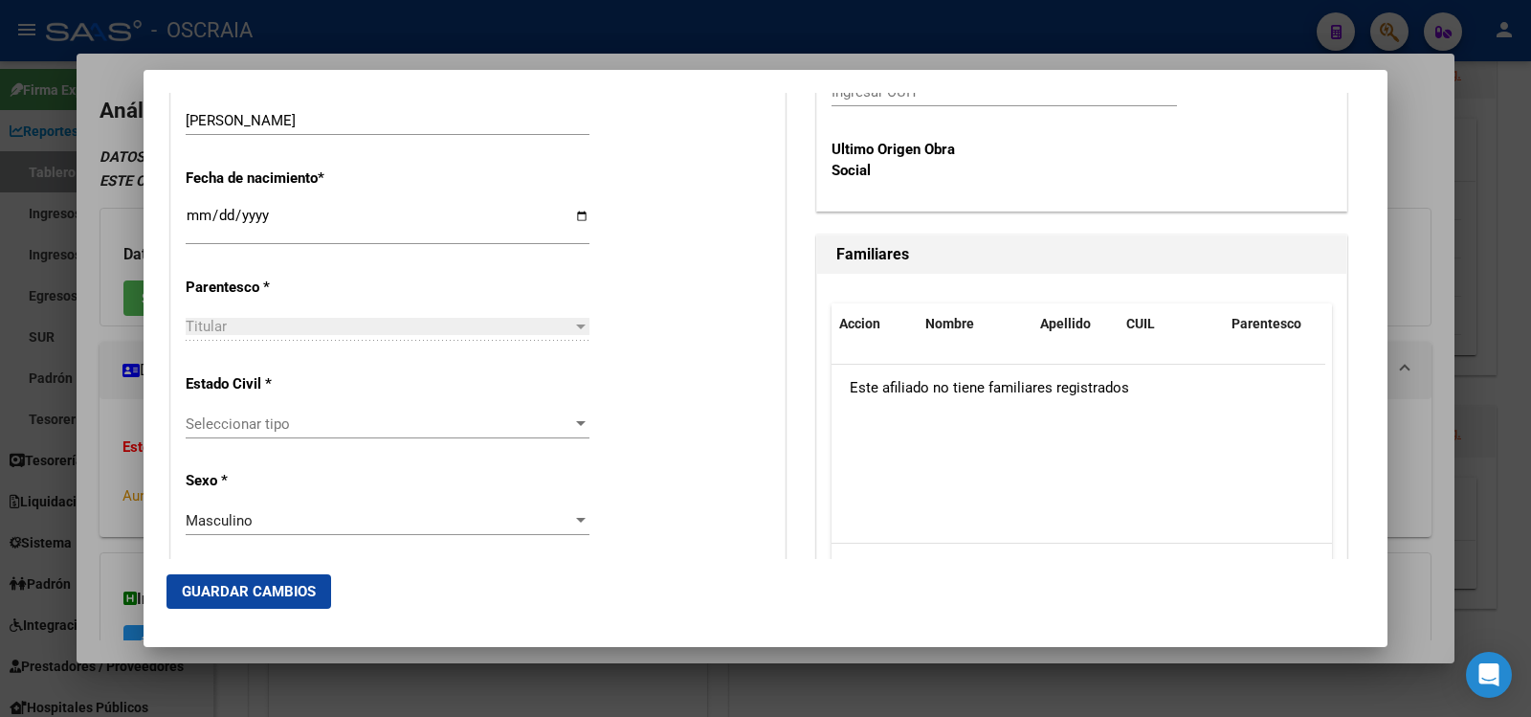
click at [379, 426] on span "Seleccionar tipo" at bounding box center [379, 423] width 386 height 17
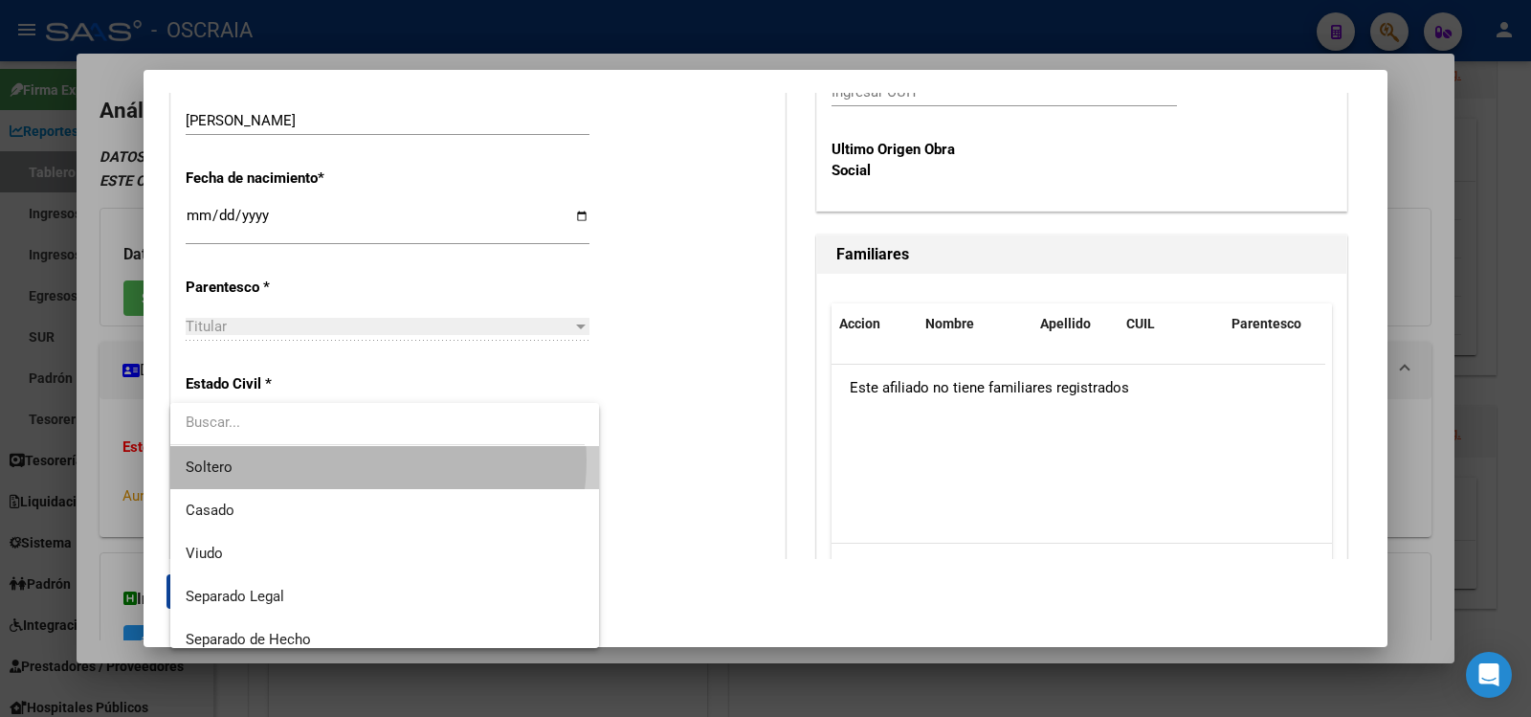
click at [361, 460] on span "Soltero" at bounding box center [385, 467] width 398 height 43
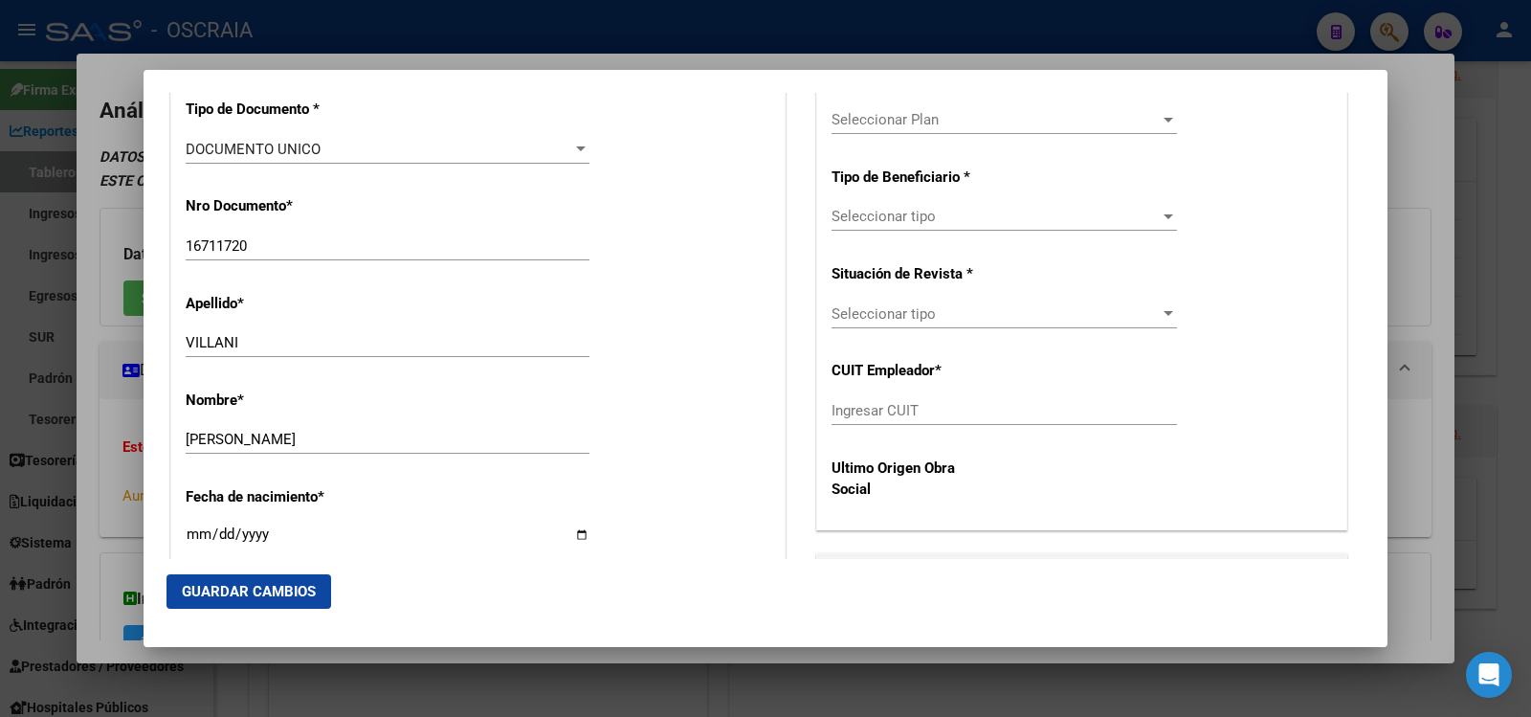
scroll to position [319, 0]
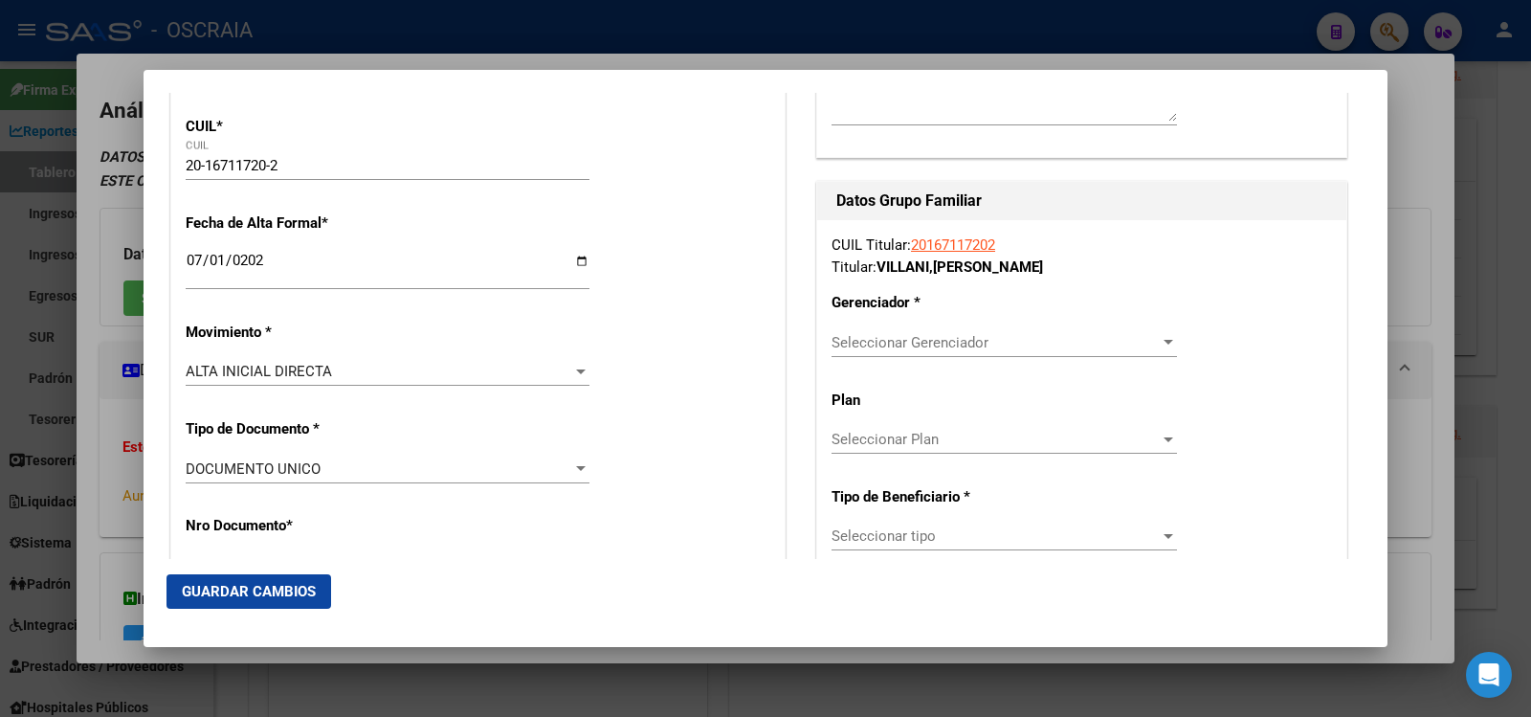
click at [907, 347] on span "Seleccionar Gerenciador" at bounding box center [995, 342] width 328 height 17
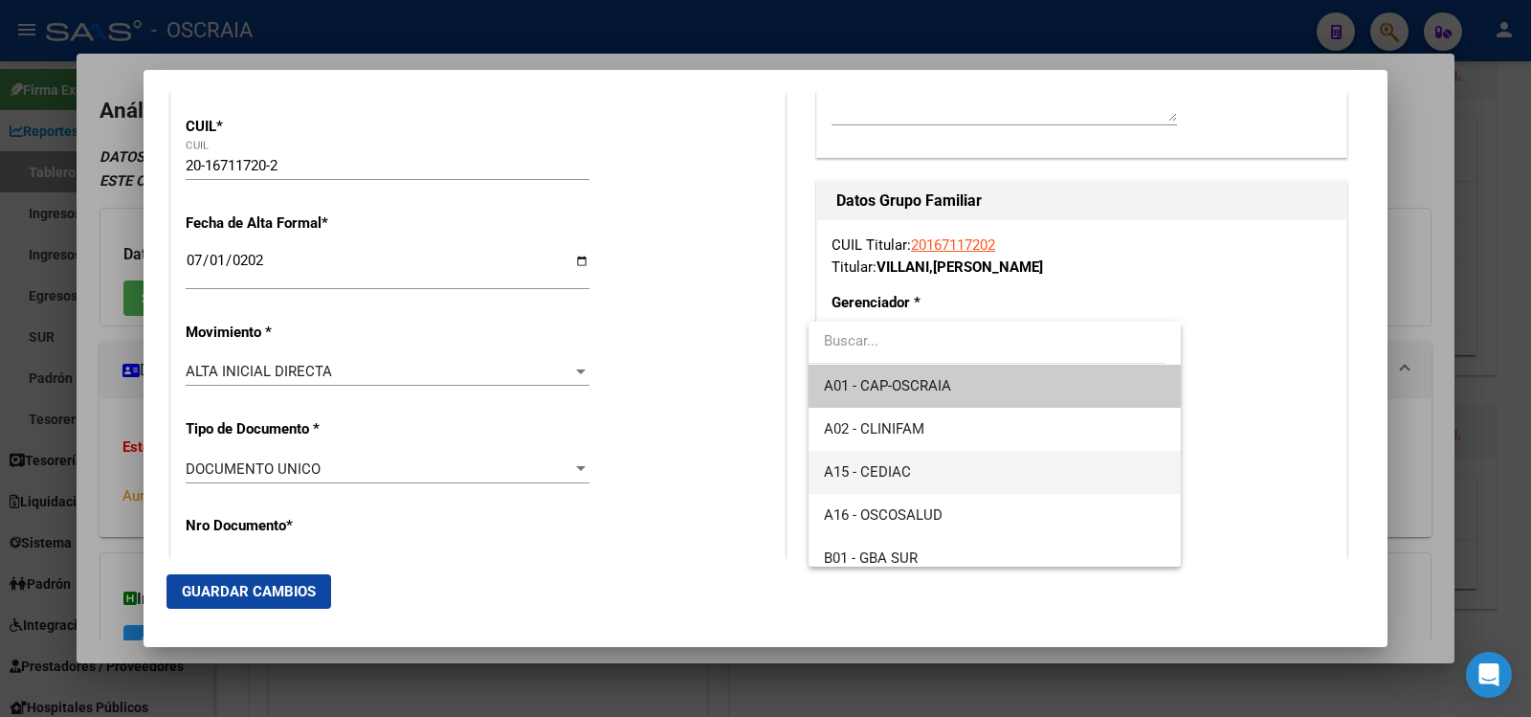
scroll to position [143, 0]
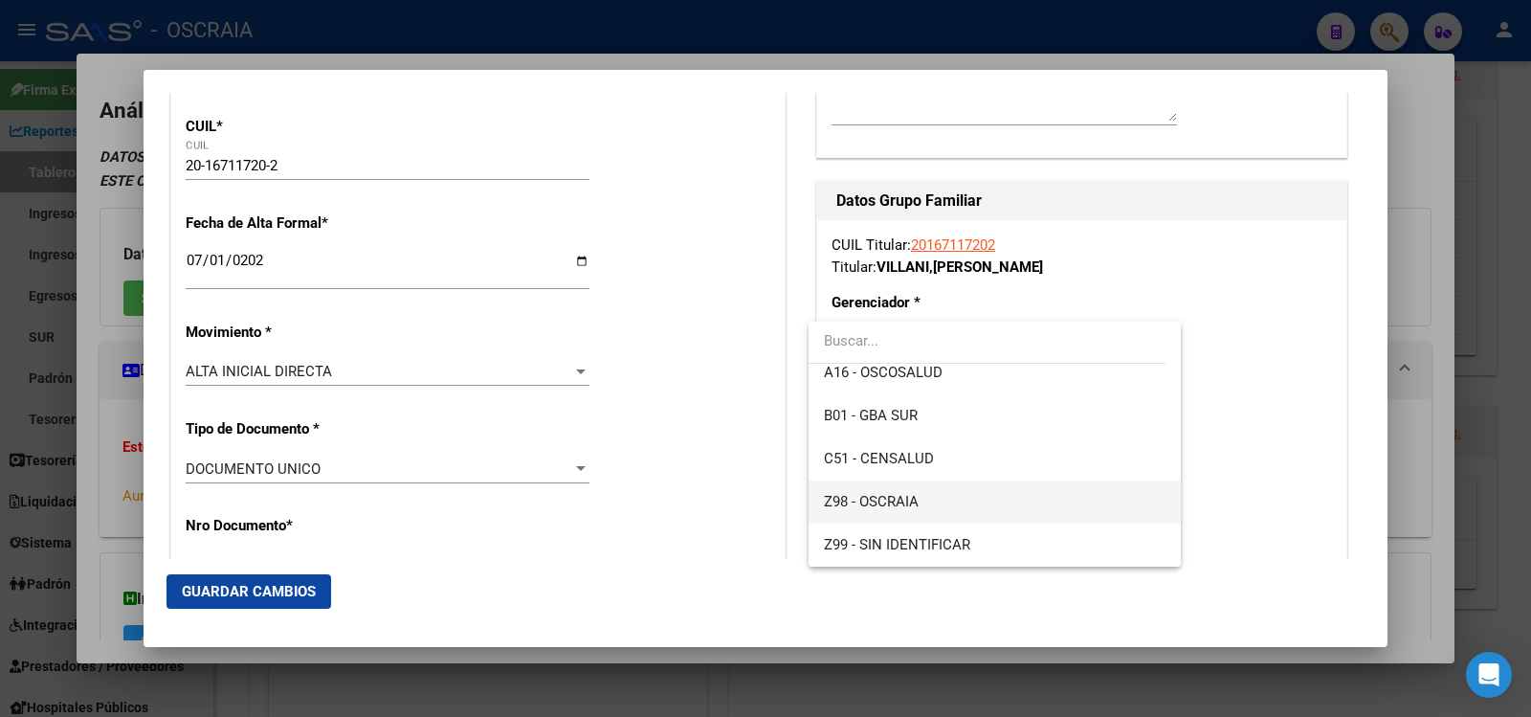
click at [912, 495] on span "Z98 - OSCRAIA" at bounding box center [871, 501] width 95 height 17
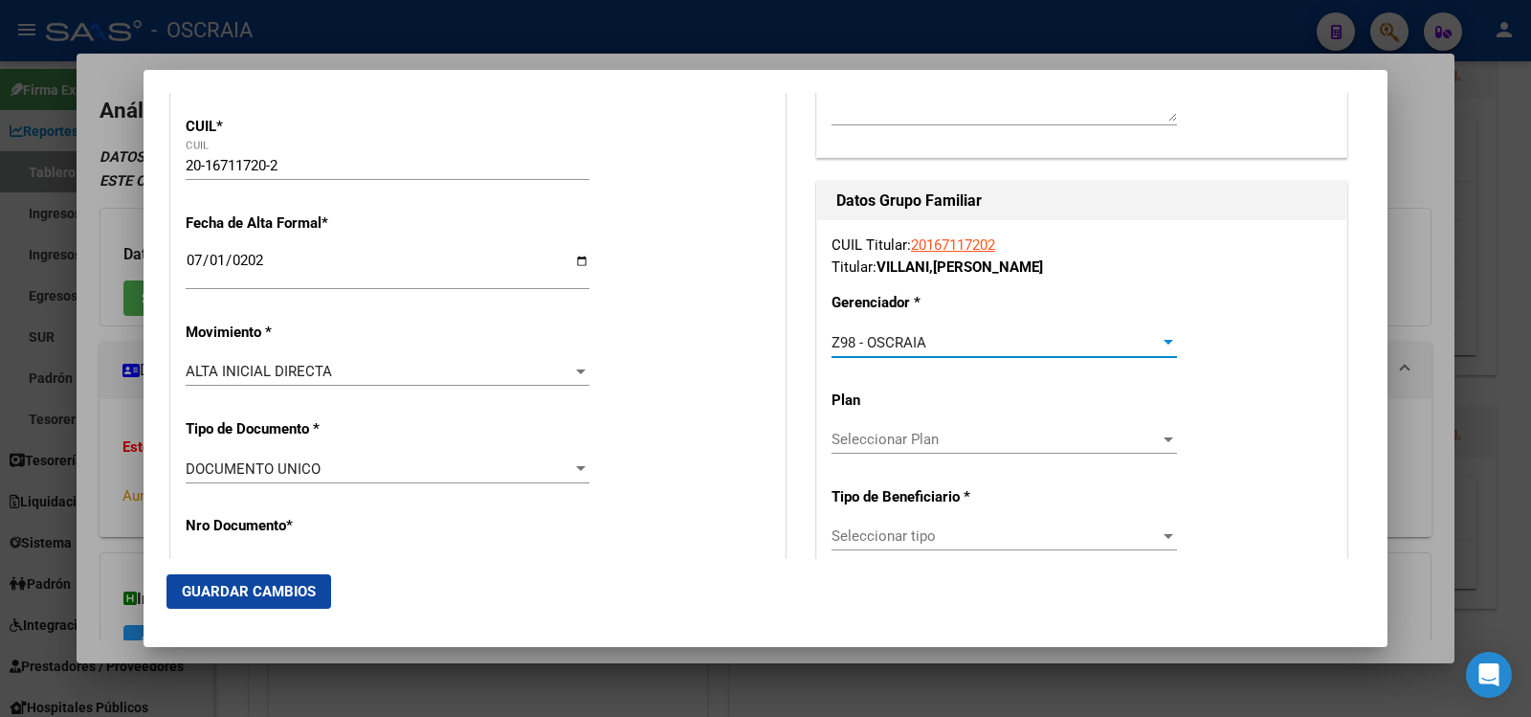
click at [910, 519] on div "CUIL Titular: 20167117202 Titular: VILLANI , [PERSON_NAME] * Z98 - OSCRAIA Sele…" at bounding box center [1081, 534] width 529 height 628
click at [907, 537] on span "Seleccionar tipo" at bounding box center [995, 535] width 328 height 17
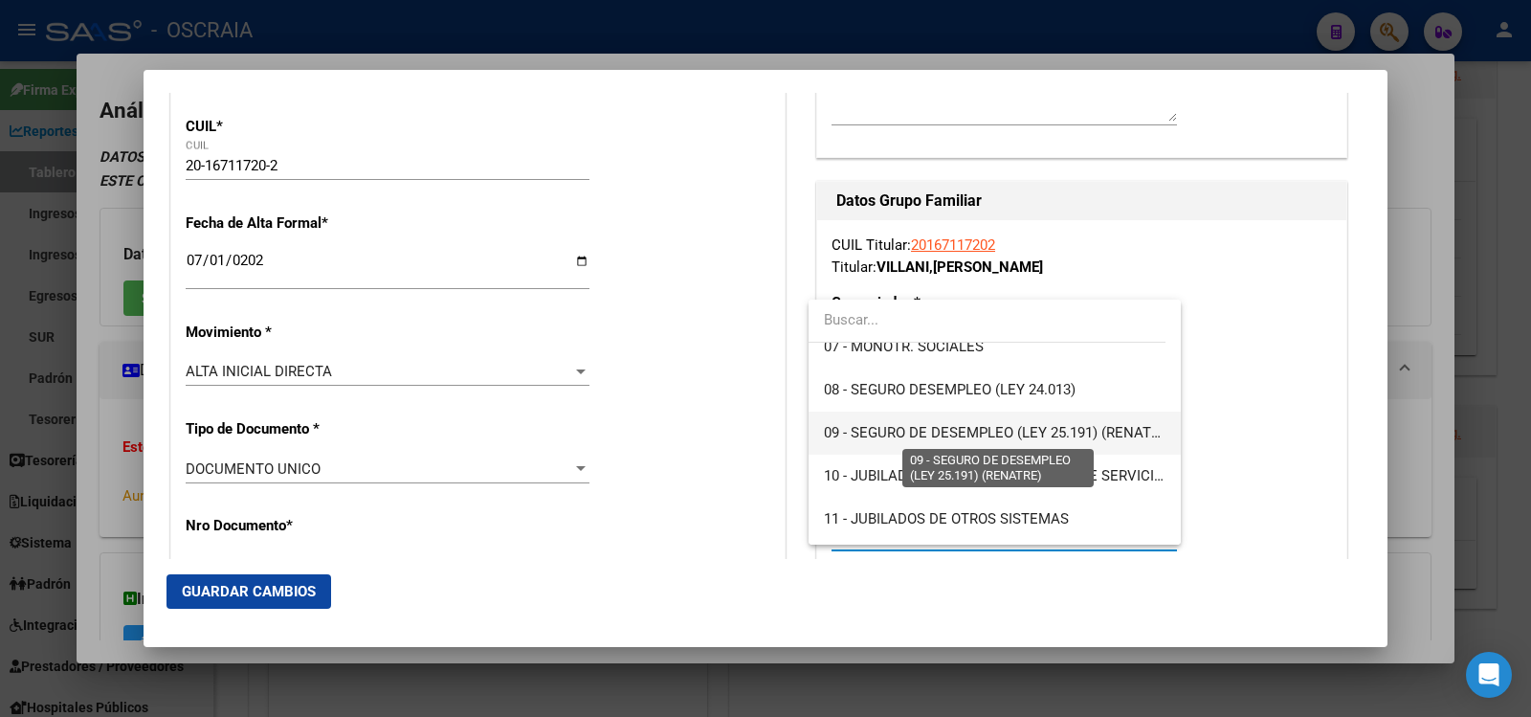
scroll to position [0, 0]
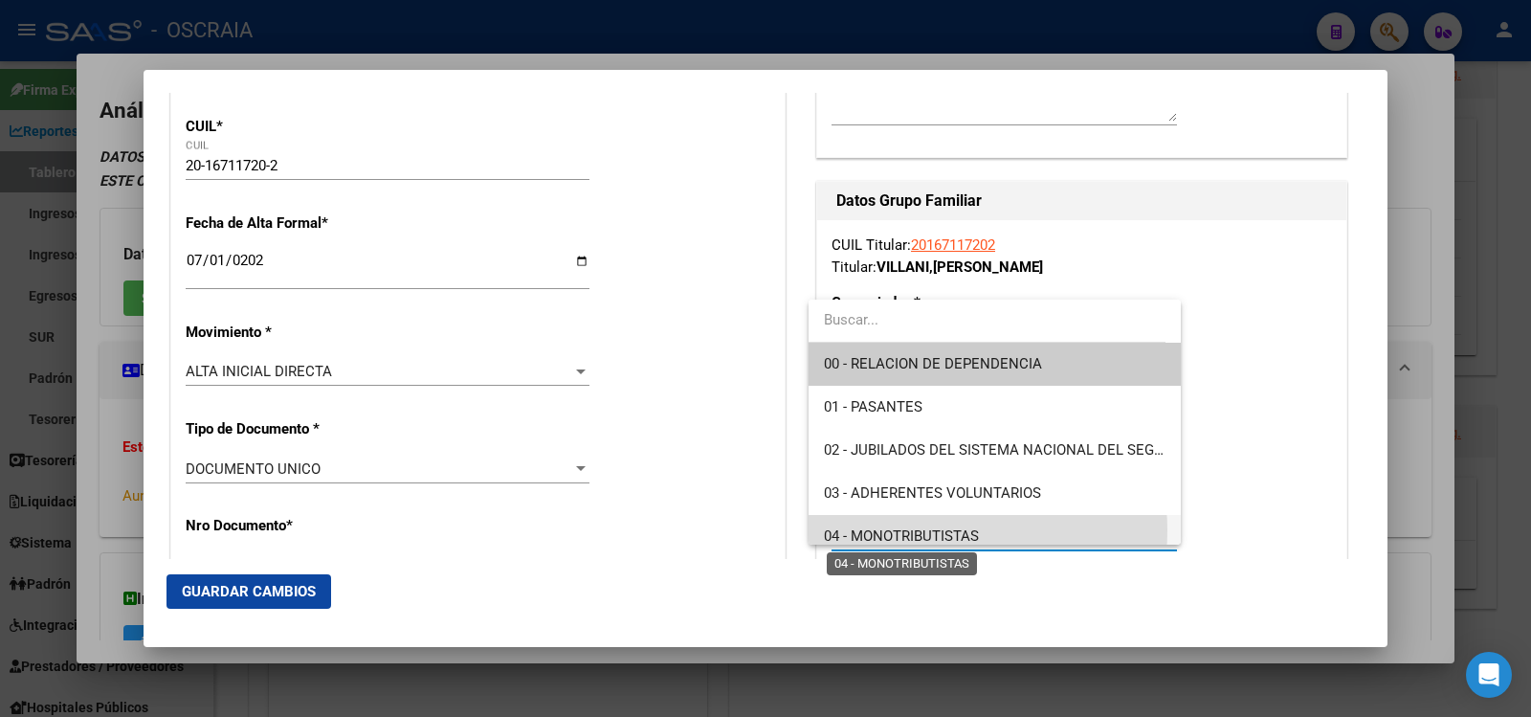
click at [933, 530] on span "04 - MONOTRIBUTISTAS" at bounding box center [901, 535] width 155 height 17
type input "20-16711720-2"
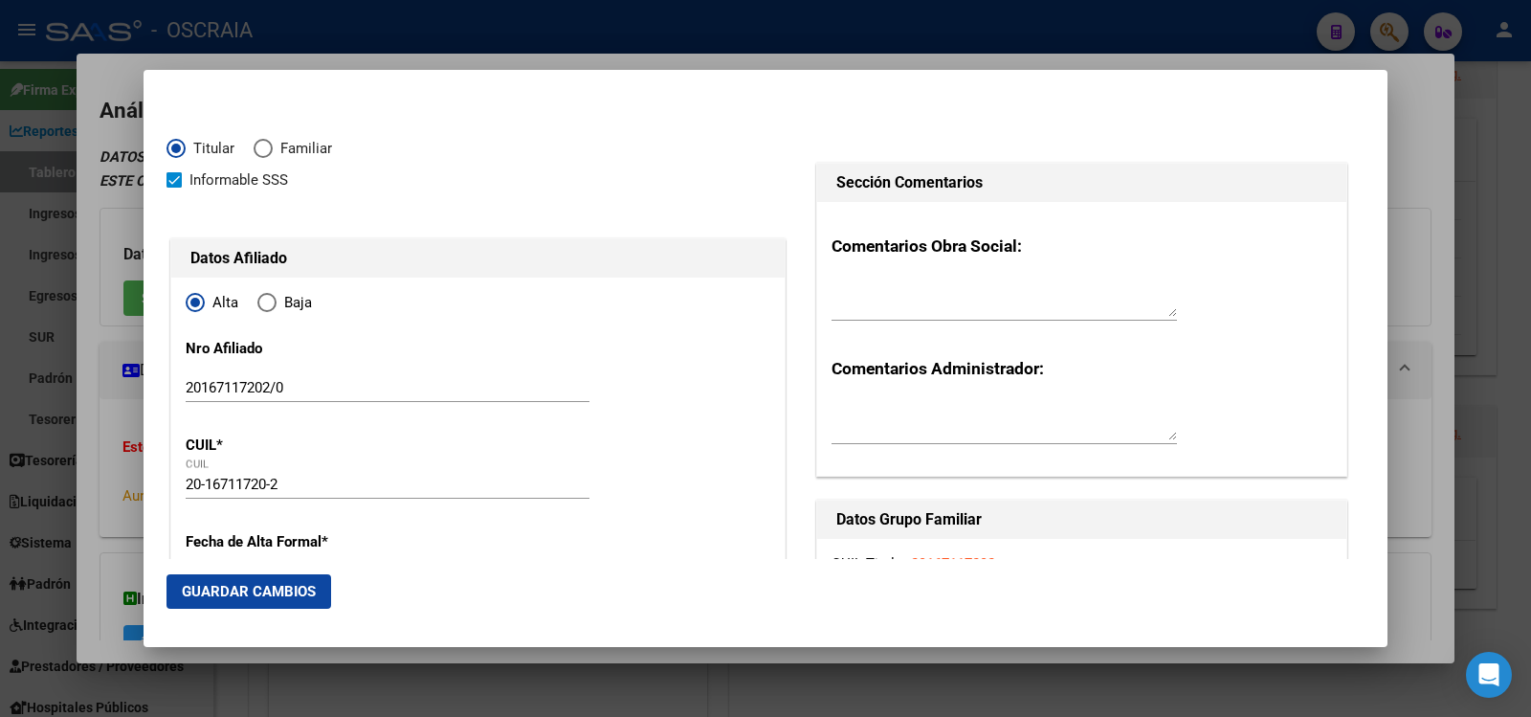
click at [305, 563] on mat-dialog-actions "Guardar Cambios" at bounding box center [765, 591] width 1198 height 65
click at [306, 571] on mat-dialog-actions "Guardar Cambios" at bounding box center [765, 591] width 1198 height 65
click at [306, 583] on span "Guardar Cambios" at bounding box center [249, 591] width 134 height 17
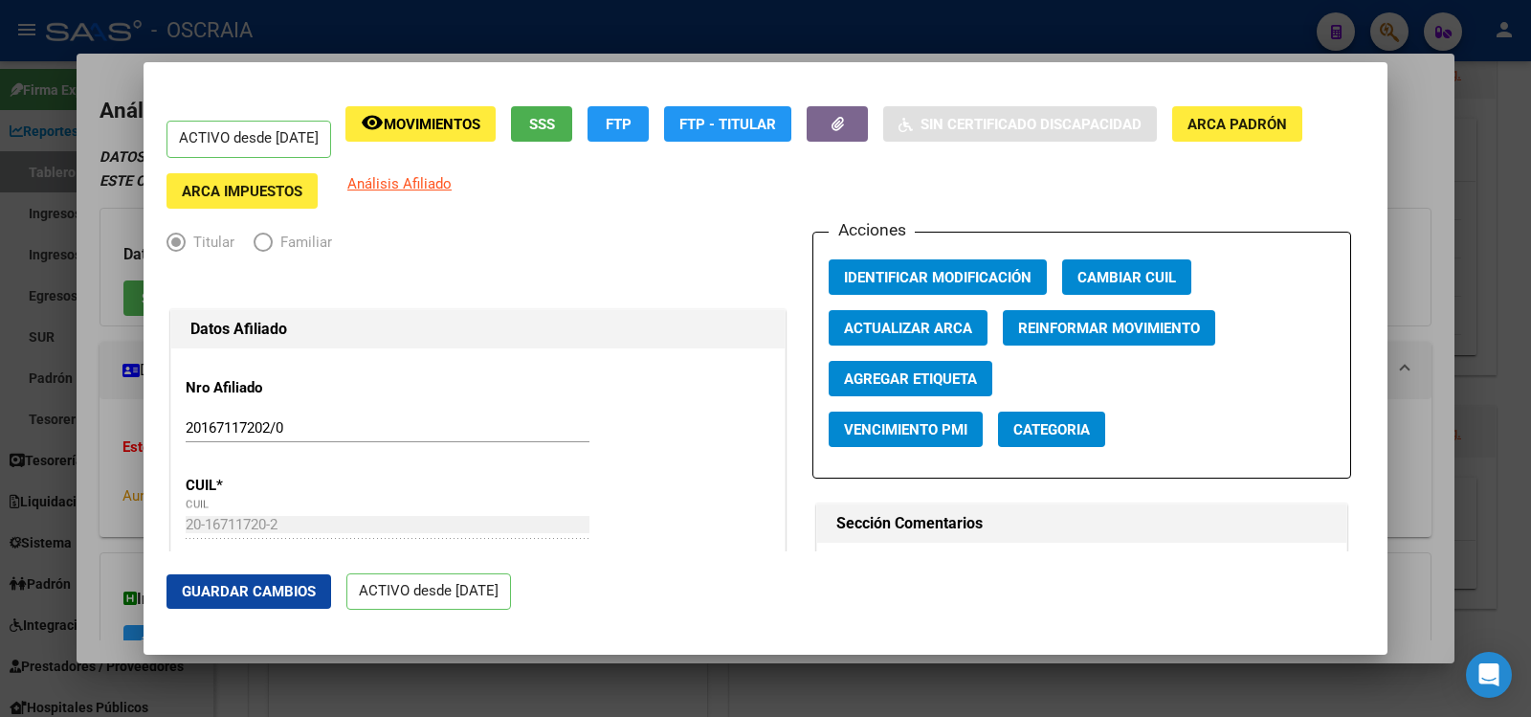
click at [555, 26] on div at bounding box center [765, 358] width 1531 height 717
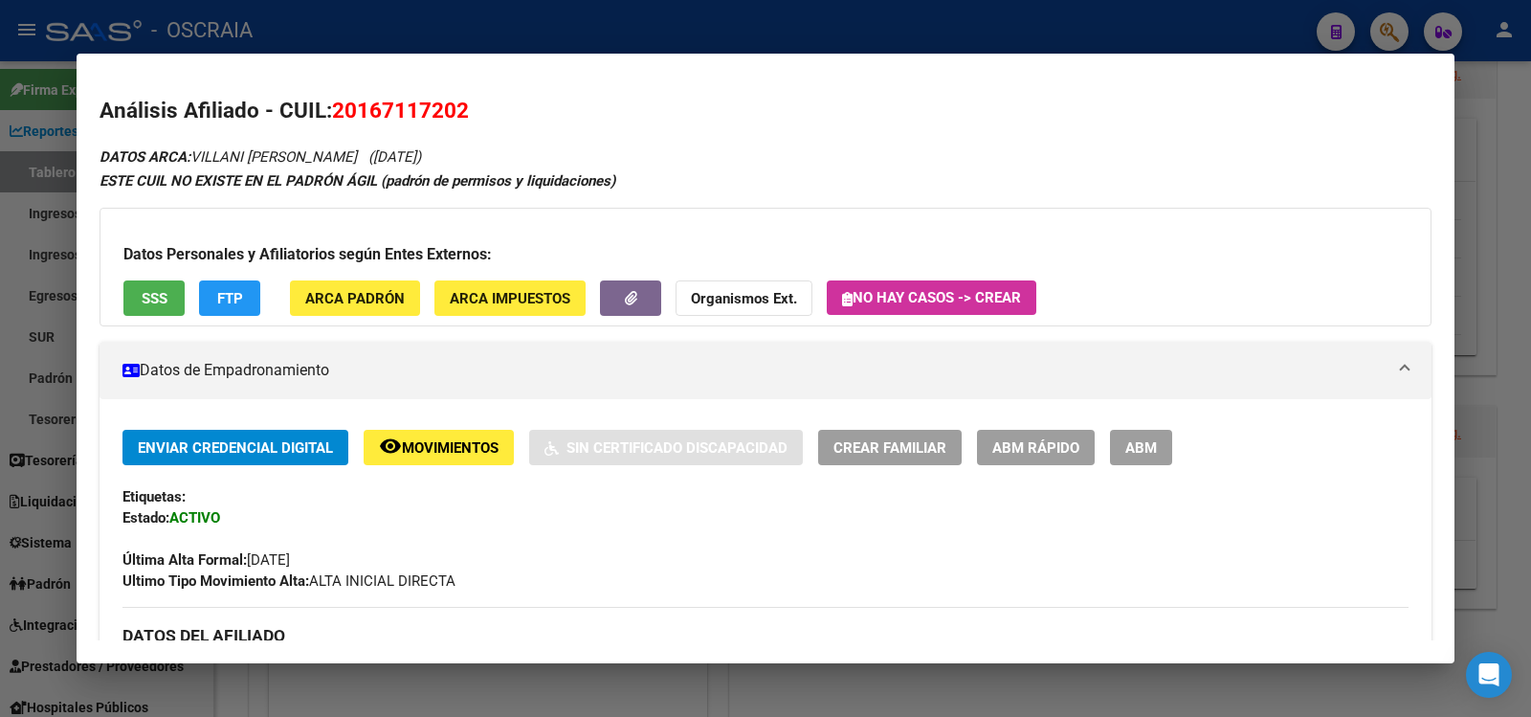
drag, startPoint x: 198, startPoint y: 153, endPoint x: 485, endPoint y: 153, distance: 287.0
copy icon "VILLANI [PERSON_NAME] ([DATE])"
click at [429, 111] on span "20167117202" at bounding box center [400, 110] width 137 height 25
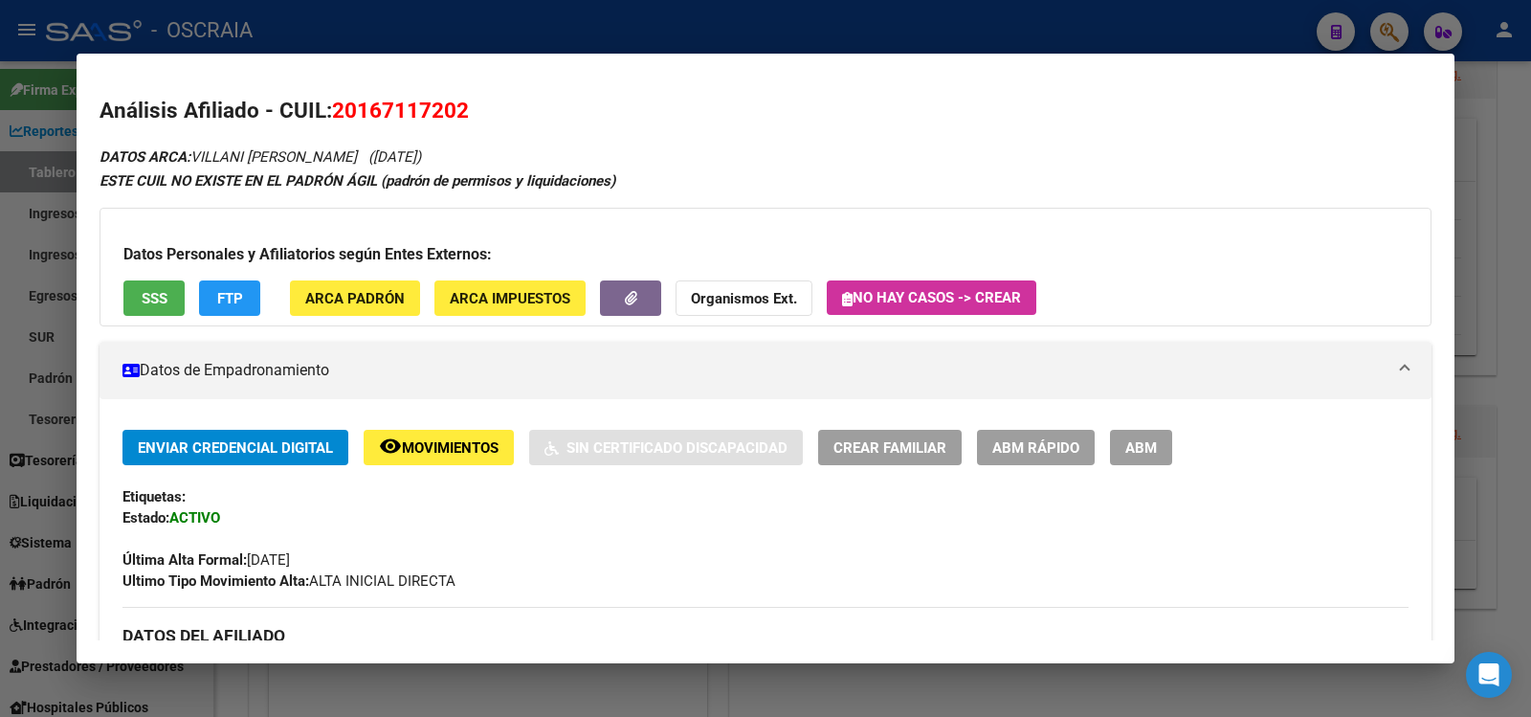
copy span "20167117202"
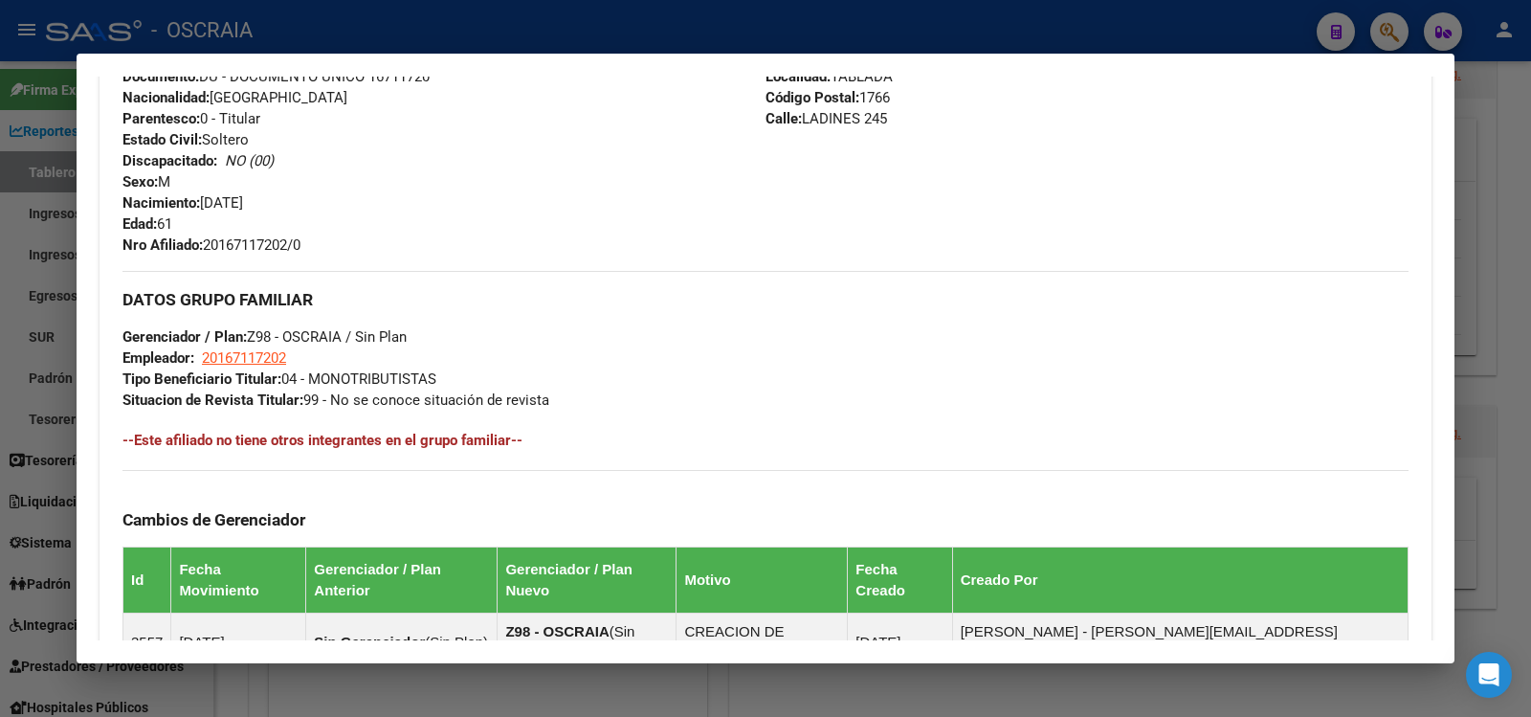
scroll to position [319, 0]
